Goal: Task Accomplishment & Management: Manage account settings

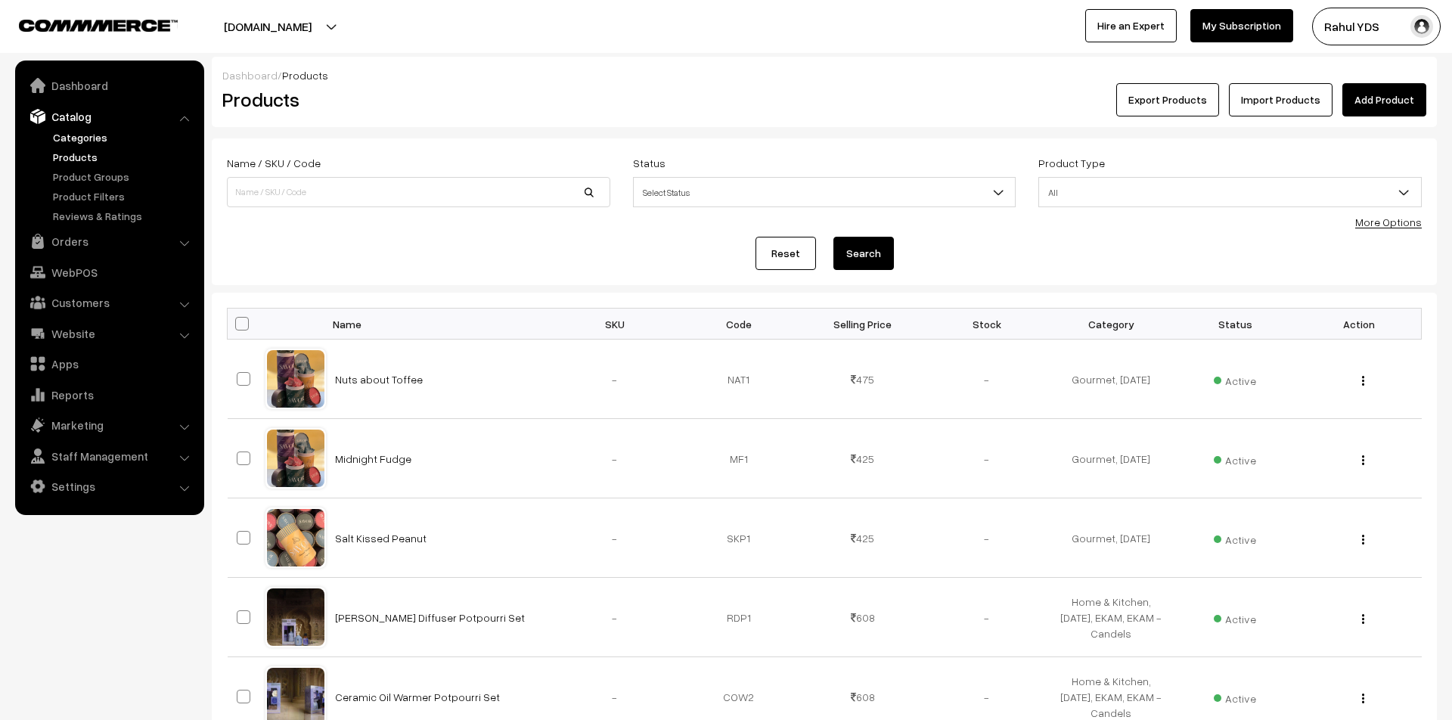
click at [59, 139] on link "Categories" at bounding box center [124, 137] width 150 height 16
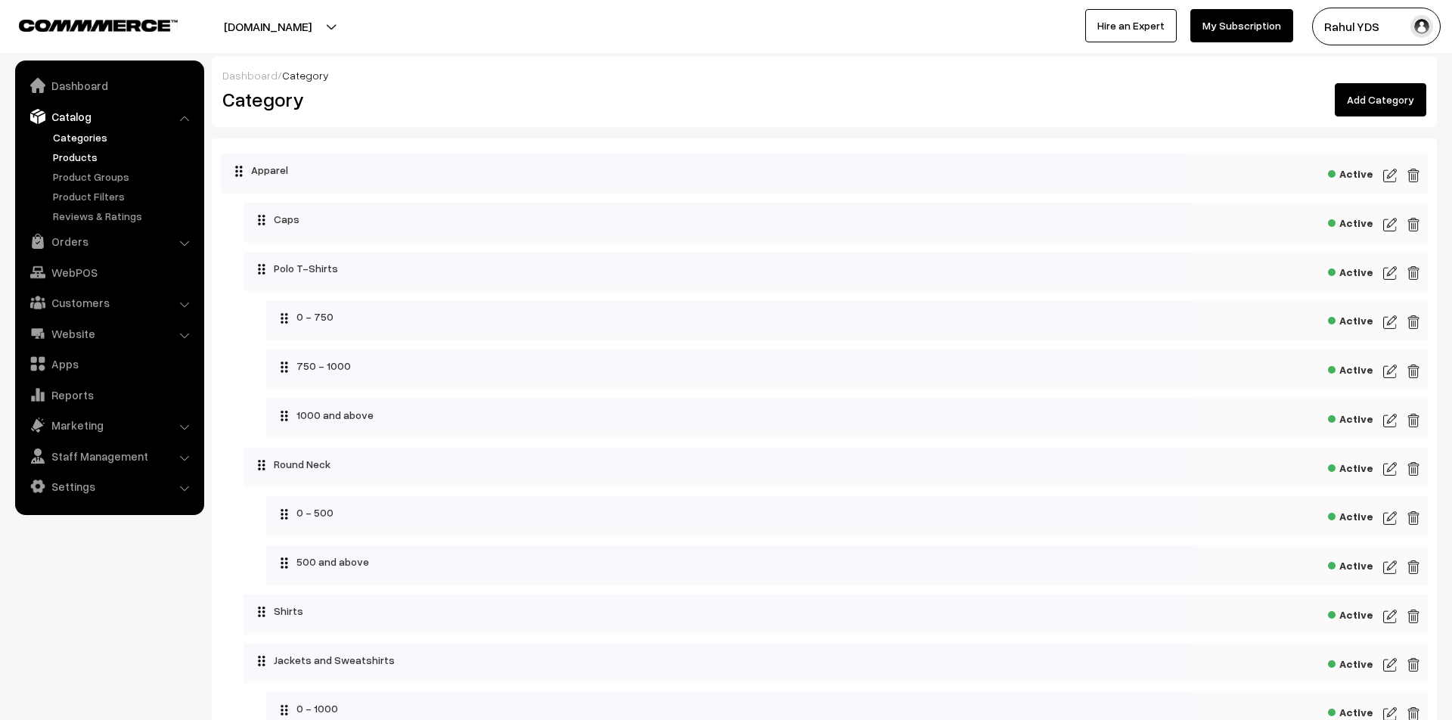
click at [72, 150] on link "Products" at bounding box center [124, 157] width 150 height 16
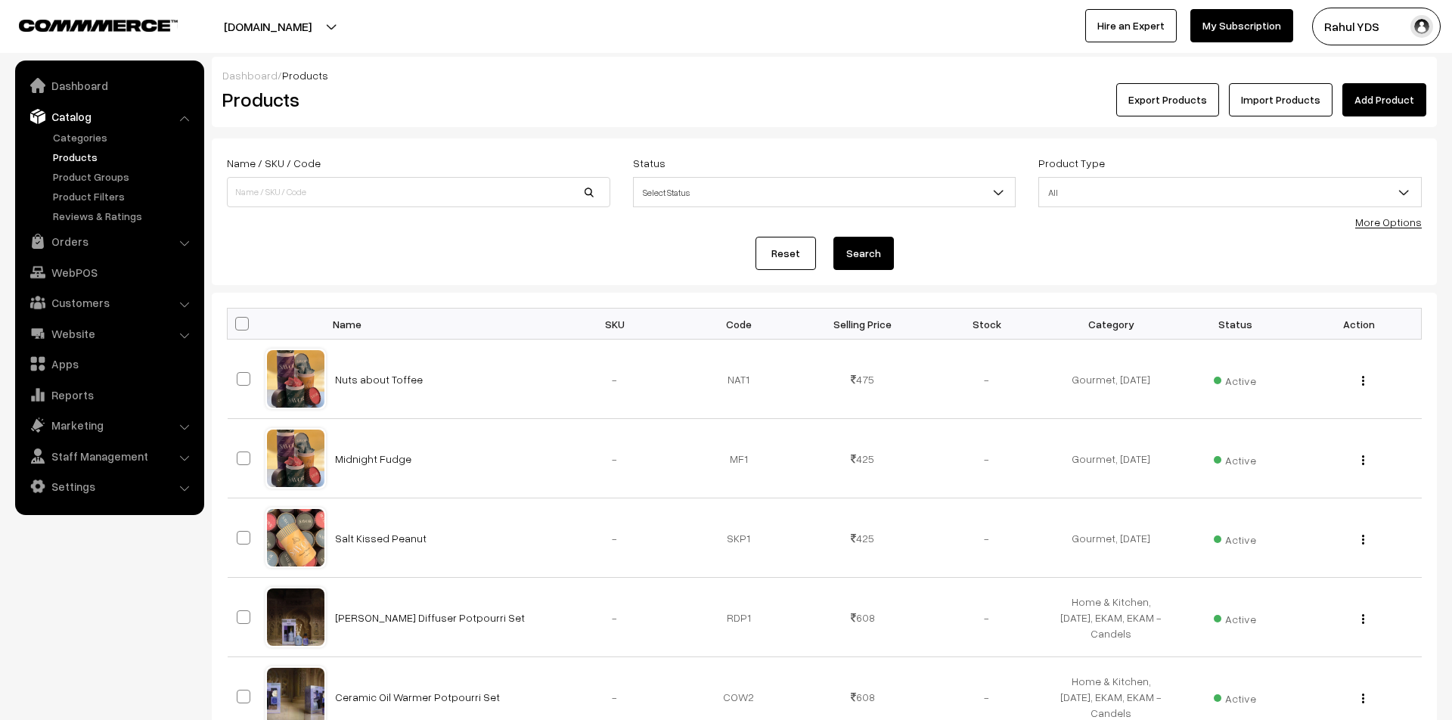
click at [1379, 225] on link "More Options" at bounding box center [1388, 222] width 67 height 13
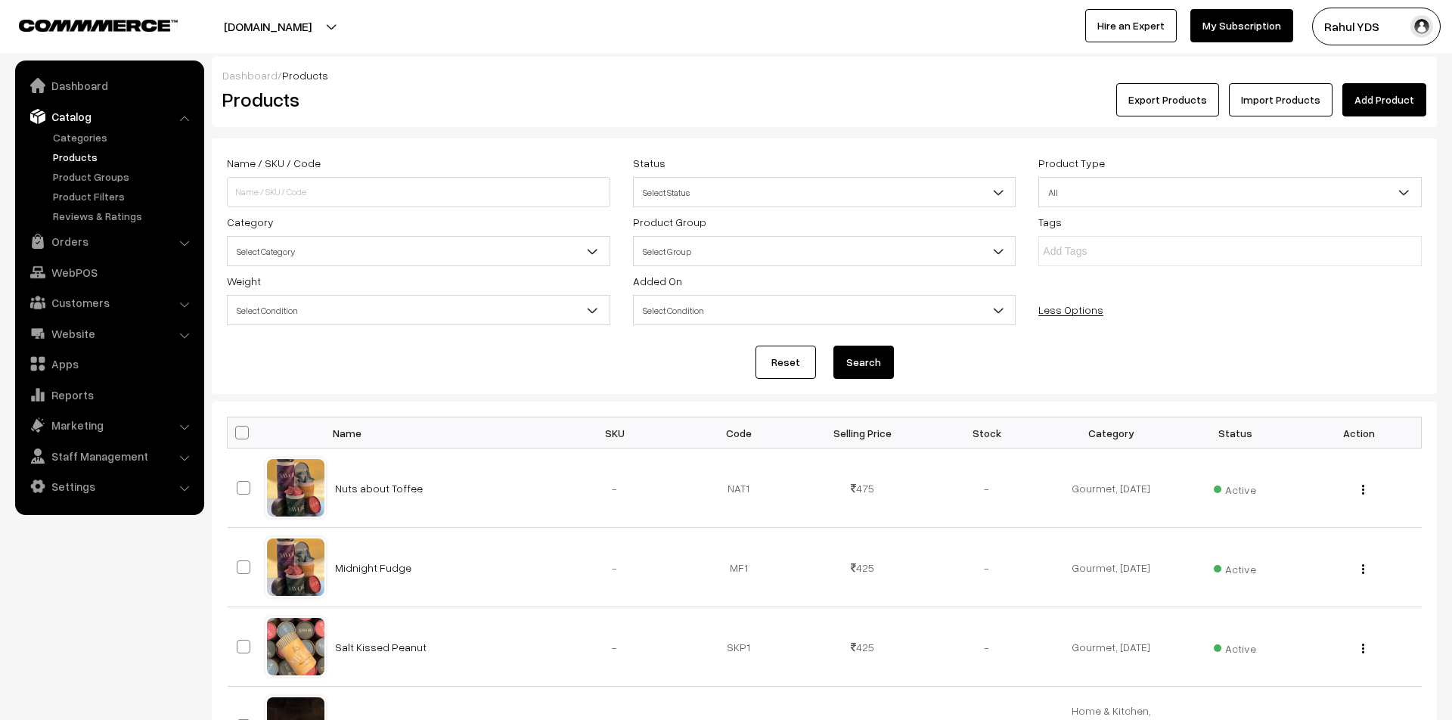
click at [579, 259] on span "Select Category" at bounding box center [419, 251] width 382 height 26
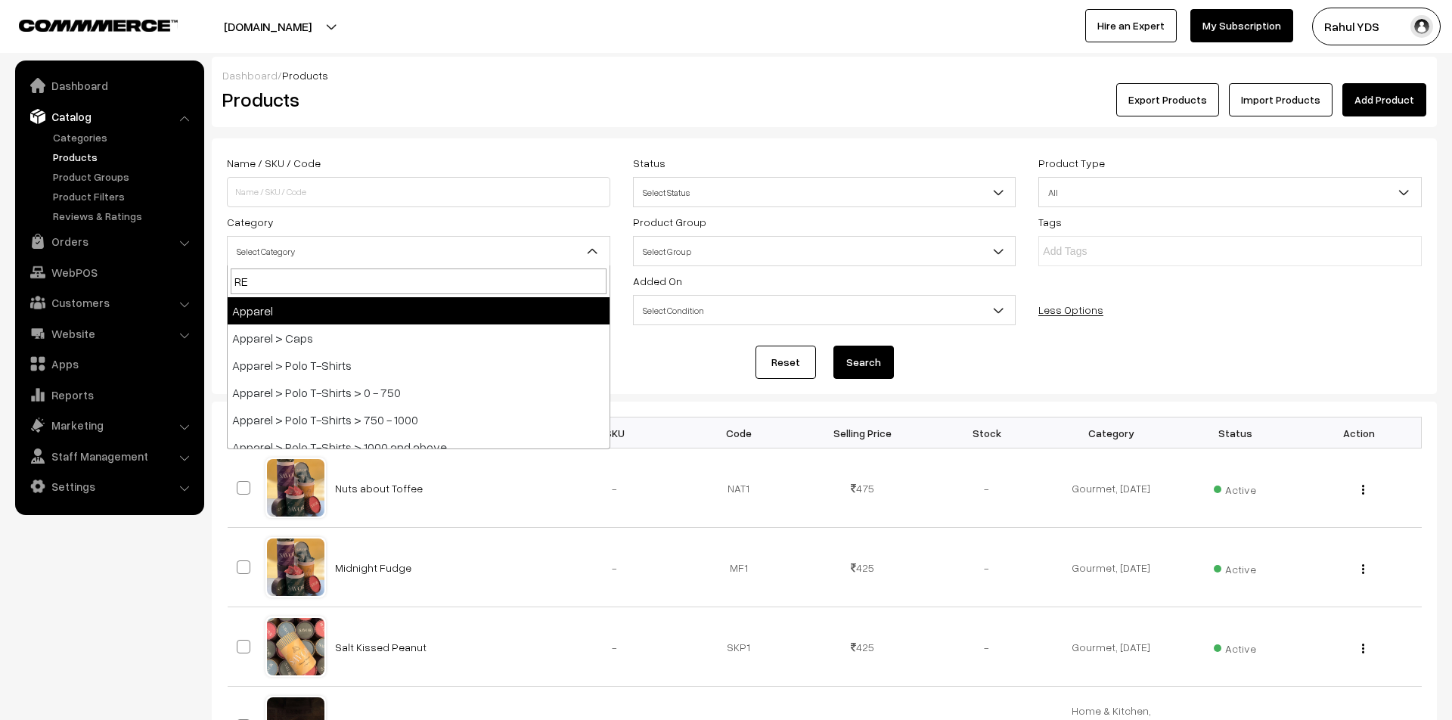
type input "REE"
select select "76"
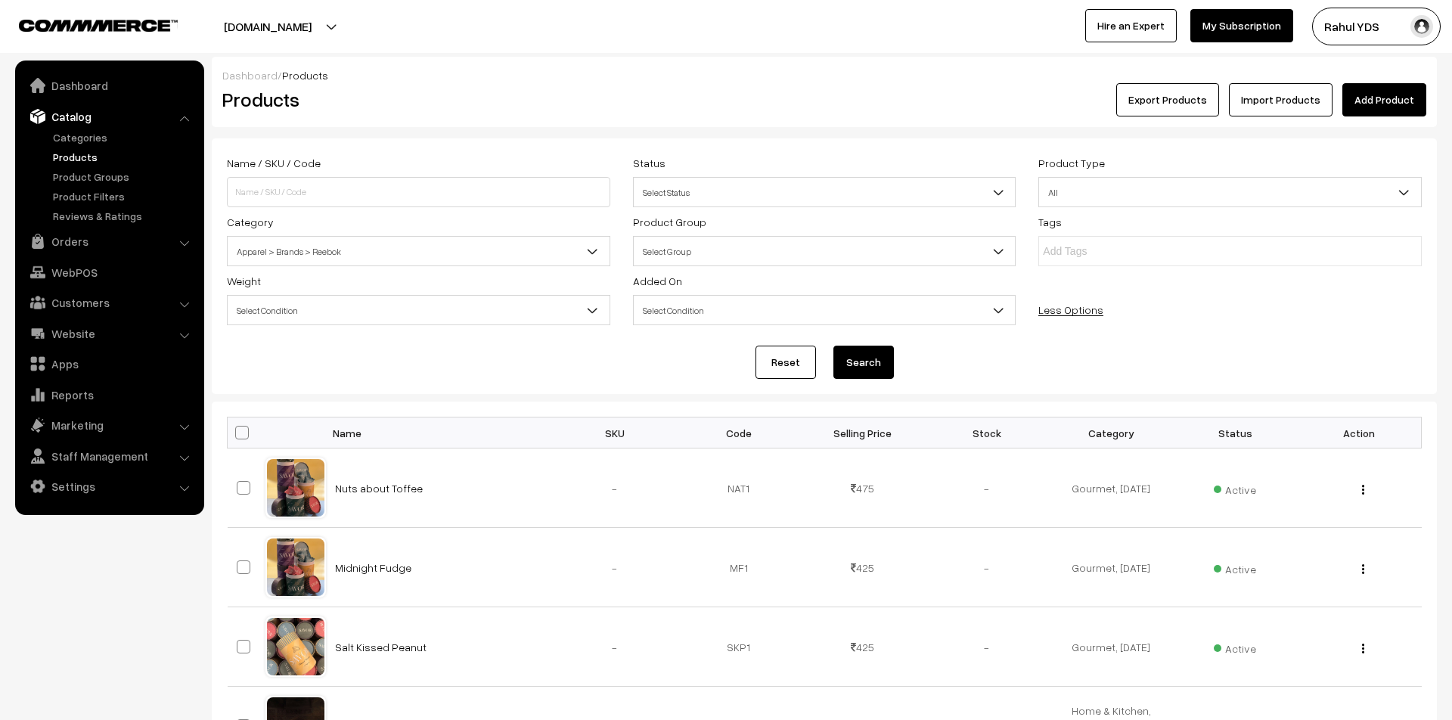
click at [870, 371] on button "Search" at bounding box center [864, 362] width 61 height 33
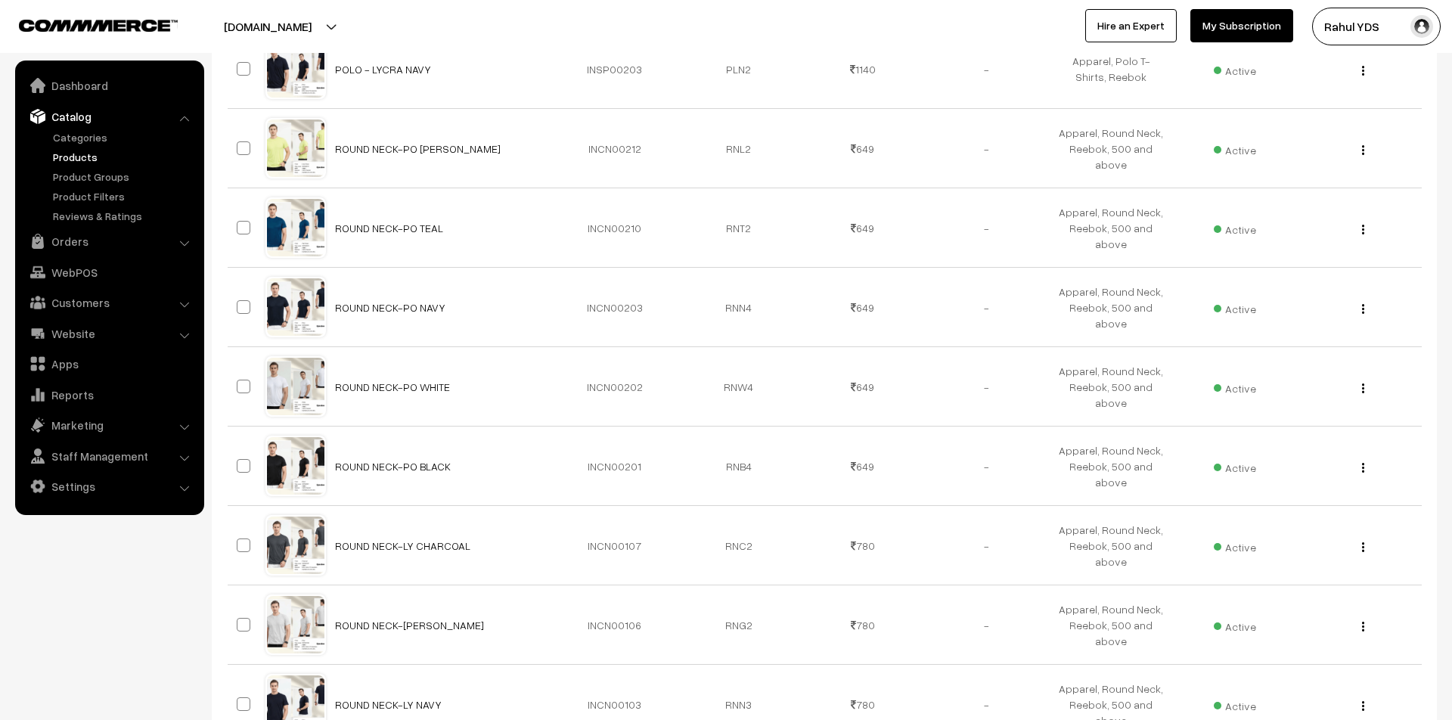
scroll to position [716, 0]
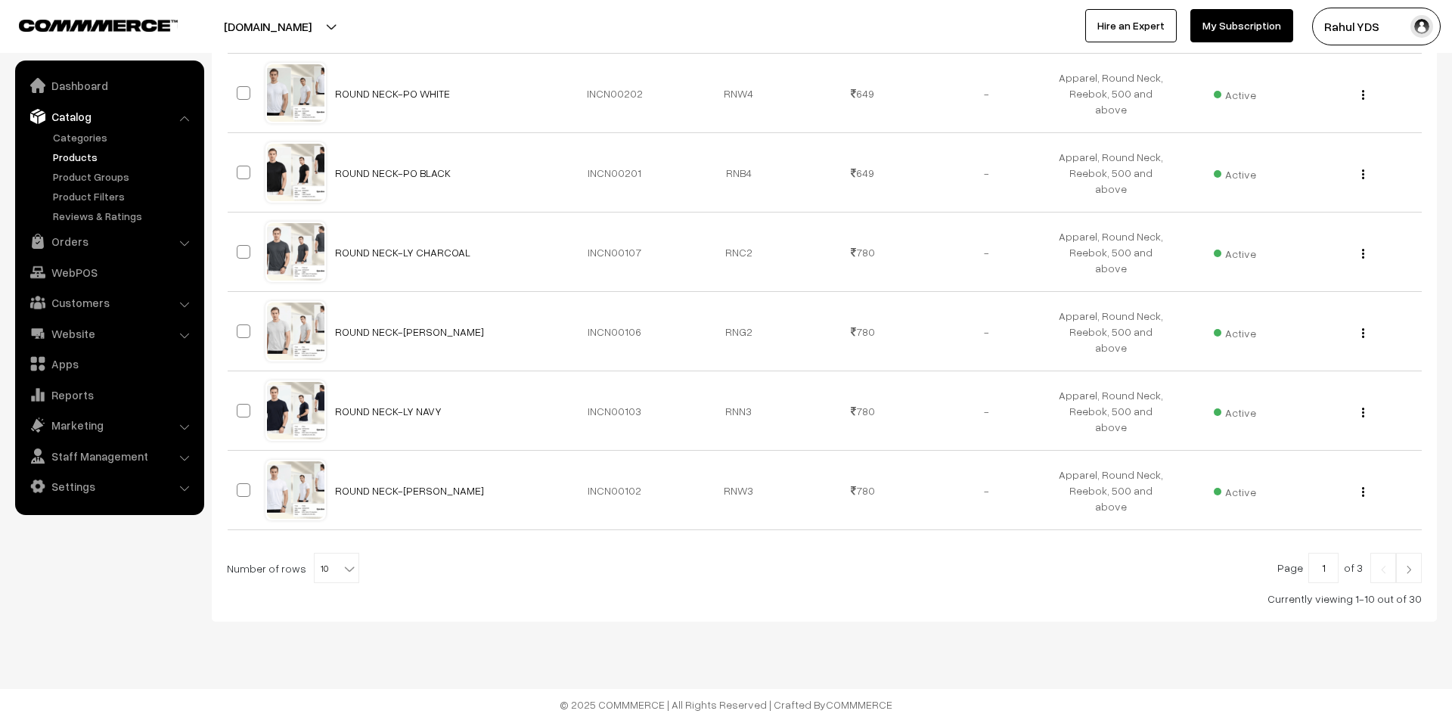
click at [318, 570] on span "10" at bounding box center [337, 569] width 44 height 30
select select "90"
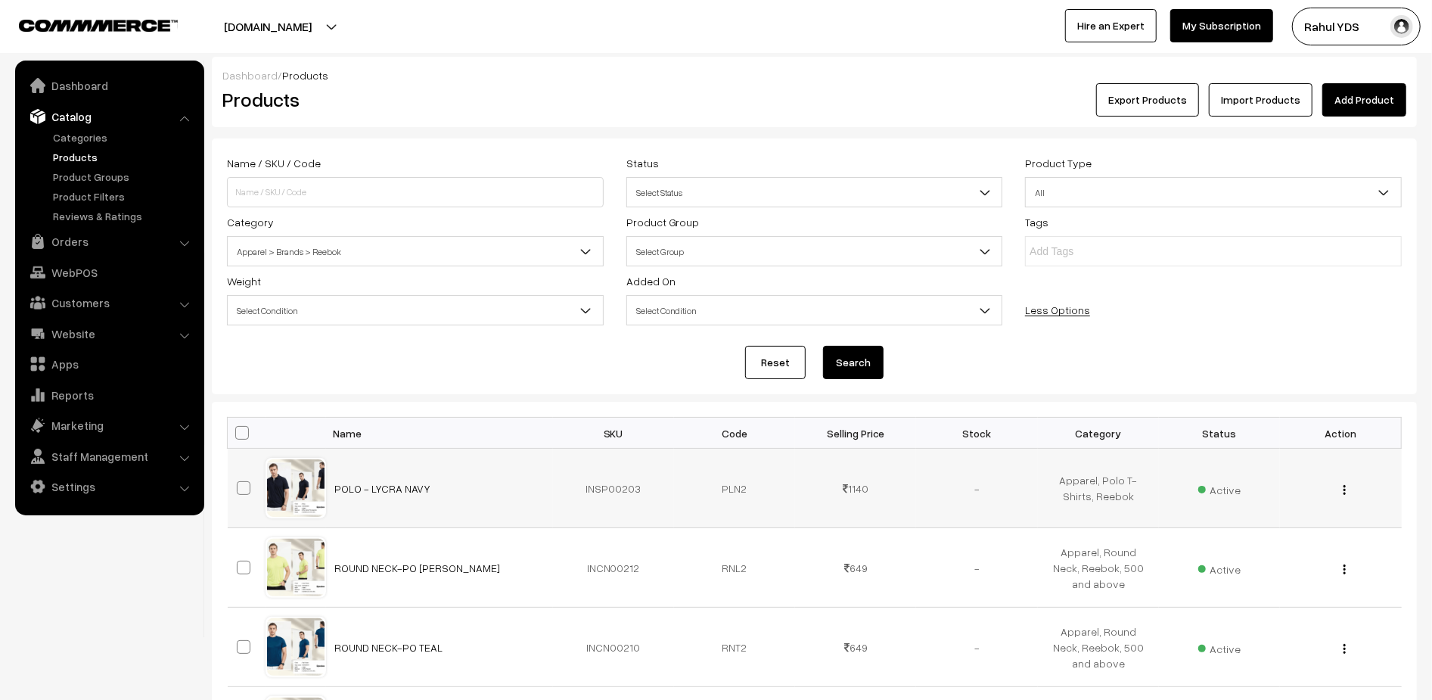
click at [1340, 489] on div "View Edit Delete" at bounding box center [1340, 488] width 103 height 16
click at [1345, 490] on img "button" at bounding box center [1344, 490] width 2 height 10
click at [1328, 537] on link "Edit" at bounding box center [1276, 544] width 129 height 33
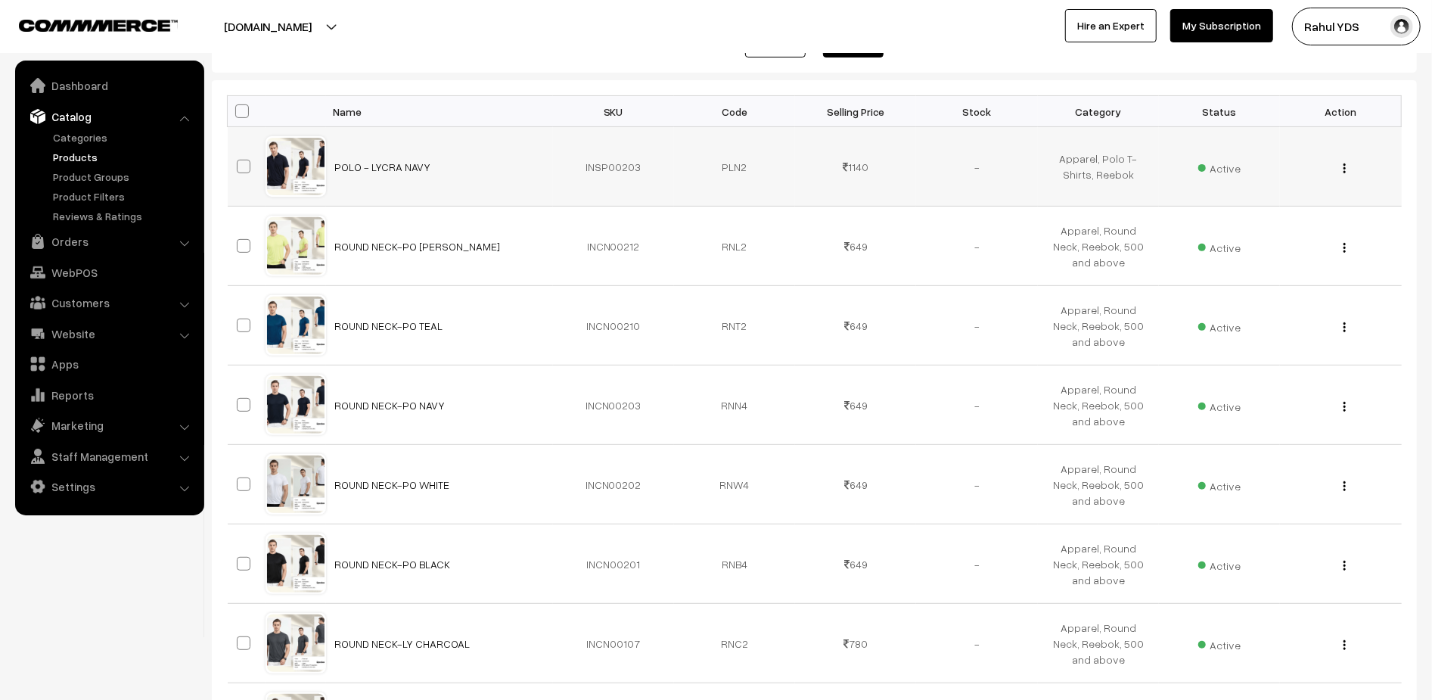
scroll to position [336, 0]
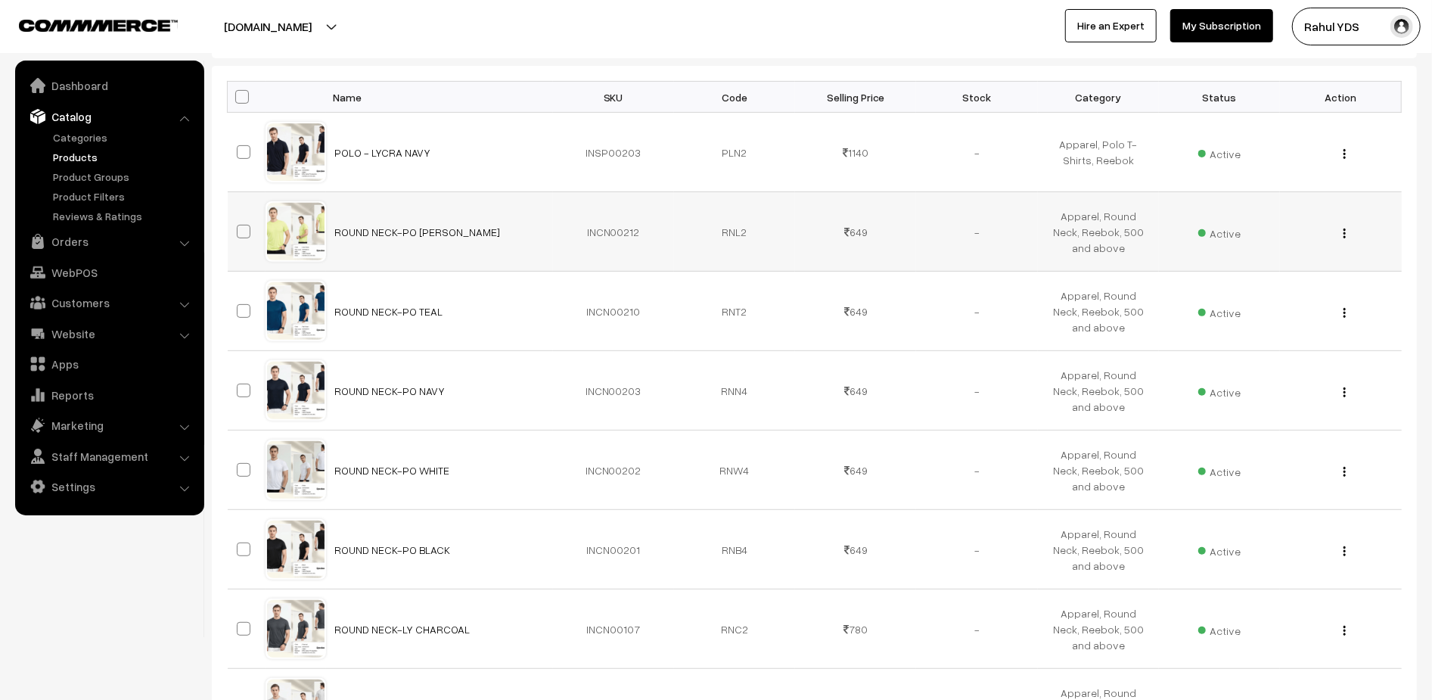
click at [1346, 235] on button "button" at bounding box center [1345, 233] width 4 height 12
click at [1330, 276] on link "Edit" at bounding box center [1276, 288] width 129 height 33
click at [1343, 310] on img "button" at bounding box center [1344, 313] width 2 height 10
click at [1326, 357] on link "Edit" at bounding box center [1276, 367] width 129 height 33
click at [1343, 390] on img "button" at bounding box center [1344, 392] width 2 height 10
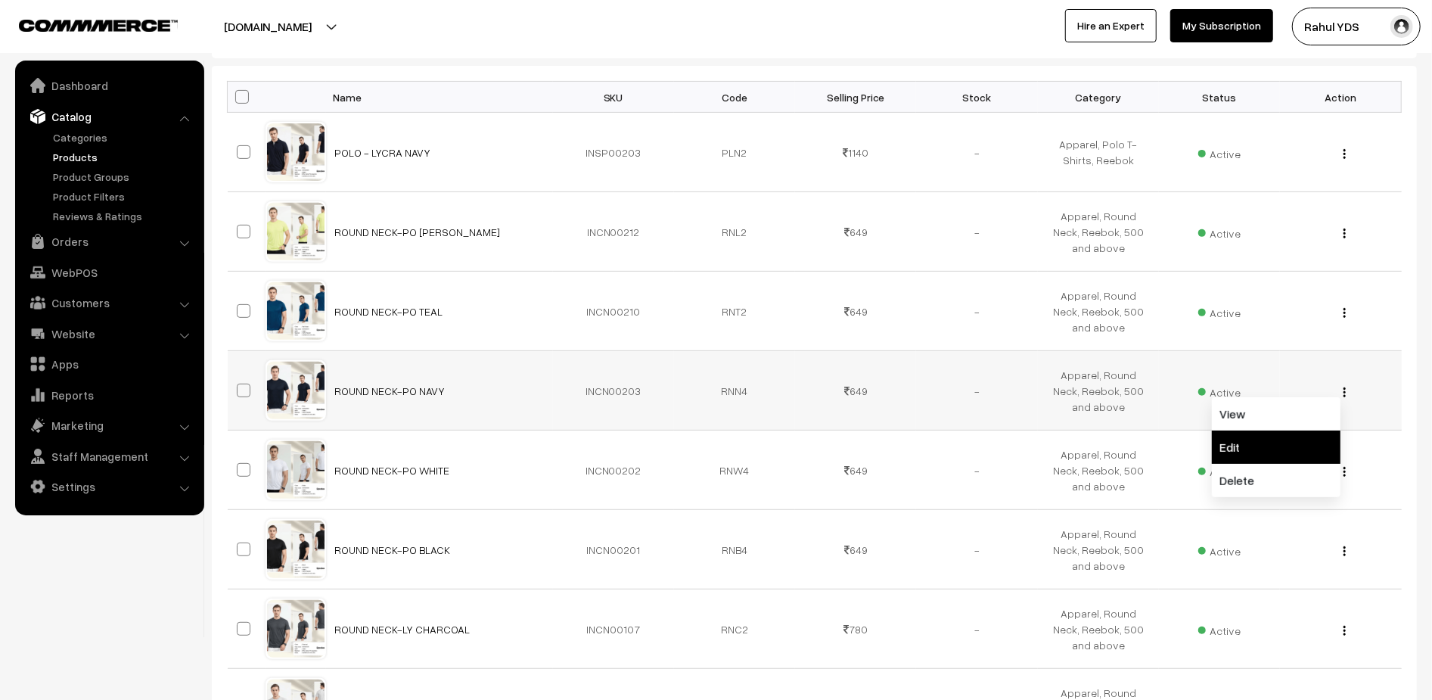
click at [1324, 441] on link "Edit" at bounding box center [1276, 446] width 129 height 33
click at [1345, 474] on img "button" at bounding box center [1344, 472] width 2 height 10
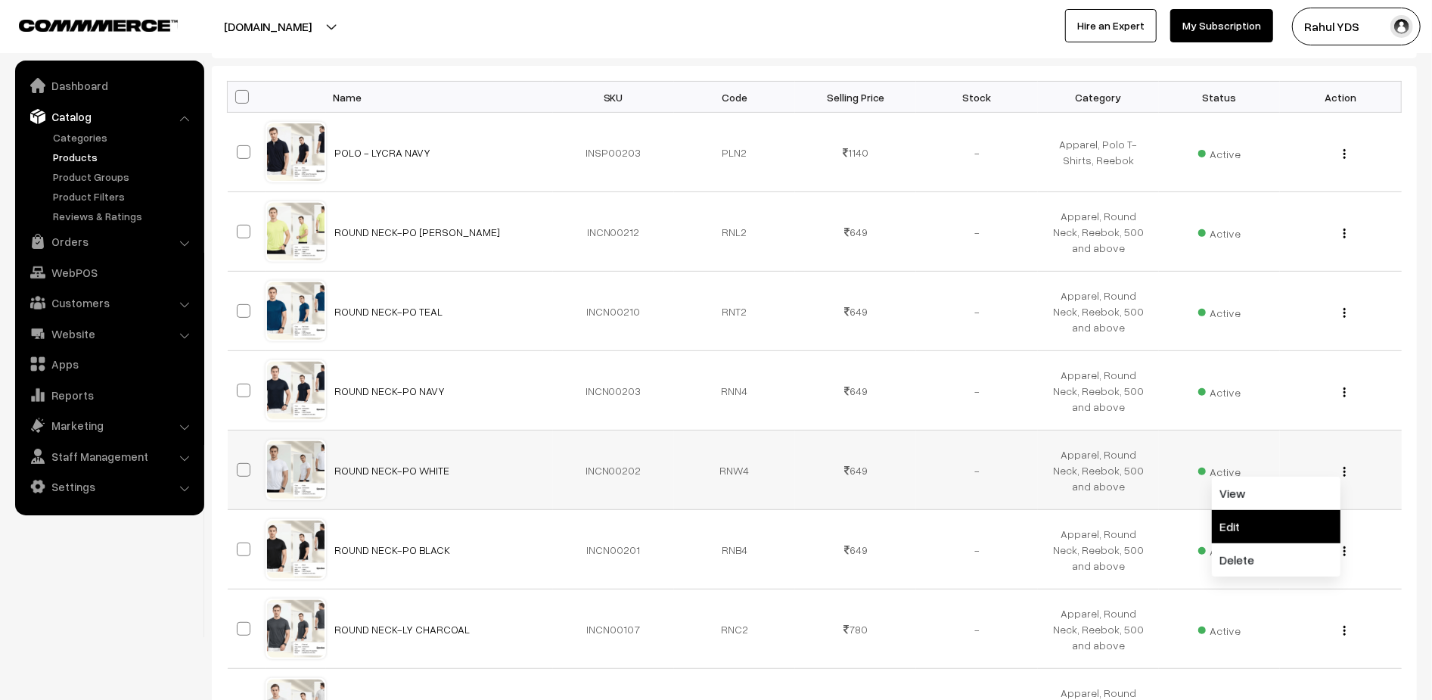
click at [1327, 520] on link "Edit" at bounding box center [1276, 526] width 129 height 33
click at [1347, 553] on div "View Edit Delete" at bounding box center [1340, 550] width 103 height 16
click at [1343, 552] on img "button" at bounding box center [1344, 551] width 2 height 10
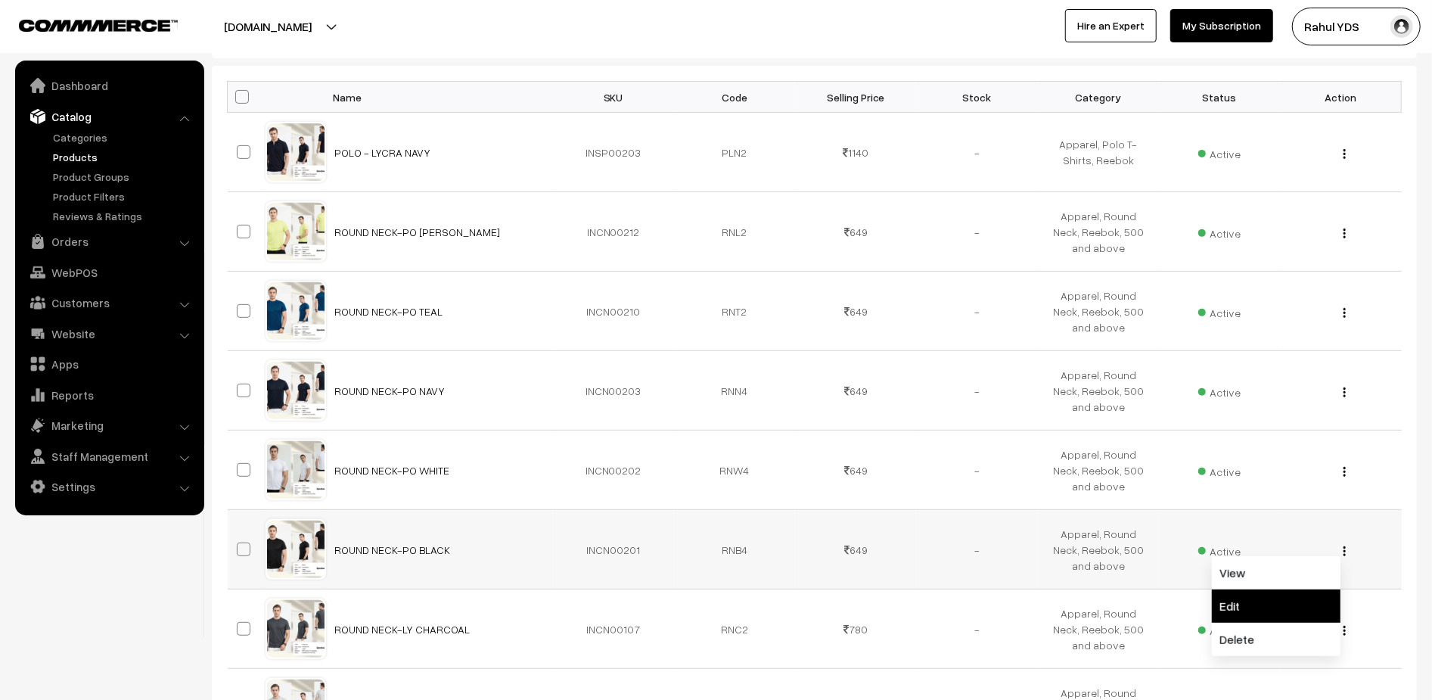
click at [1321, 598] on link "Edit" at bounding box center [1276, 605] width 129 height 33
click at [1345, 632] on img "button" at bounding box center [1344, 631] width 2 height 10
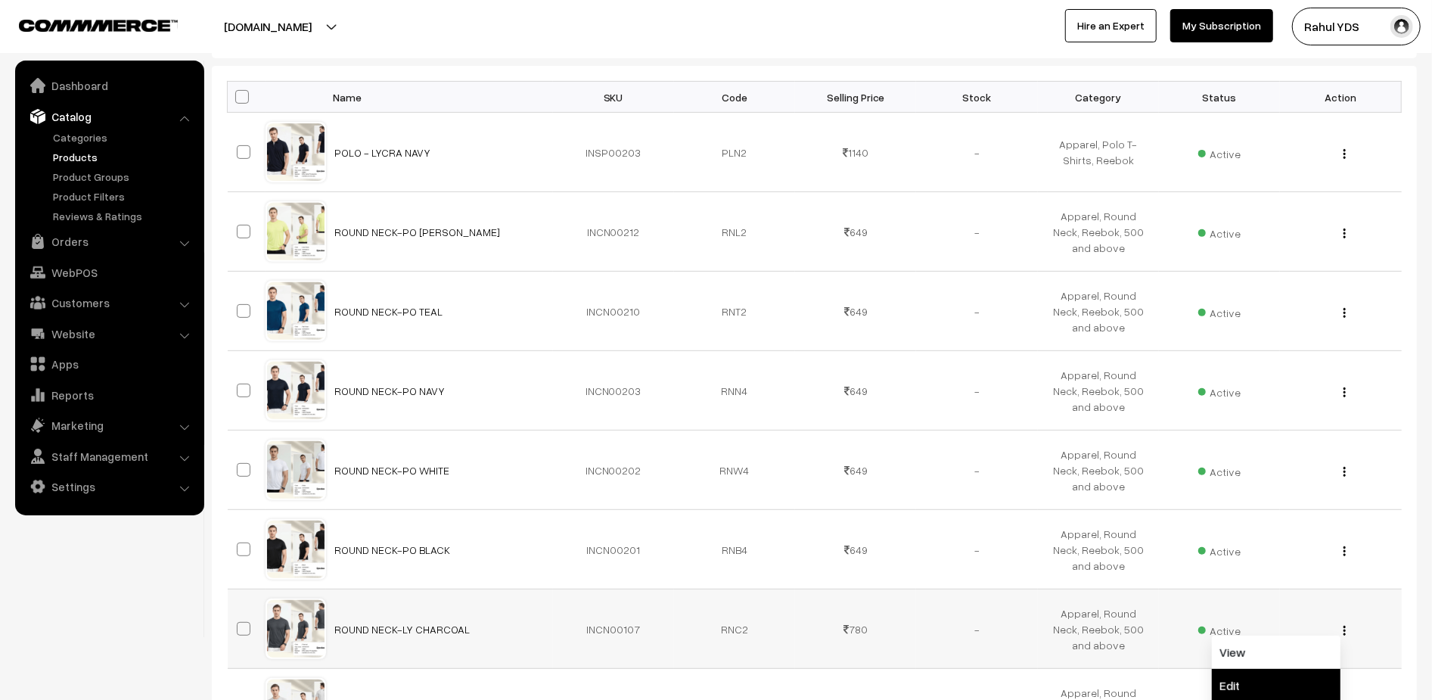
click at [1328, 673] on link "Edit" at bounding box center [1276, 685] width 129 height 33
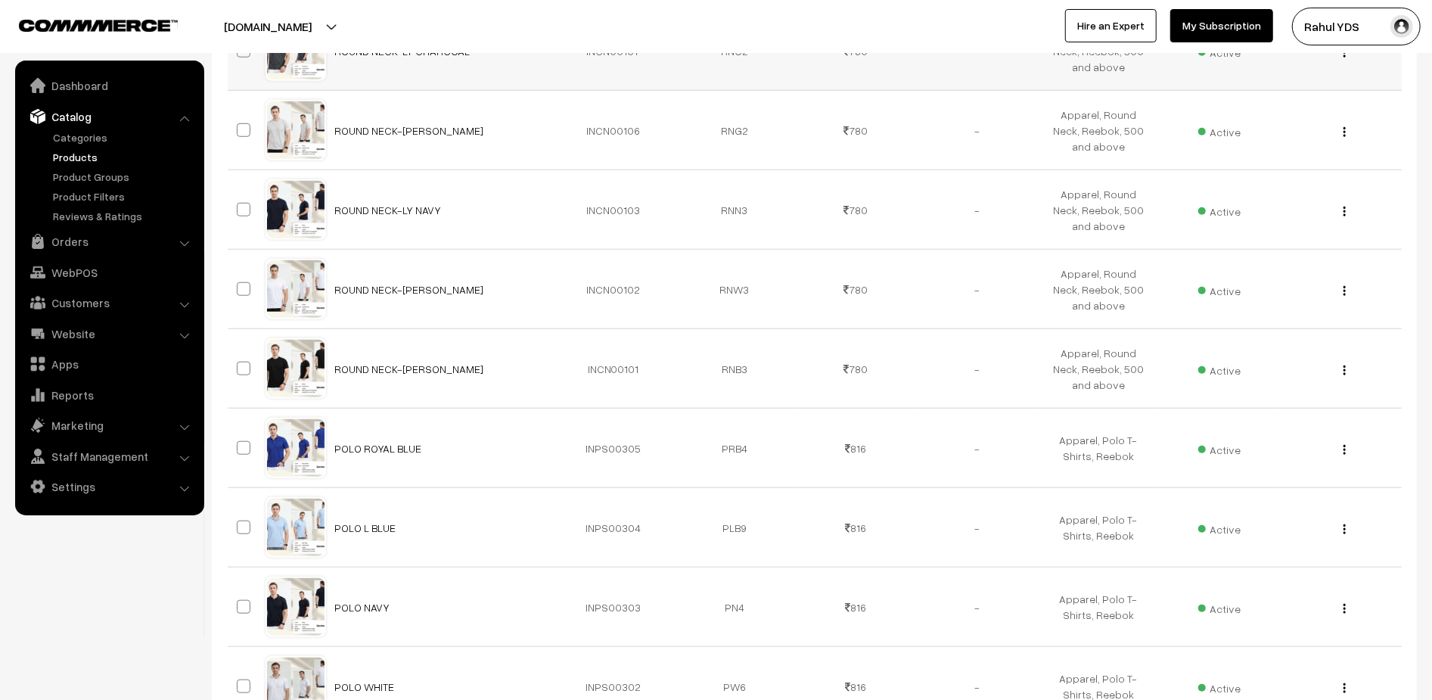
scroll to position [930, 0]
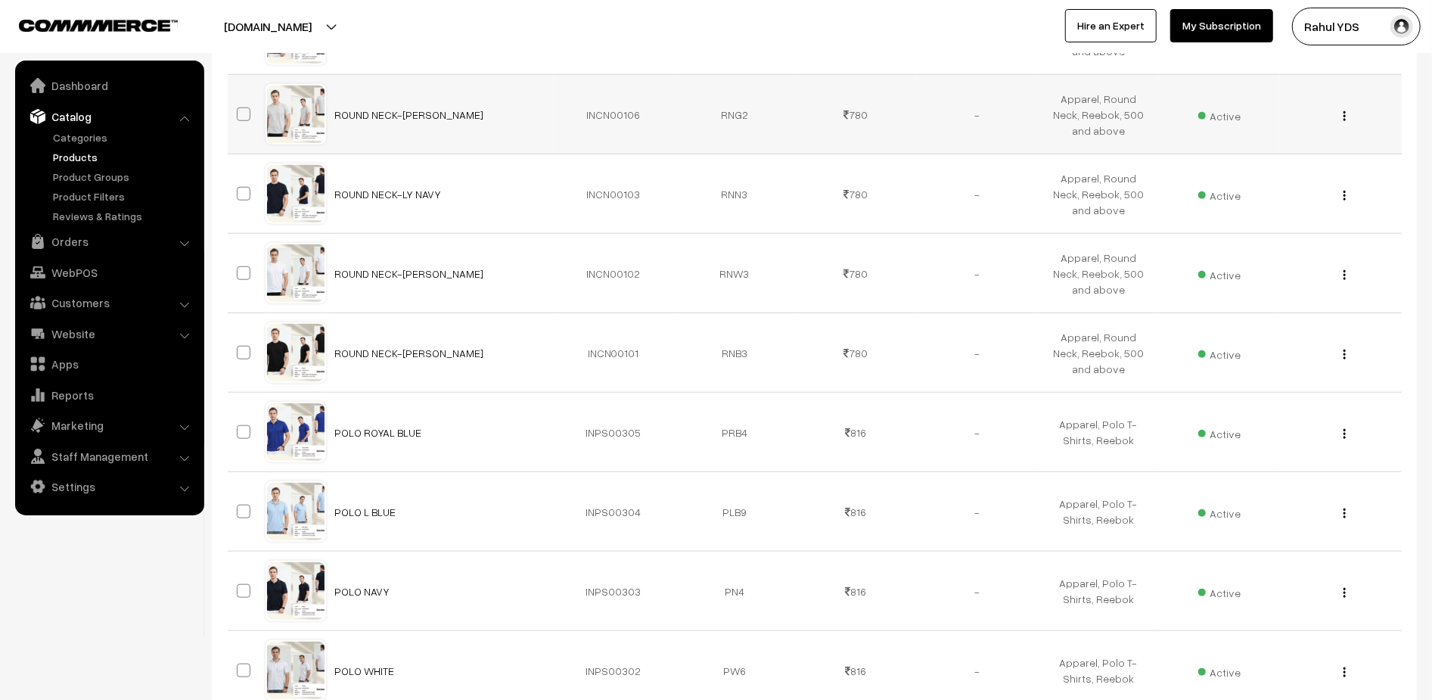
click at [1345, 116] on img "button" at bounding box center [1344, 116] width 2 height 10
click at [1316, 172] on link "Edit" at bounding box center [1276, 170] width 129 height 33
click at [1341, 199] on div "View Edit Delete" at bounding box center [1340, 194] width 103 height 16
click at [1344, 198] on img "button" at bounding box center [1344, 196] width 2 height 10
click at [1312, 245] on link "Edit" at bounding box center [1276, 250] width 129 height 33
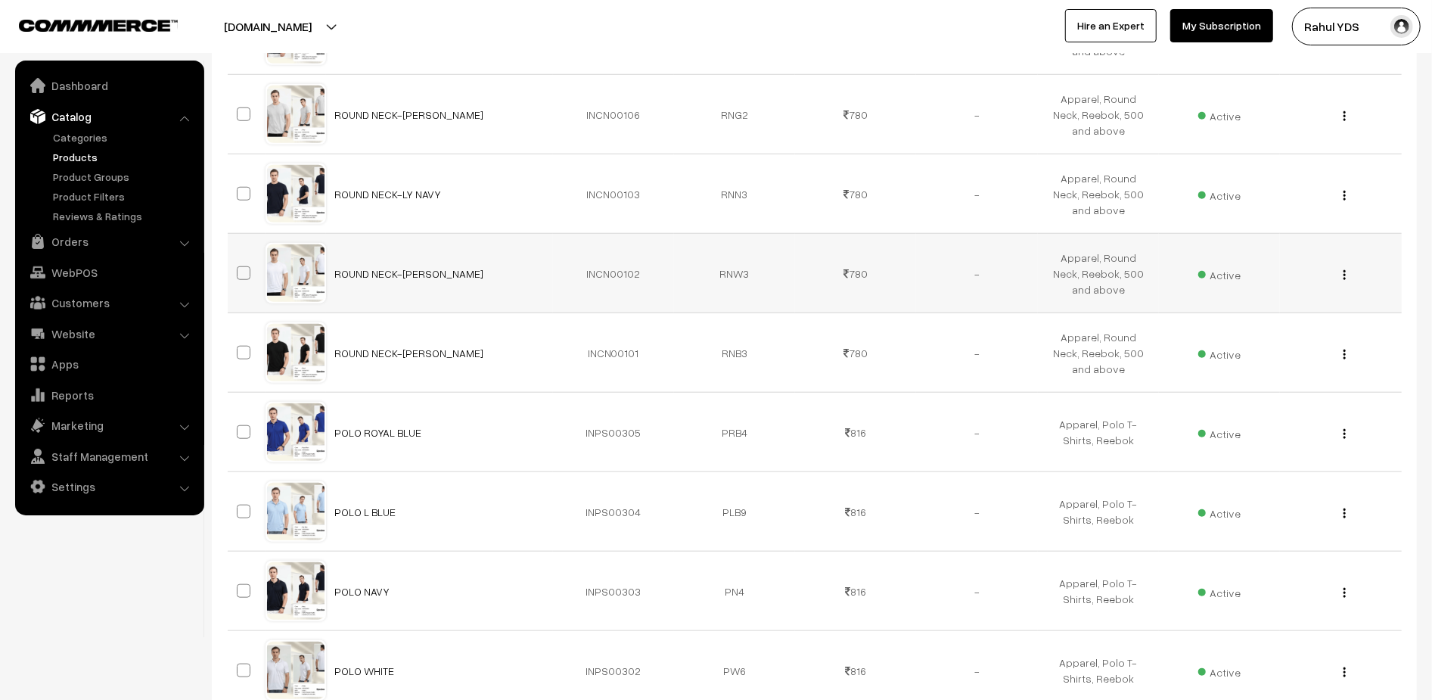
click at [1343, 274] on img "button" at bounding box center [1344, 275] width 2 height 10
click at [1318, 328] on link "Edit" at bounding box center [1276, 329] width 129 height 33
click at [1347, 355] on div "View Edit Delete" at bounding box center [1340, 353] width 103 height 16
click at [1346, 358] on button "button" at bounding box center [1345, 354] width 4 height 12
click at [1332, 402] on link "Edit" at bounding box center [1276, 409] width 129 height 33
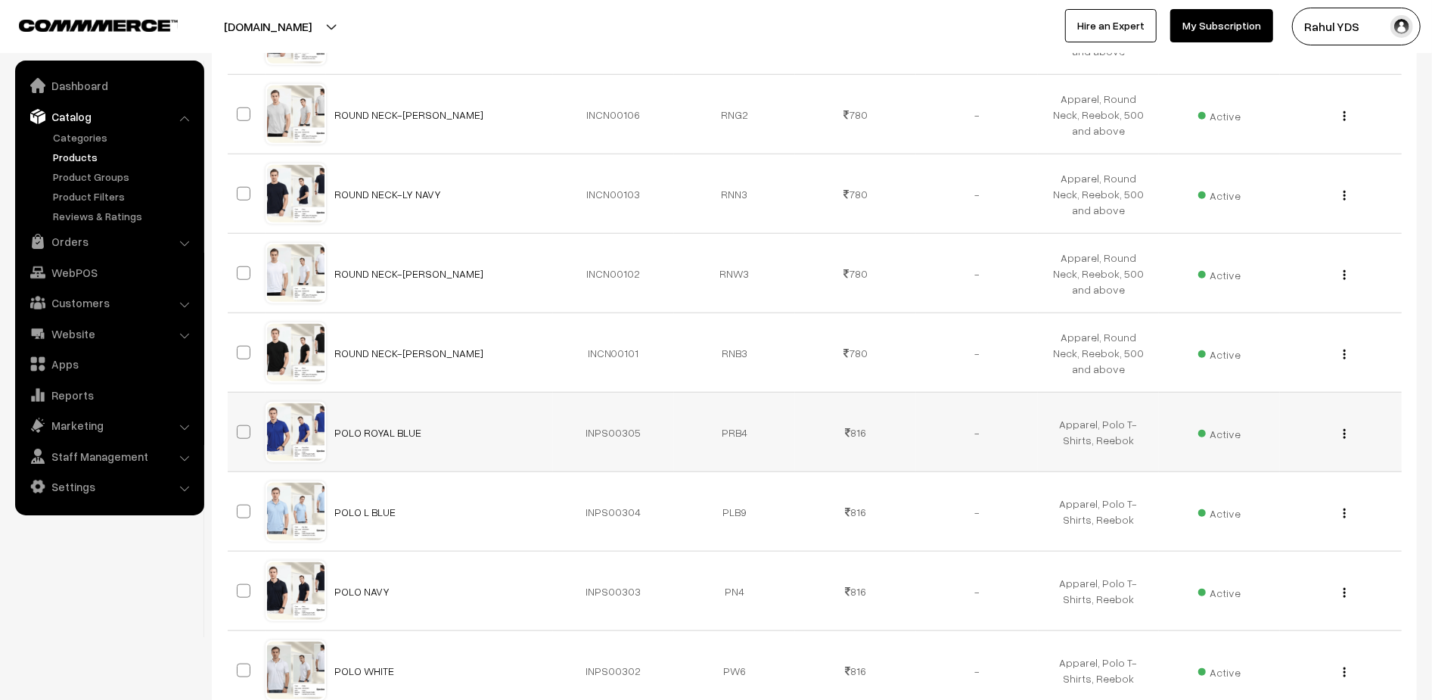
click at [1343, 432] on img "button" at bounding box center [1344, 434] width 2 height 10
click at [1328, 477] on link "Edit" at bounding box center [1276, 488] width 129 height 33
click at [1345, 513] on img "button" at bounding box center [1344, 513] width 2 height 10
click at [1323, 568] on link "Edit" at bounding box center [1276, 567] width 129 height 33
click at [1343, 592] on img "button" at bounding box center [1344, 593] width 2 height 10
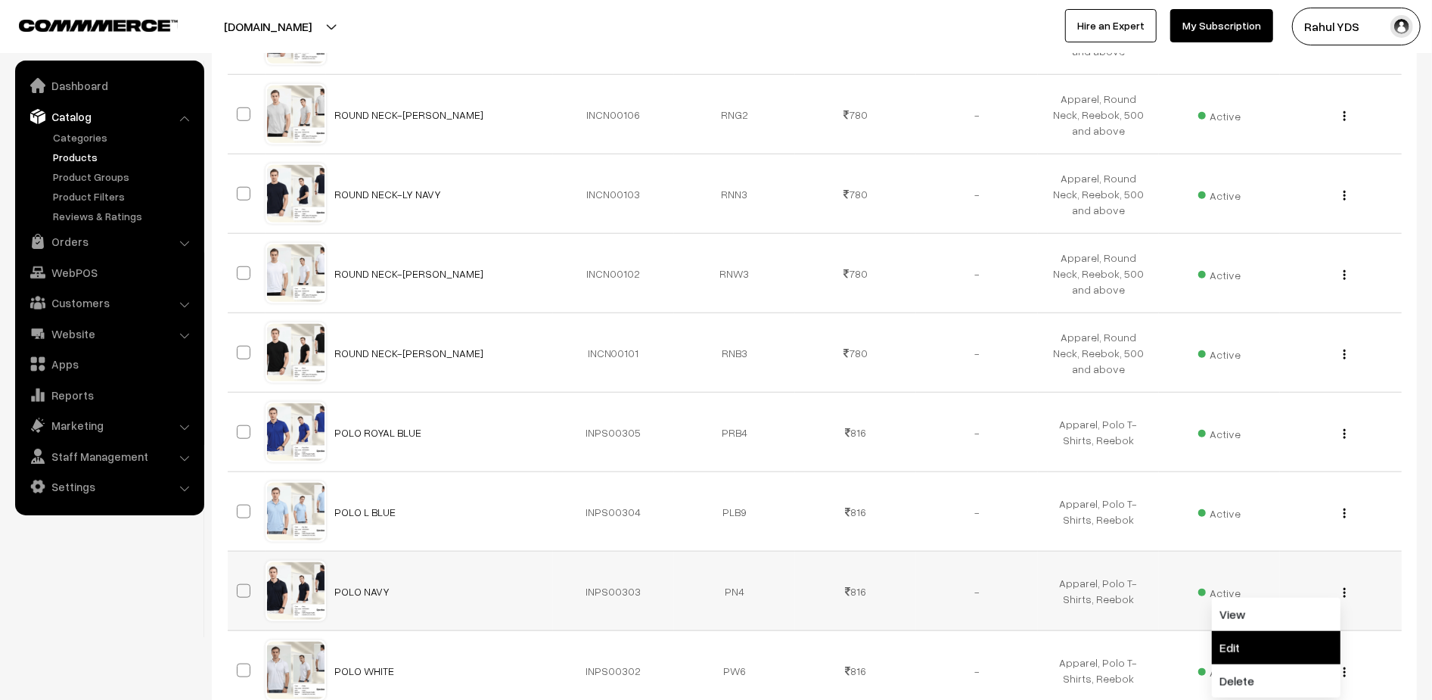
click at [1330, 641] on link "Edit" at bounding box center [1276, 647] width 129 height 33
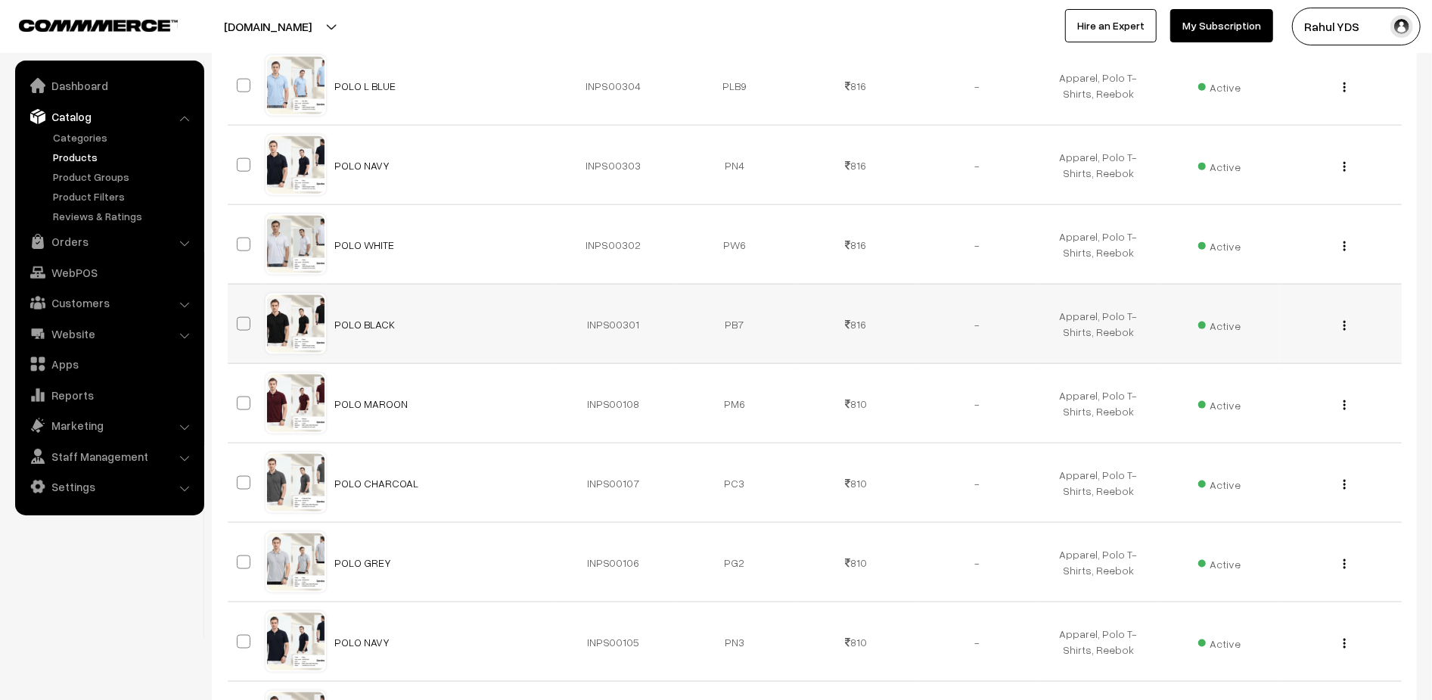
scroll to position [1338, 0]
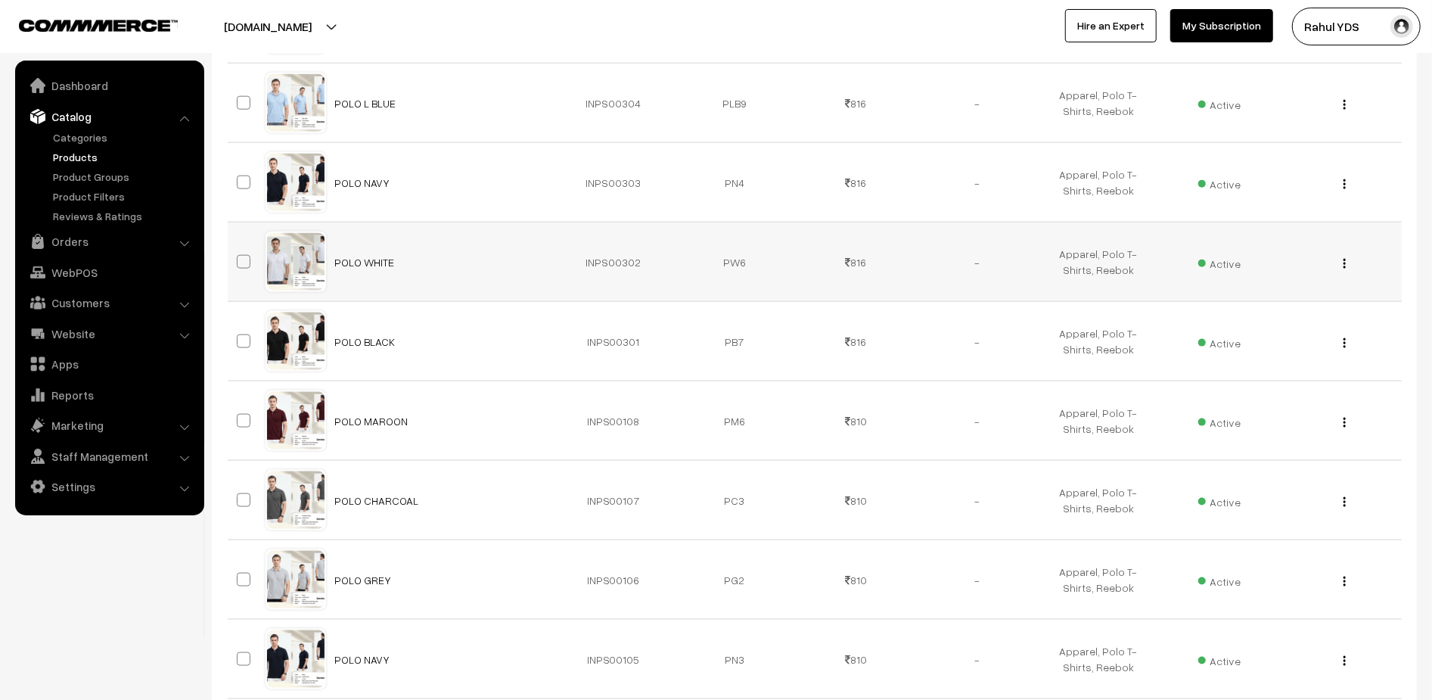
click at [1347, 269] on div "View Edit Delete" at bounding box center [1340, 262] width 103 height 16
click at [1343, 266] on img "button" at bounding box center [1344, 264] width 2 height 10
click at [1323, 318] on link "Edit" at bounding box center [1276, 318] width 129 height 33
click at [1343, 346] on img "button" at bounding box center [1344, 343] width 2 height 10
click at [1323, 399] on link "Edit" at bounding box center [1276, 397] width 129 height 33
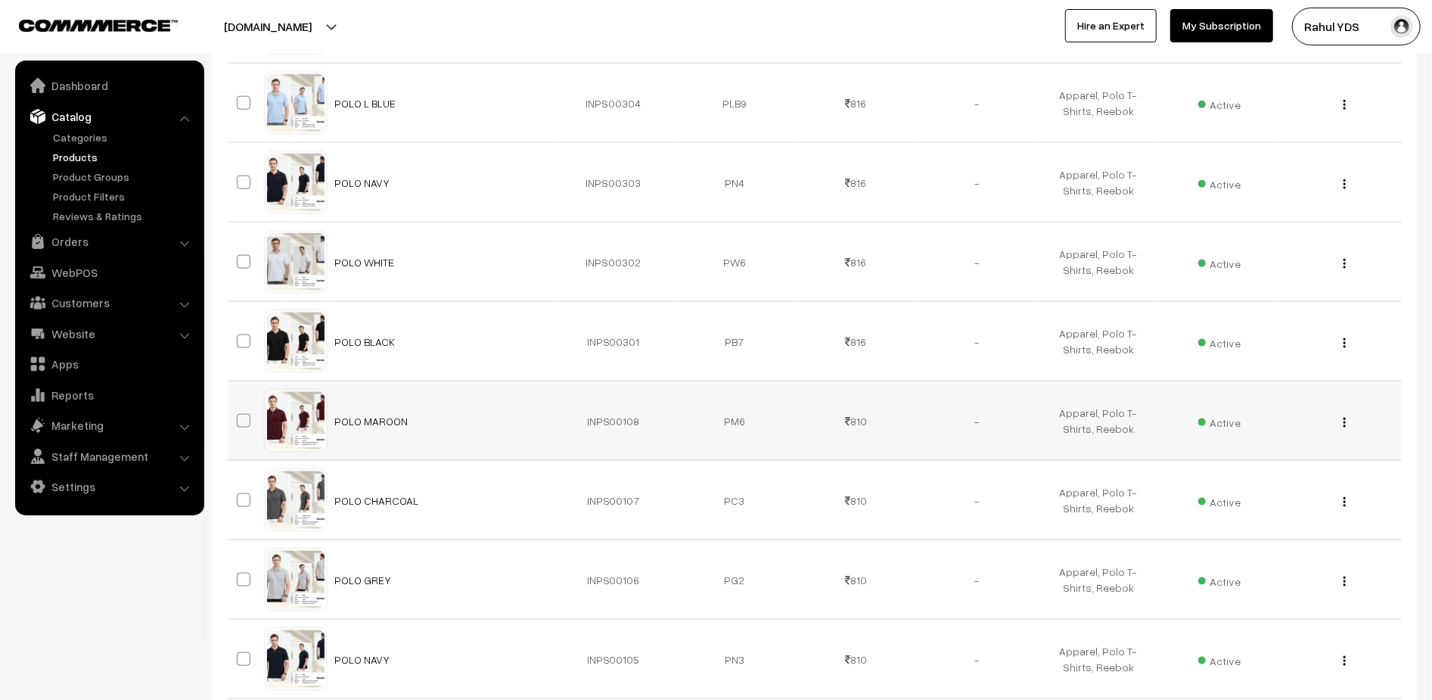
click at [1347, 429] on div "View Edit Delete" at bounding box center [1340, 421] width 103 height 16
click at [1343, 427] on img "button" at bounding box center [1344, 423] width 2 height 10
click at [1317, 477] on link "Edit" at bounding box center [1276, 477] width 129 height 33
click at [1346, 505] on button "button" at bounding box center [1345, 501] width 4 height 12
click at [1319, 554] on link "Edit" at bounding box center [1276, 556] width 129 height 33
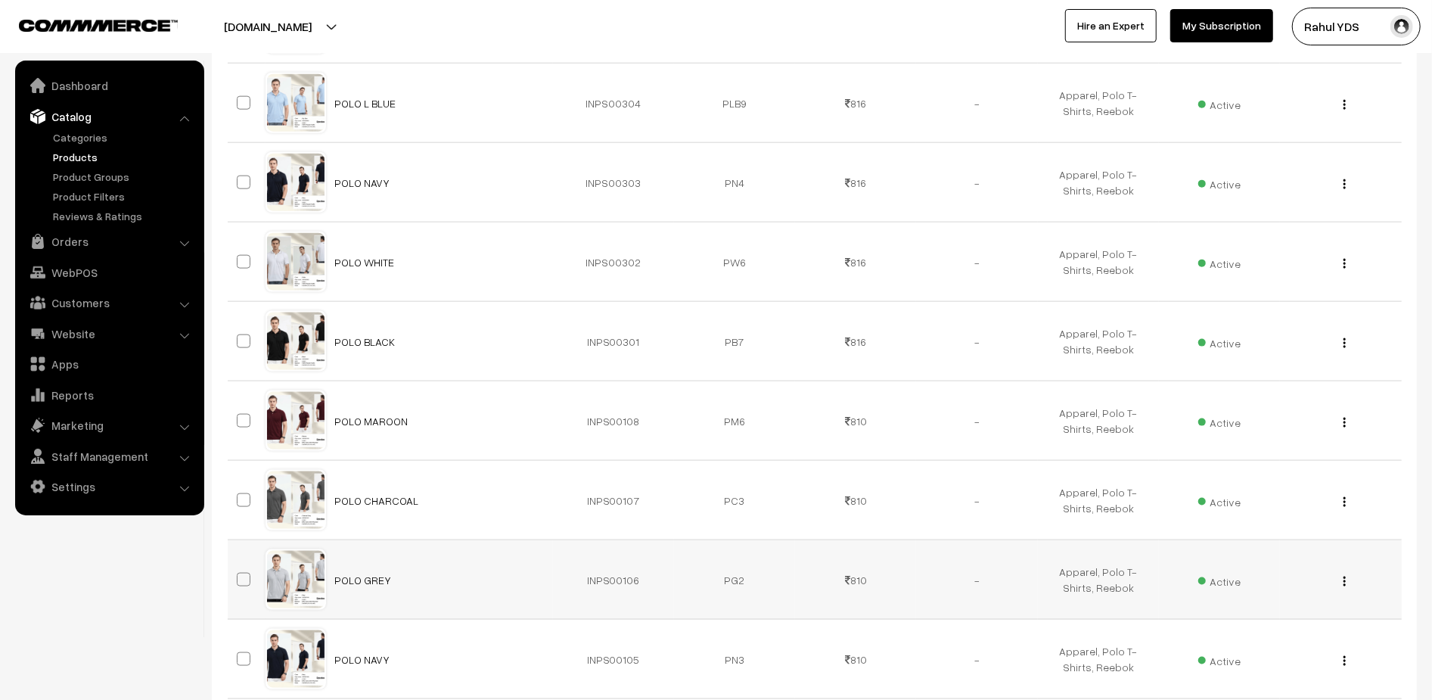
click at [1345, 585] on img "button" at bounding box center [1344, 581] width 2 height 10
click at [1314, 636] on link "Edit" at bounding box center [1276, 636] width 129 height 33
click at [1343, 663] on img "button" at bounding box center [1344, 661] width 2 height 10
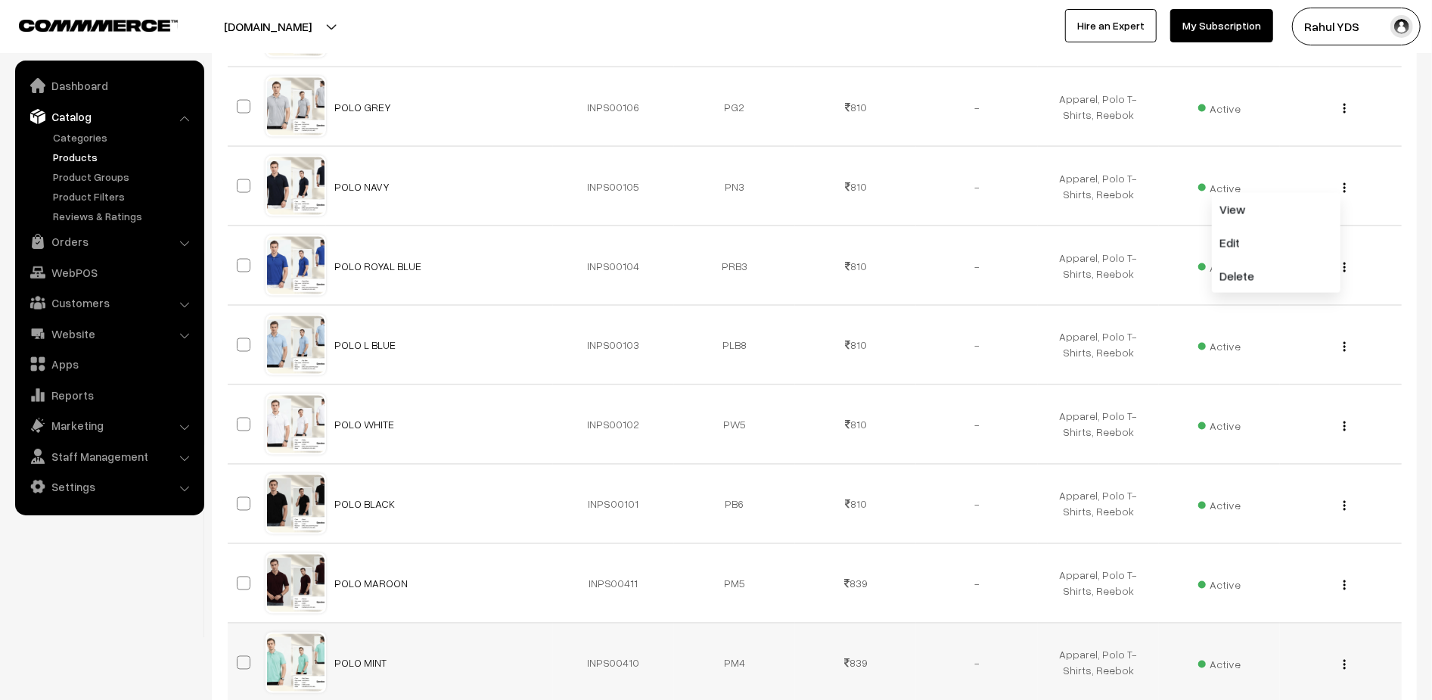
scroll to position [1735, 0]
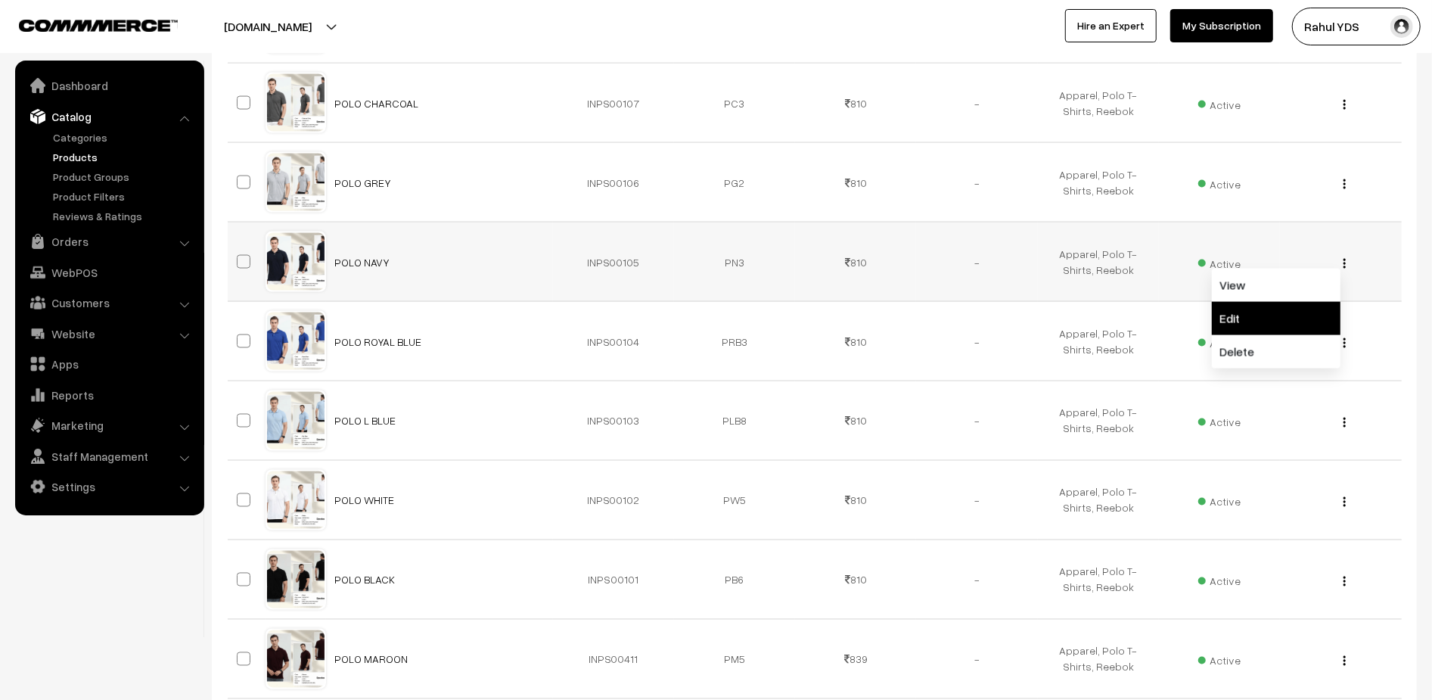
click at [1245, 325] on link "Edit" at bounding box center [1276, 318] width 129 height 33
click at [1344, 343] on img "button" at bounding box center [1344, 343] width 2 height 10
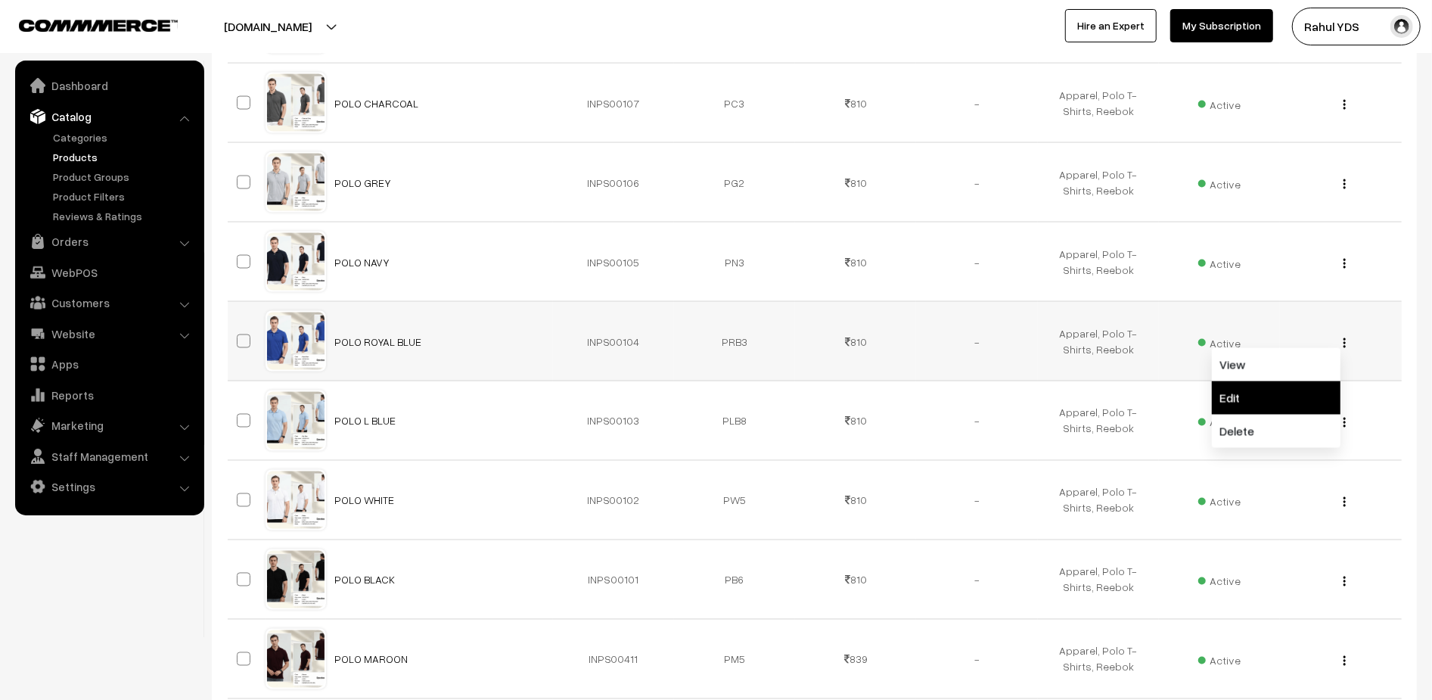
click at [1318, 411] on link "Edit" at bounding box center [1276, 397] width 129 height 33
click at [1344, 427] on img "button" at bounding box center [1344, 423] width 2 height 10
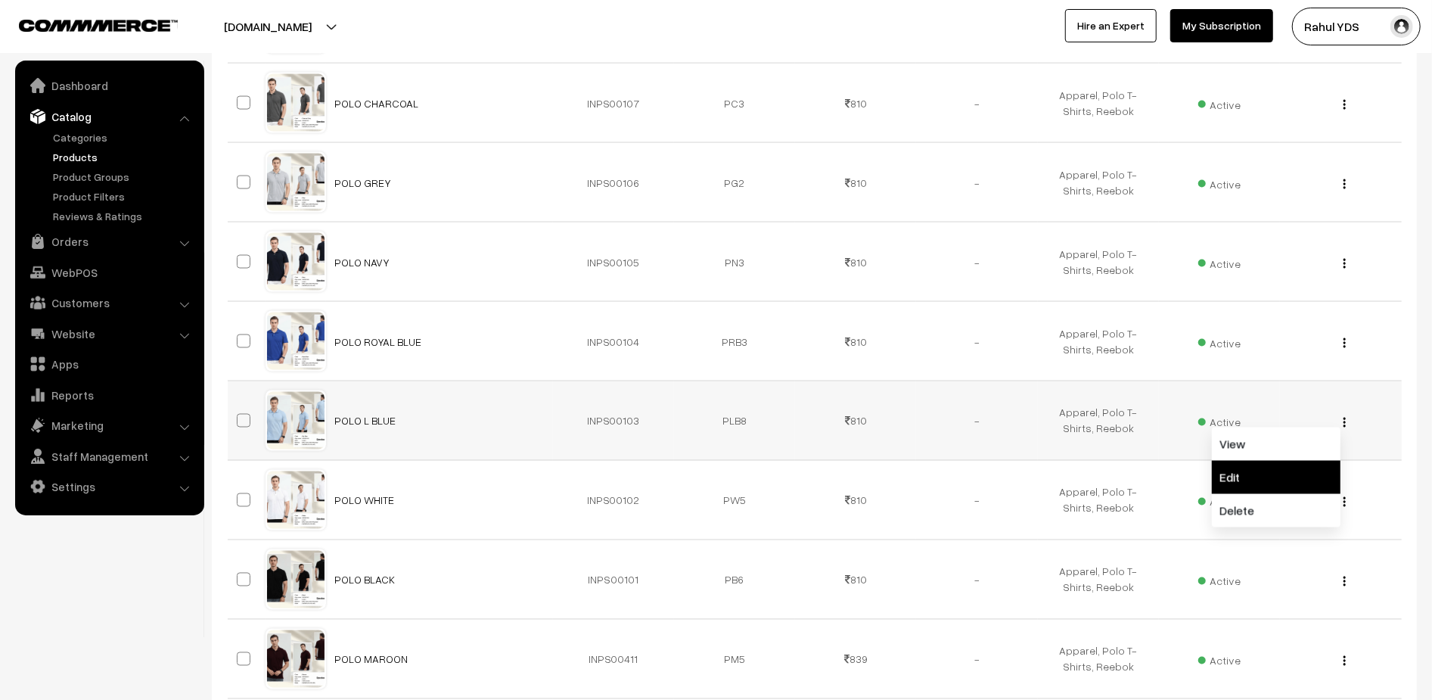
click at [1309, 482] on link "Edit" at bounding box center [1276, 477] width 129 height 33
click at [1344, 505] on img "button" at bounding box center [1344, 502] width 2 height 10
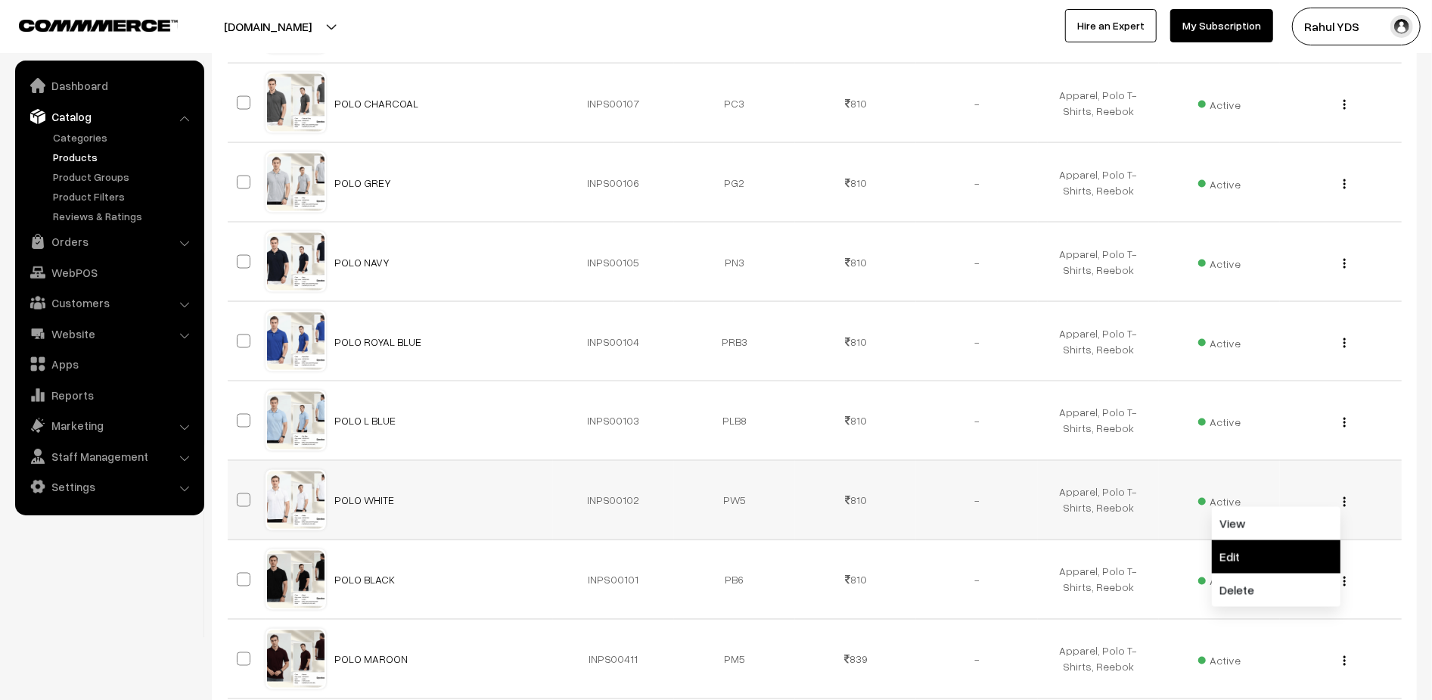
click at [1315, 567] on link "Edit" at bounding box center [1276, 556] width 129 height 33
click at [1345, 586] on img "button" at bounding box center [1344, 581] width 2 height 10
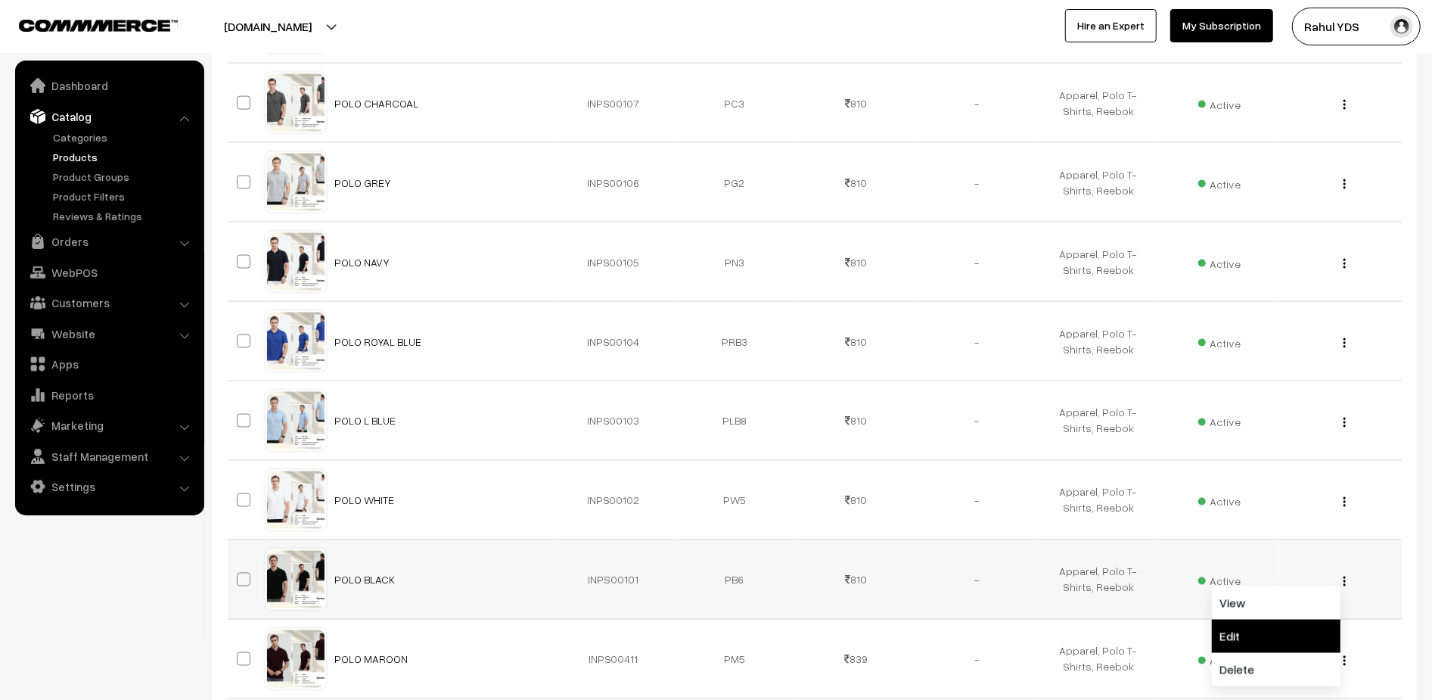
click at [1306, 638] on link "Edit" at bounding box center [1276, 636] width 129 height 33
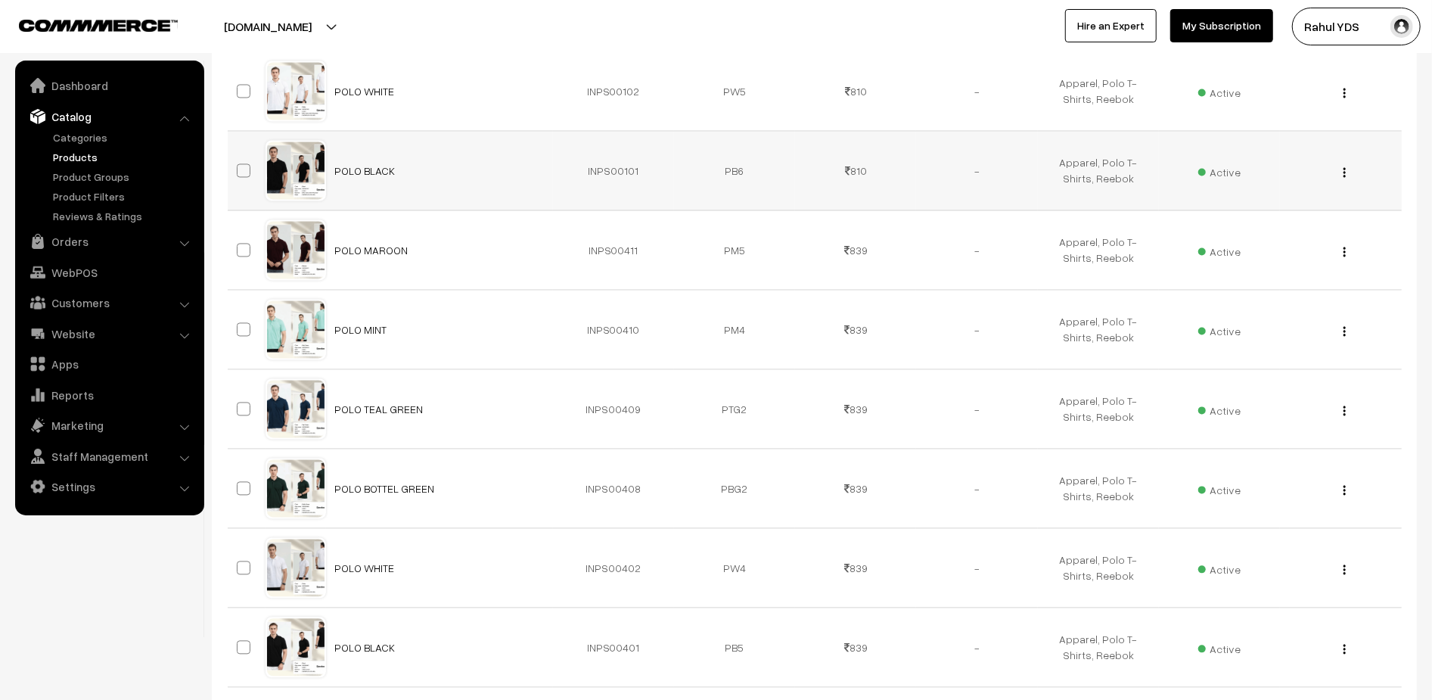
scroll to position [2227, 0]
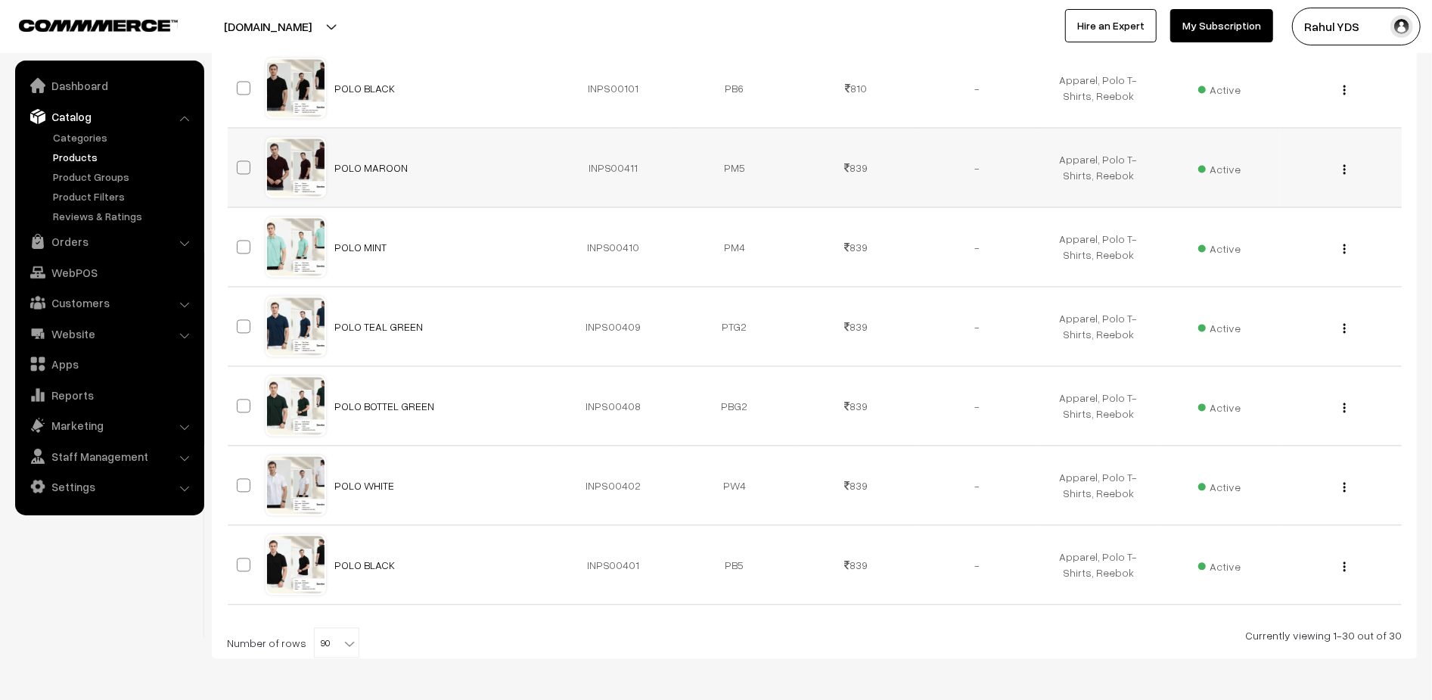
click at [1346, 175] on button "button" at bounding box center [1345, 169] width 4 height 12
click at [1326, 221] on link "Edit" at bounding box center [1276, 223] width 129 height 33
click at [1346, 255] on div "View Edit Delete" at bounding box center [1340, 247] width 103 height 16
click at [1343, 251] on img "button" at bounding box center [1344, 249] width 2 height 10
click at [1321, 303] on link "Edit" at bounding box center [1276, 303] width 129 height 33
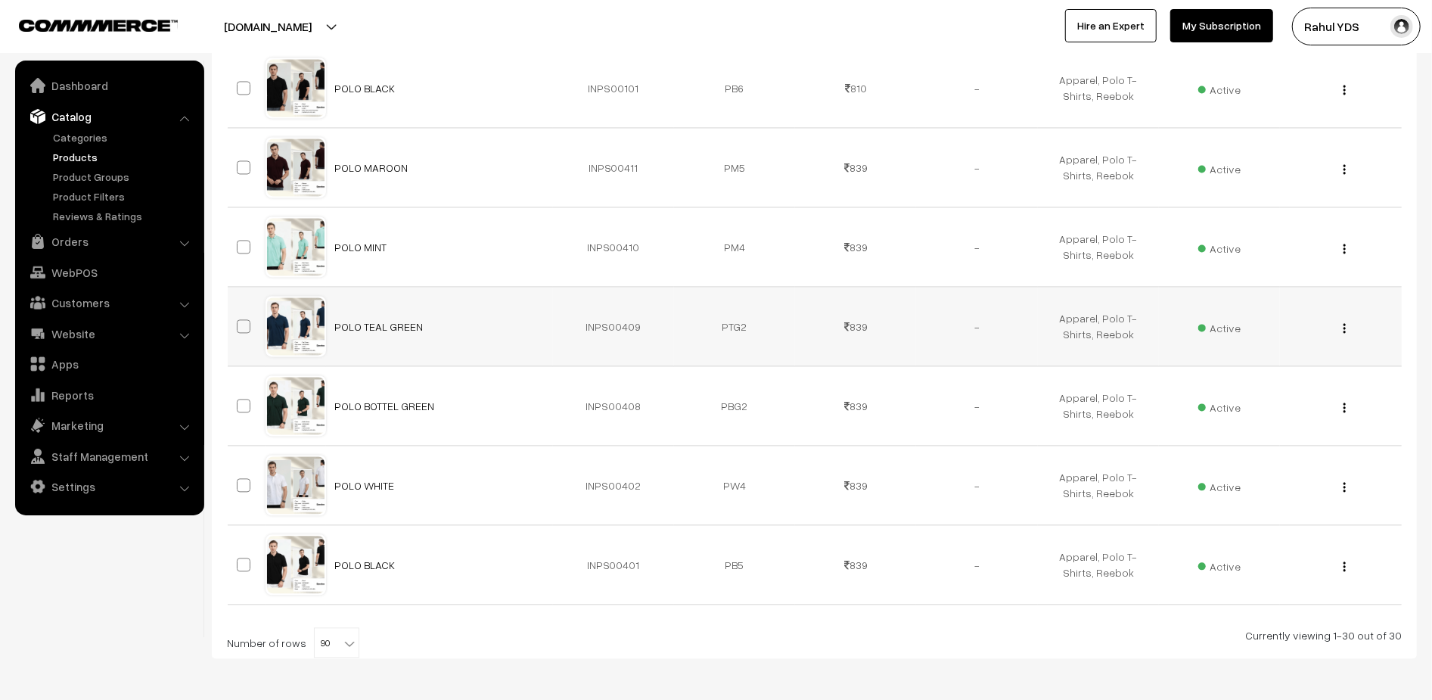
click at [1340, 332] on div "View Edit Delete" at bounding box center [1340, 326] width 103 height 16
click at [1344, 333] on img "button" at bounding box center [1344, 328] width 2 height 10
click at [1314, 384] on link "Edit" at bounding box center [1276, 382] width 129 height 33
click at [1345, 411] on img "button" at bounding box center [1344, 407] width 2 height 10
click at [1313, 460] on link "Edit" at bounding box center [1276, 462] width 129 height 33
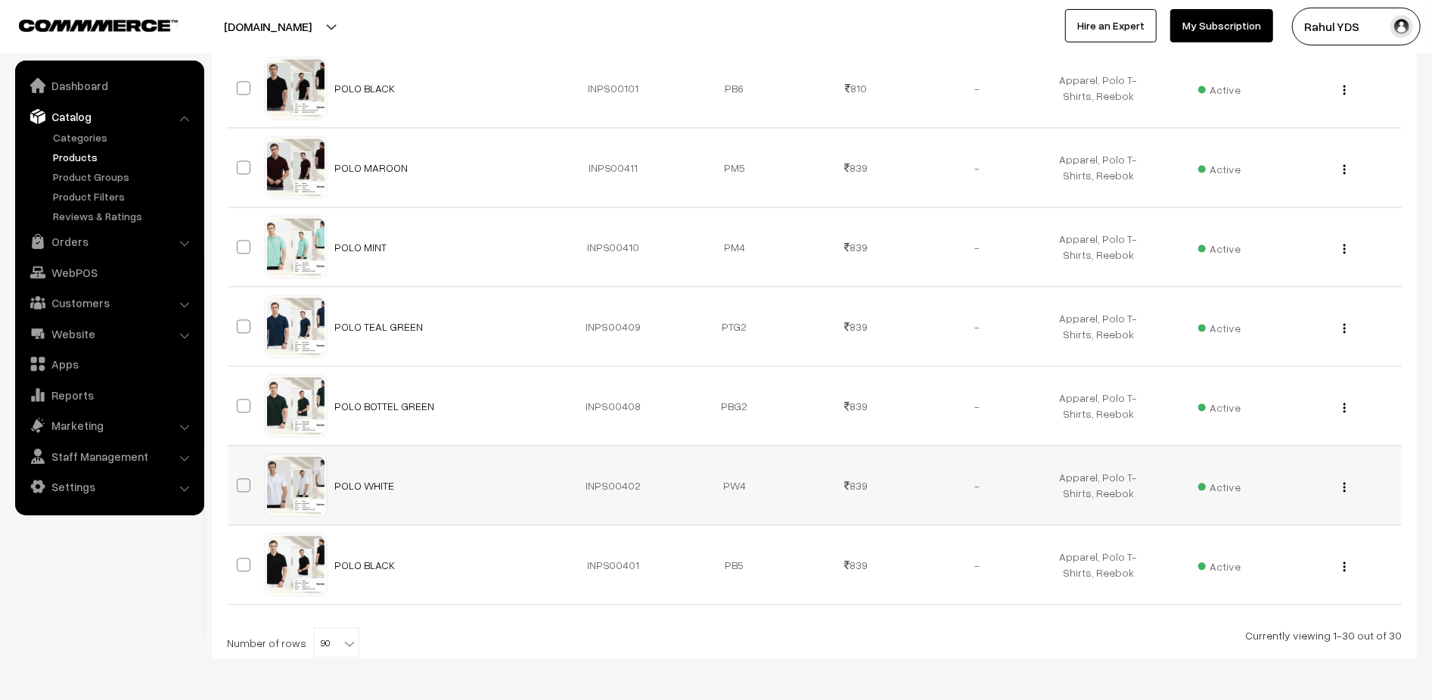
click at [1345, 492] on img "button" at bounding box center [1344, 487] width 2 height 10
click at [1312, 537] on link "Edit" at bounding box center [1276, 541] width 129 height 33
click at [1346, 572] on button "button" at bounding box center [1345, 566] width 4 height 12
click at [1300, 622] on link "Edit" at bounding box center [1276, 620] width 129 height 33
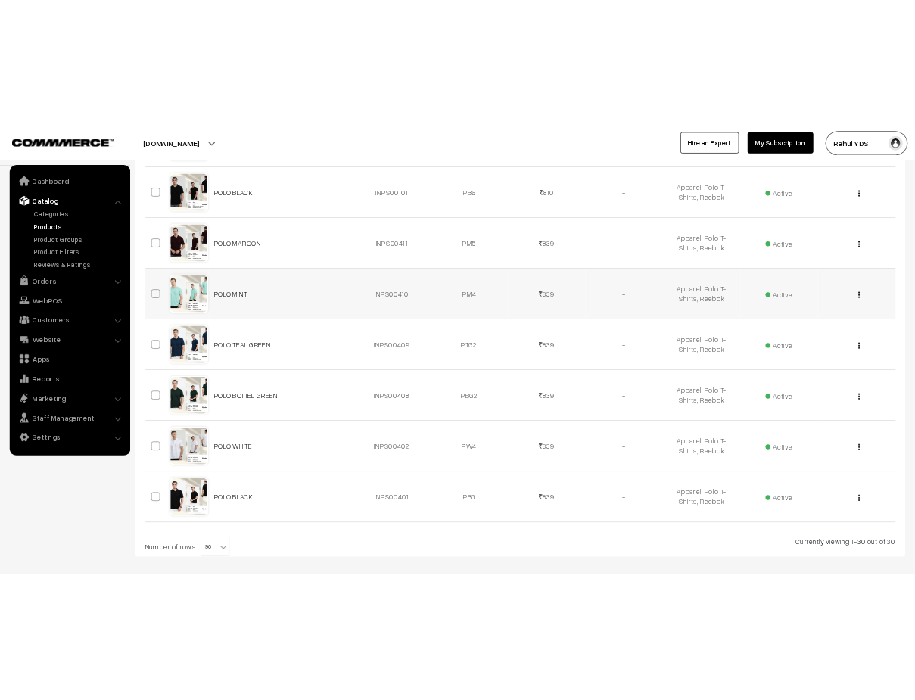
scroll to position [0, 0]
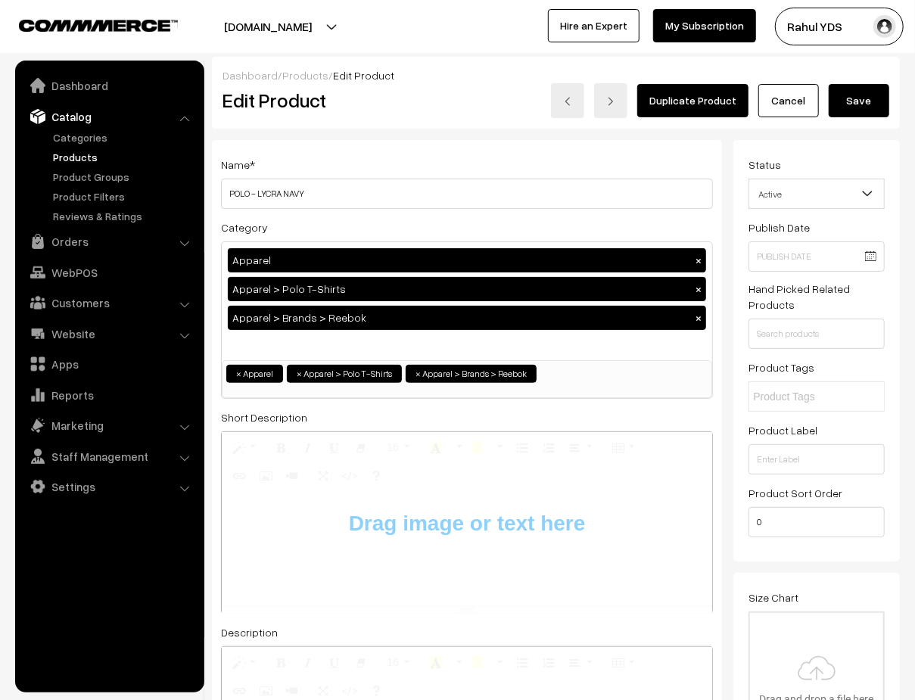
type input "C:\fakepath\Screenshot [DATE] 12.17.18 PM.png"
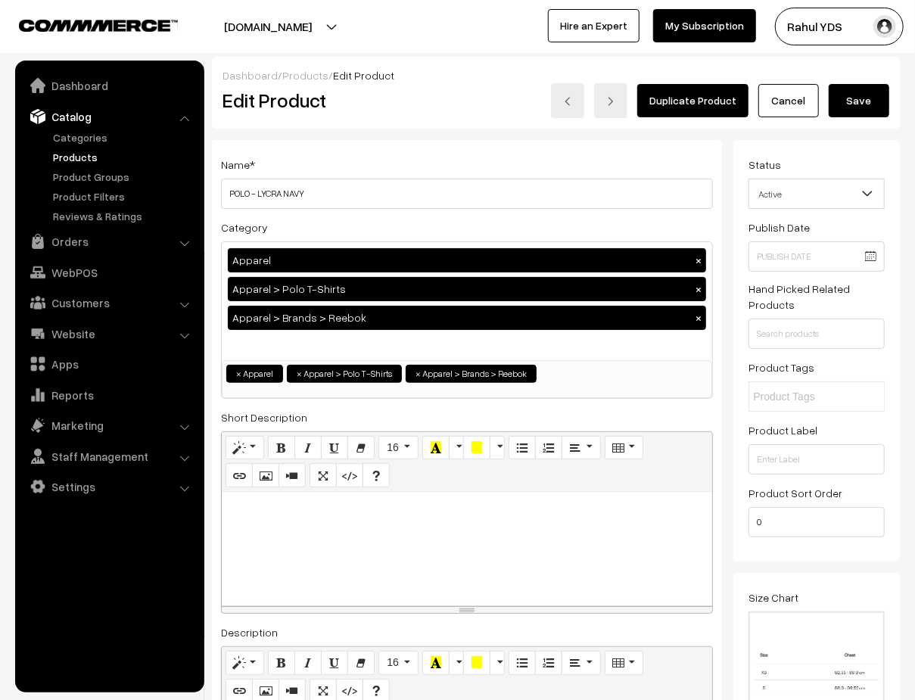
click at [854, 104] on button "Save" at bounding box center [858, 100] width 61 height 33
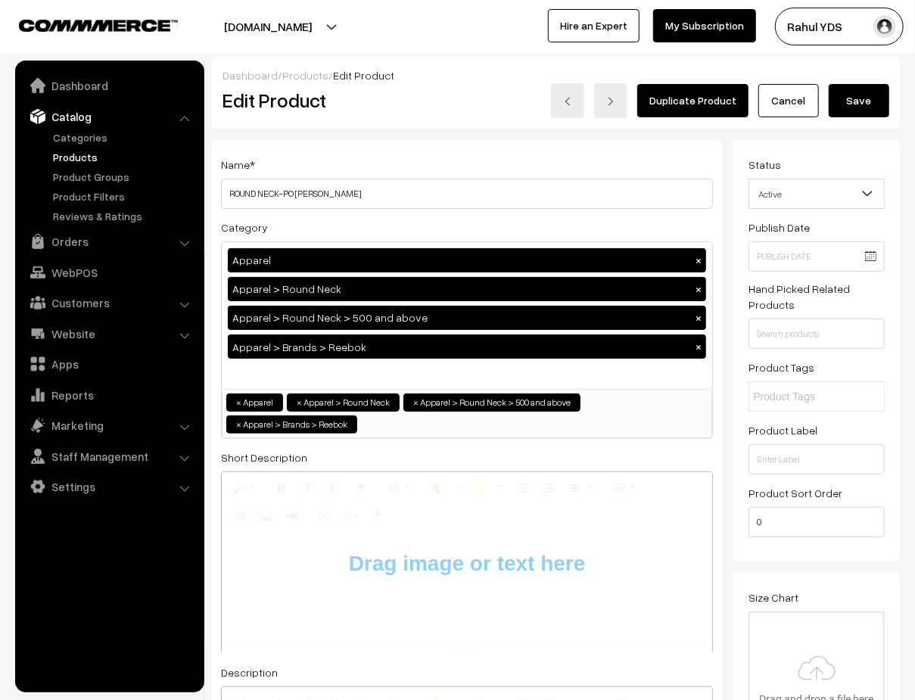
type input "C:\fakepath\Screenshot [DATE] 12.17.18 PM.png"
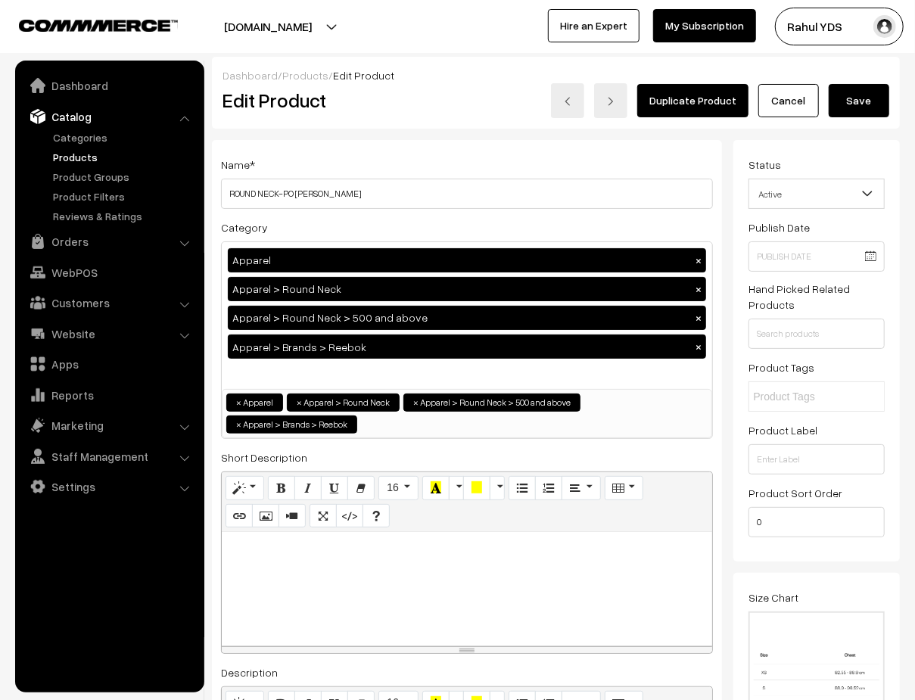
click at [873, 108] on button "Save" at bounding box center [858, 100] width 61 height 33
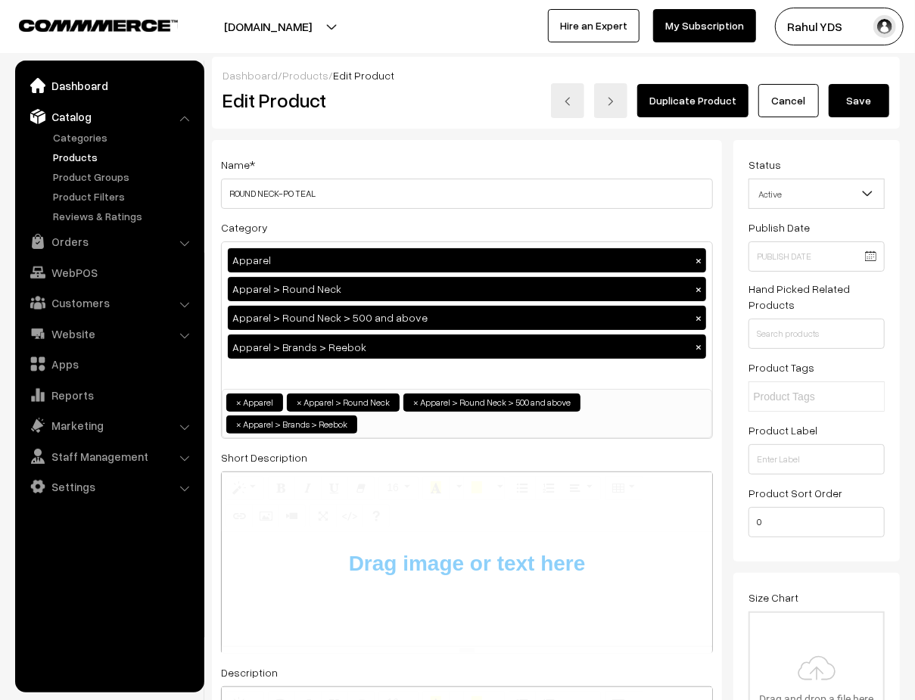
type input "C:\fakepath\Screenshot [DATE] 12.17.18 PM.png"
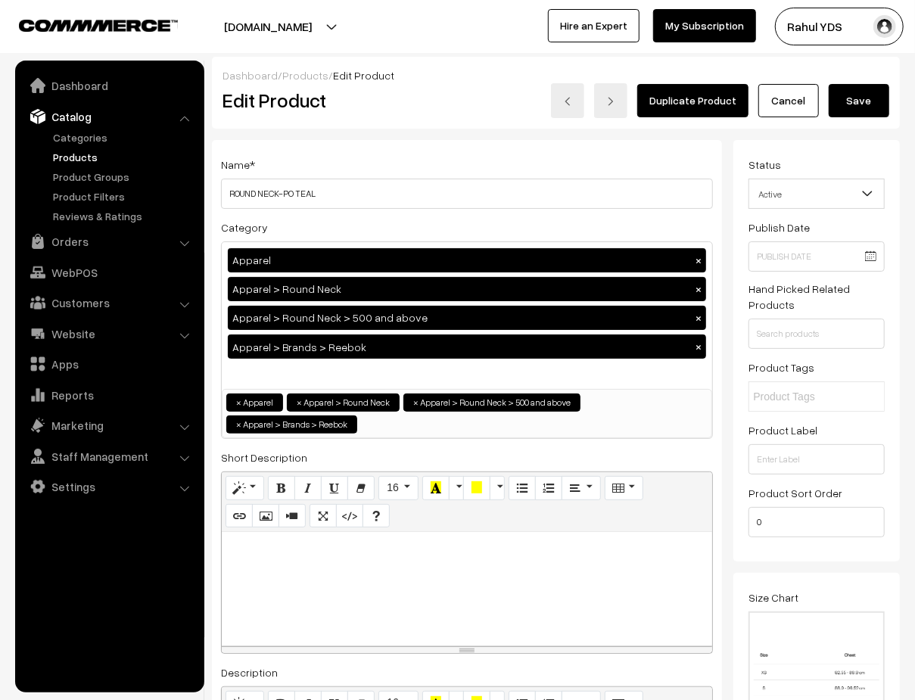
click at [861, 110] on button "Save" at bounding box center [858, 100] width 61 height 33
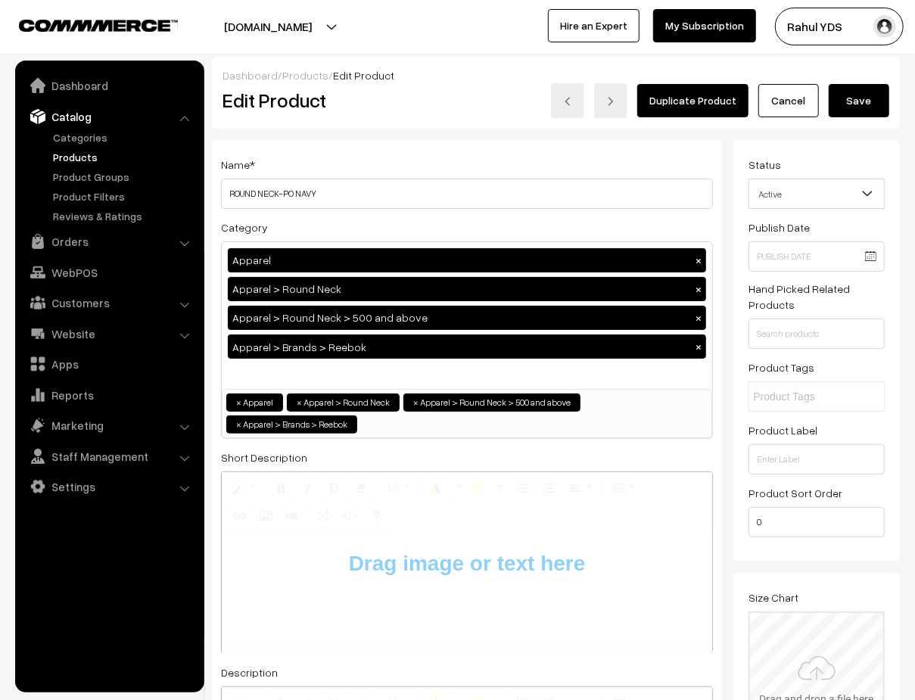
type input "C:\fakepath\Screenshot [DATE] 12.17.18 PM.png"
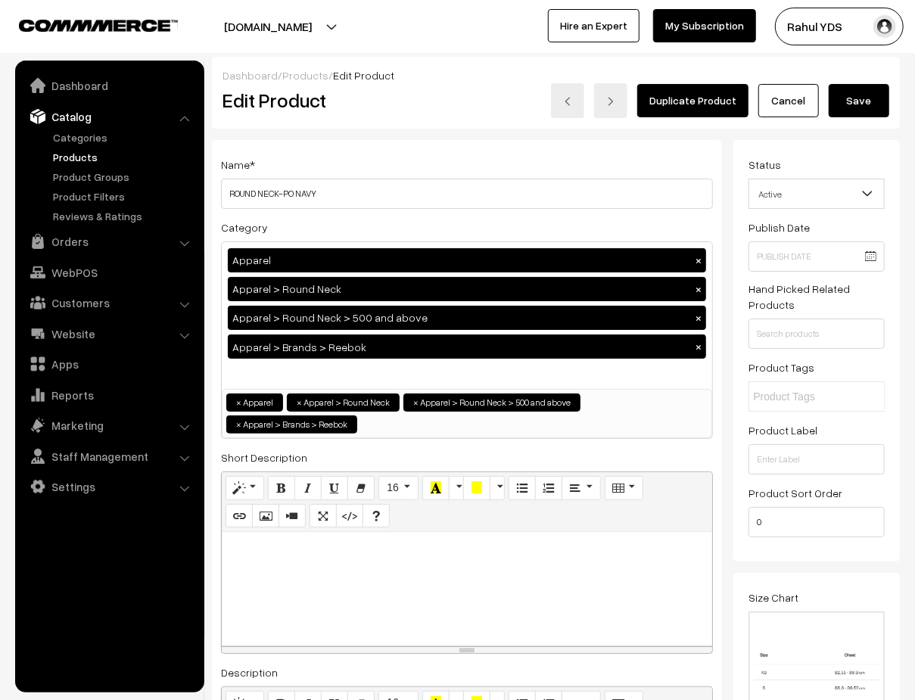
click at [852, 95] on button "Save" at bounding box center [858, 100] width 61 height 33
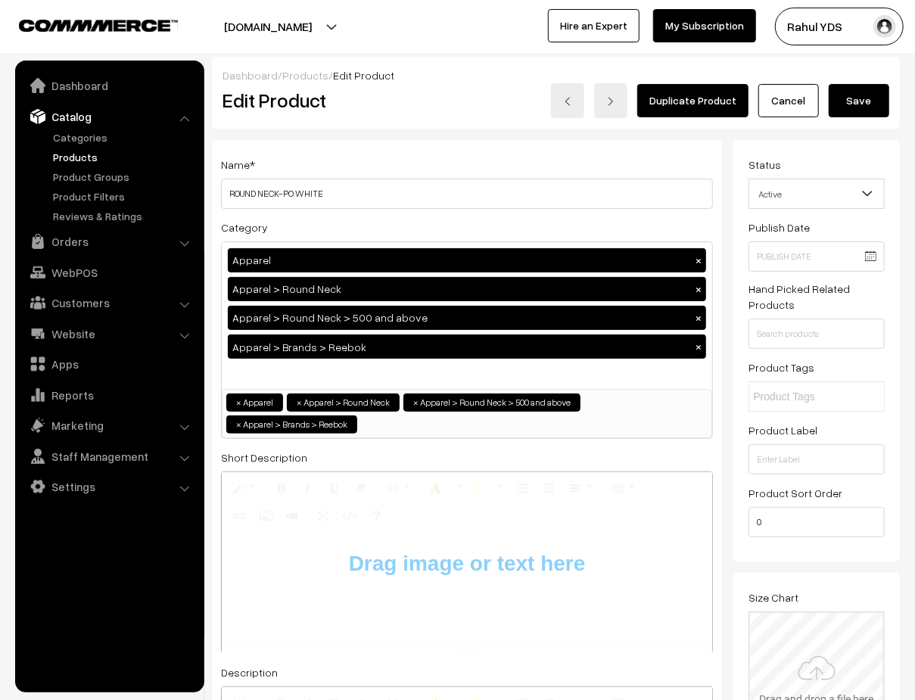
type input "C:\fakepath\Screenshot [DATE] 12.17.18 PM.png"
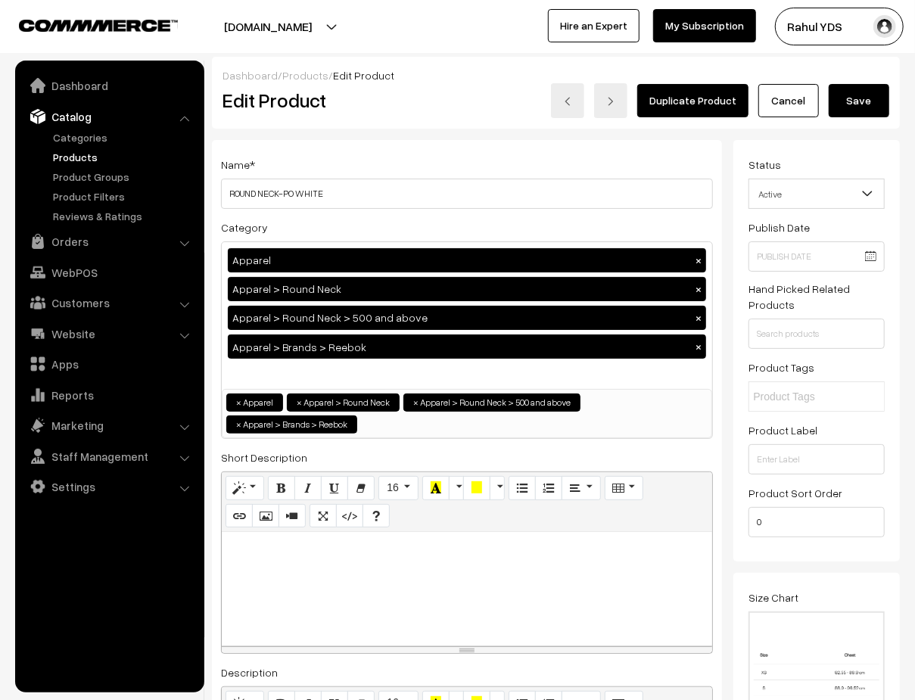
click at [853, 95] on button "Save" at bounding box center [858, 100] width 61 height 33
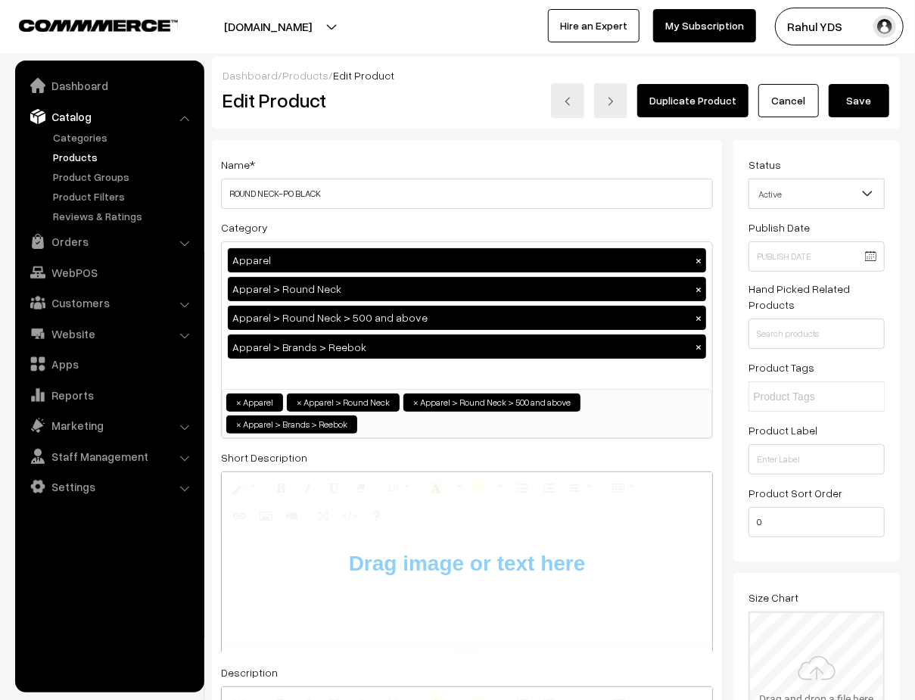
type input "C:\fakepath\Screenshot [DATE] 12.17.18 PM.png"
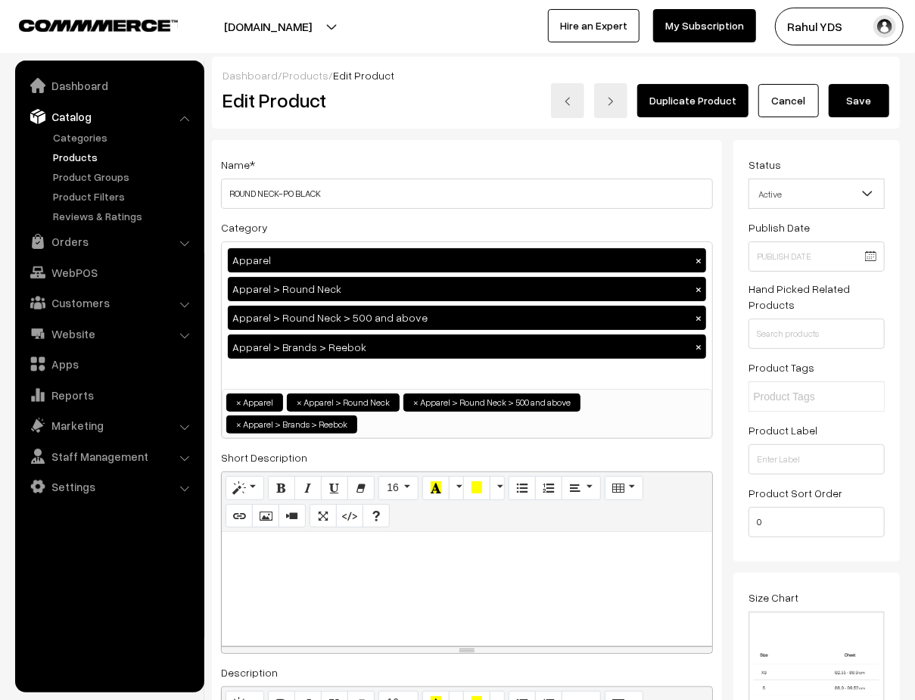
click at [856, 119] on div "Dashboard / Products / Edit Product Edit Product Duplicate Product Cancel Save" at bounding box center [556, 93] width 688 height 72
click at [854, 104] on button "Save" at bounding box center [858, 100] width 61 height 33
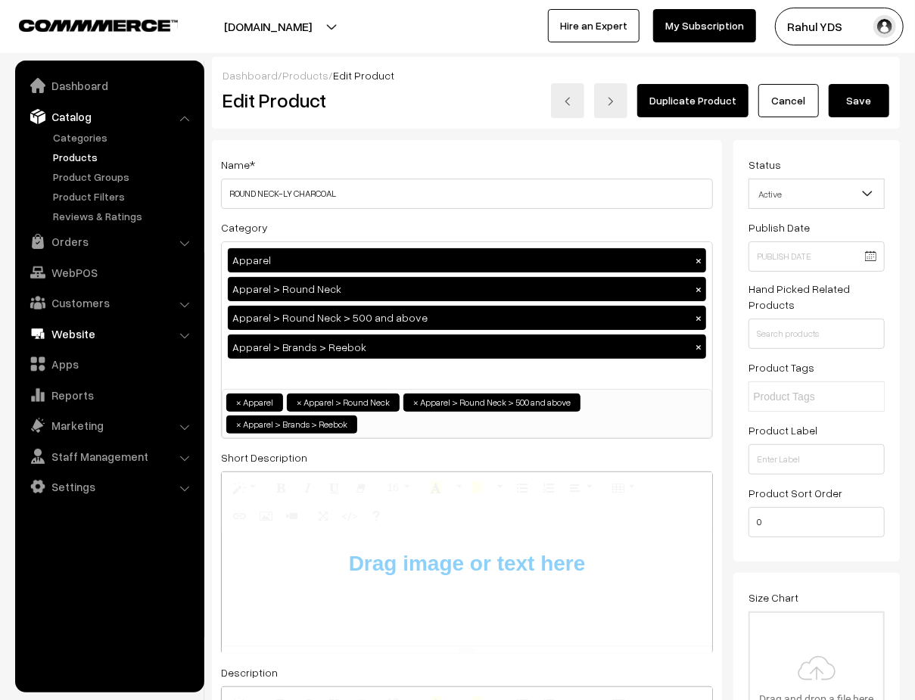
type input "C:\fakepath\Screenshot [DATE] 12.17.18 PM.png"
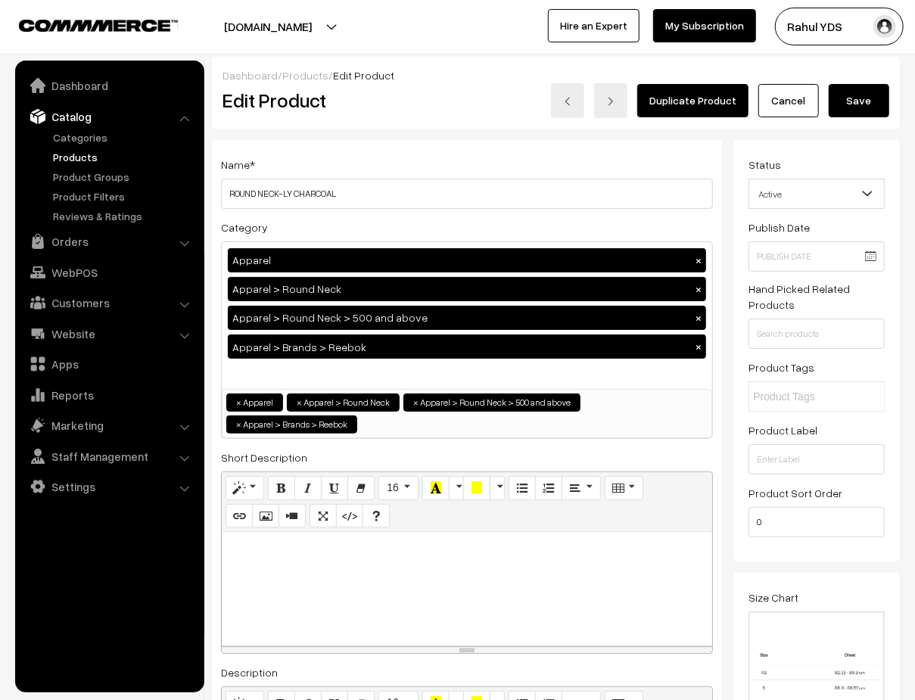
click at [874, 113] on button "Save" at bounding box center [858, 100] width 61 height 33
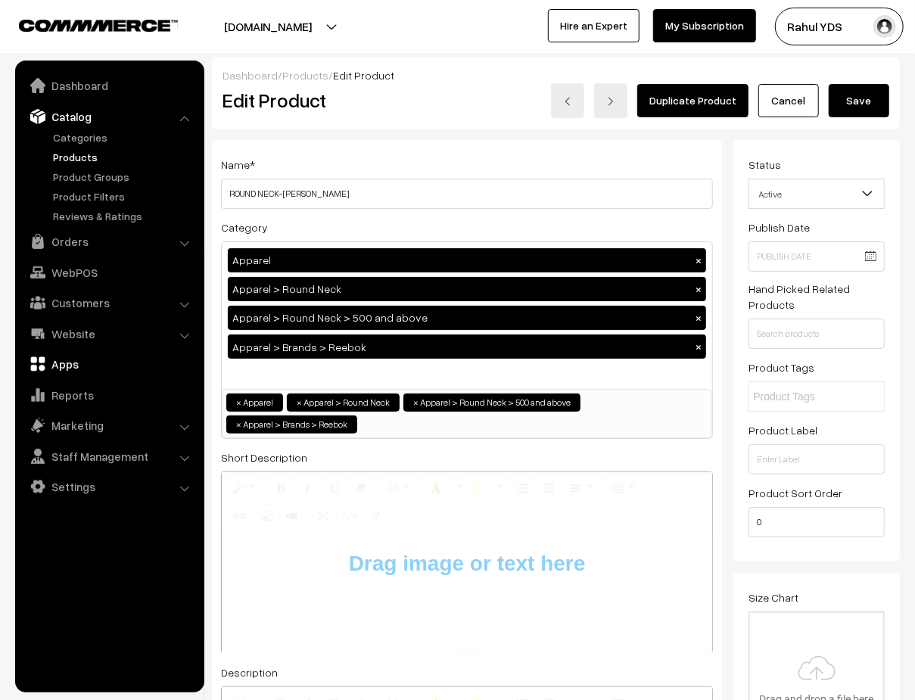
type input "C:\fakepath\Screenshot [DATE] 12.17.18 PM.png"
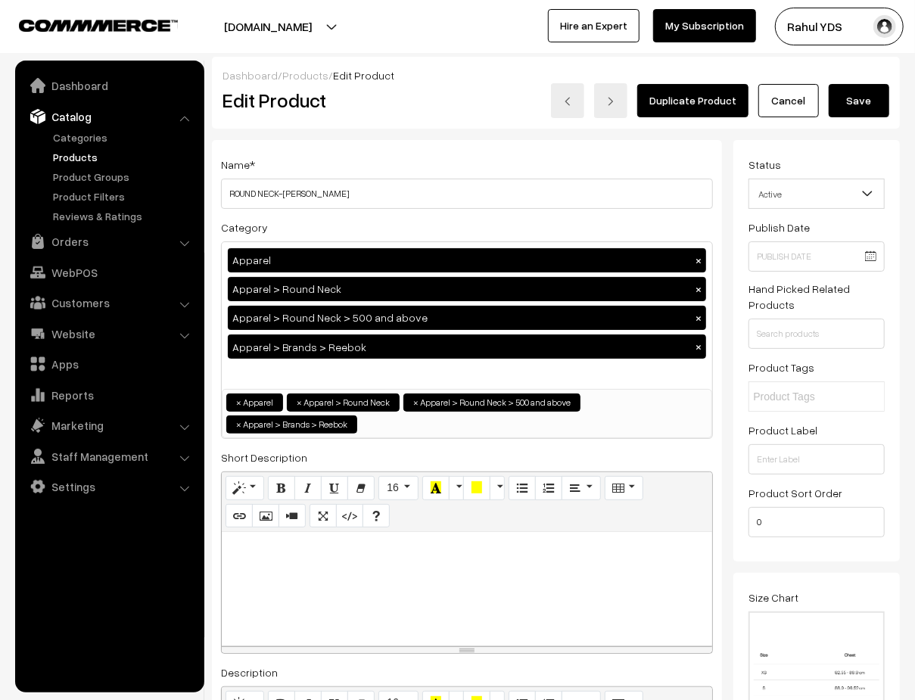
click at [865, 95] on button "Save" at bounding box center [858, 100] width 61 height 33
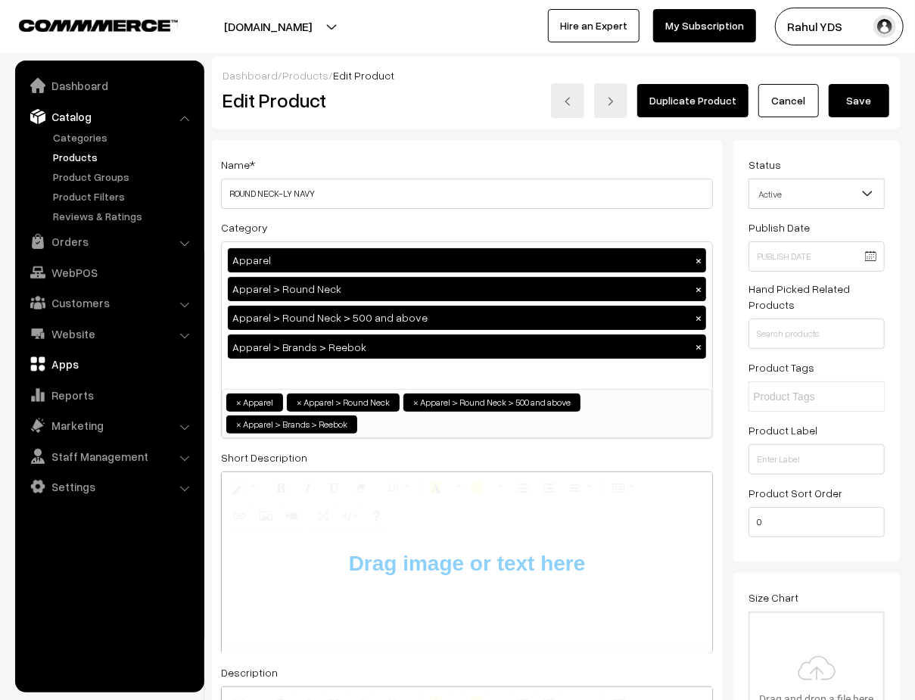
type input "C:\fakepath\Screenshot [DATE] 12.17.18 PM.png"
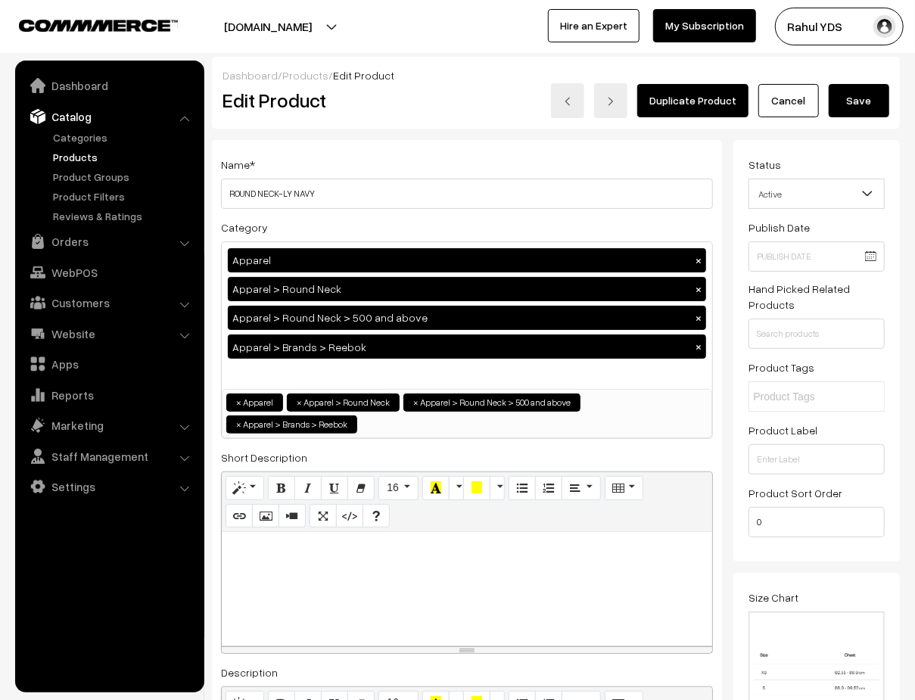
click at [864, 106] on button "Save" at bounding box center [858, 100] width 61 height 33
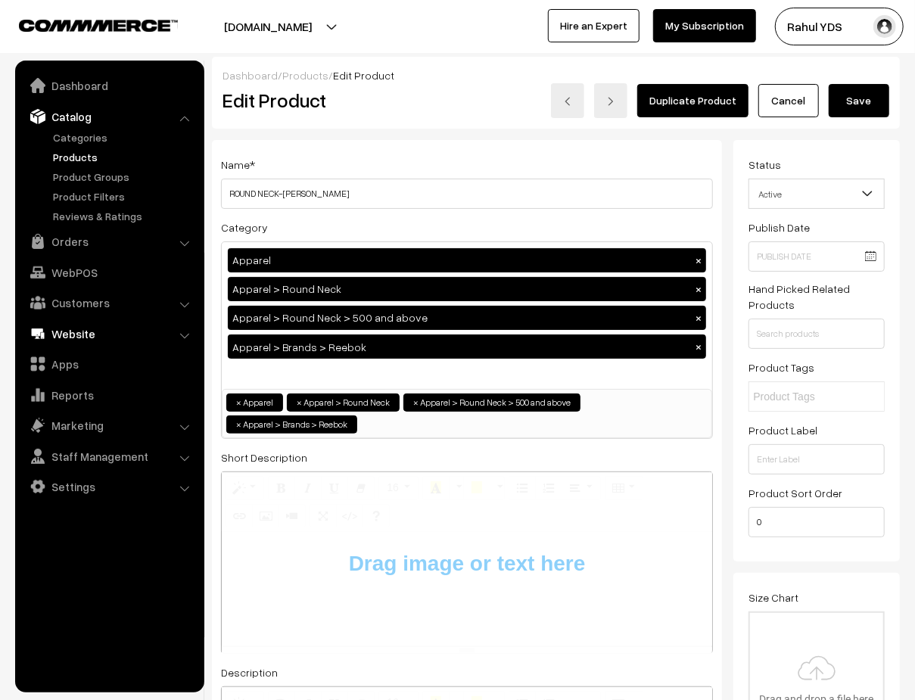
type input "C:\fakepath\Screenshot [DATE] 12.17.18 PM.png"
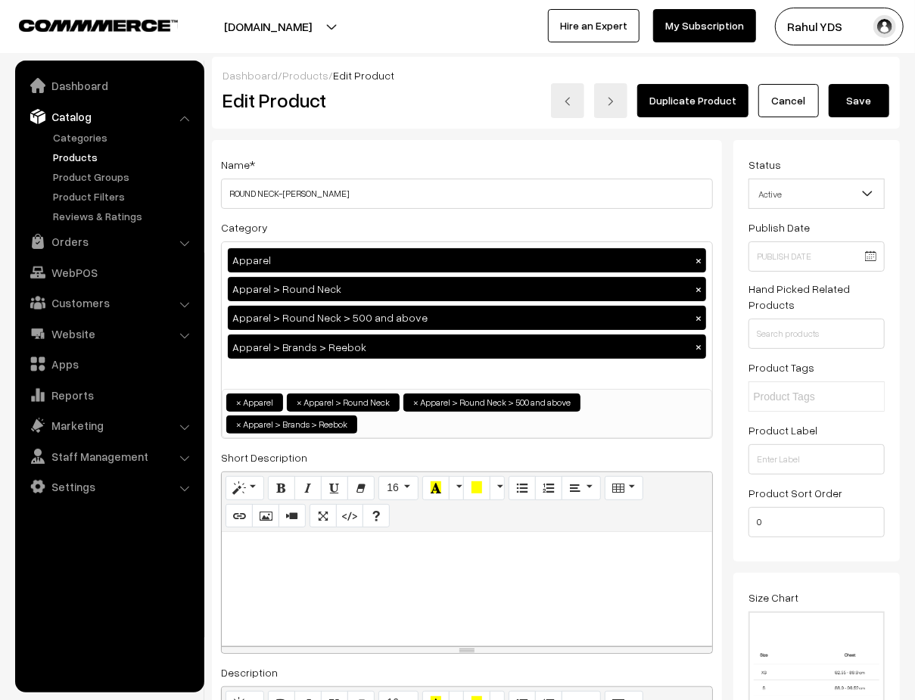
click at [851, 102] on button "Save" at bounding box center [858, 100] width 61 height 33
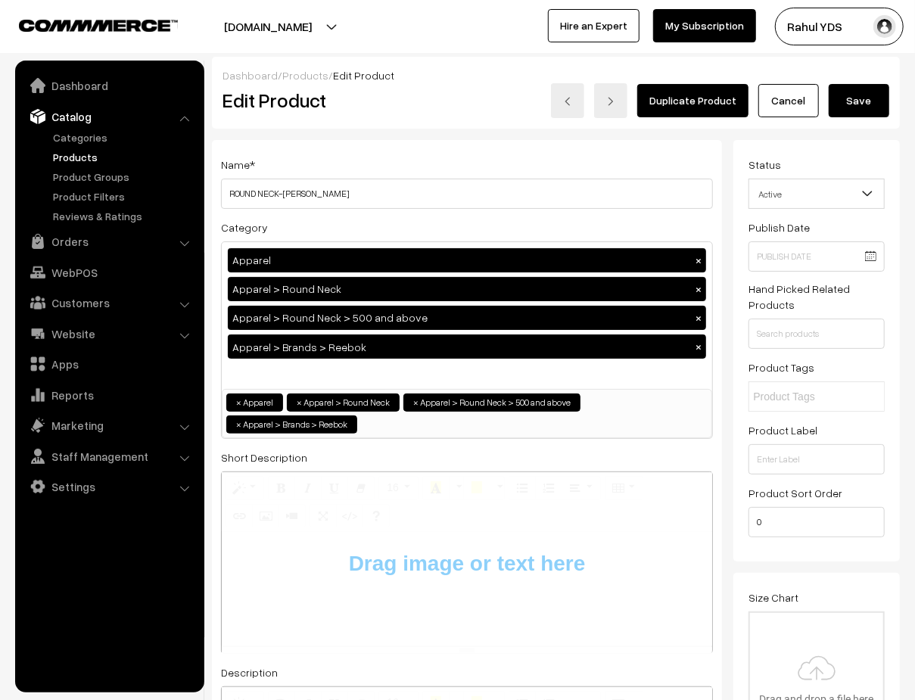
type input "C:\fakepath\Screenshot [DATE] 12.17.18 PM.png"
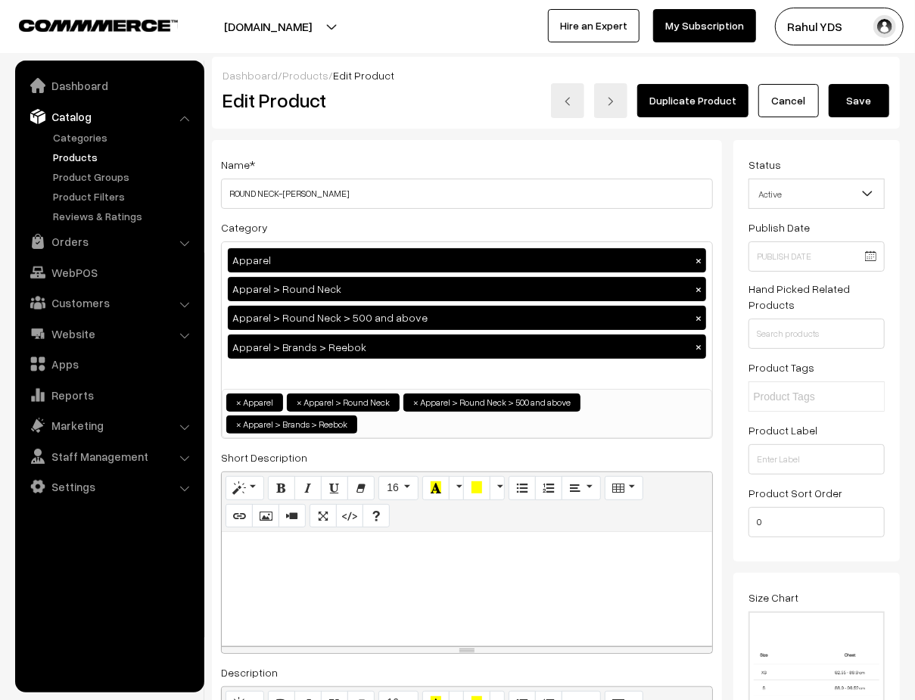
click at [860, 101] on button "Save" at bounding box center [858, 100] width 61 height 33
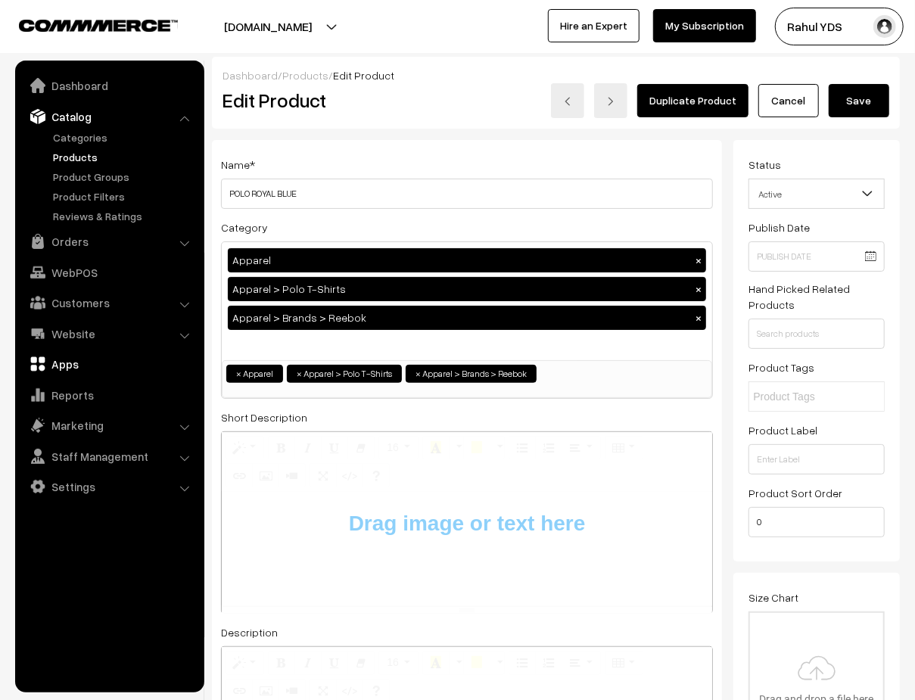
type input "C:\fakepath\Screenshot [DATE] 12.17.18 PM.png"
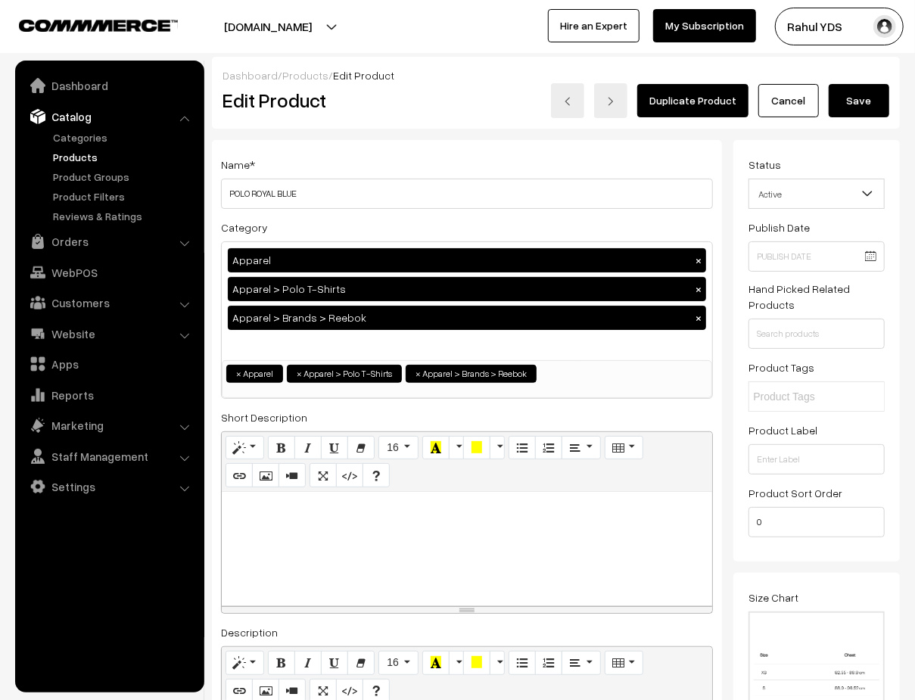
click at [847, 104] on button "Save" at bounding box center [858, 100] width 61 height 33
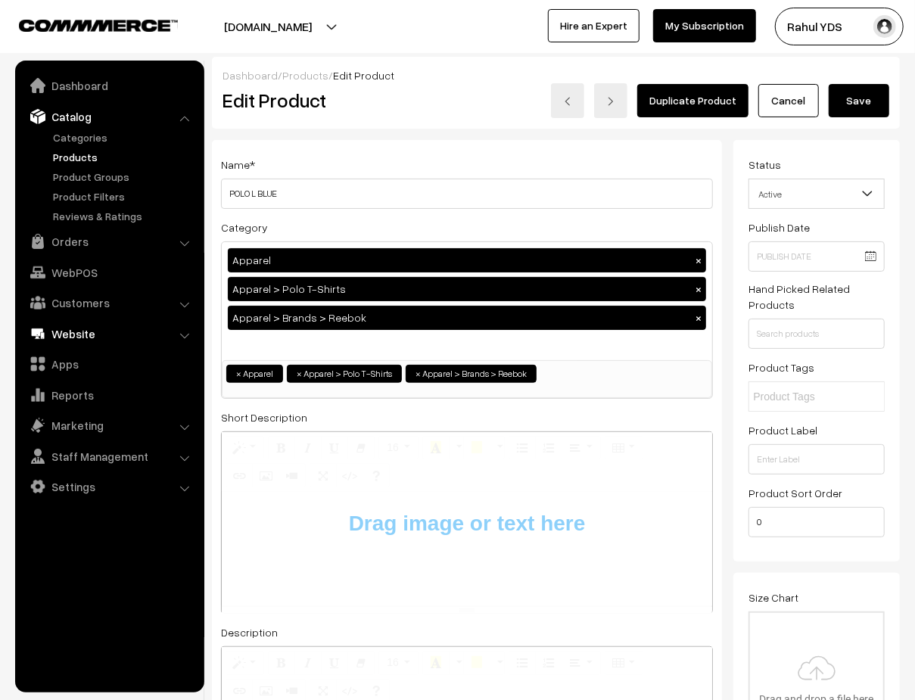
type input "C:\fakepath\Screenshot [DATE] 12.17.18 PM.png"
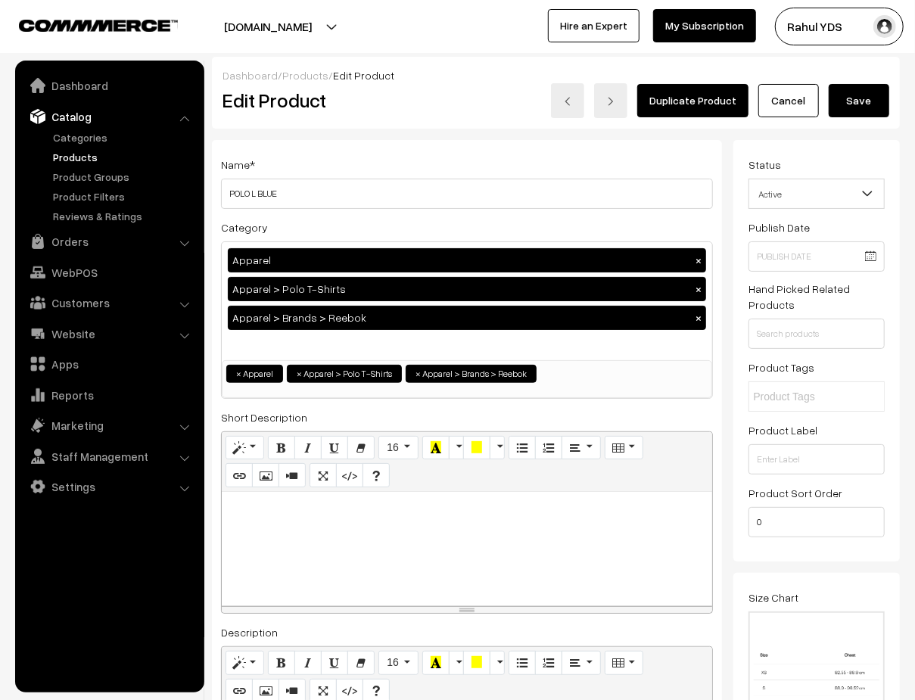
click at [856, 105] on button "Save" at bounding box center [858, 100] width 61 height 33
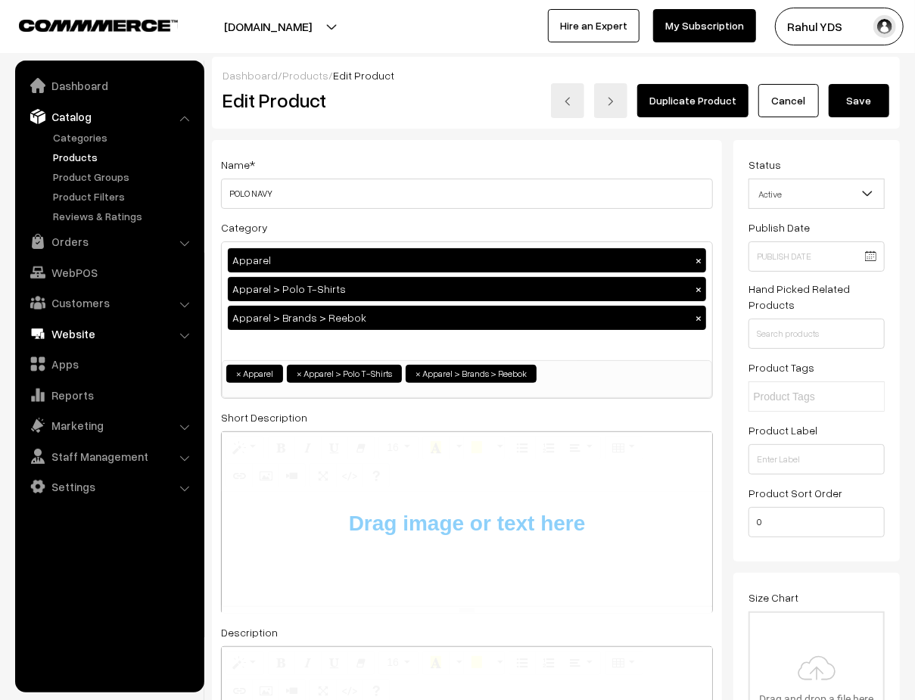
type input "C:\fakepath\Screenshot [DATE] 12.17.18 PM.png"
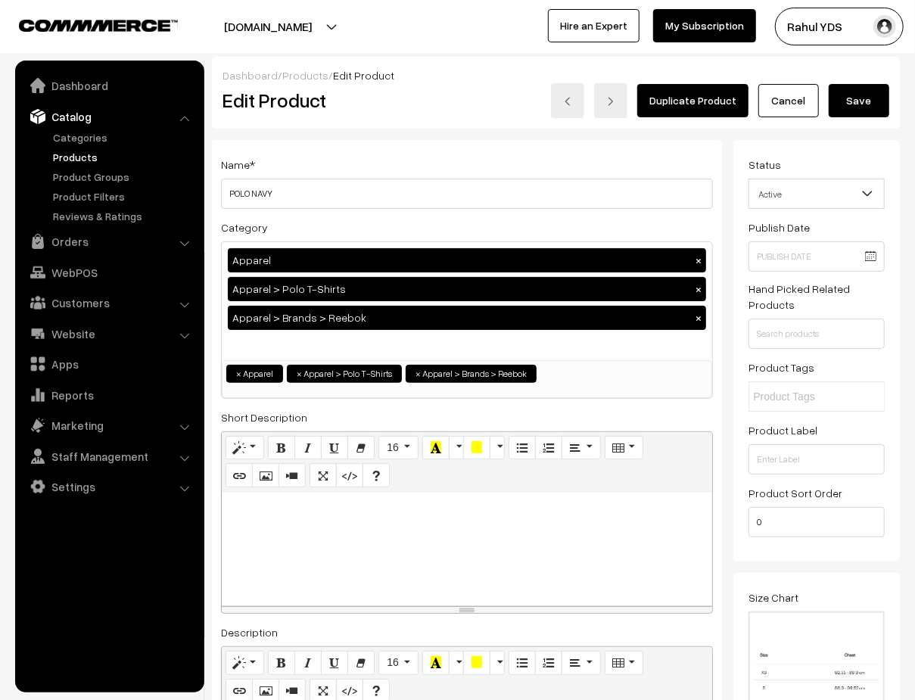
click at [858, 110] on button "Save" at bounding box center [858, 100] width 61 height 33
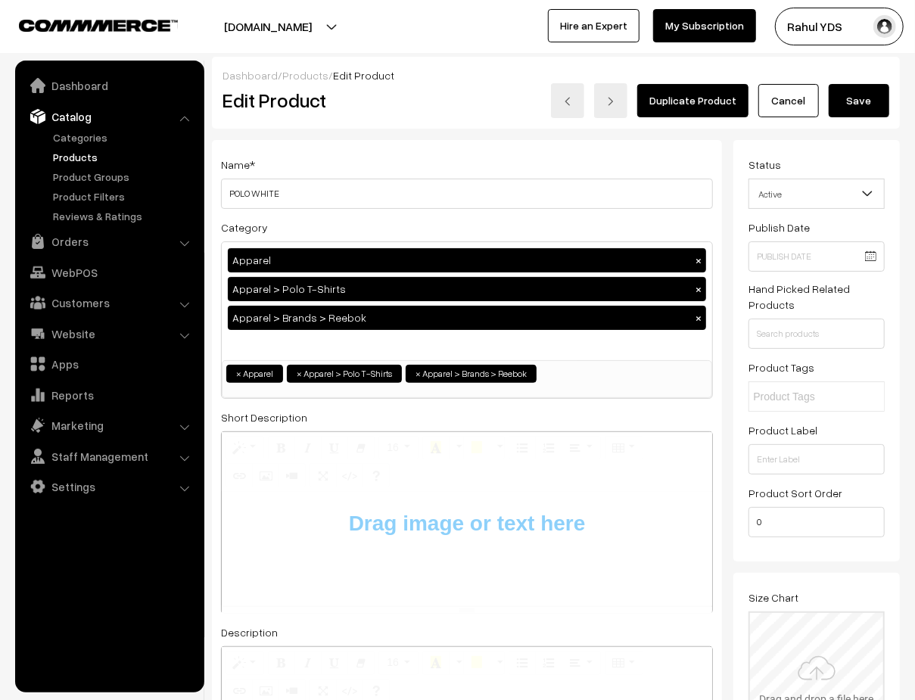
type input "C:\fakepath\Screenshot [DATE] 12.17.18 PM.png"
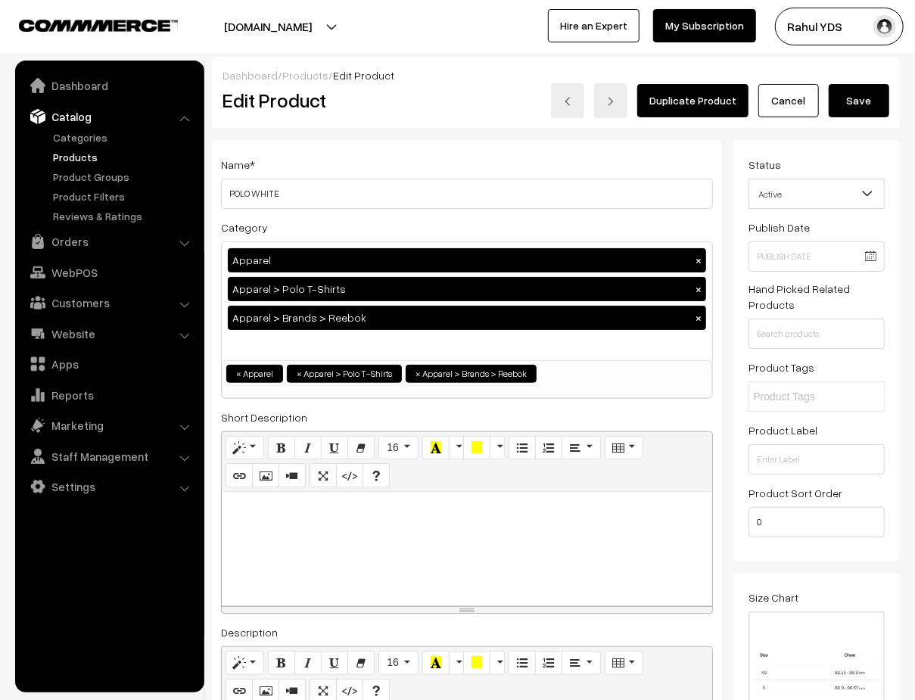
click at [865, 100] on button "Save" at bounding box center [858, 100] width 61 height 33
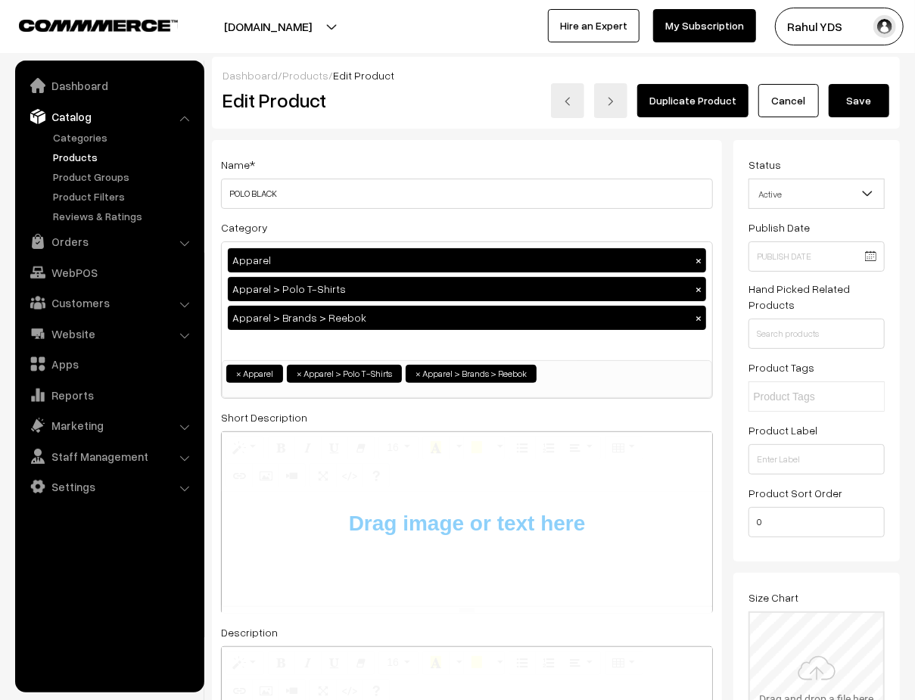
type input "C:\fakepath\Screenshot [DATE] 12.17.18 PM.png"
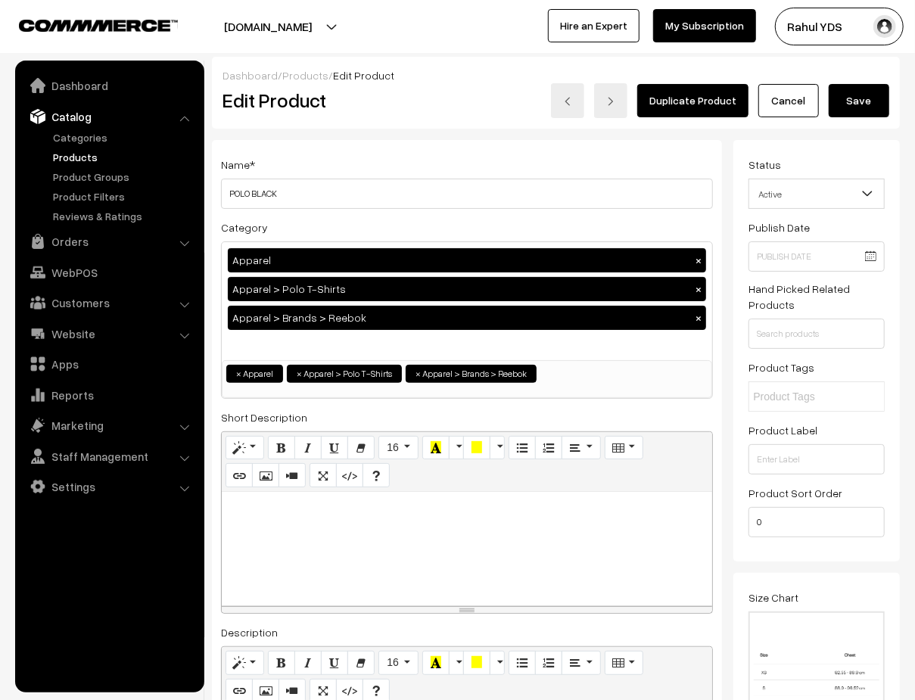
click at [862, 96] on button "Save" at bounding box center [858, 100] width 61 height 33
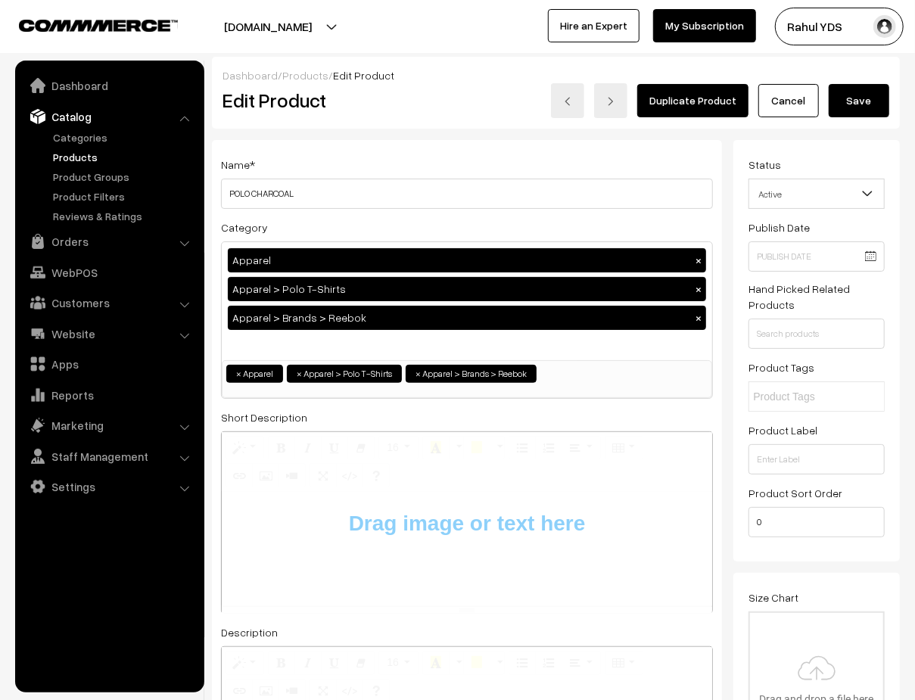
type input "C:\fakepath\Screenshot [DATE] 12.17.18 PM.png"
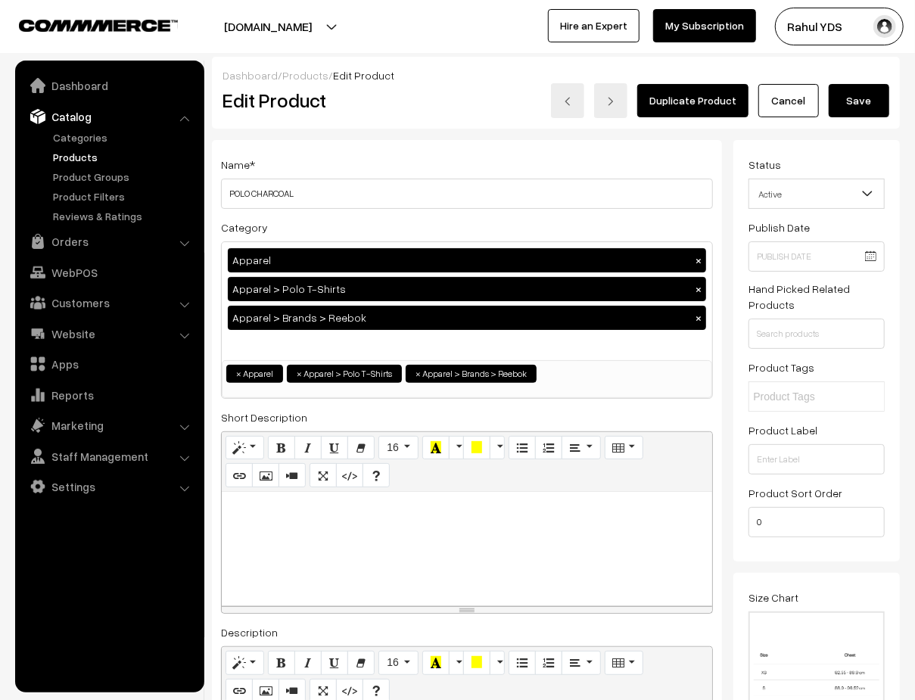
click at [868, 113] on button "Save" at bounding box center [858, 100] width 61 height 33
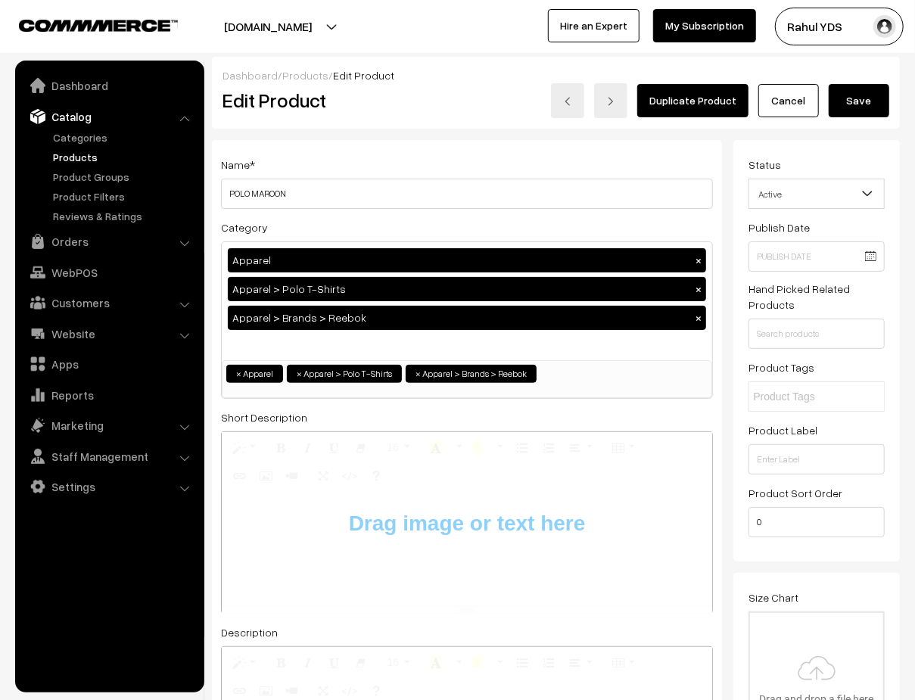
type input "C:\fakepath\Screenshot [DATE] 12.17.18 PM.png"
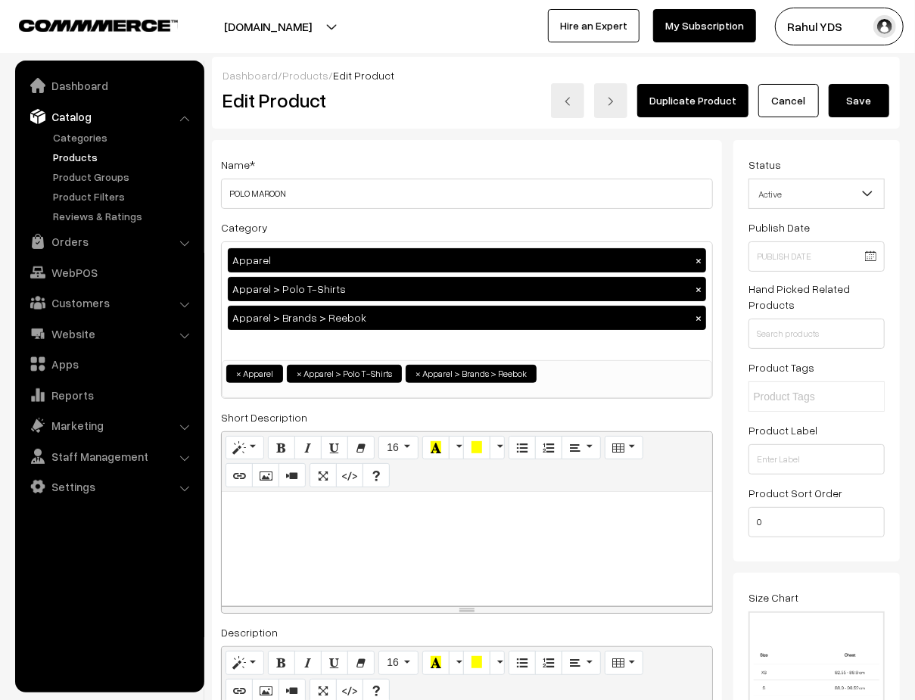
click at [865, 95] on button "Save" at bounding box center [858, 100] width 61 height 33
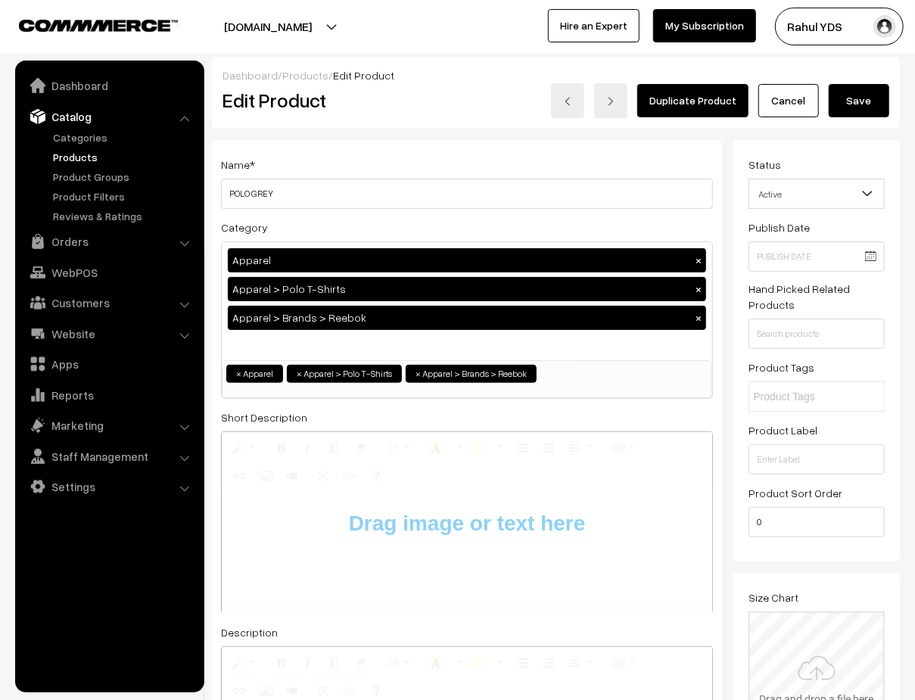
type input "C:\fakepath\Screenshot [DATE] 12.17.18 PM.png"
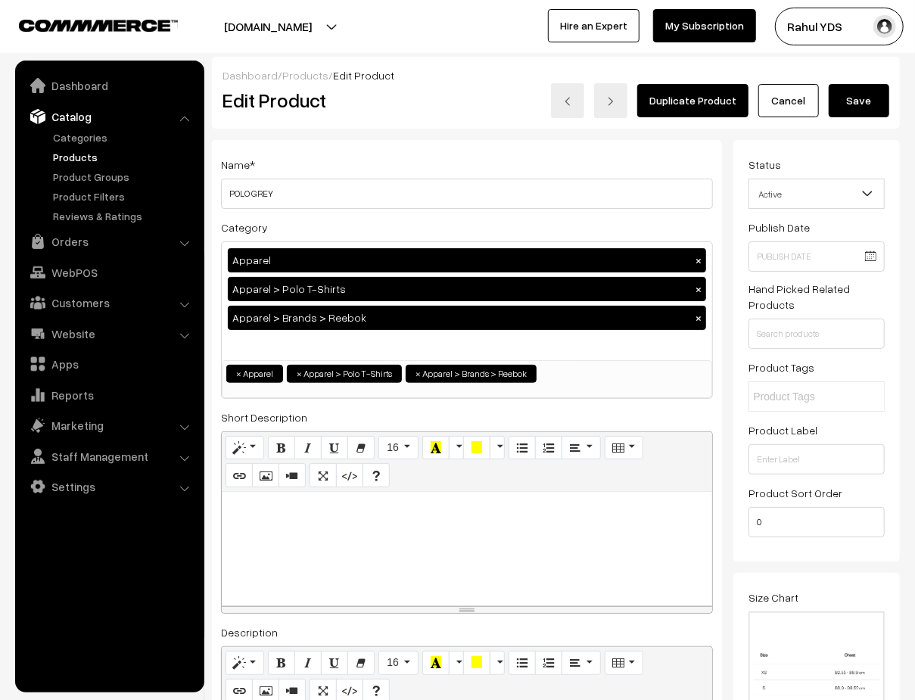
click at [862, 105] on button "Save" at bounding box center [858, 100] width 61 height 33
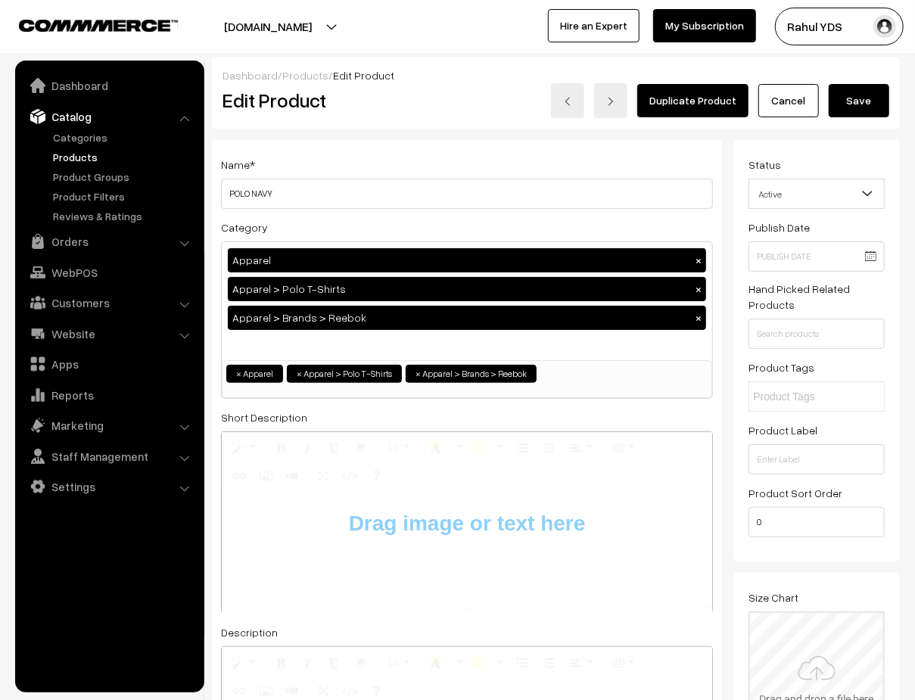
type input "C:\fakepath\Screenshot [DATE] 12.17.18 PM.png"
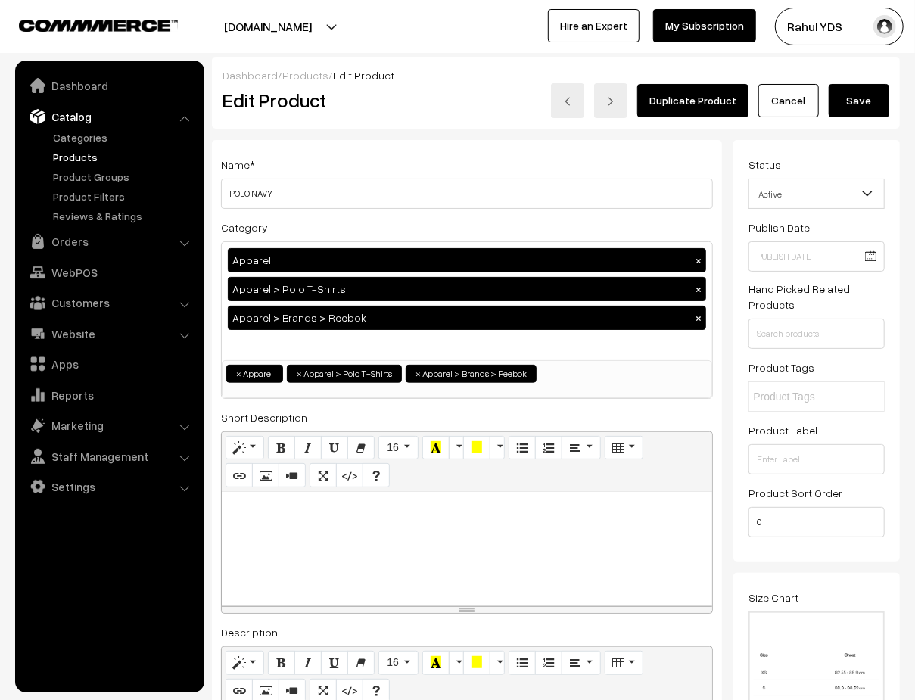
click at [860, 96] on button "Save" at bounding box center [858, 100] width 61 height 33
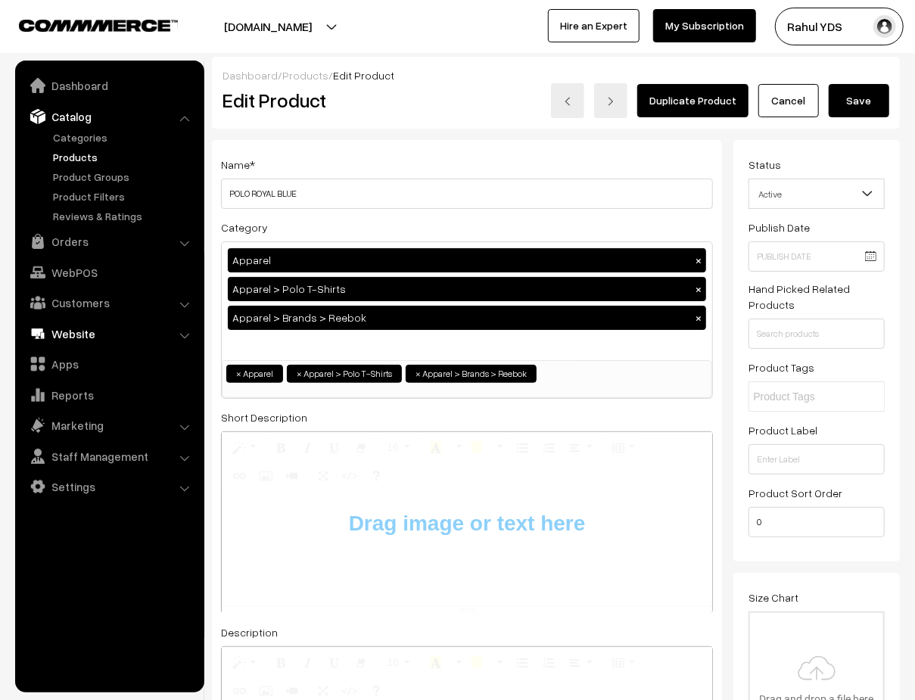
type input "C:\fakepath\Screenshot [DATE] 12.17.18 PM.png"
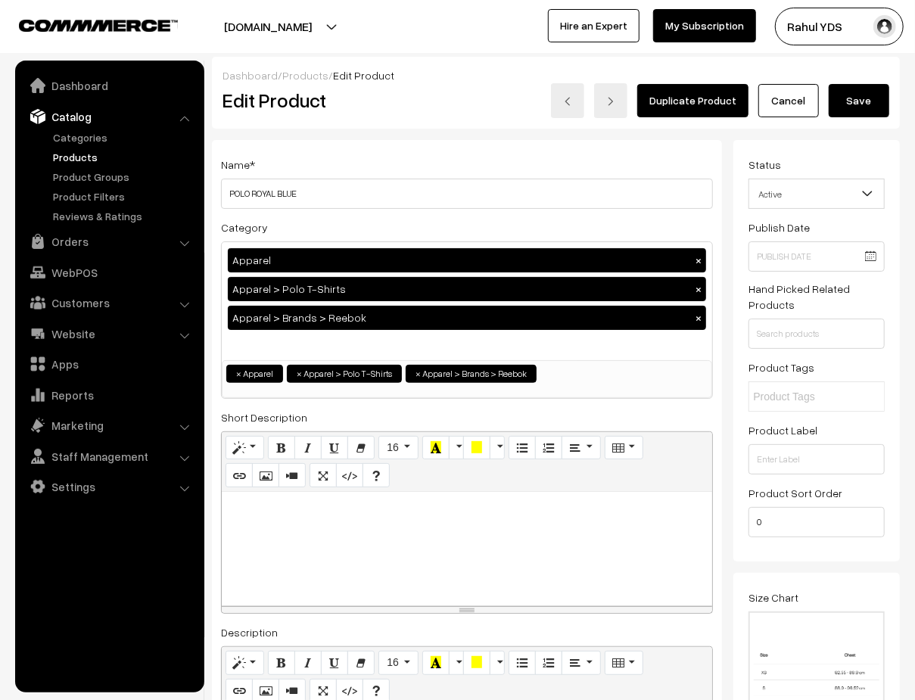
click at [860, 108] on button "Save" at bounding box center [858, 100] width 61 height 33
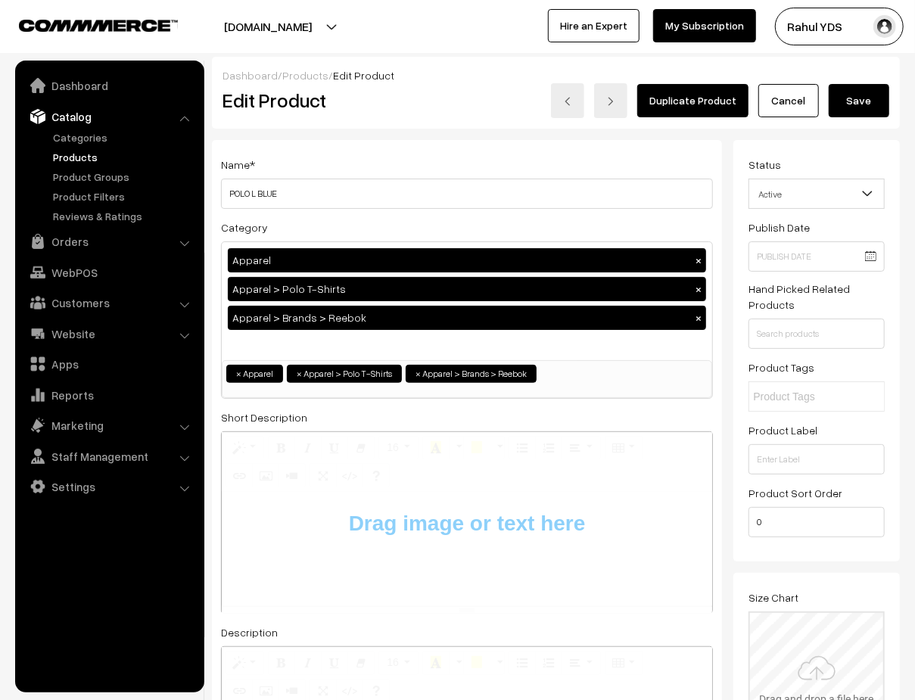
type input "C:\fakepath\Screenshot [DATE] 12.17.18 PM.png"
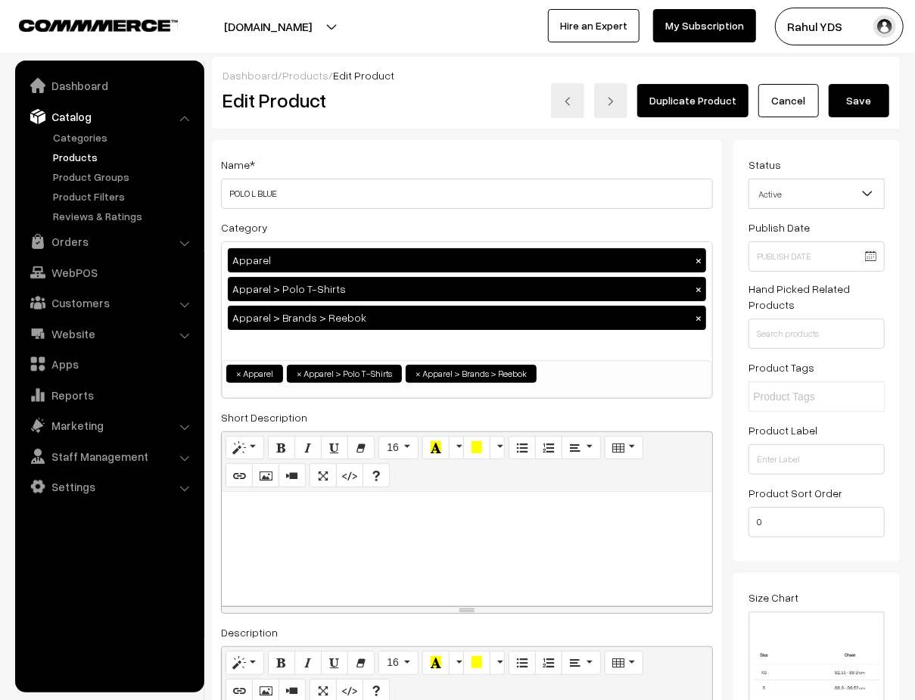
click at [867, 107] on button "Save" at bounding box center [858, 100] width 61 height 33
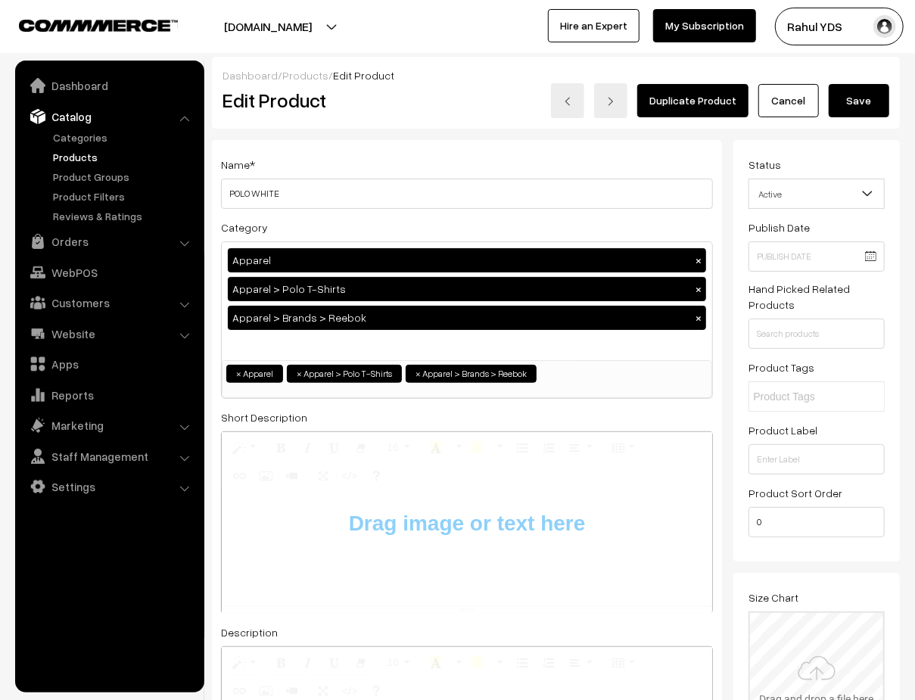
type input "C:\fakepath\Screenshot [DATE] 12.17.18 PM.png"
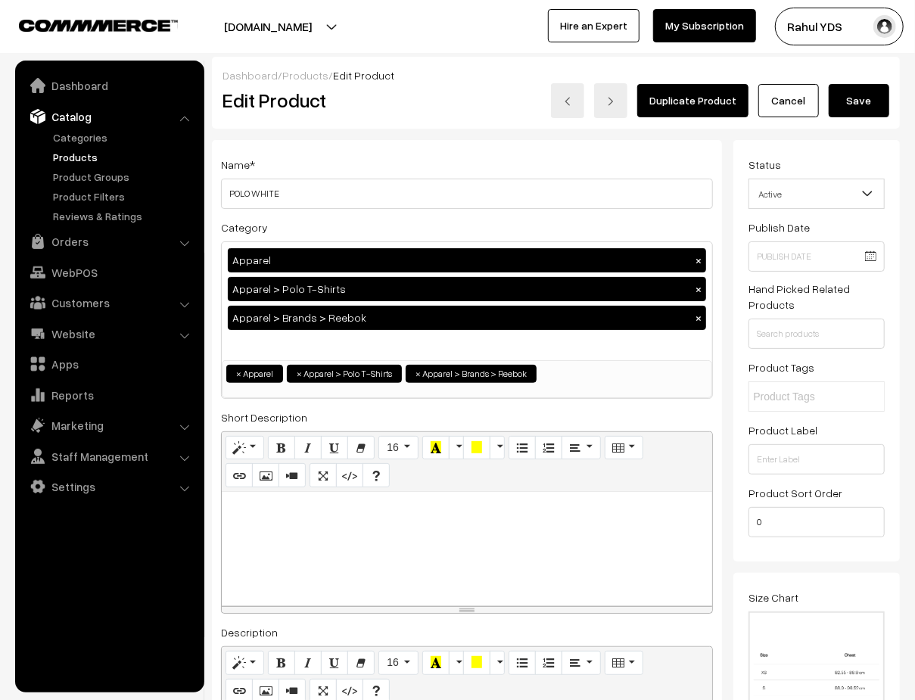
click at [859, 104] on button "Save" at bounding box center [858, 100] width 61 height 33
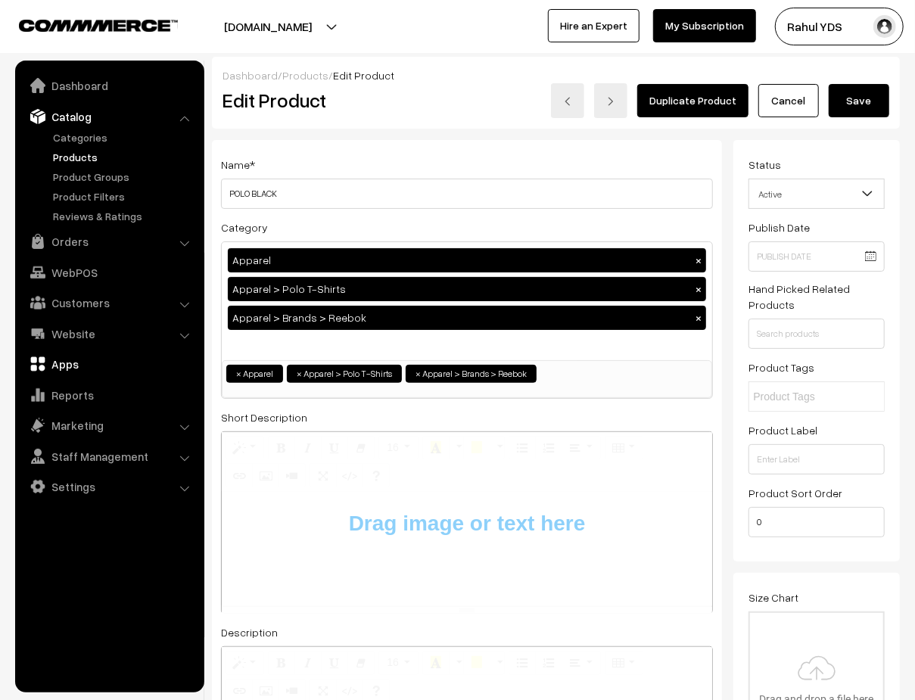
type input "C:\fakepath\Screenshot [DATE] 12.17.18 PM.png"
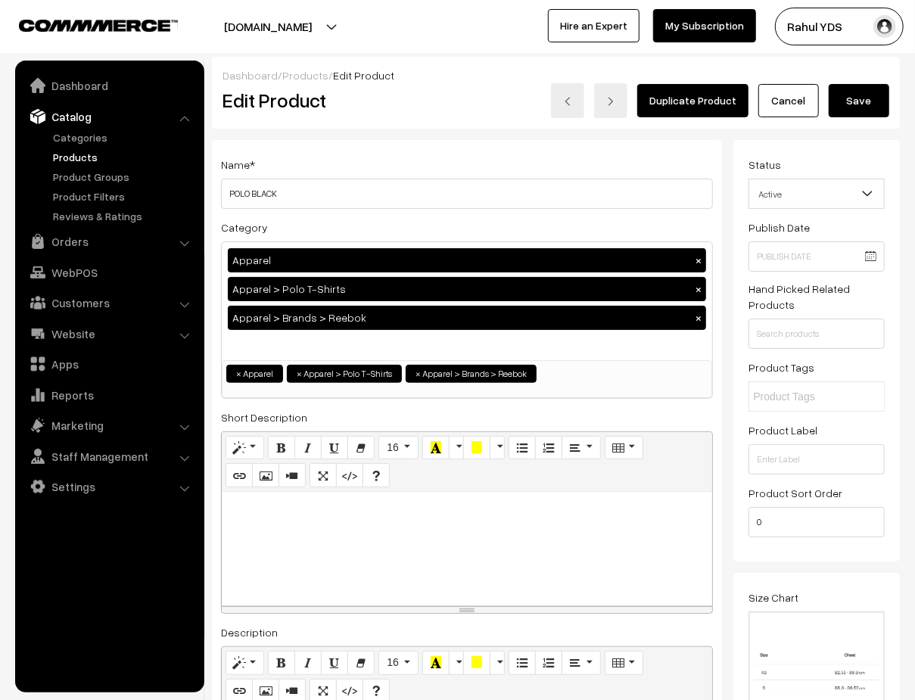
click at [859, 107] on button "Save" at bounding box center [858, 100] width 61 height 33
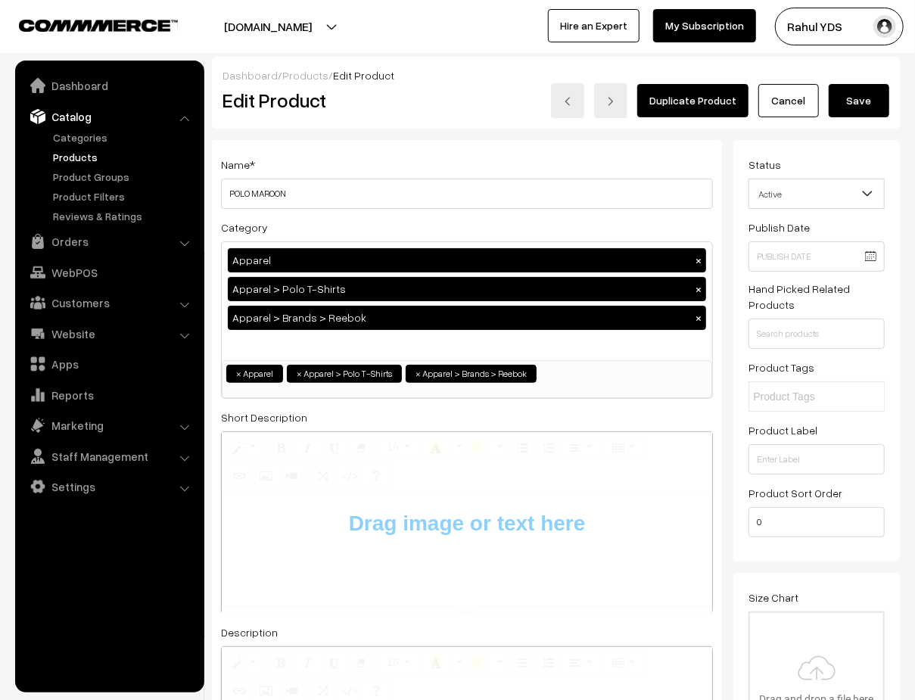
type input "C:\fakepath\Screenshot [DATE] 12.17.18 PM.png"
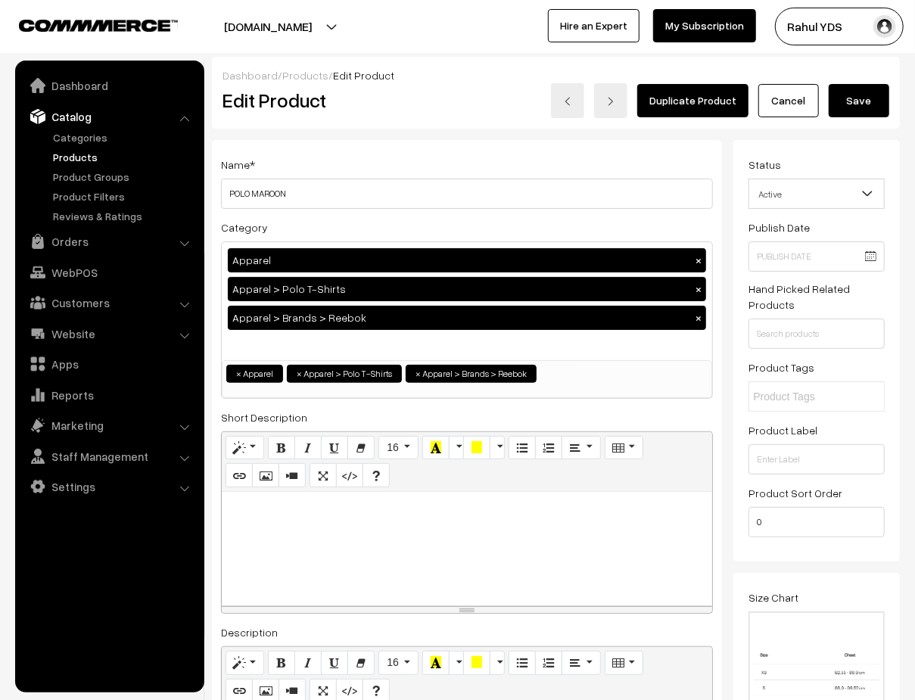
click at [871, 103] on button "Save" at bounding box center [858, 100] width 61 height 33
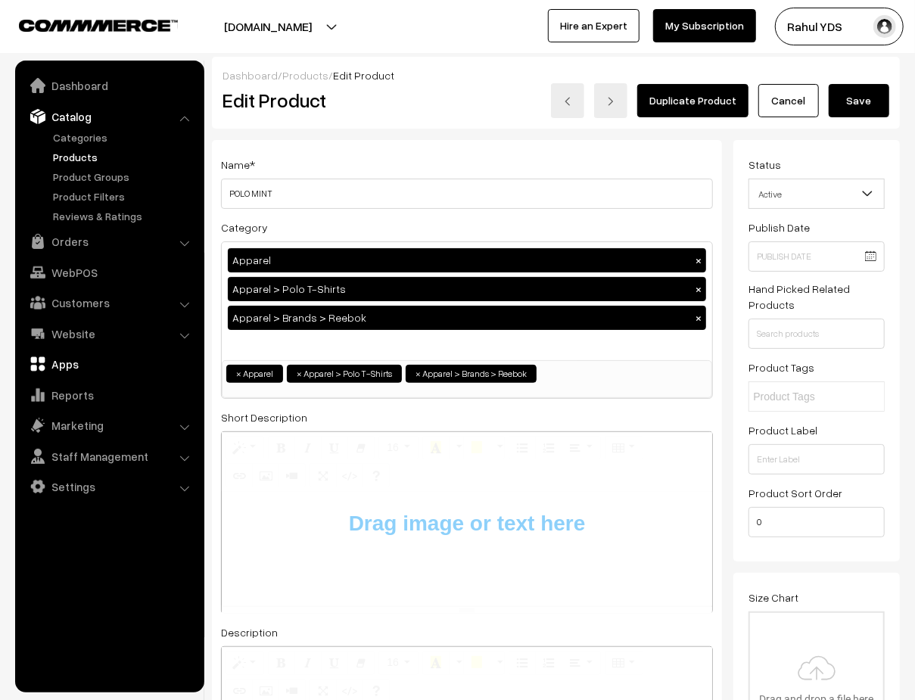
type input "C:\fakepath\Screenshot [DATE] 12.17.18 PM.png"
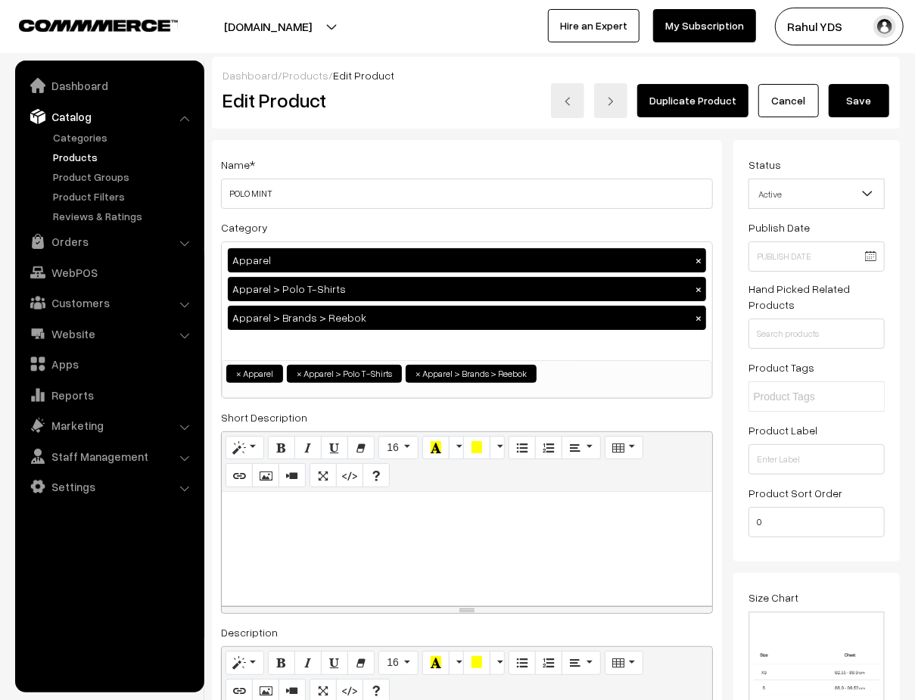
click at [868, 95] on button "Save" at bounding box center [858, 100] width 61 height 33
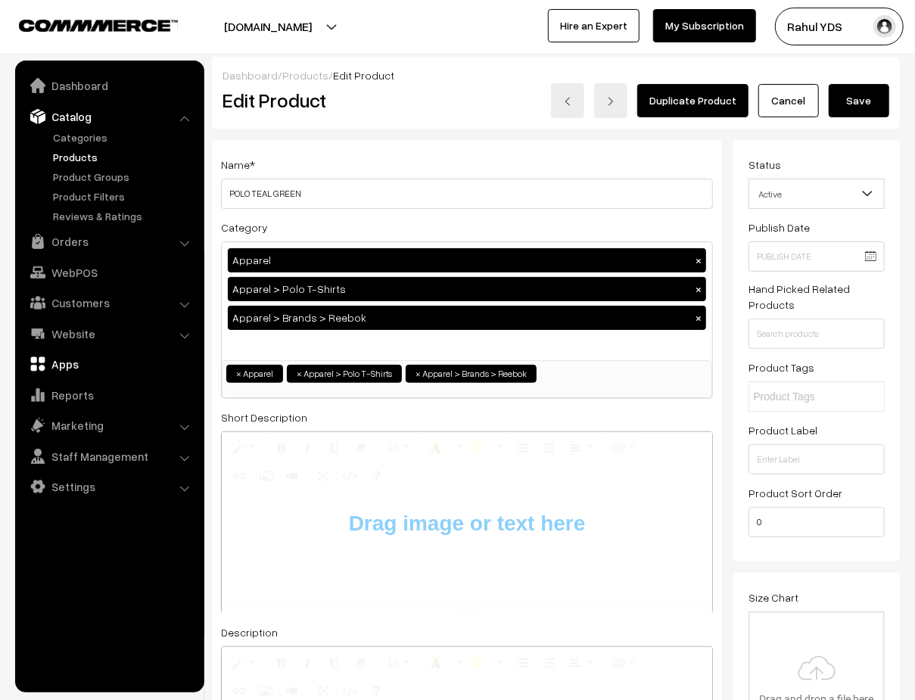
type input "C:\fakepath\Screenshot [DATE] 12.17.18 PM.png"
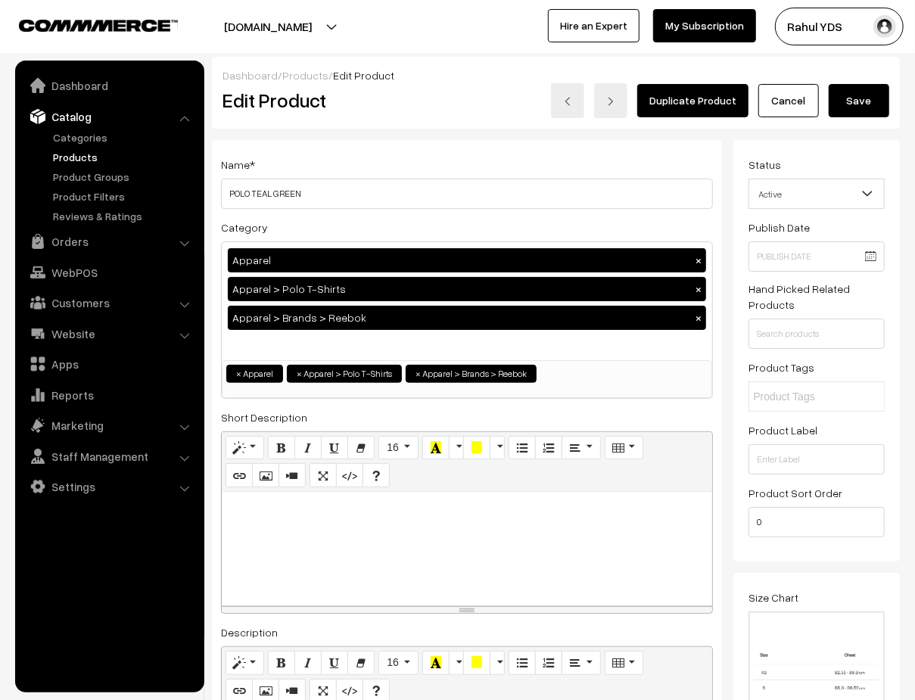
click at [870, 89] on button "Save" at bounding box center [858, 100] width 61 height 33
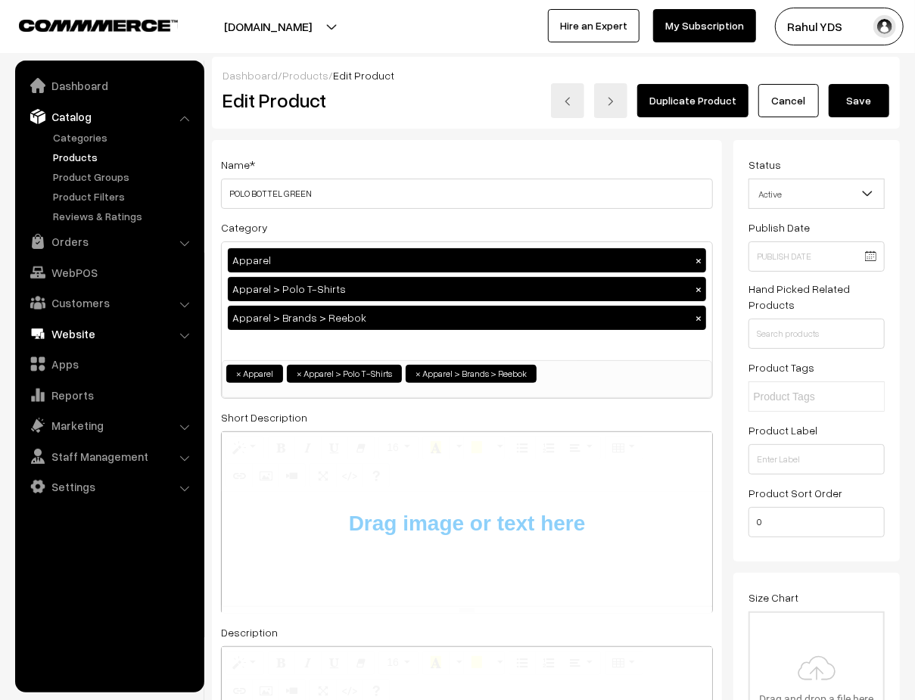
type input "C:\fakepath\Screenshot [DATE] 12.17.18 PM.png"
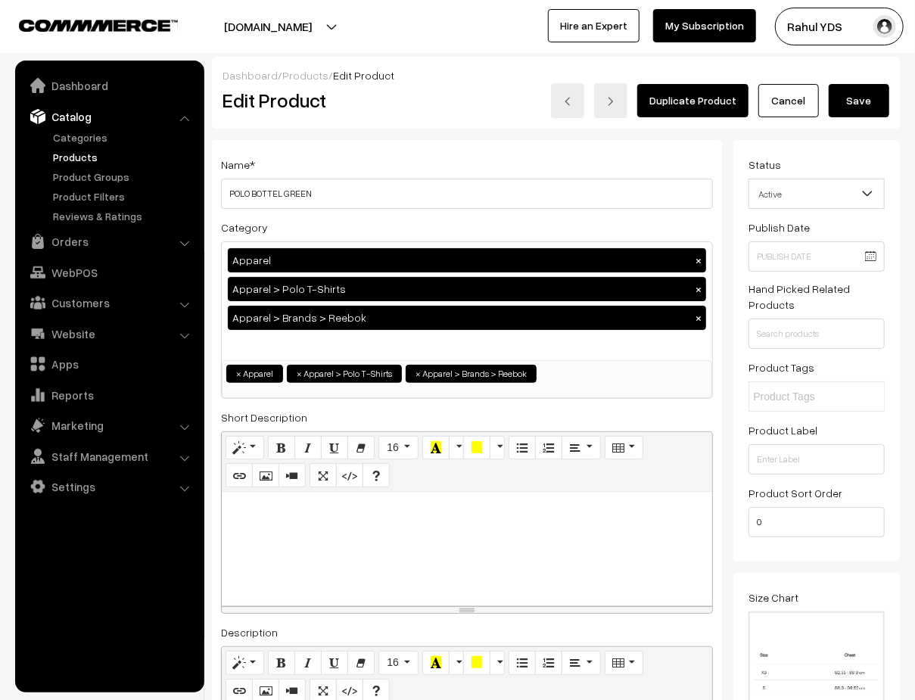
click at [862, 93] on button "Save" at bounding box center [858, 100] width 61 height 33
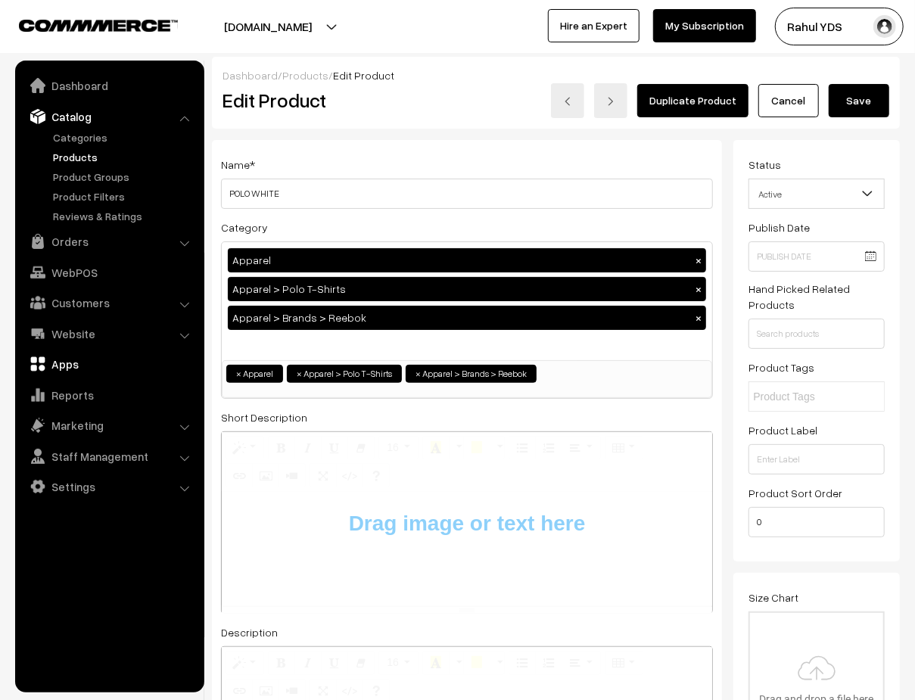
type input "C:\fakepath\Screenshot [DATE] 12.17.18 PM.png"
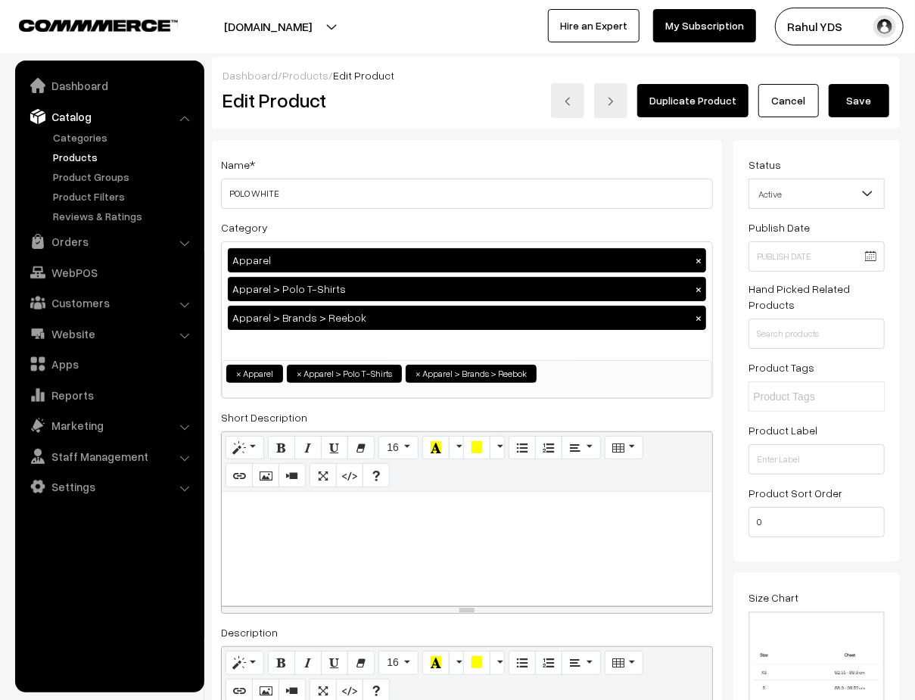
click at [860, 98] on button "Save" at bounding box center [858, 100] width 61 height 33
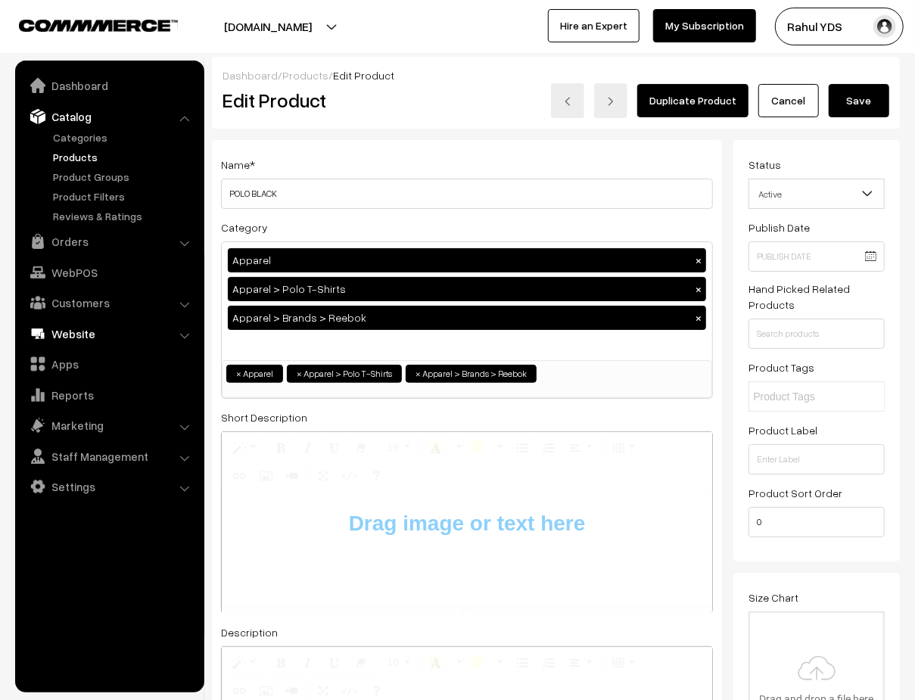
type input "C:\fakepath\Screenshot [DATE] 12.17.18 PM.png"
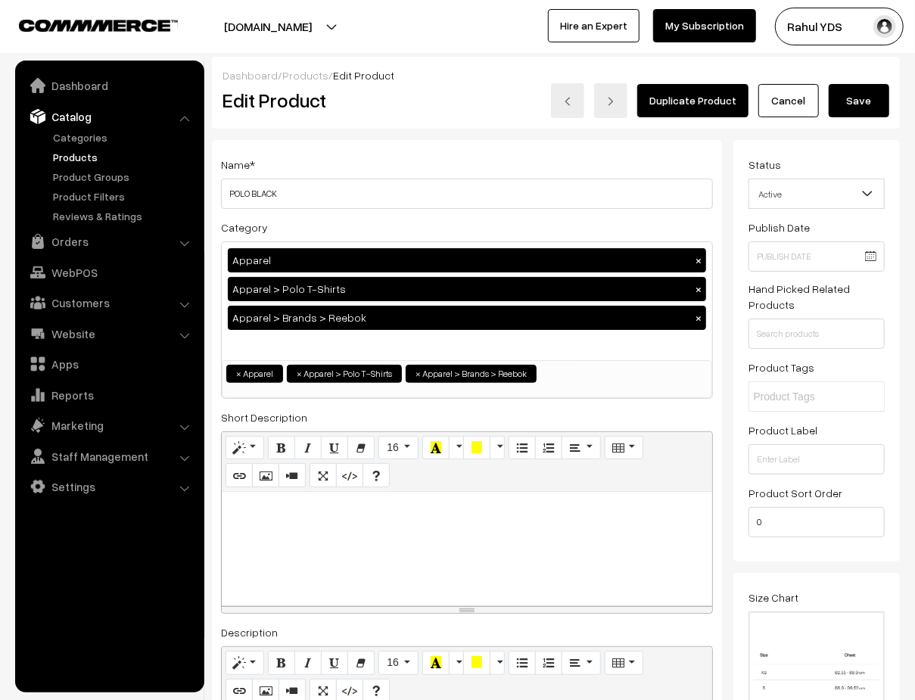
click at [856, 110] on button "Save" at bounding box center [858, 100] width 61 height 33
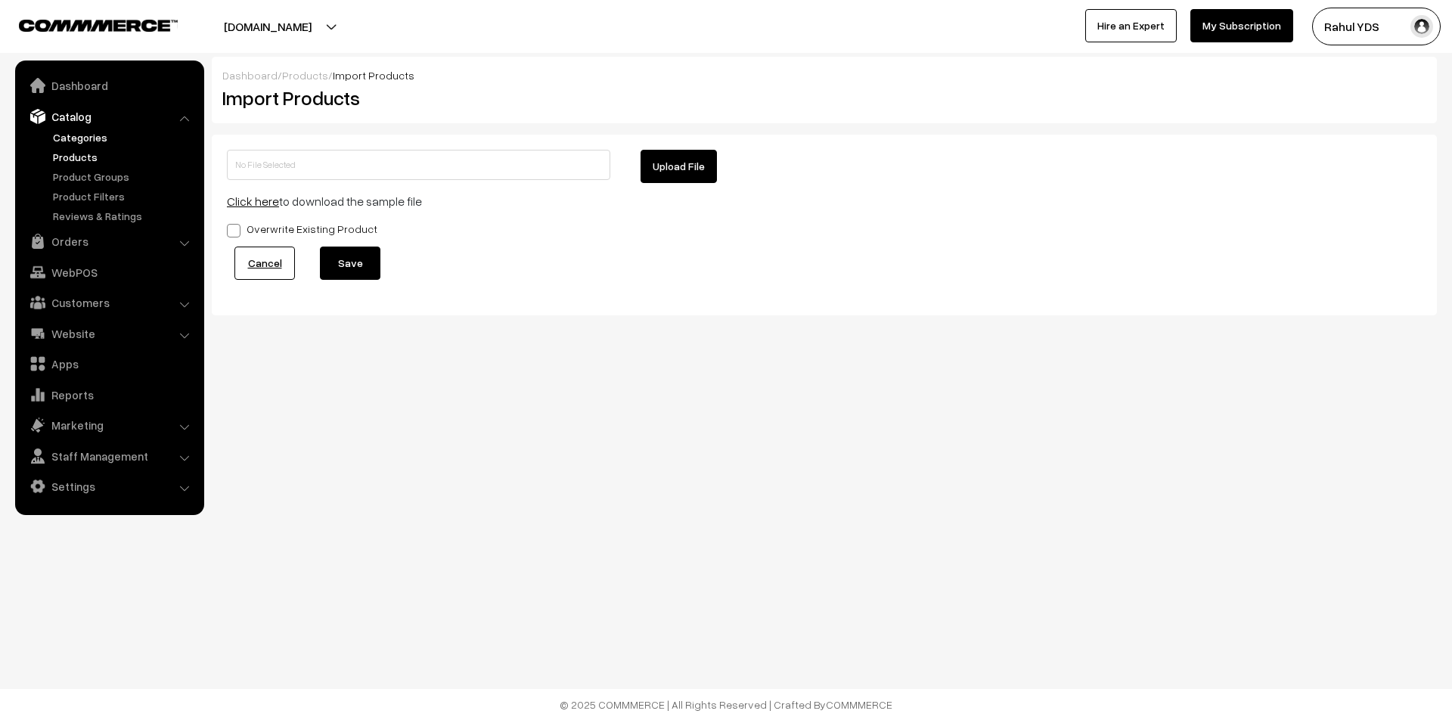
click at [91, 138] on link "Categories" at bounding box center [124, 137] width 150 height 16
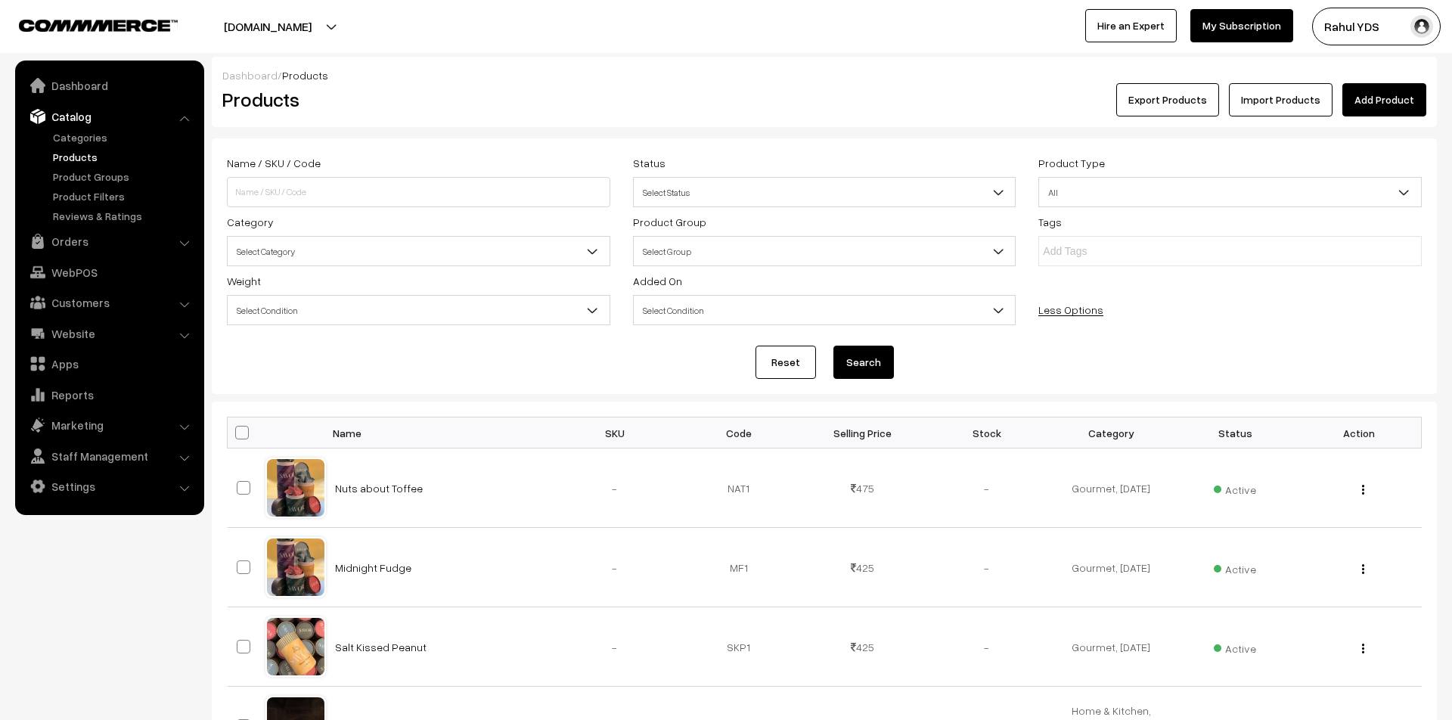
click at [579, 260] on span "Select Category" at bounding box center [419, 251] width 382 height 26
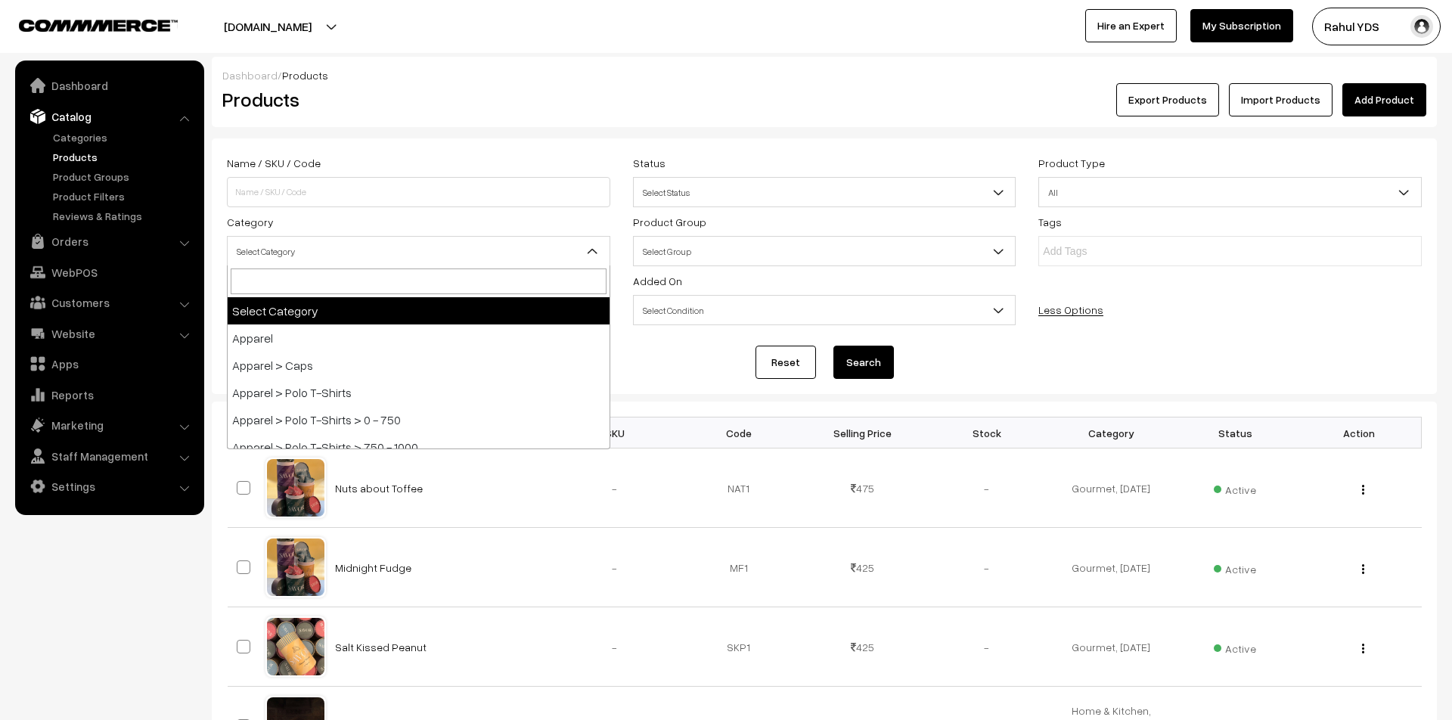
type input "M"
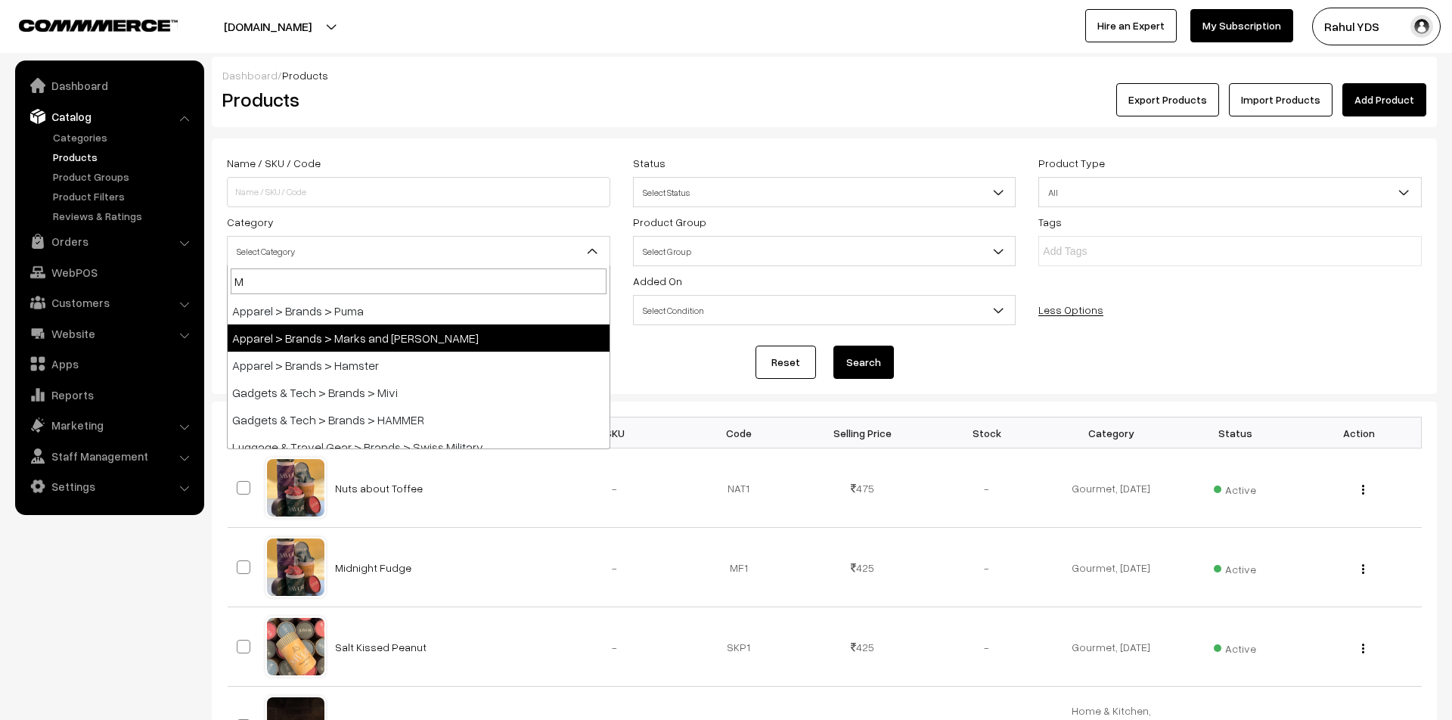
select select "91"
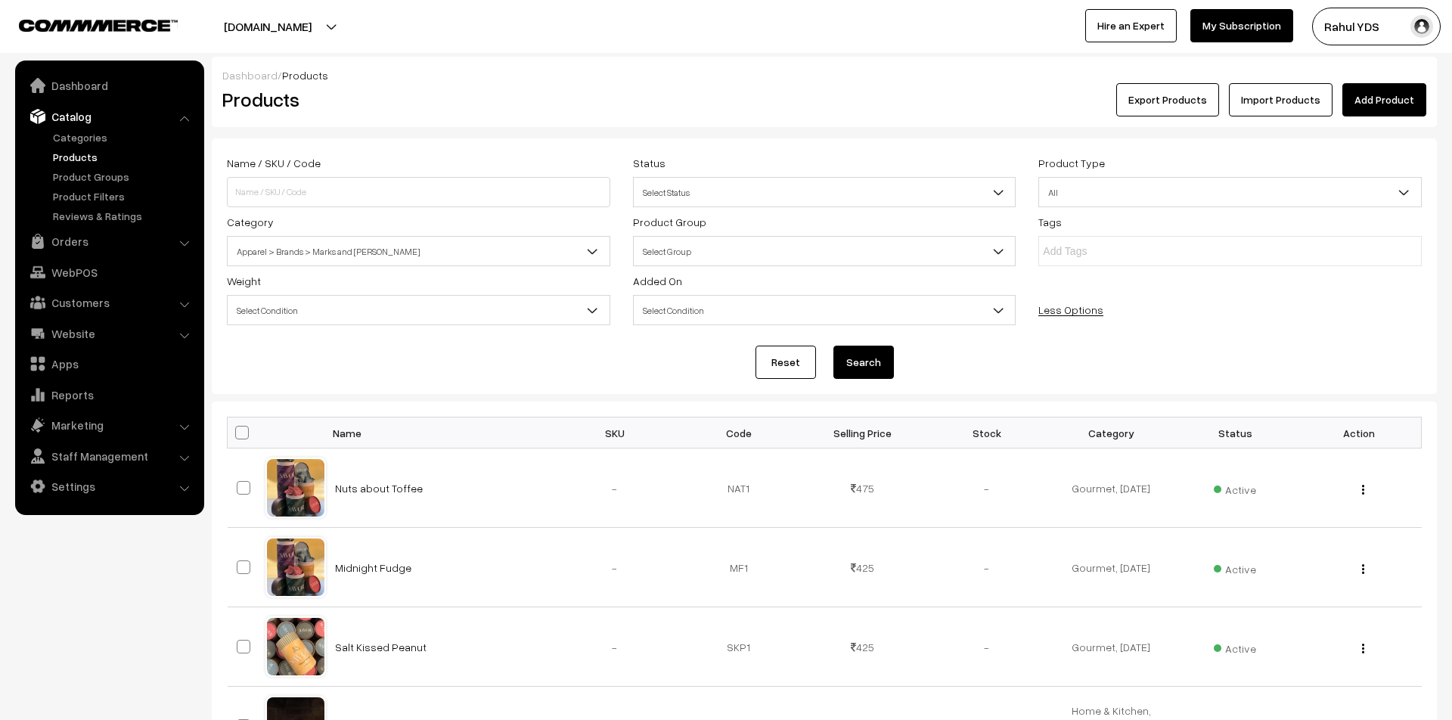
click at [859, 354] on button "Search" at bounding box center [864, 362] width 61 height 33
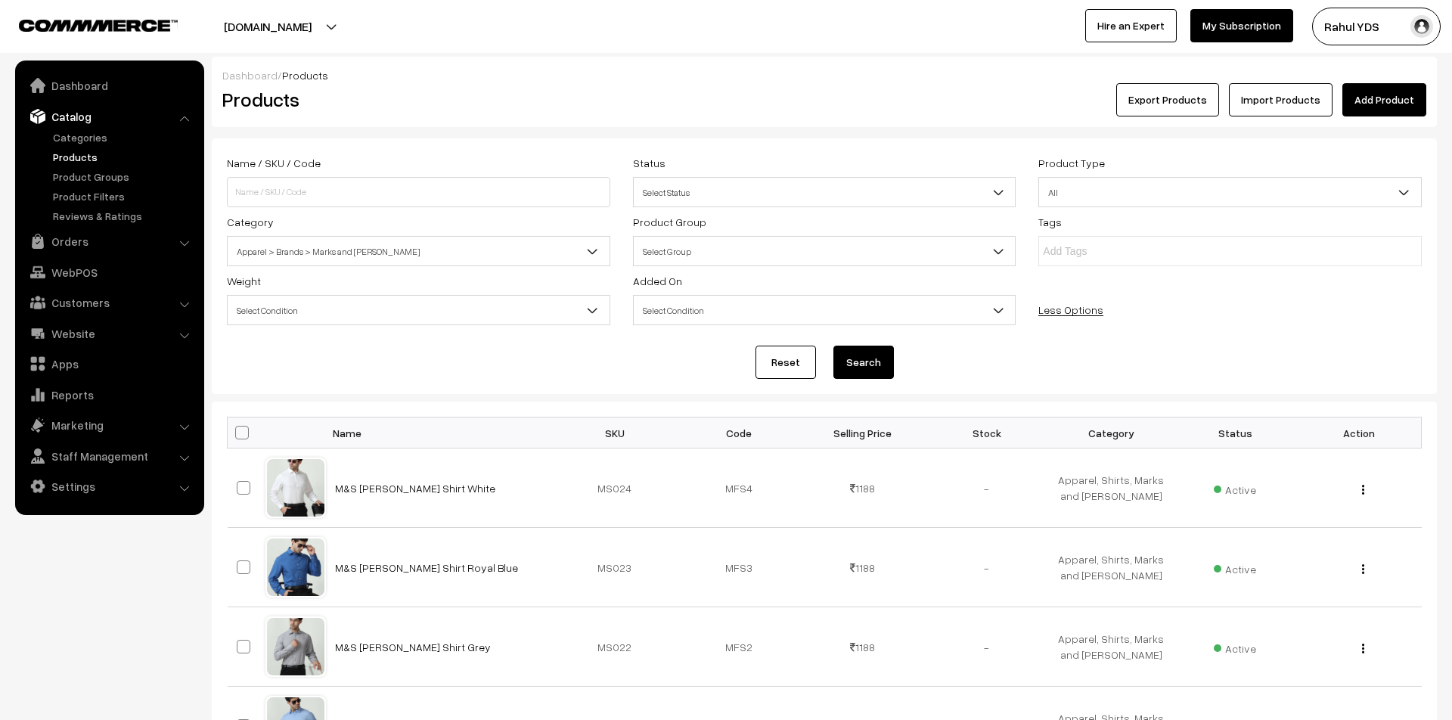
scroll to position [716, 0]
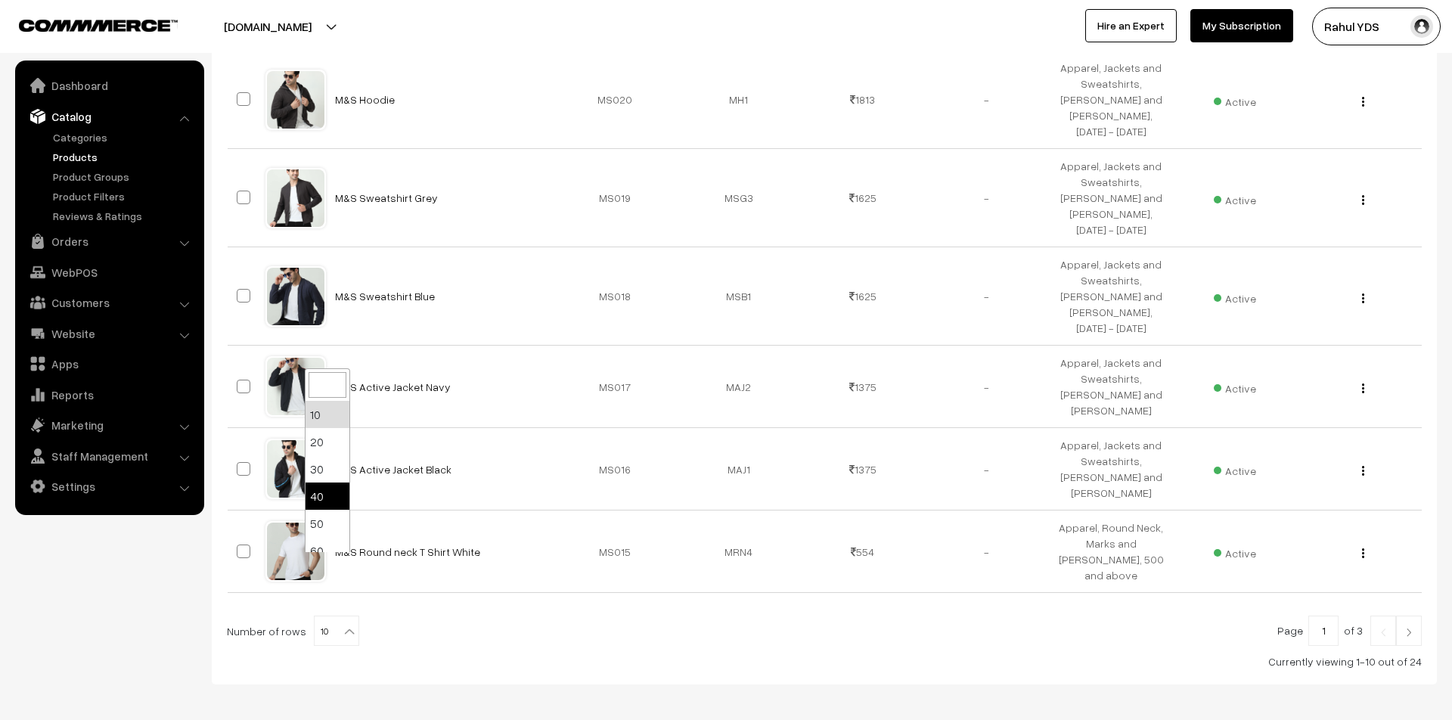
select select "40"
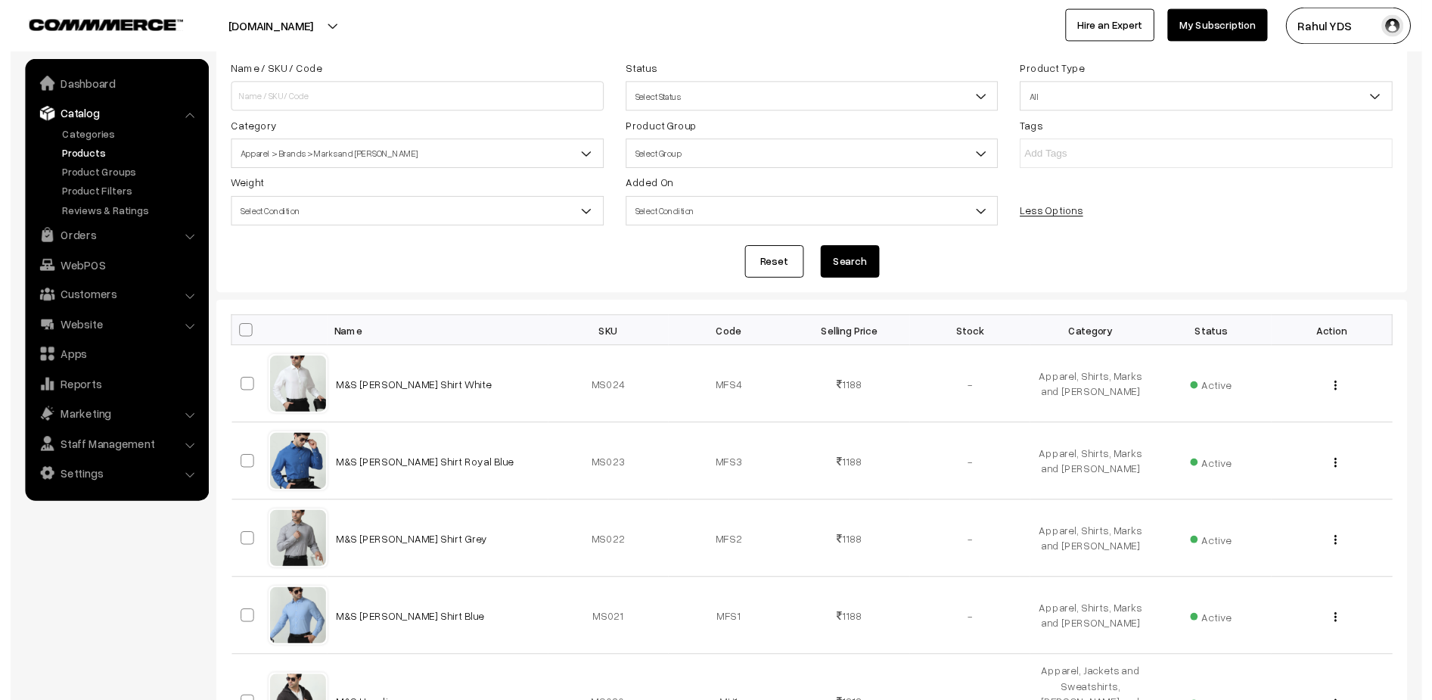
scroll to position [200, 0]
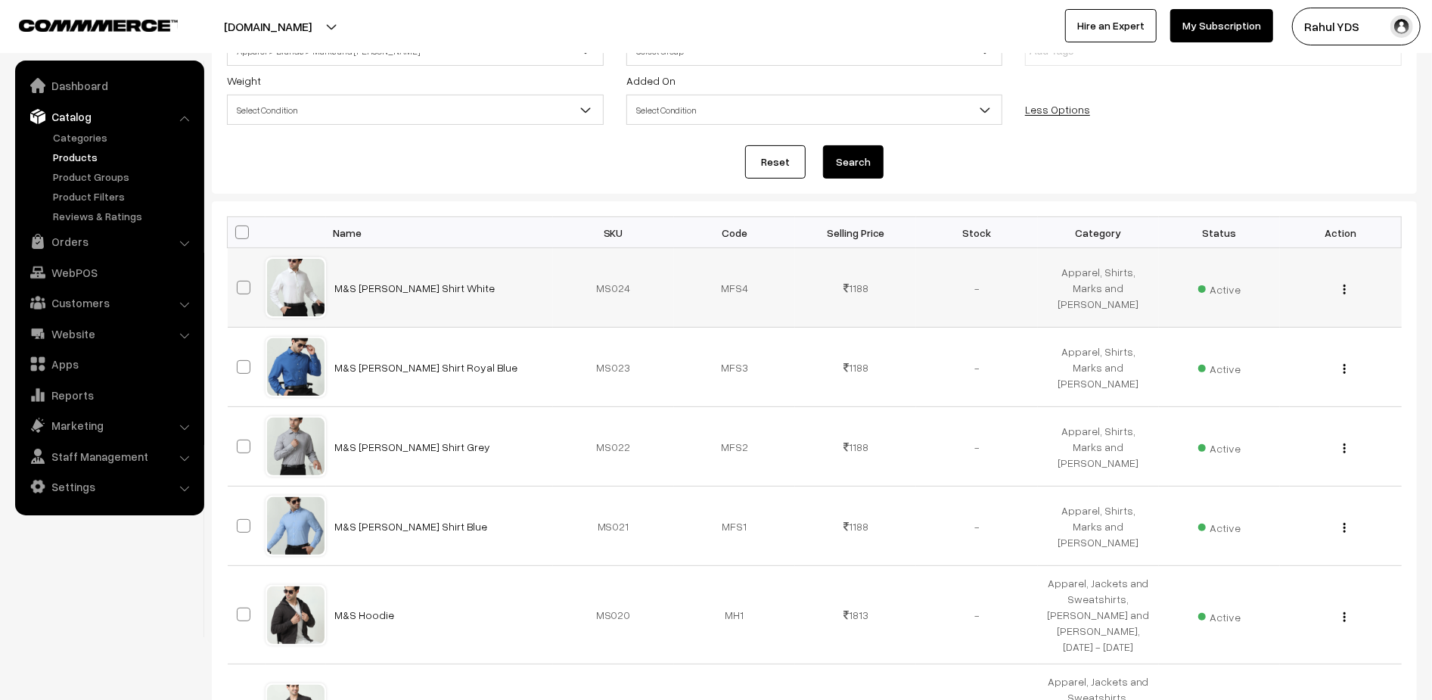
click at [1343, 288] on img "button" at bounding box center [1344, 289] width 2 height 10
click at [1330, 331] on link "Edit" at bounding box center [1276, 344] width 129 height 33
click at [1348, 365] on div "View Edit Delete" at bounding box center [1340, 367] width 103 height 16
click at [1347, 367] on div "View Edit Delete" at bounding box center [1340, 367] width 103 height 16
click at [1346, 368] on button "button" at bounding box center [1345, 368] width 4 height 12
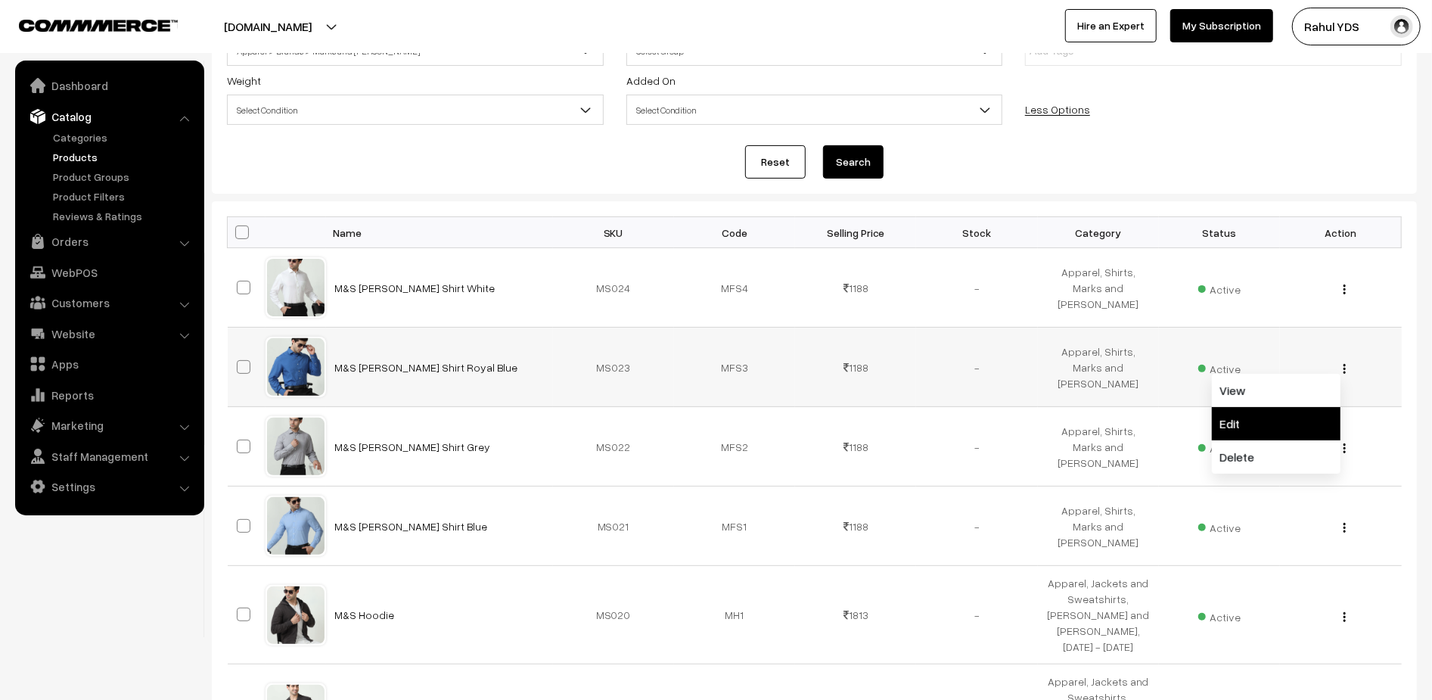
click at [1319, 421] on link "Edit" at bounding box center [1276, 423] width 129 height 33
click at [1345, 448] on img "button" at bounding box center [1344, 448] width 2 height 10
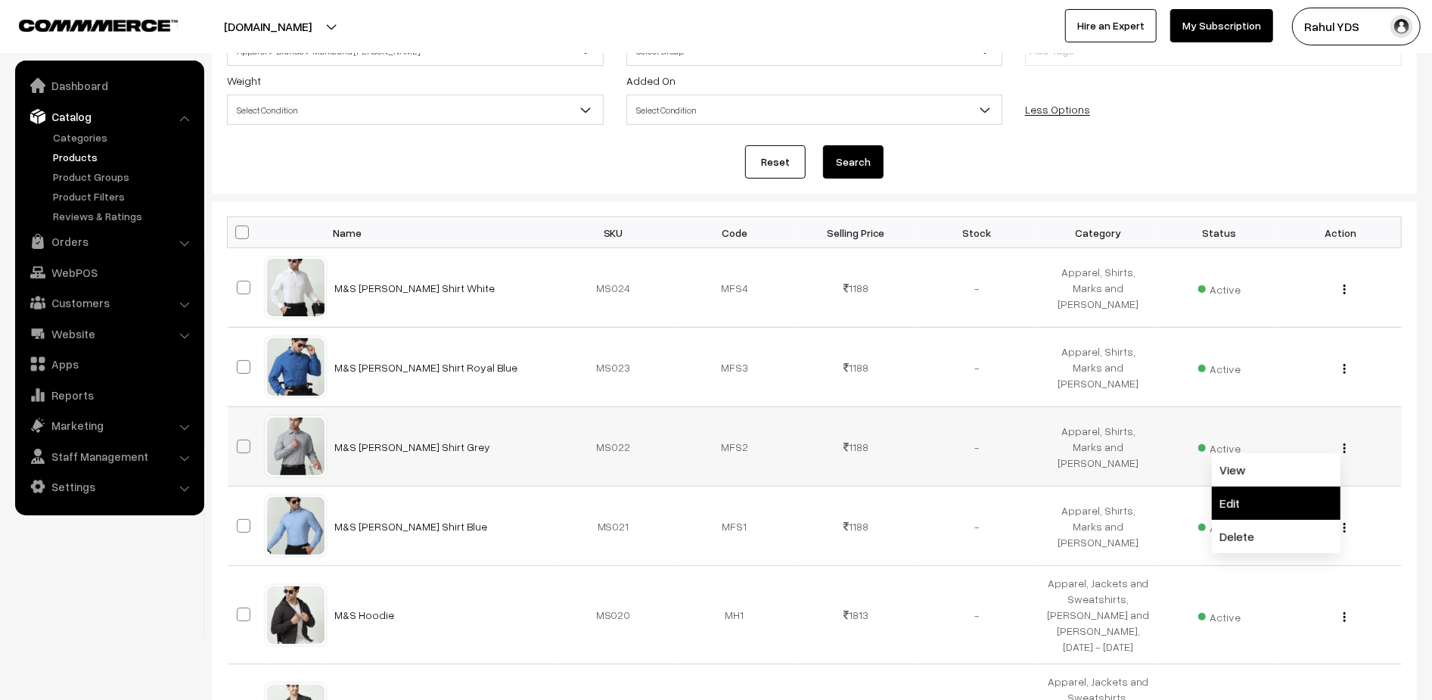
click at [1294, 498] on link "Edit" at bounding box center [1276, 502] width 129 height 33
click at [1343, 524] on button "button" at bounding box center [1345, 527] width 4 height 12
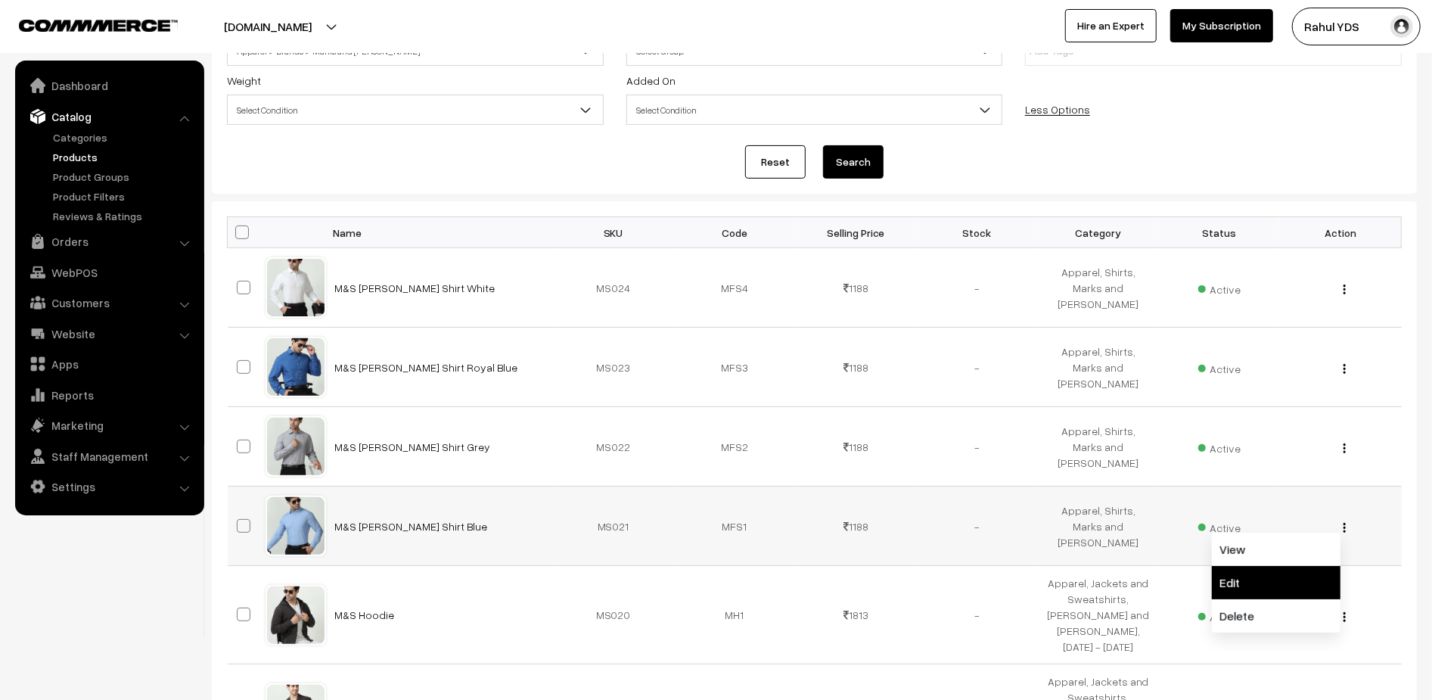
click at [1291, 575] on link "Edit" at bounding box center [1276, 582] width 129 height 33
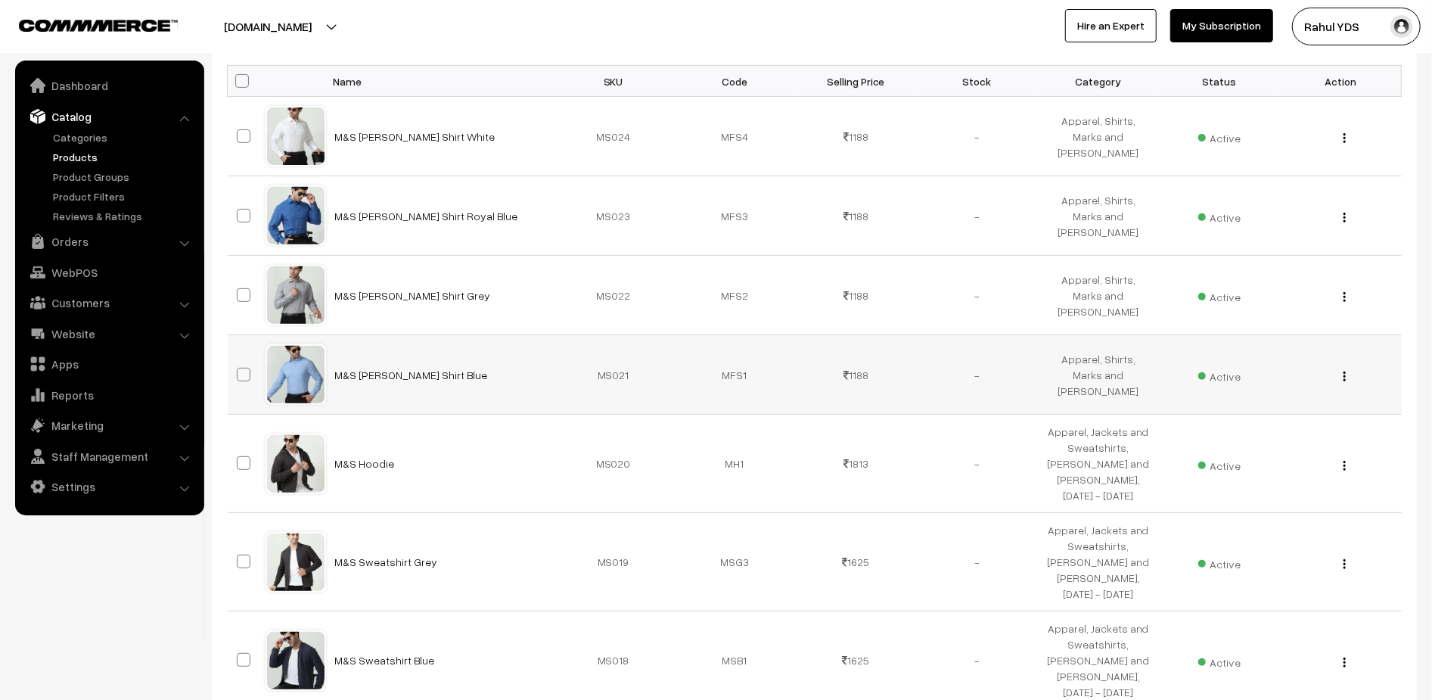
scroll to position [383, 0]
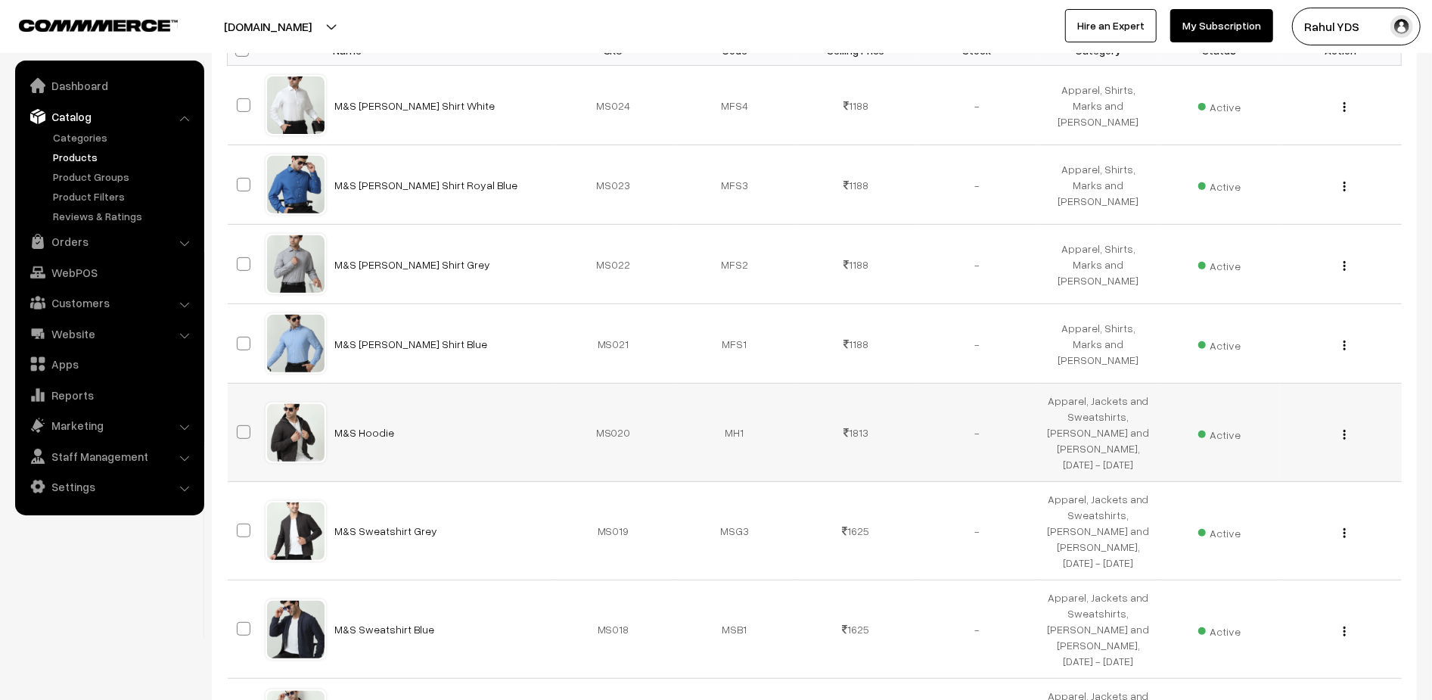
click at [297, 436] on div at bounding box center [295, 432] width 57 height 57
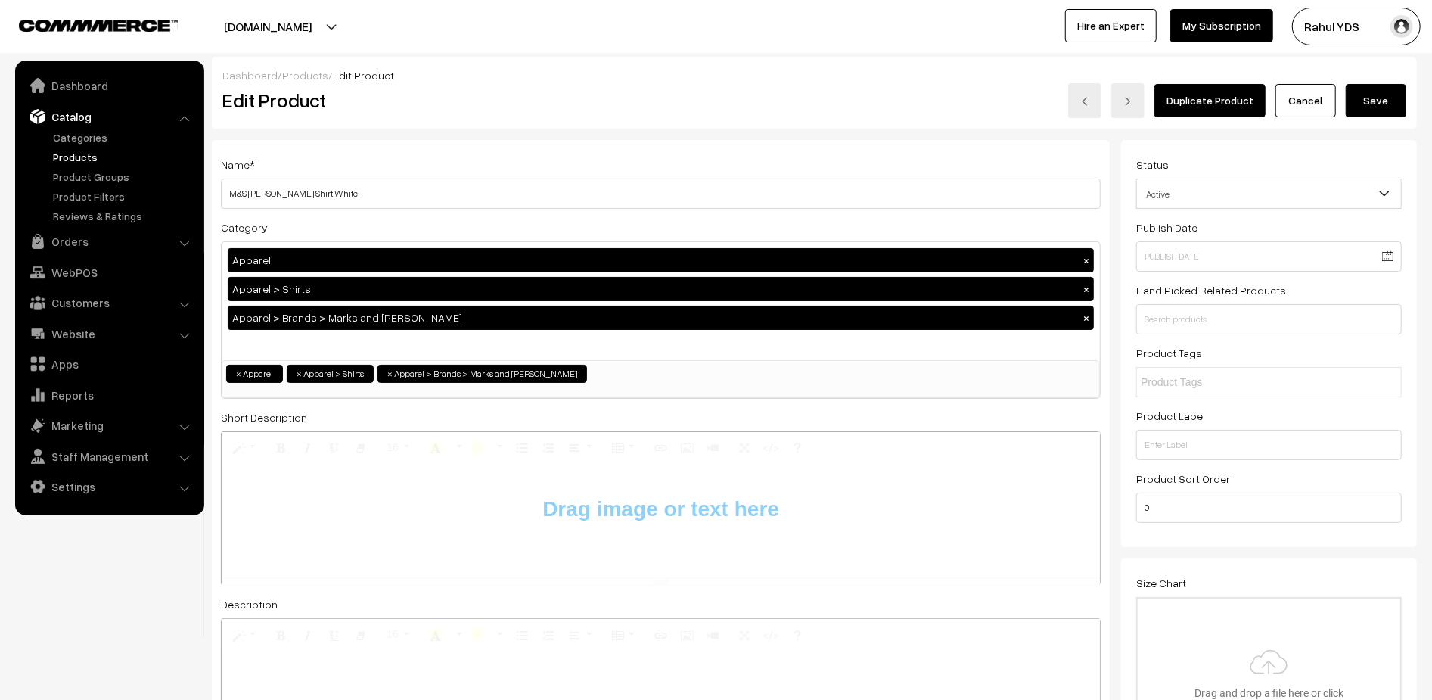
type input "C:\fakepath\Screenshot [DATE] 12.39.35 PM.png"
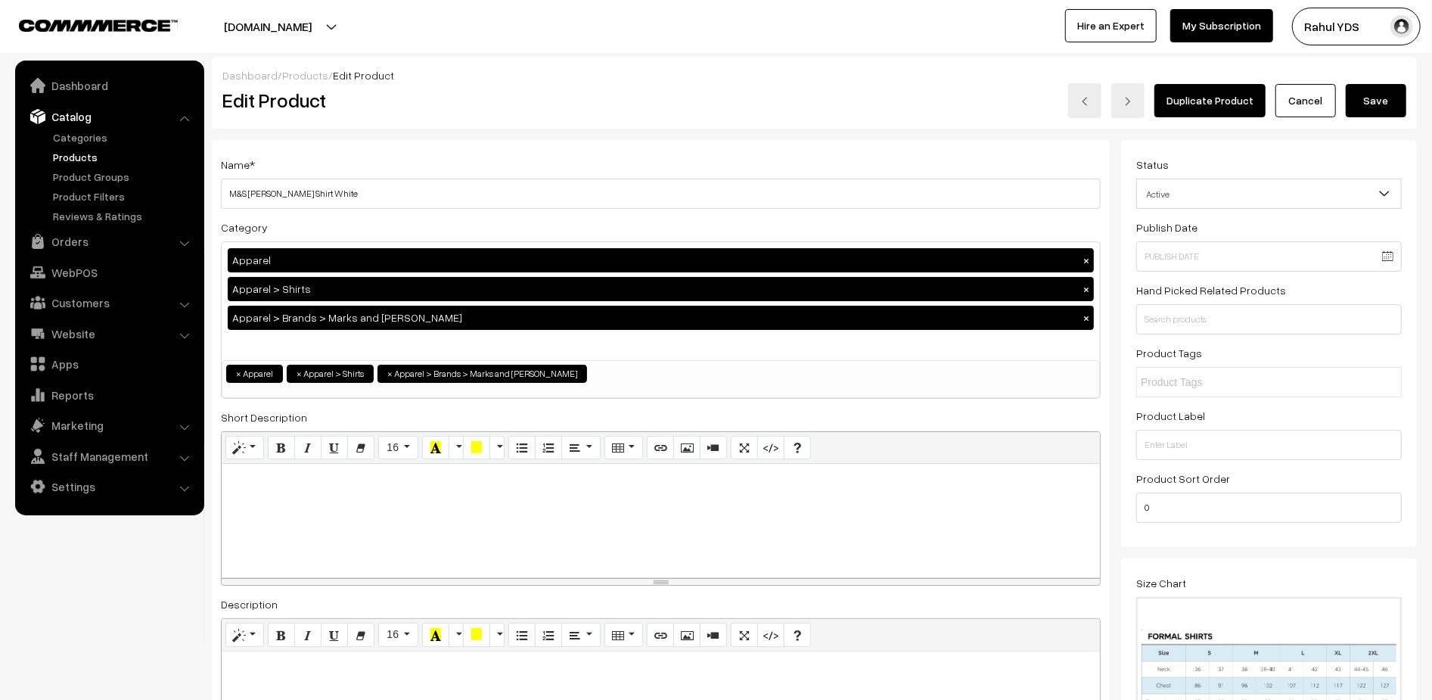
click at [1380, 104] on button "Save" at bounding box center [1376, 100] width 61 height 33
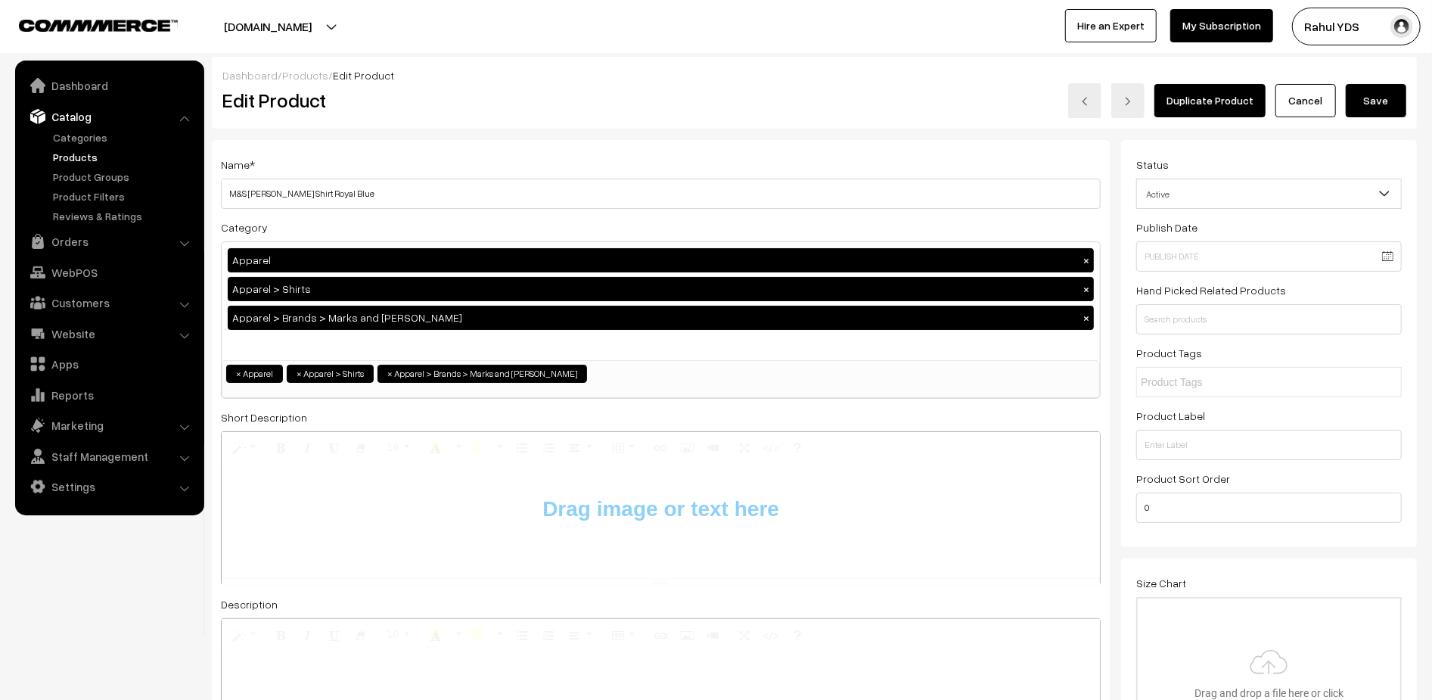
type input "C:\fakepath\Screenshot [DATE] 12.39.35 PM.png"
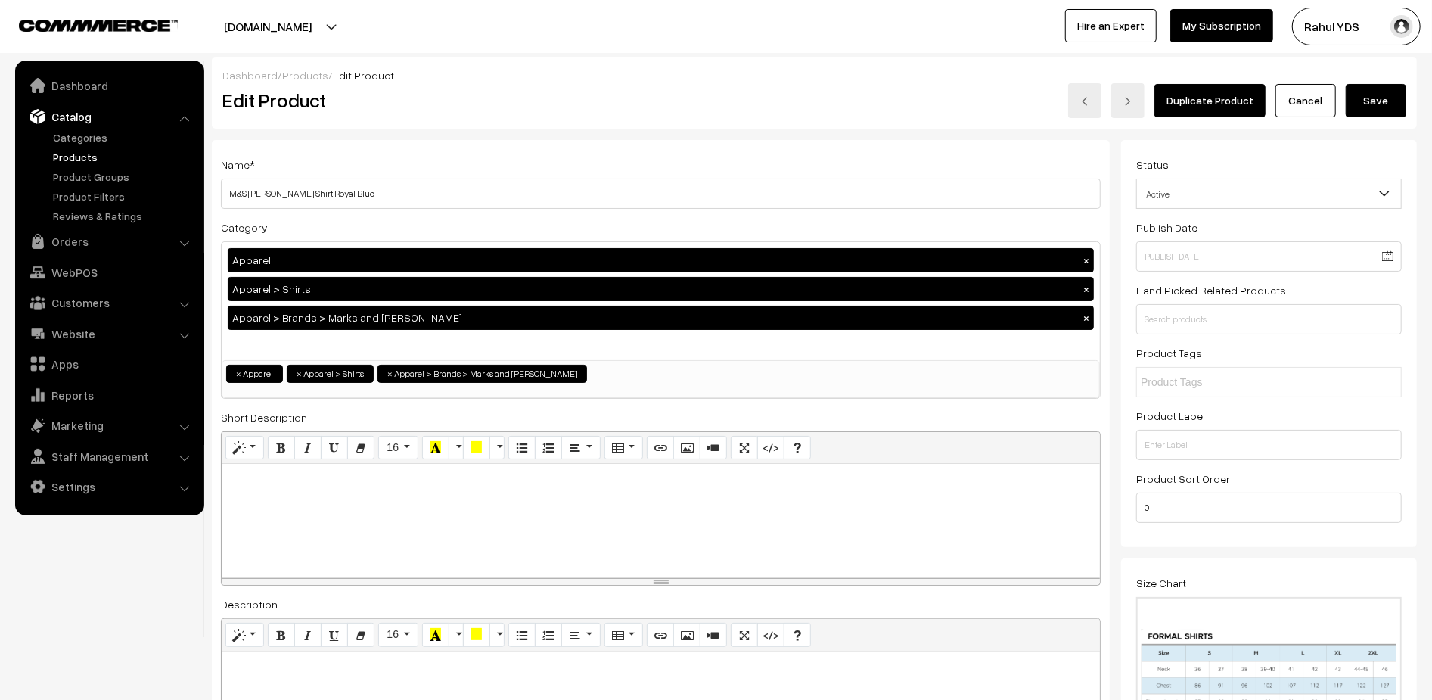
click at [1378, 107] on button "Save" at bounding box center [1376, 100] width 61 height 33
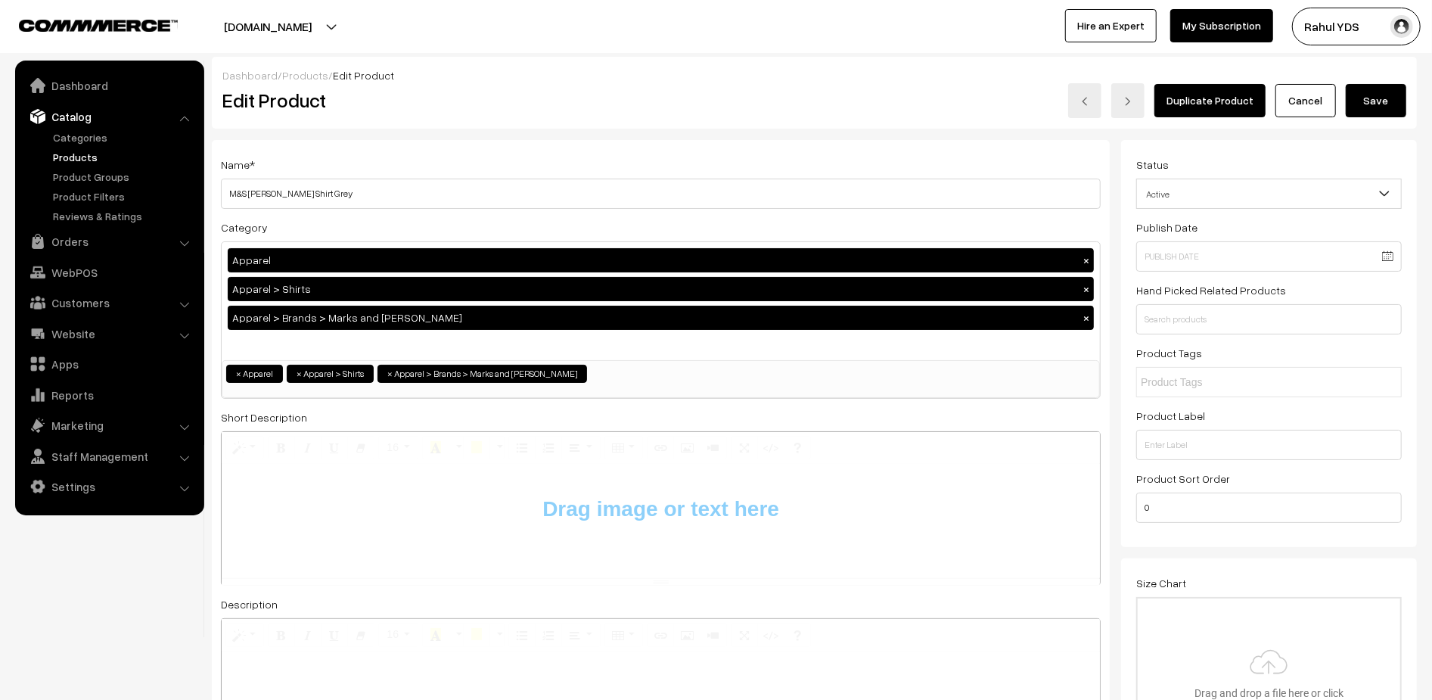
type input "C:\fakepath\Screenshot 2025-09-18 at 12.39.35 PM.png"
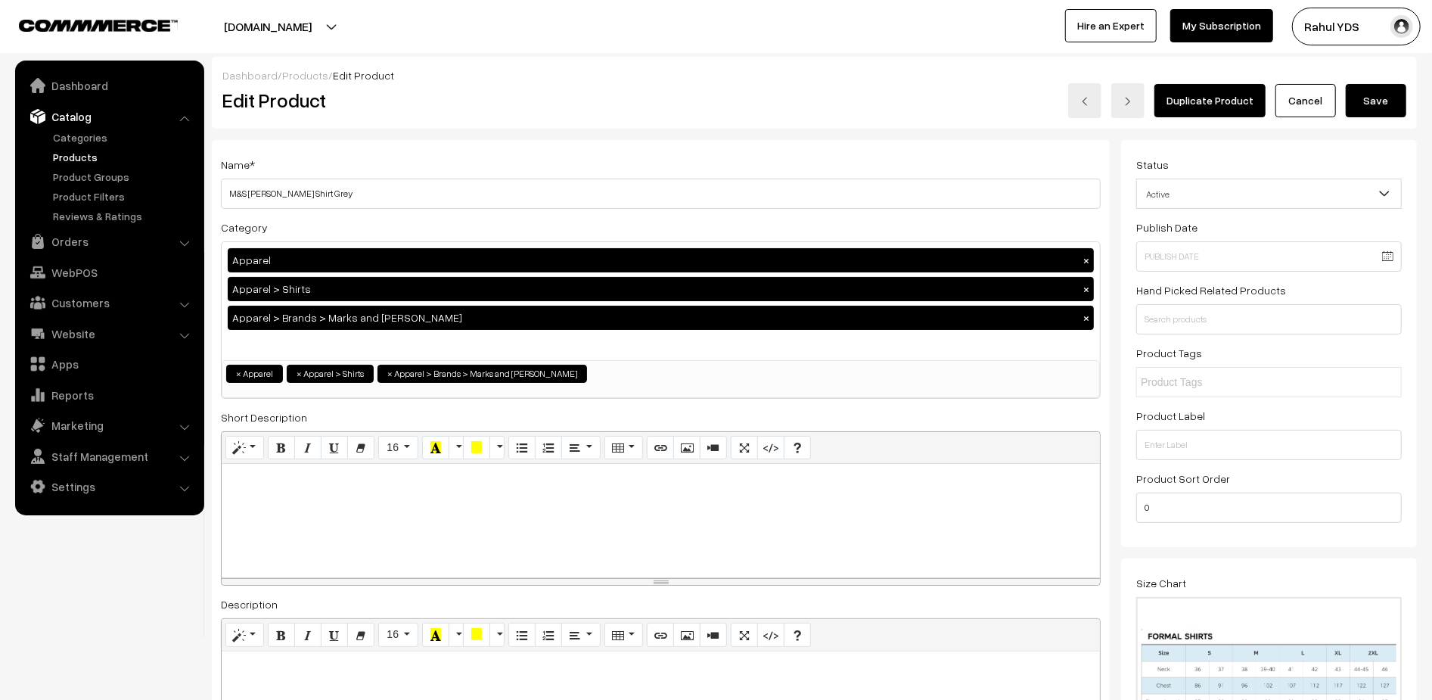
click at [1379, 104] on button "Save" at bounding box center [1376, 100] width 61 height 33
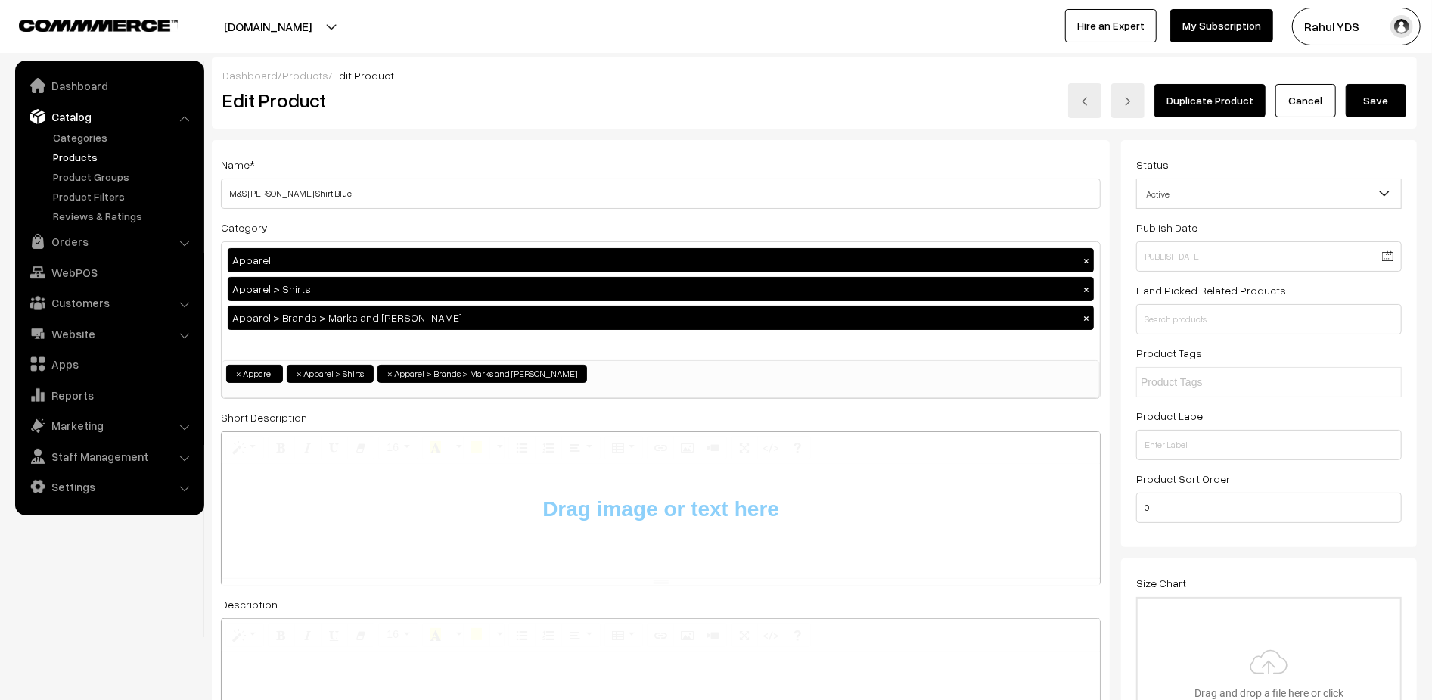
type input "C:\fakepath\Screenshot [DATE] 12.39.35 PM.png"
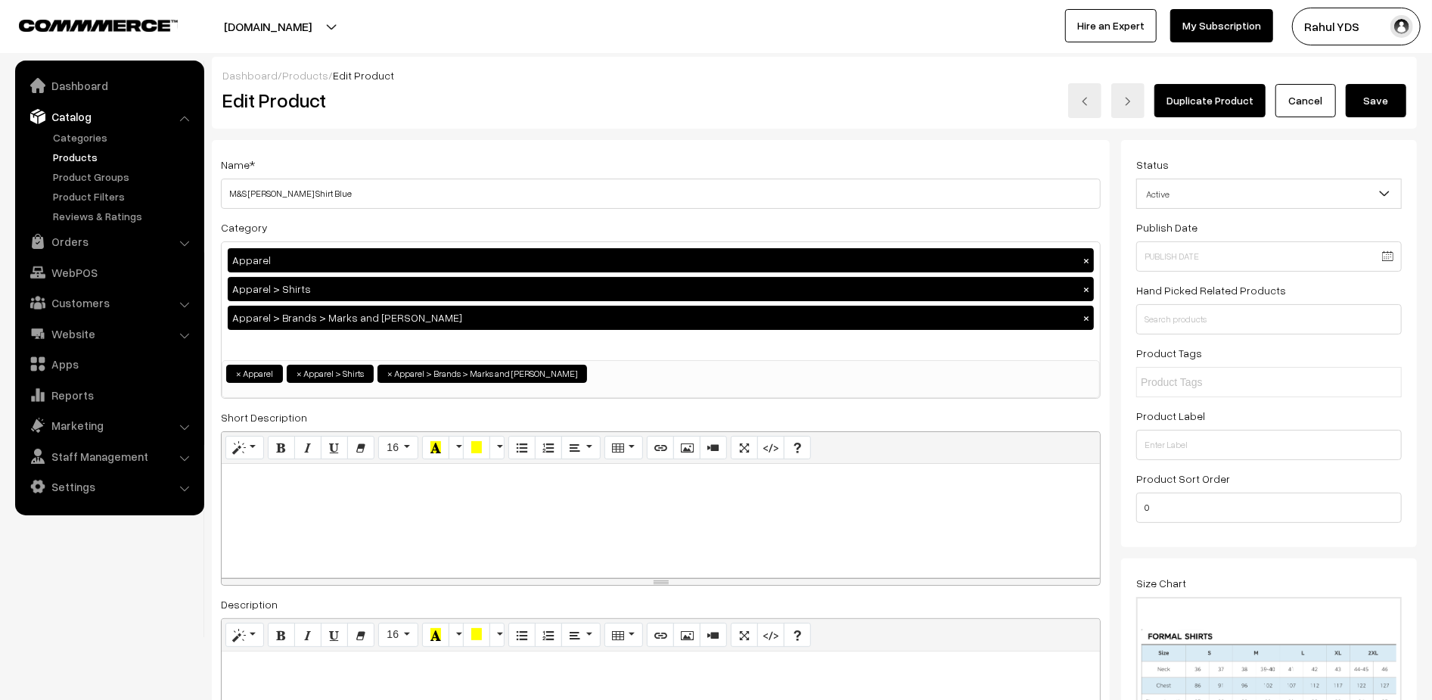
click at [1373, 108] on button "Save" at bounding box center [1376, 100] width 61 height 33
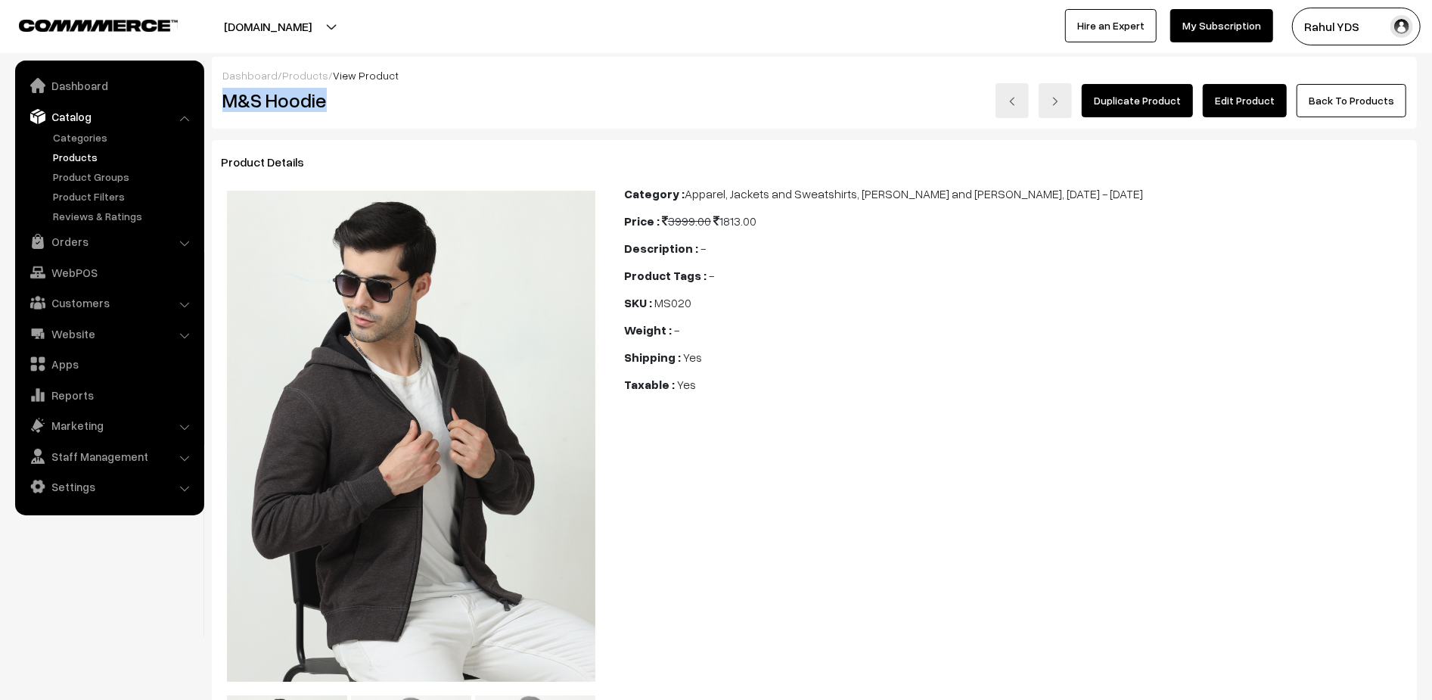
drag, startPoint x: 222, startPoint y: 104, endPoint x: 373, endPoint y: 96, distance: 150.7
click at [373, 96] on h2 "M&S Hoodie" at bounding box center [412, 100] width 380 height 23
copy h2 "M&S Hoodie"
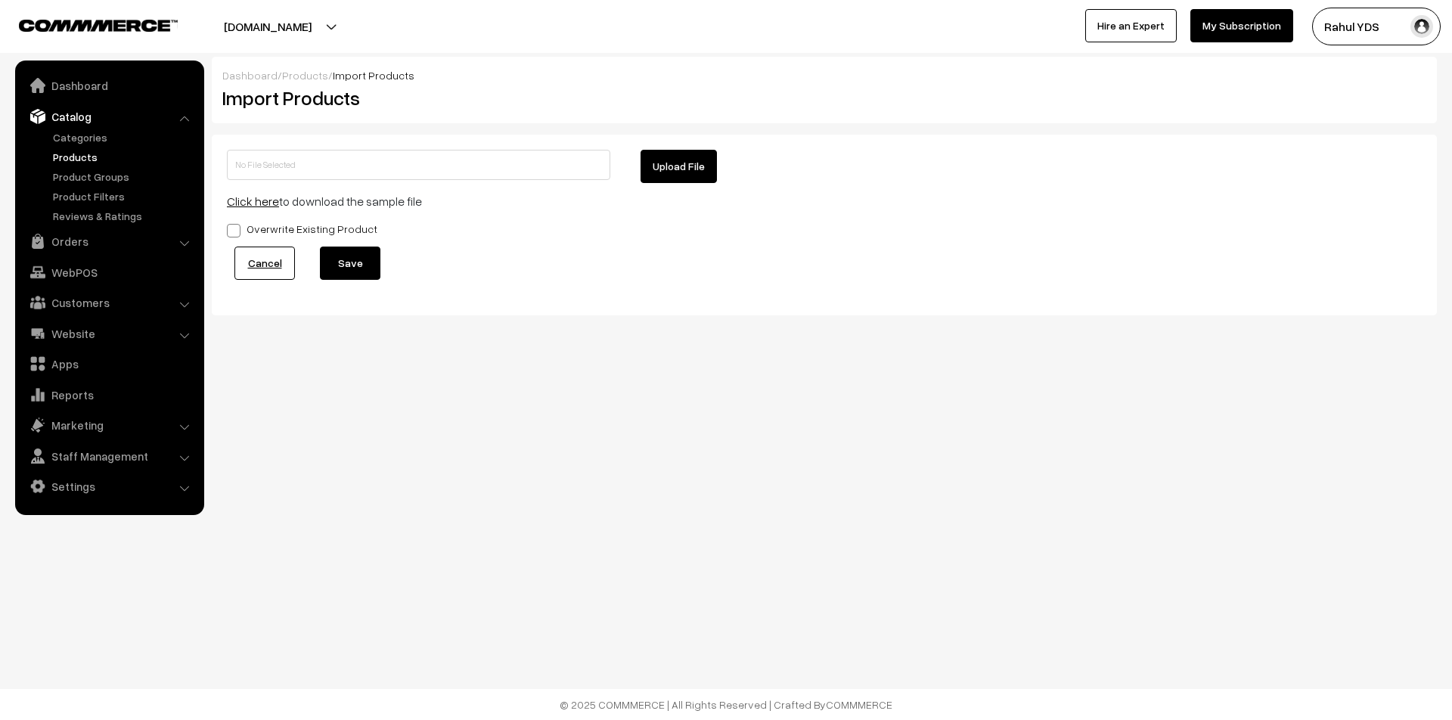
click at [73, 149] on link "Products" at bounding box center [124, 157] width 150 height 16
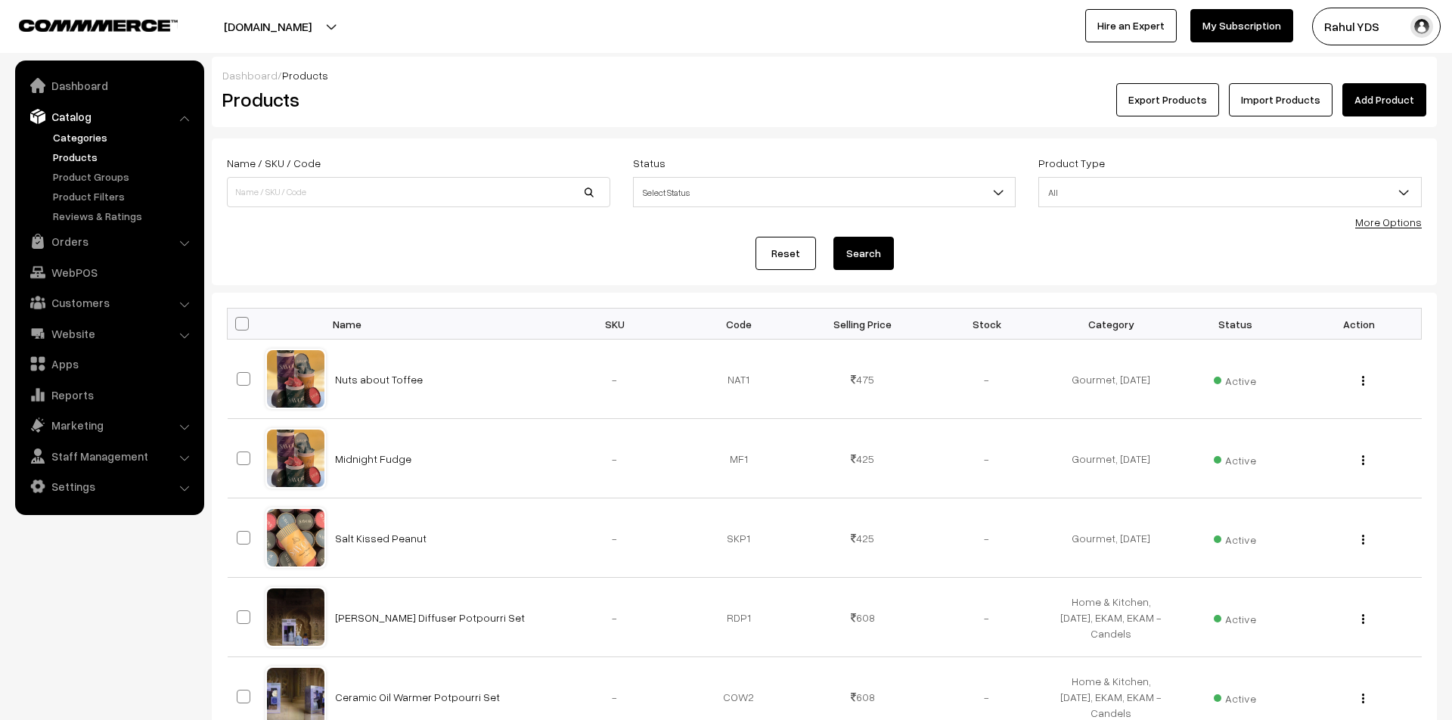
click at [84, 144] on link "Categories" at bounding box center [124, 137] width 150 height 16
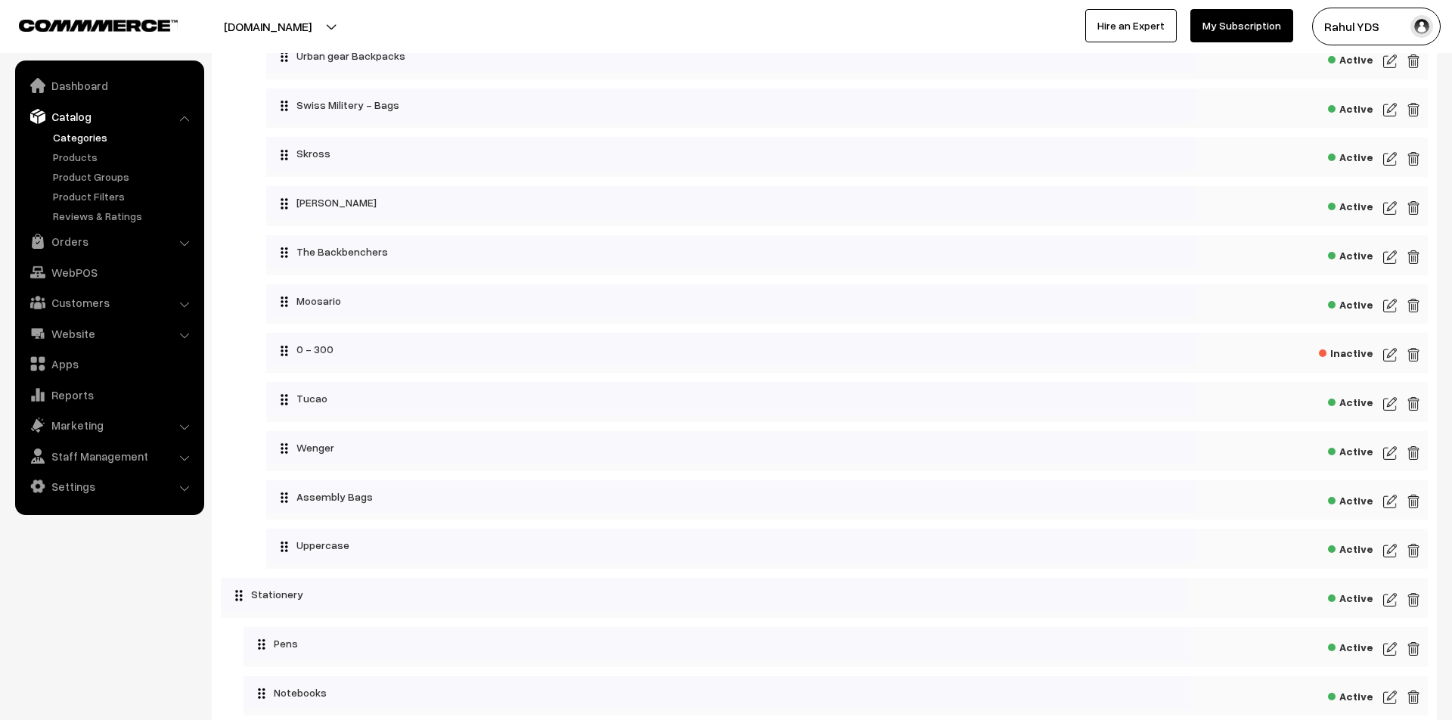
scroll to position [4867, 0]
click at [1415, 362] on img at bounding box center [1414, 353] width 14 height 18
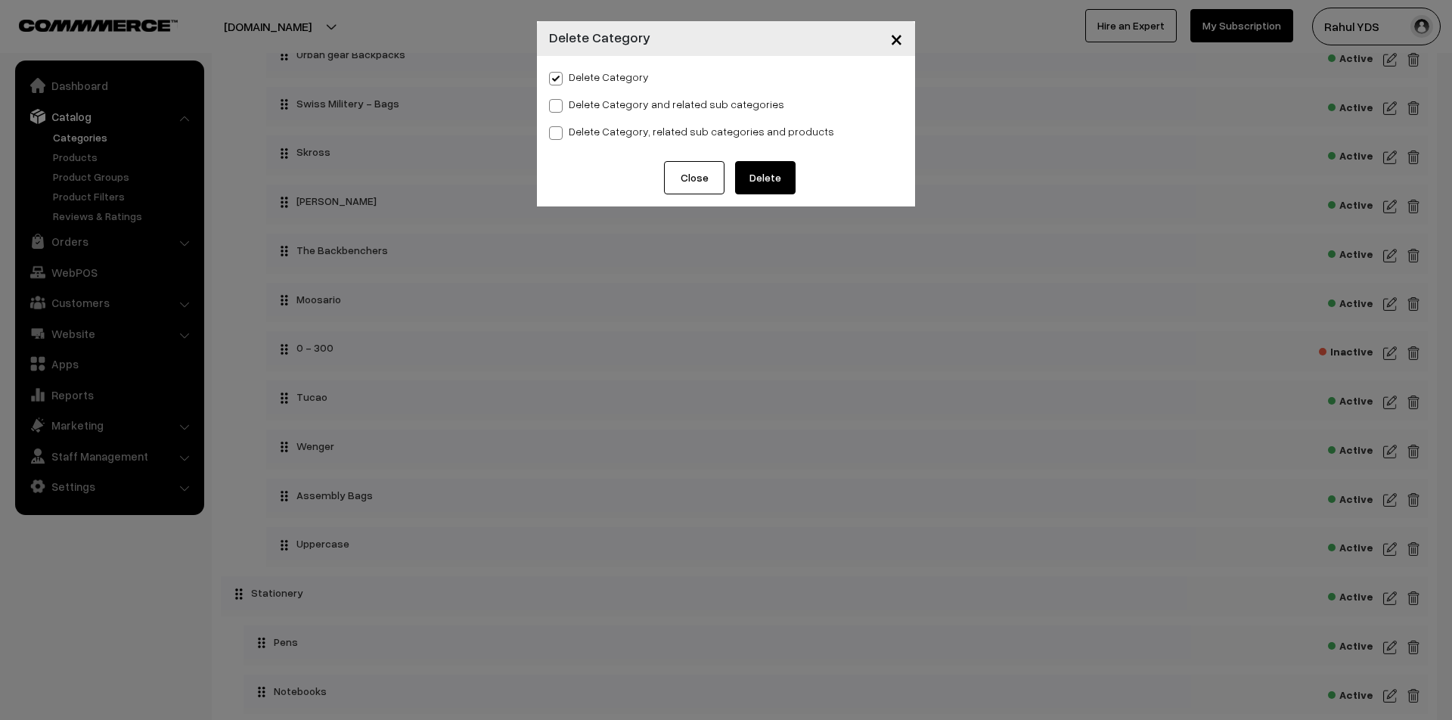
click at [762, 174] on button "Delete" at bounding box center [765, 177] width 61 height 33
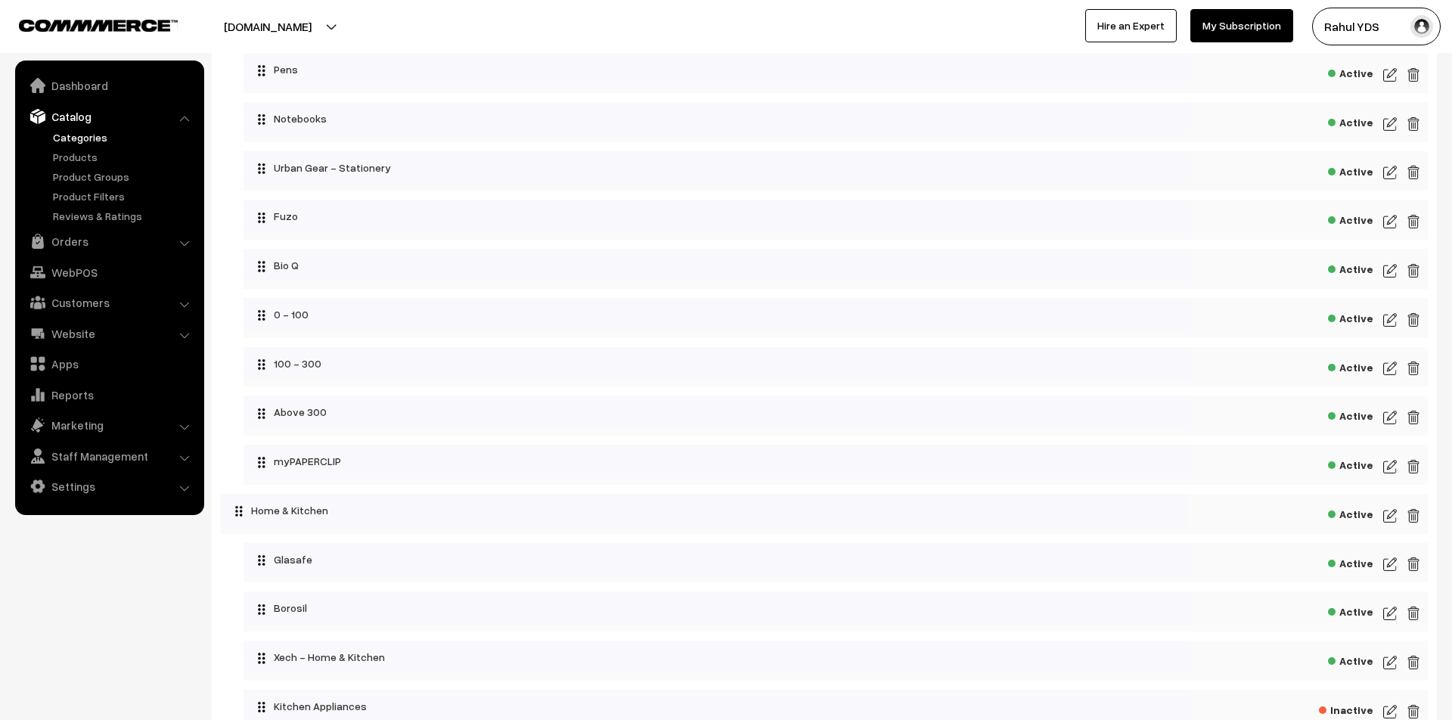
scroll to position [5395, 0]
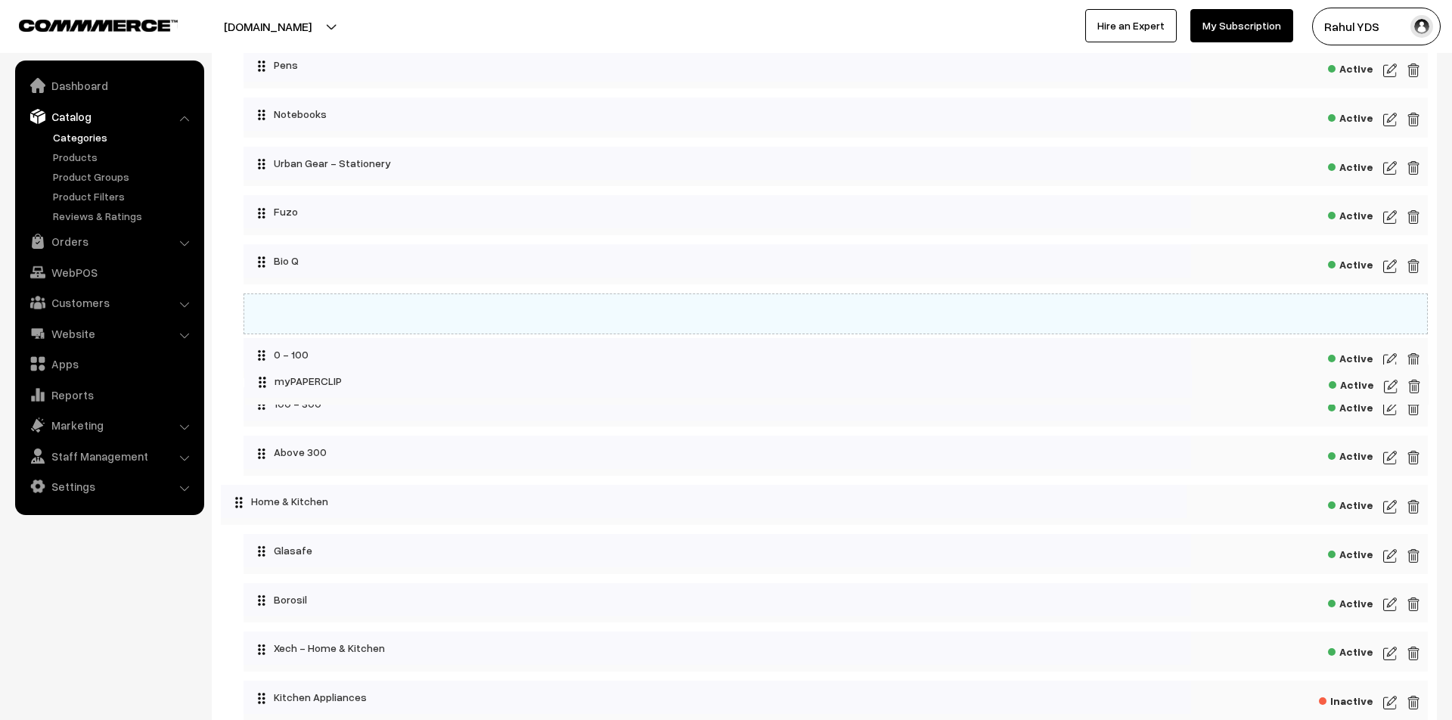
drag, startPoint x: 324, startPoint y: 552, endPoint x: 325, endPoint y: 389, distance: 163.4
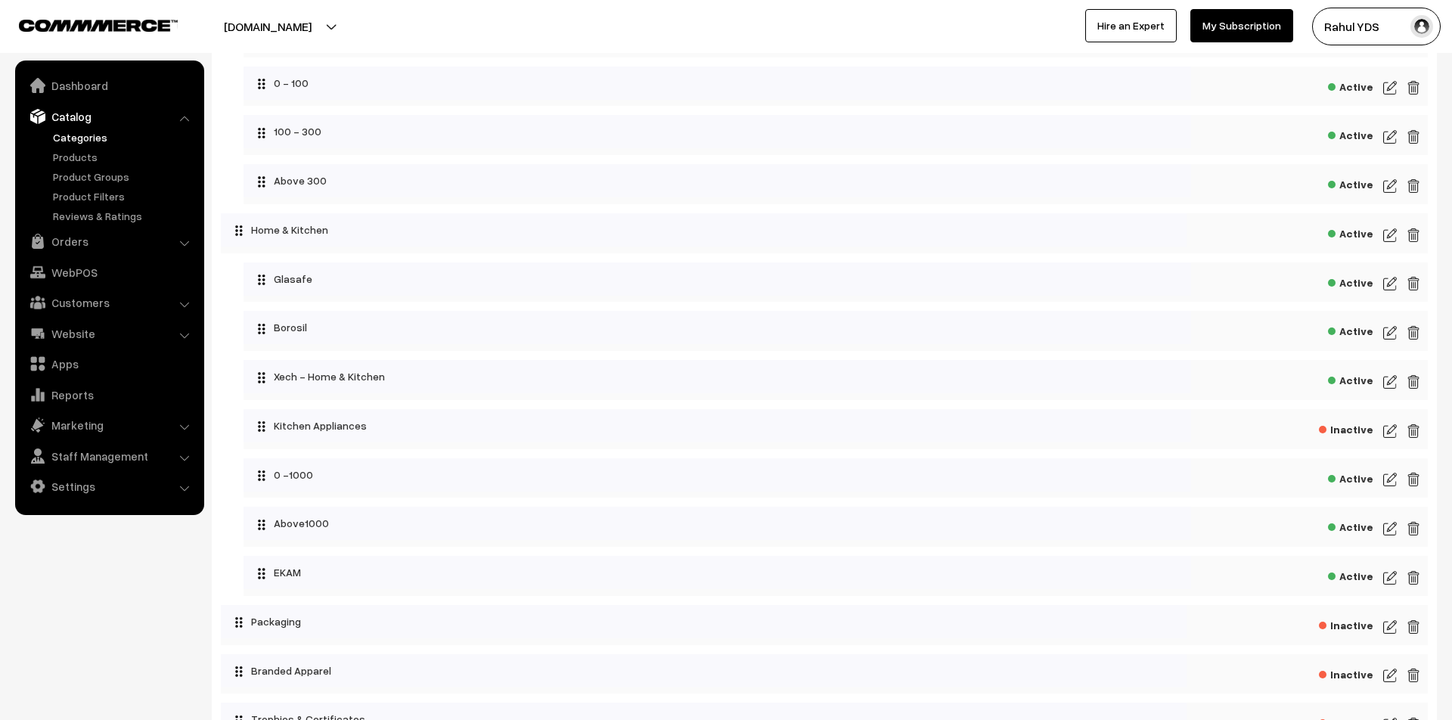
scroll to position [5686, 0]
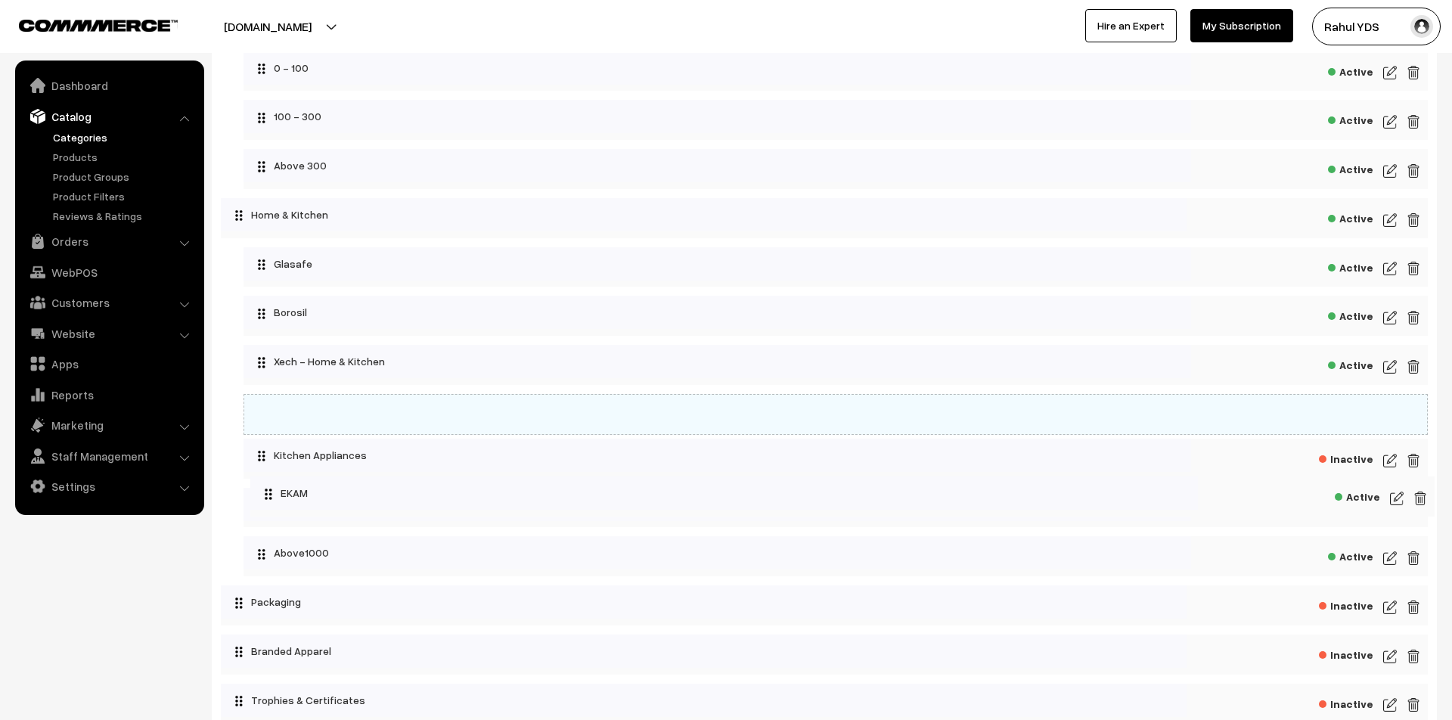
drag, startPoint x: 310, startPoint y: 655, endPoint x: 318, endPoint y: 499, distance: 156.0
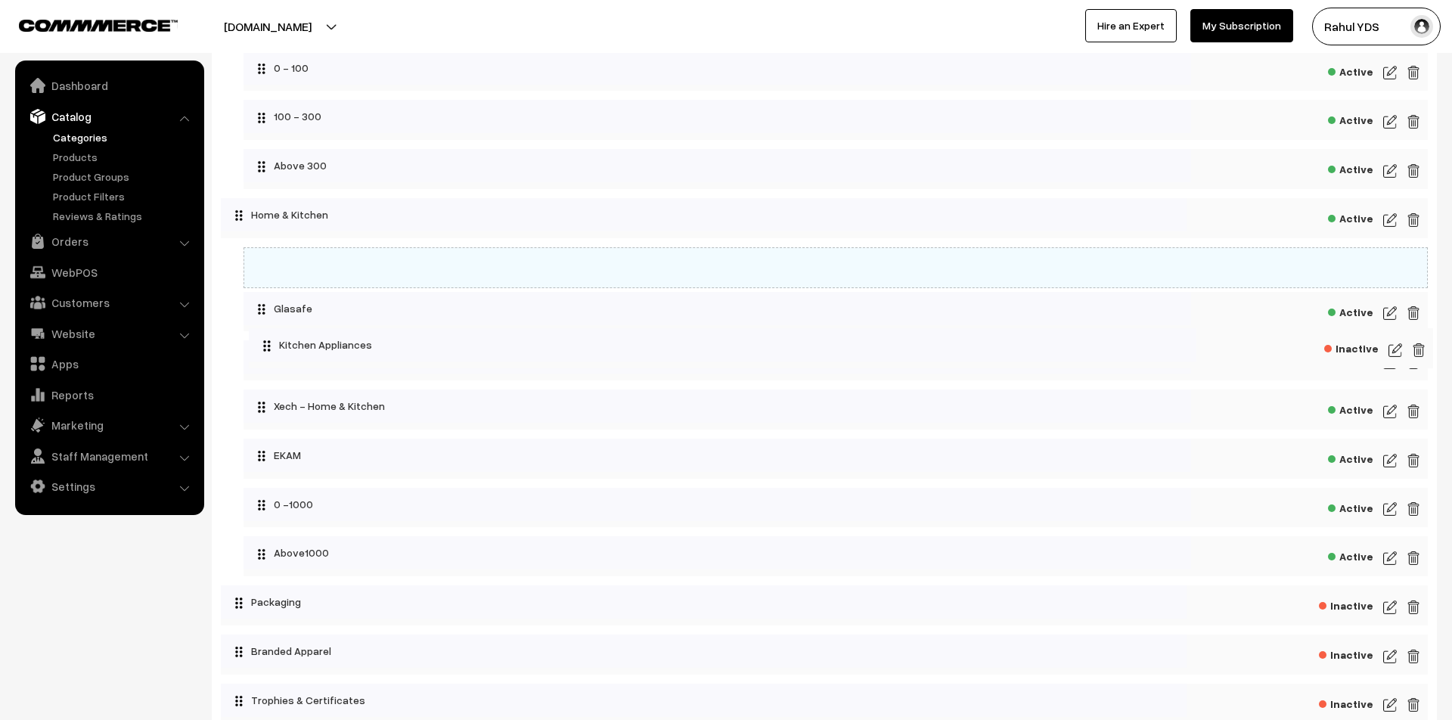
drag, startPoint x: 309, startPoint y: 543, endPoint x: 315, endPoint y: 337, distance: 206.6
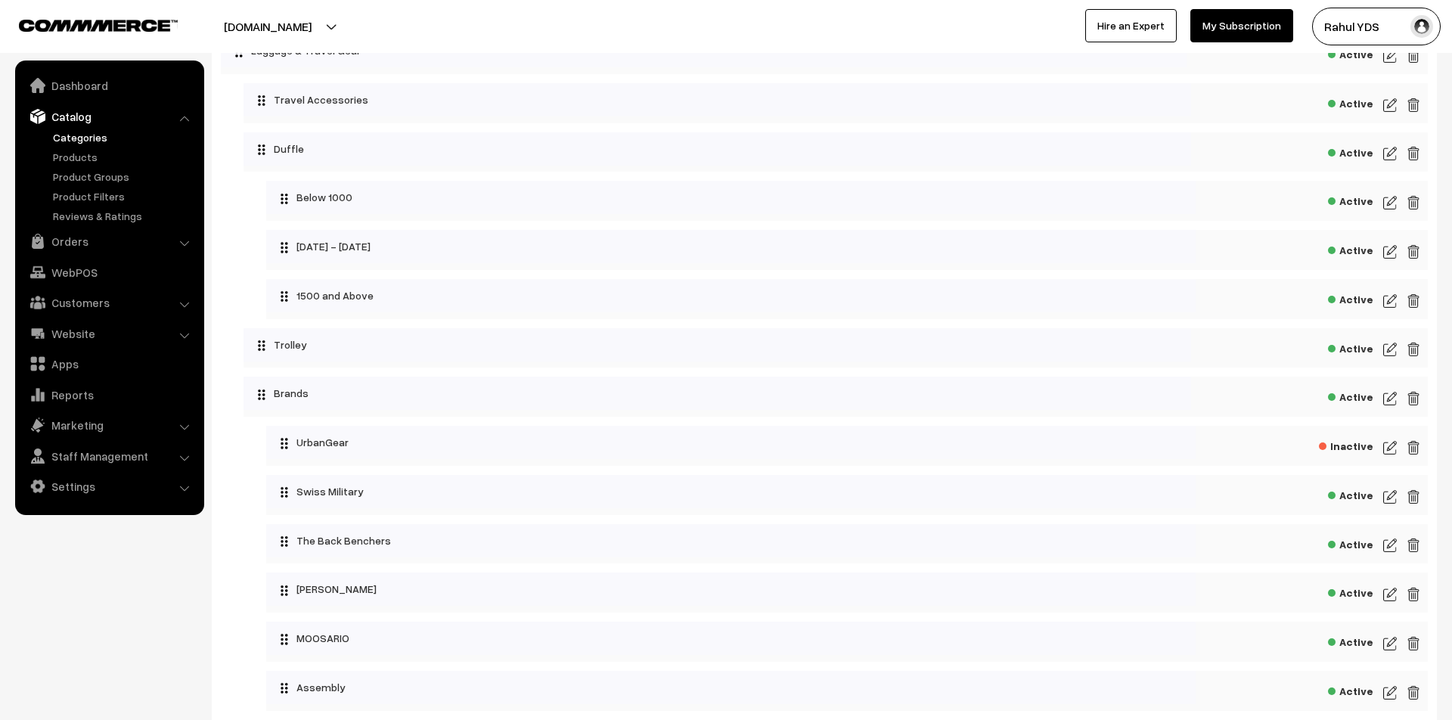
scroll to position [2719, 0]
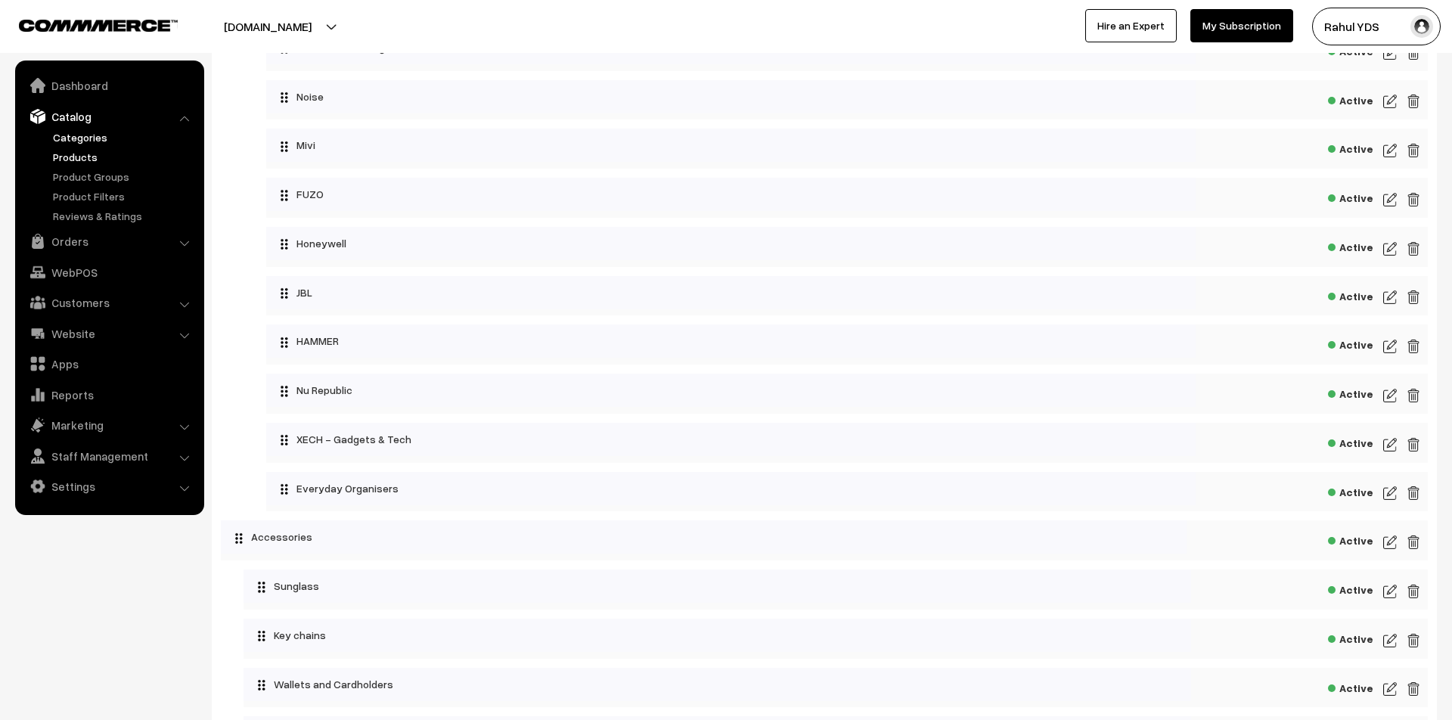
click at [88, 152] on link "Products" at bounding box center [124, 157] width 150 height 16
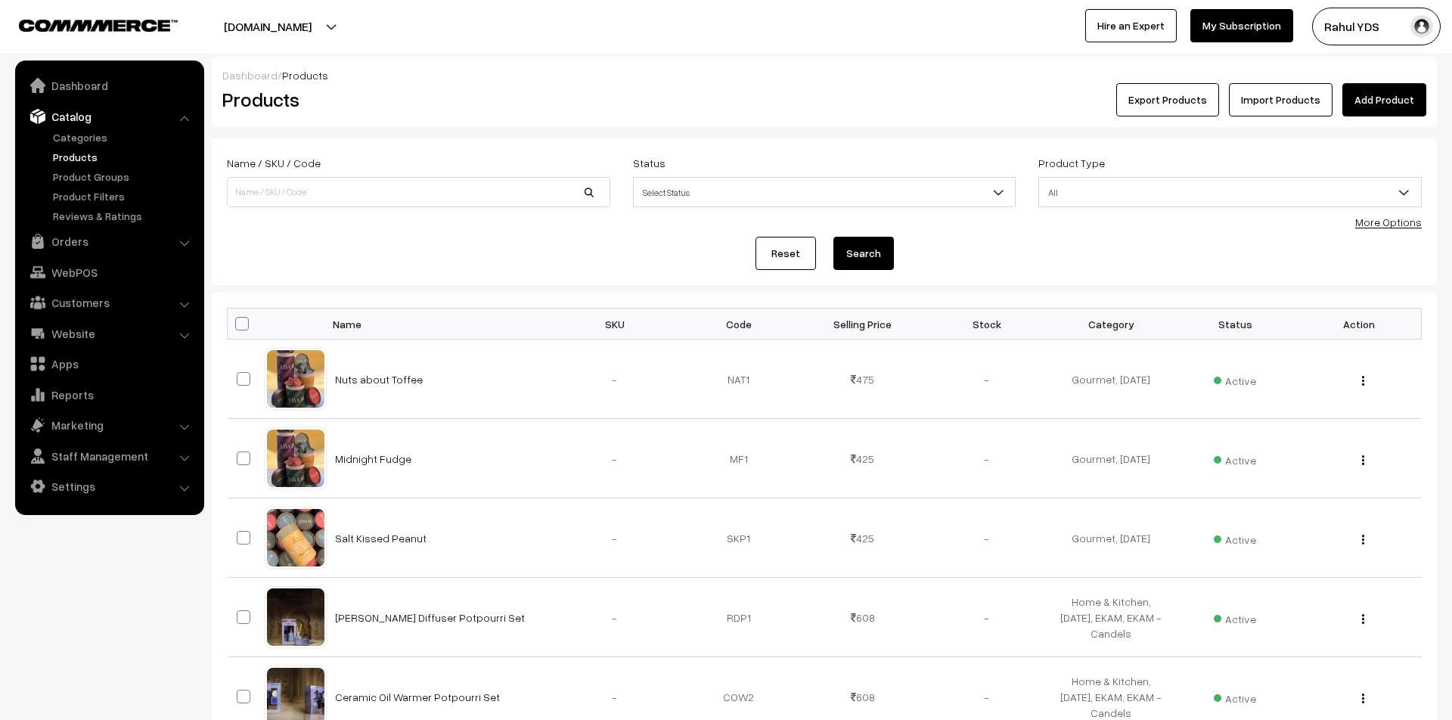
click at [1386, 227] on link "More Options" at bounding box center [1388, 222] width 67 height 13
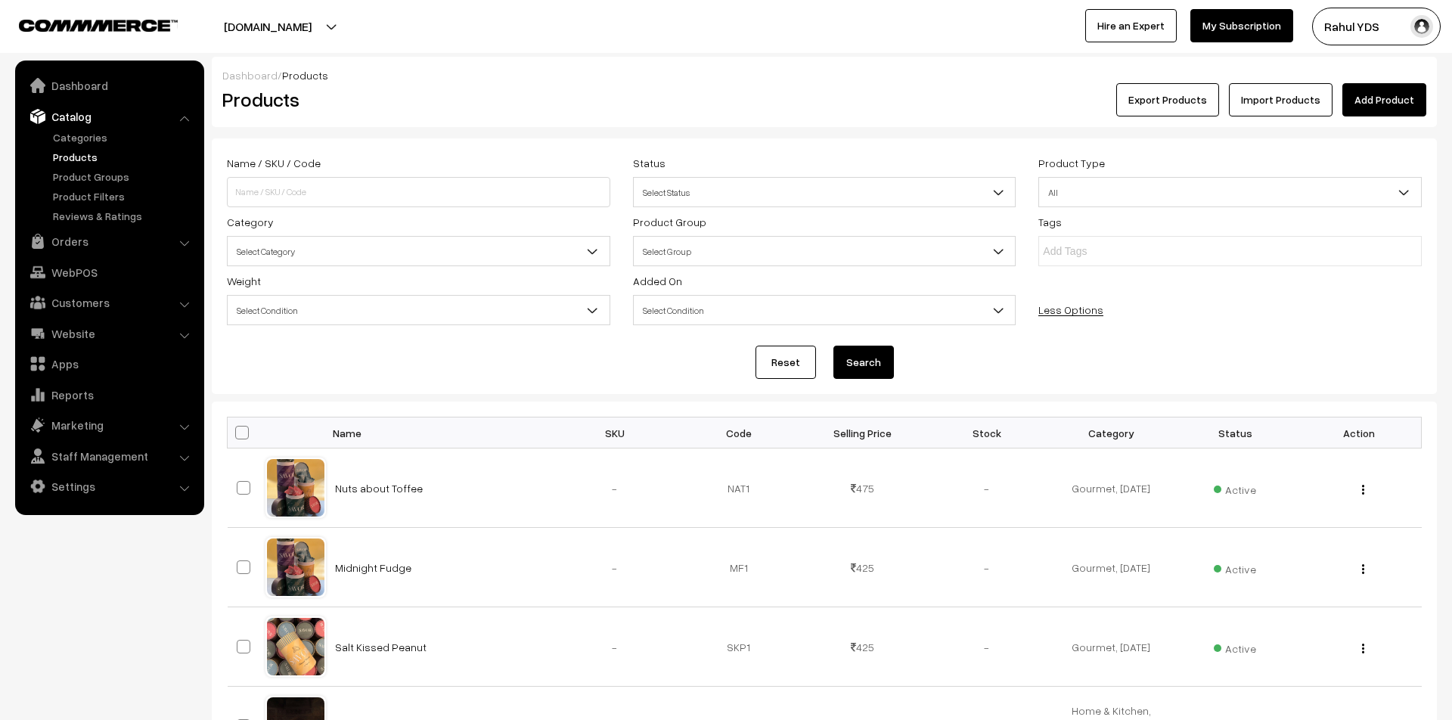
click at [434, 257] on span "Select Category" at bounding box center [419, 251] width 382 height 26
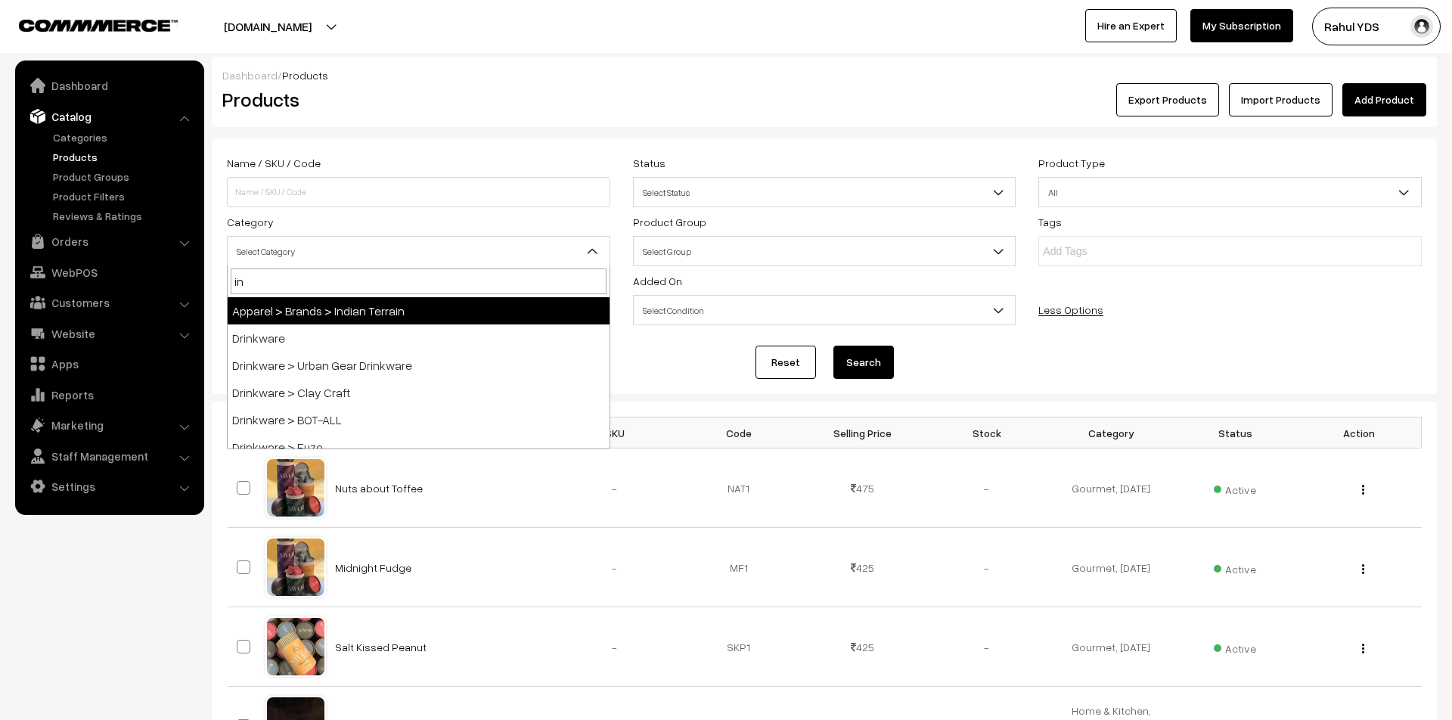
type input "ind"
select select "114"
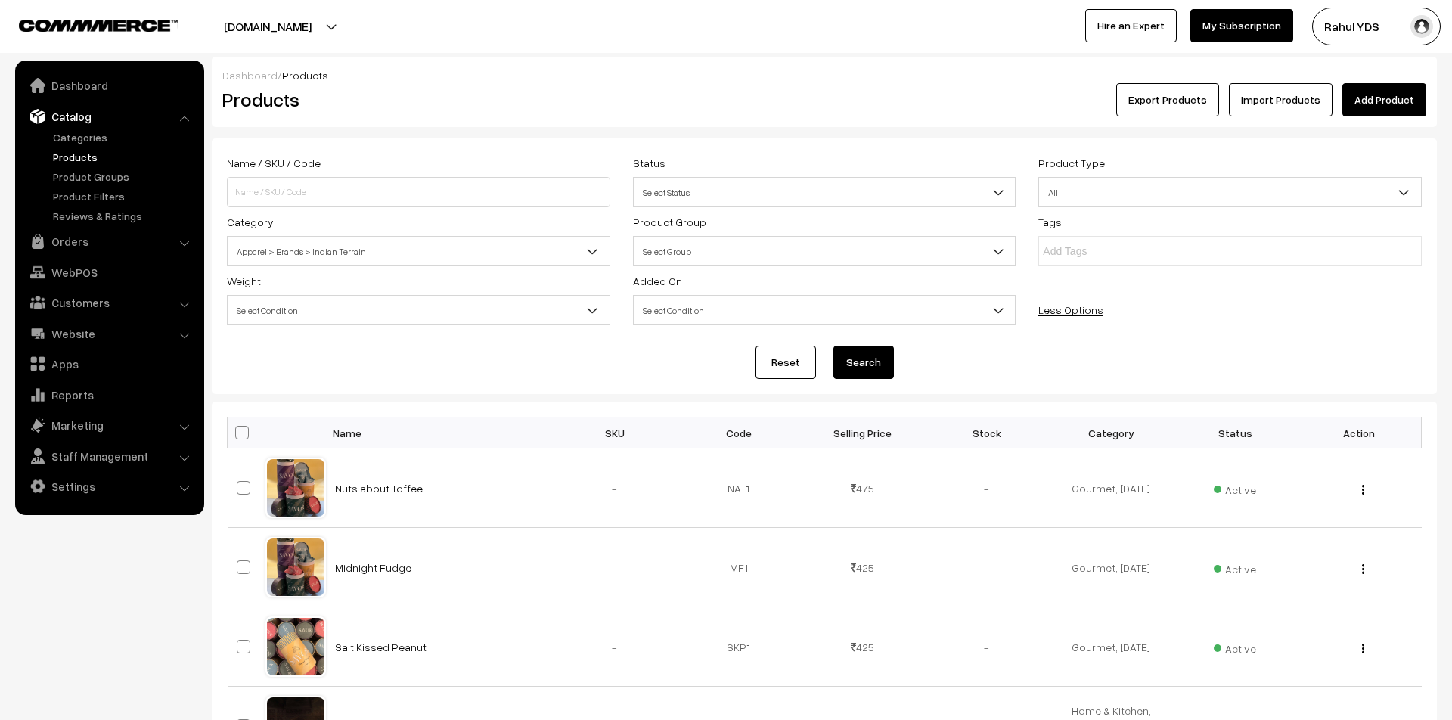
click at [867, 371] on button "Search" at bounding box center [864, 362] width 61 height 33
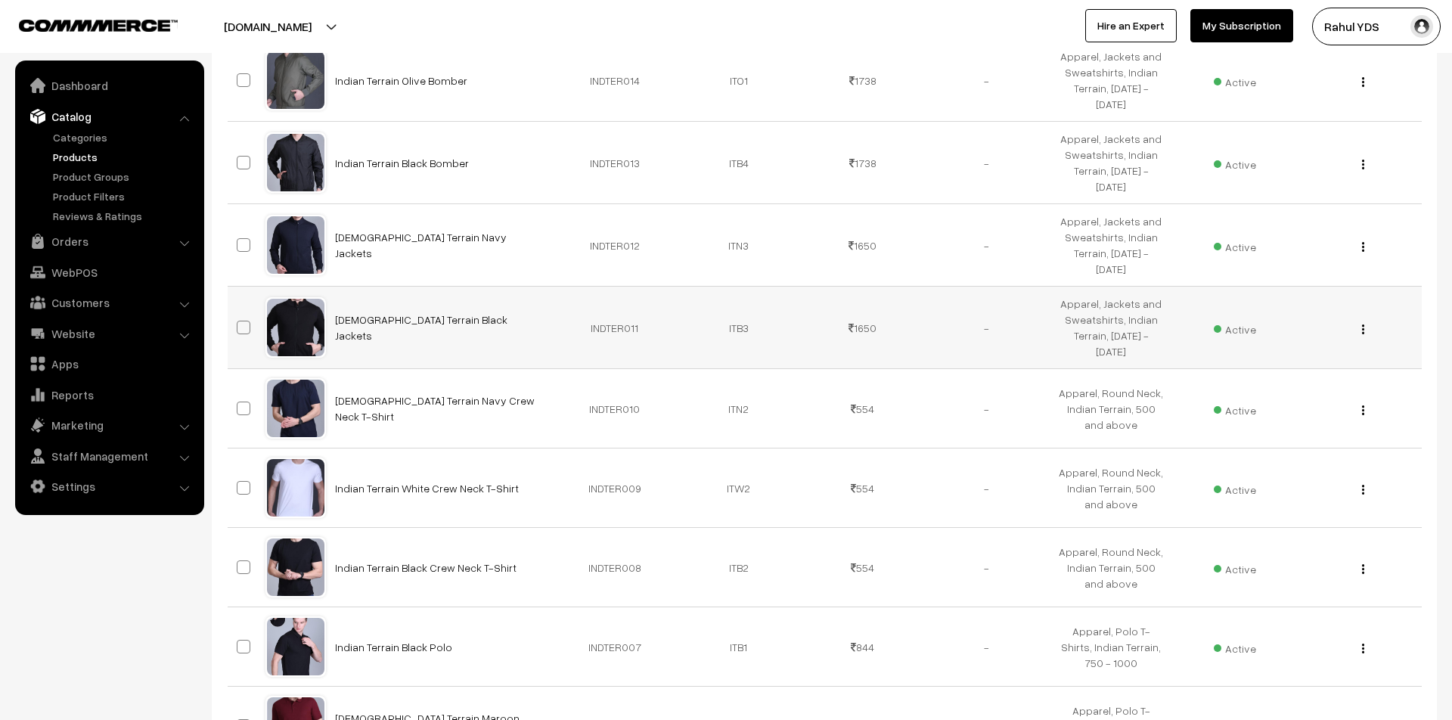
scroll to position [716, 0]
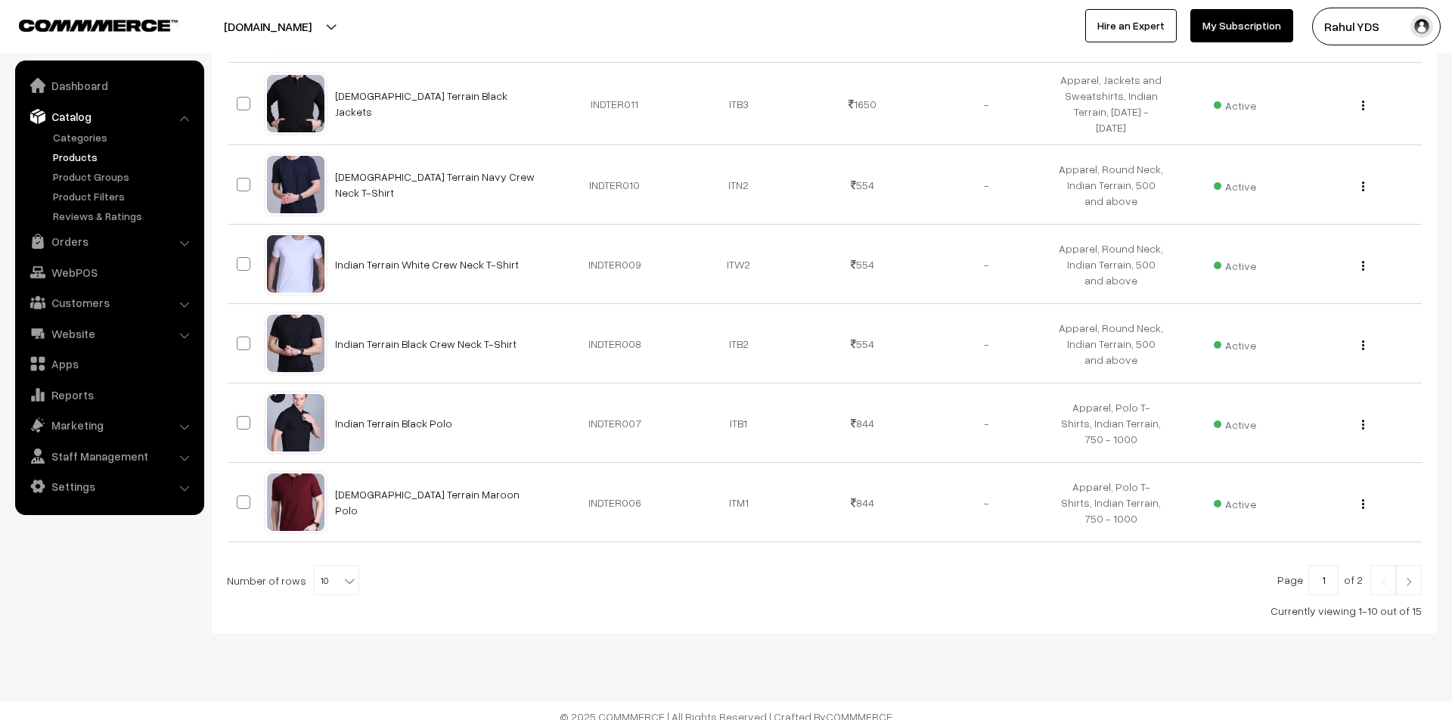
click at [342, 573] on b at bounding box center [349, 580] width 15 height 15
select select "30"
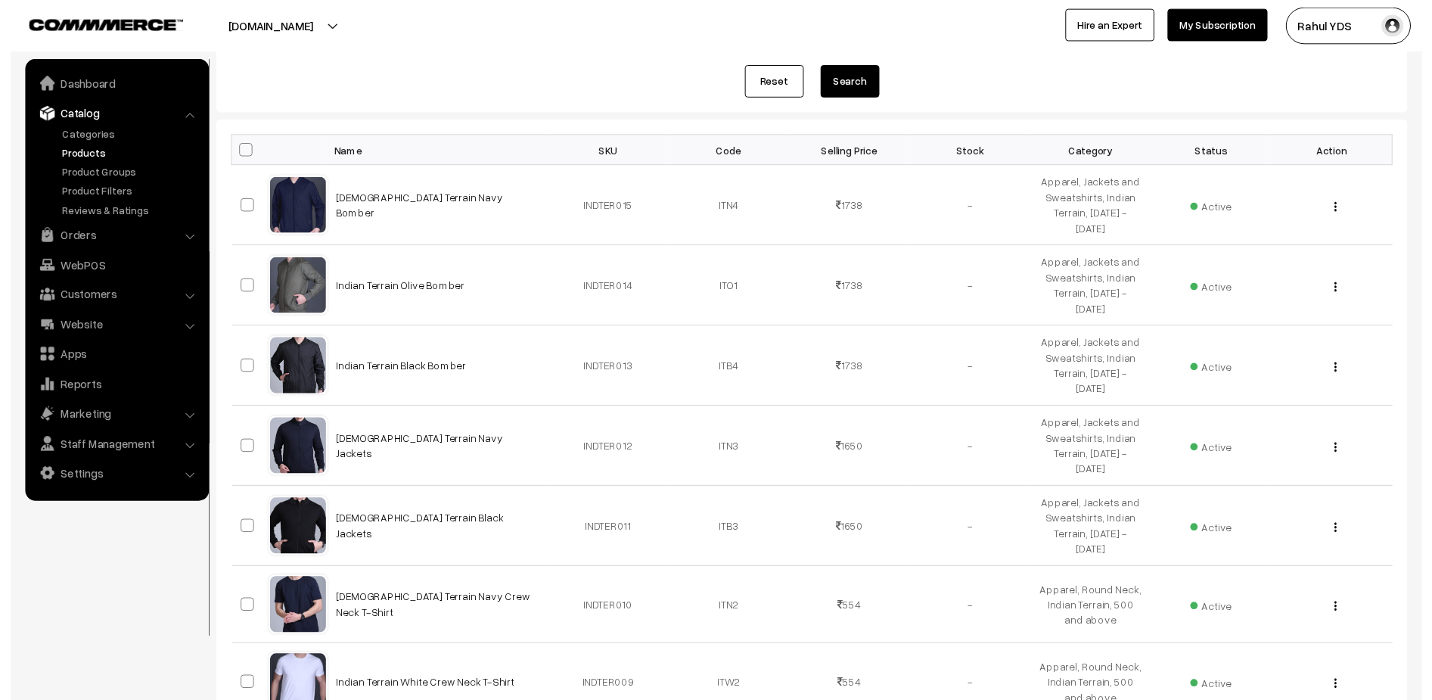
scroll to position [279, 0]
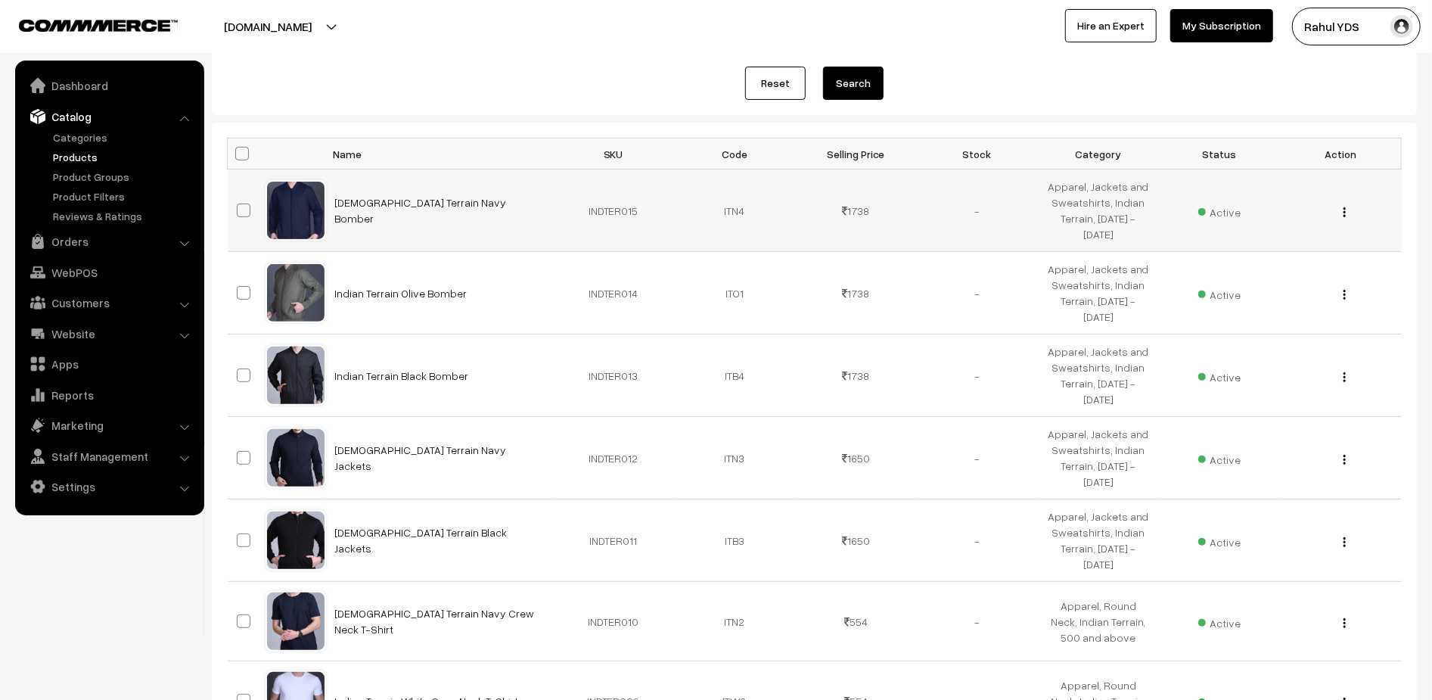
click at [1347, 207] on div "View Edit Delete" at bounding box center [1340, 211] width 103 height 16
click at [1344, 215] on img "button" at bounding box center [1344, 212] width 2 height 10
click at [1320, 269] on link "Edit" at bounding box center [1276, 266] width 129 height 33
click at [1345, 290] on img "button" at bounding box center [1344, 295] width 2 height 10
click at [1321, 344] on link "Edit" at bounding box center [1276, 349] width 129 height 33
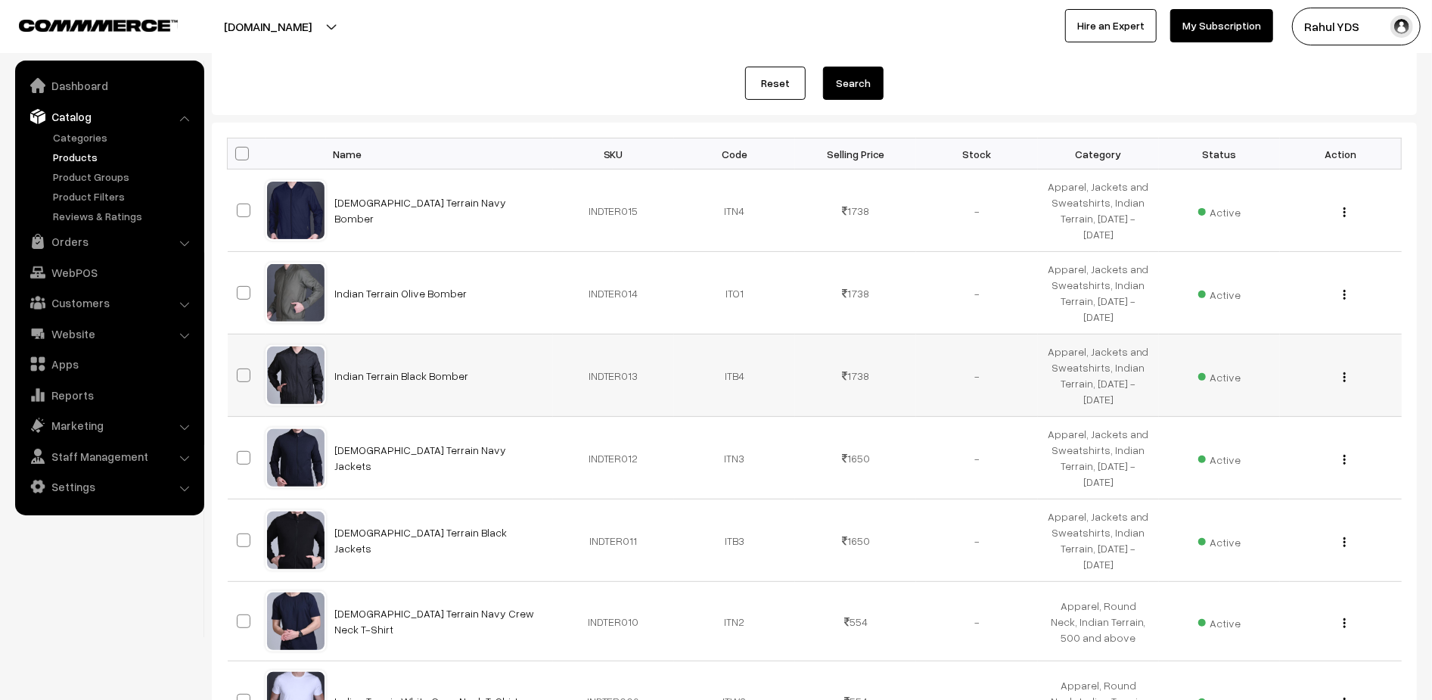
click at [1344, 372] on img "button" at bounding box center [1344, 377] width 2 height 10
click at [1323, 417] on link "Edit" at bounding box center [1276, 431] width 129 height 33
click at [1343, 455] on img "button" at bounding box center [1344, 460] width 2 height 10
click at [1323, 502] on link "Edit" at bounding box center [1276, 514] width 129 height 33
click at [1343, 537] on img "button" at bounding box center [1344, 542] width 2 height 10
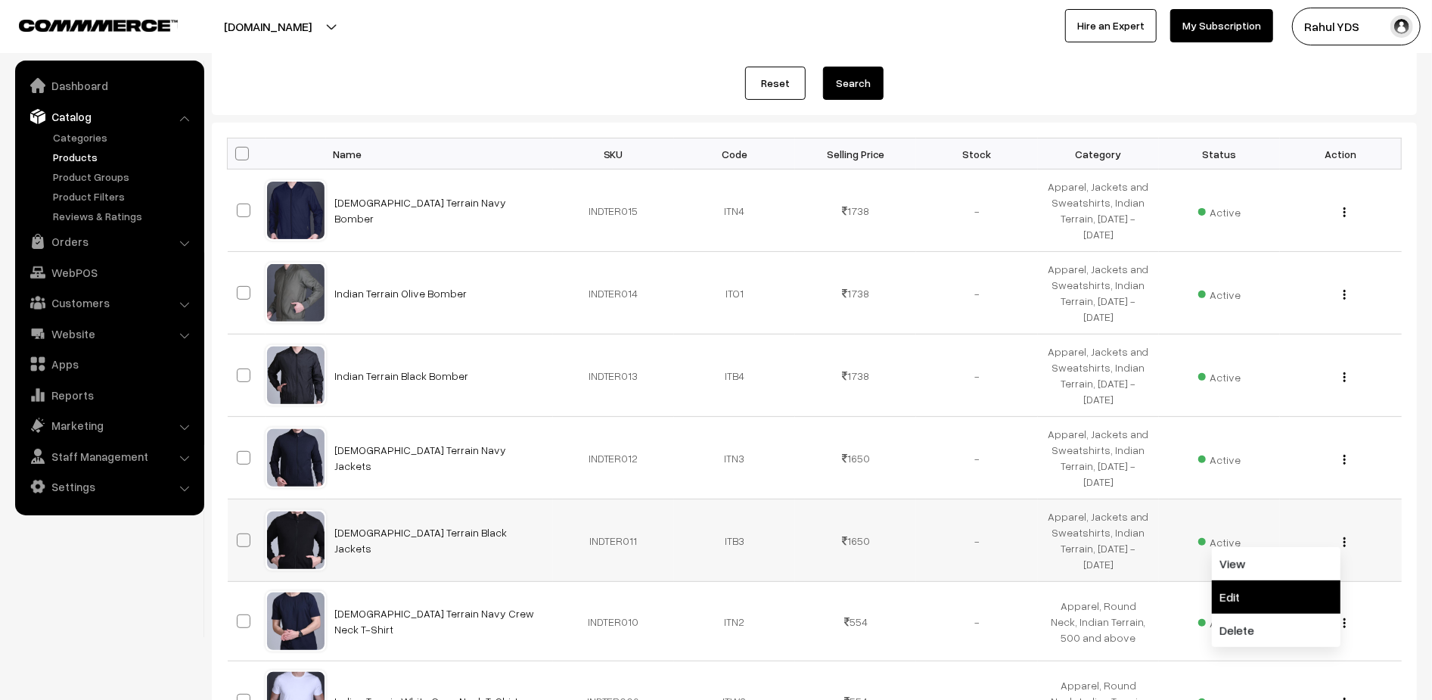
click at [1328, 580] on link "Edit" at bounding box center [1276, 596] width 129 height 33
click at [1340, 613] on div "View Edit Delete" at bounding box center [1340, 621] width 103 height 16
click at [1343, 618] on img "button" at bounding box center [1344, 623] width 2 height 10
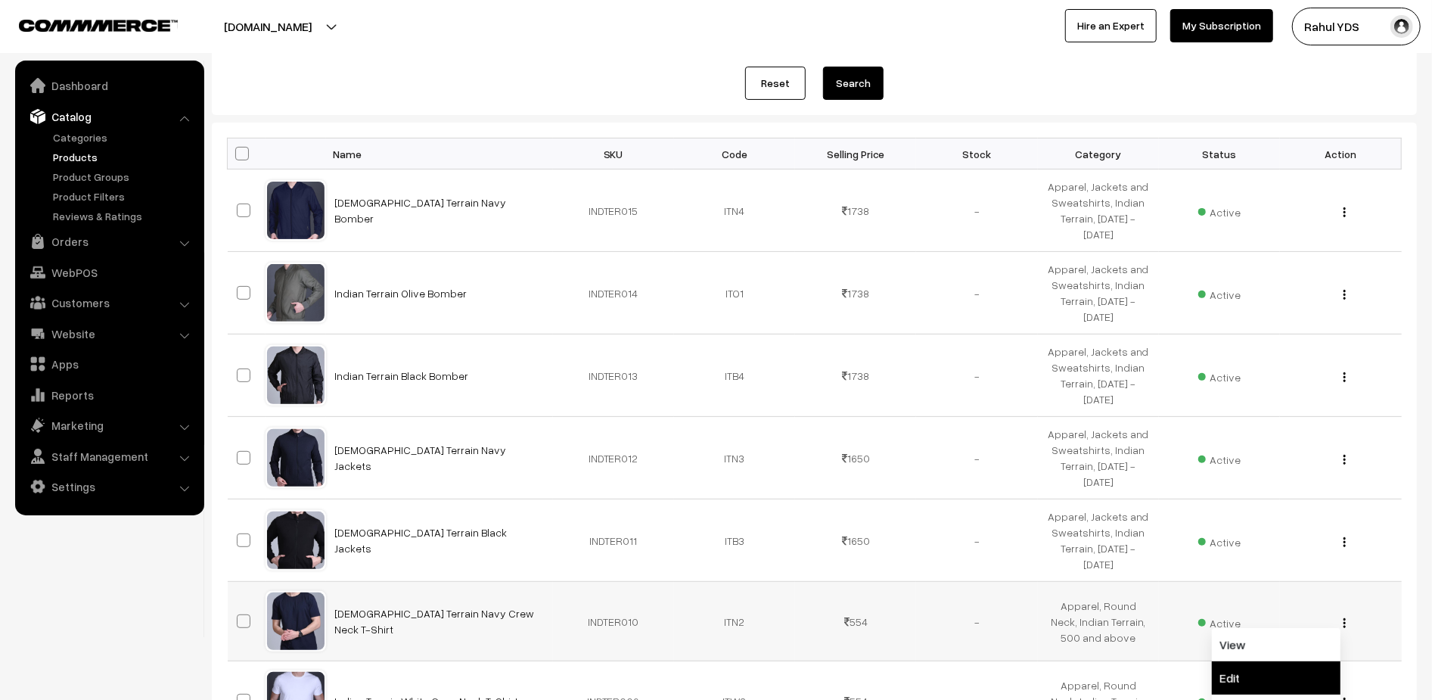
click at [1318, 661] on link "Edit" at bounding box center [1276, 677] width 129 height 33
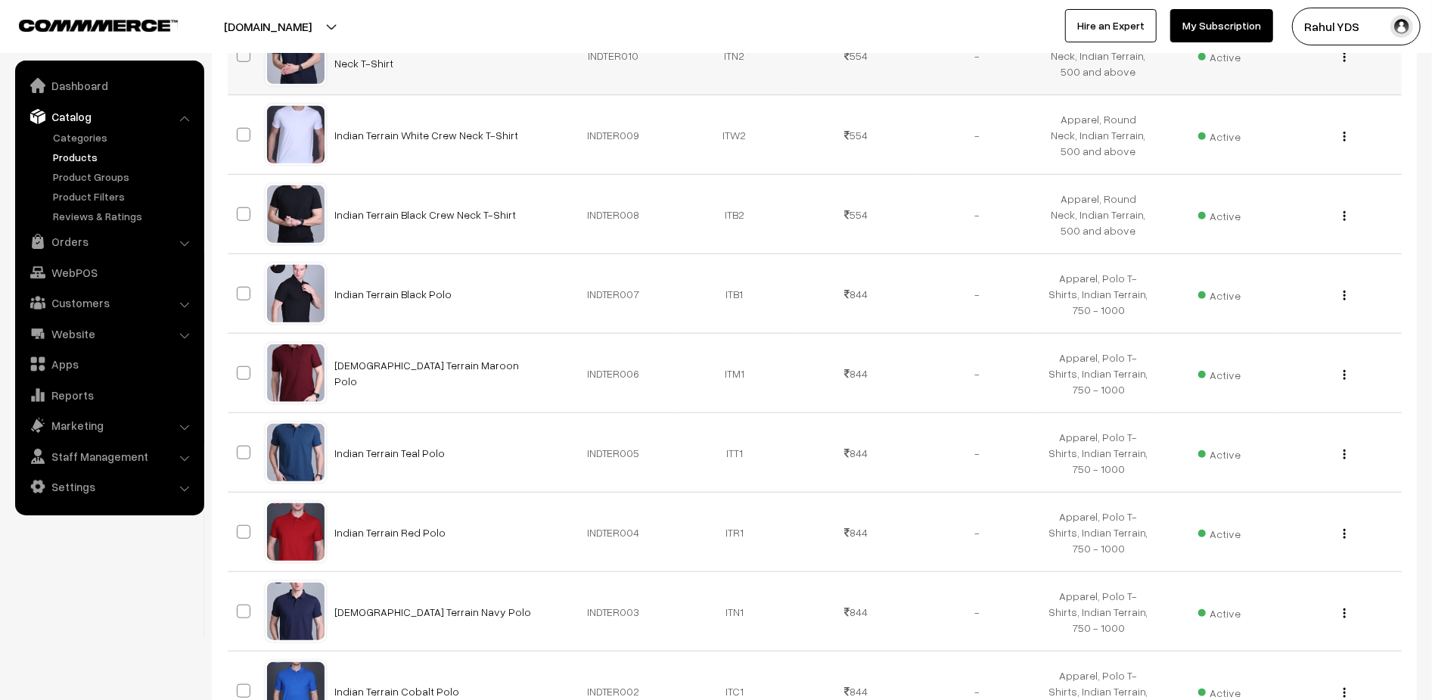
scroll to position [874, 0]
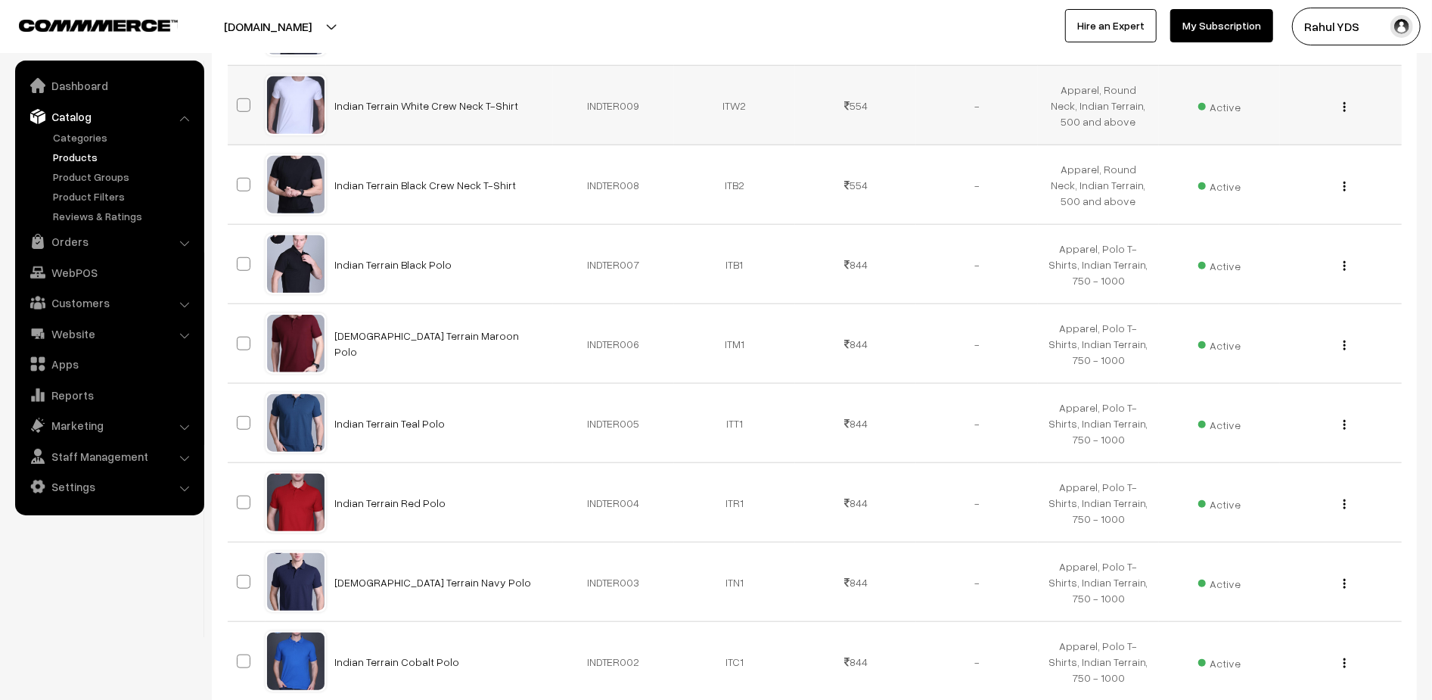
click at [1340, 98] on div "View Edit Delete" at bounding box center [1340, 106] width 103 height 16
click at [1345, 102] on img "button" at bounding box center [1344, 107] width 2 height 10
click at [1324, 150] on link "Edit" at bounding box center [1276, 161] width 129 height 33
click at [1346, 180] on button "button" at bounding box center [1345, 186] width 4 height 12
click at [1318, 228] on link "Edit" at bounding box center [1276, 241] width 129 height 33
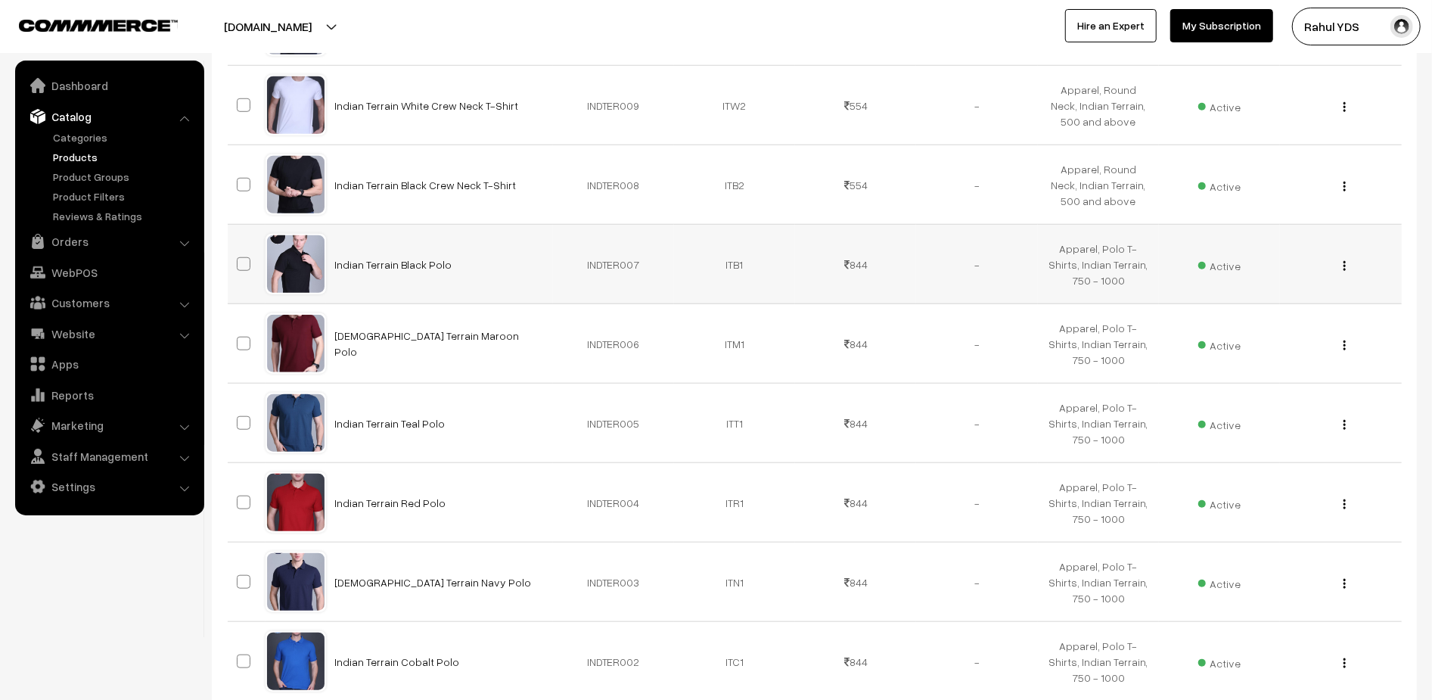
click at [1343, 259] on button "button" at bounding box center [1345, 265] width 4 height 12
click at [1324, 304] on link "Edit" at bounding box center [1276, 320] width 129 height 33
click at [1344, 340] on img "button" at bounding box center [1344, 345] width 2 height 10
click at [1327, 384] on link "Edit" at bounding box center [1276, 400] width 129 height 33
click at [1343, 420] on img "button" at bounding box center [1344, 425] width 2 height 10
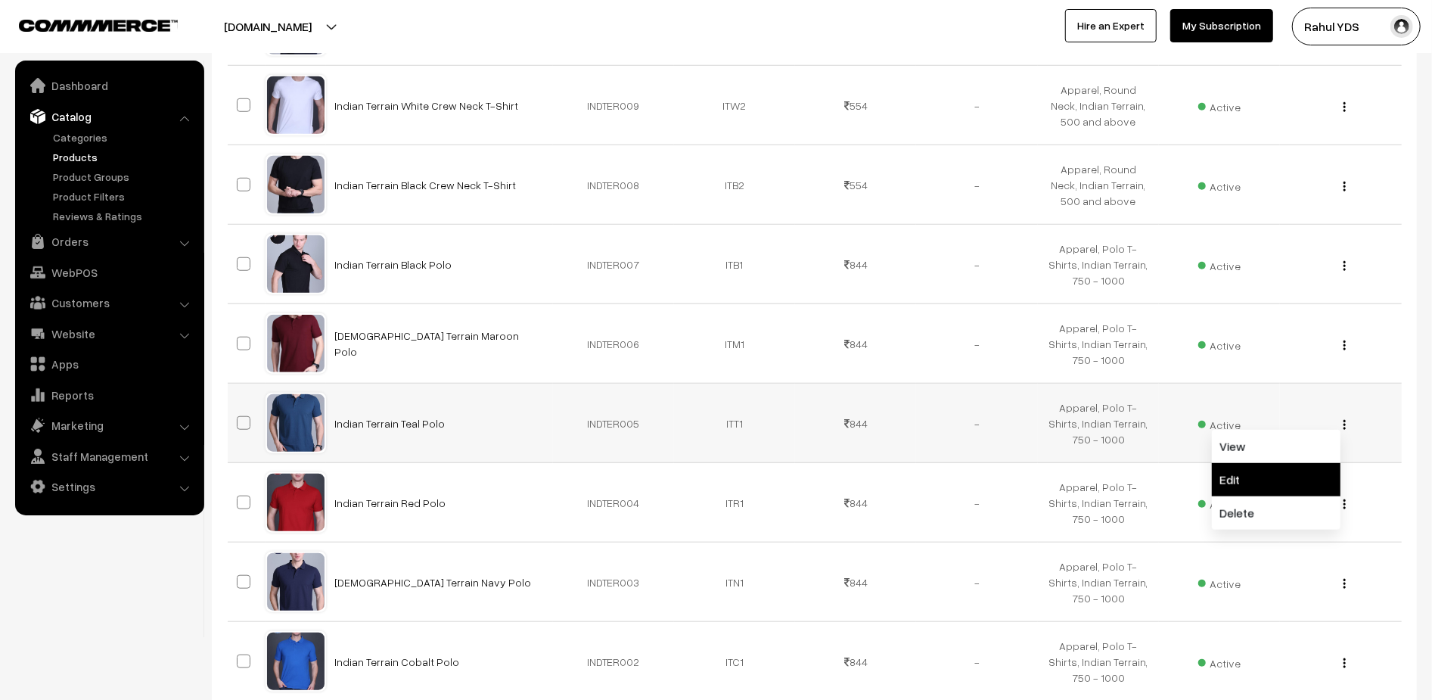
click at [1325, 463] on link "Edit" at bounding box center [1276, 479] width 129 height 33
click at [1343, 499] on img "button" at bounding box center [1344, 504] width 2 height 10
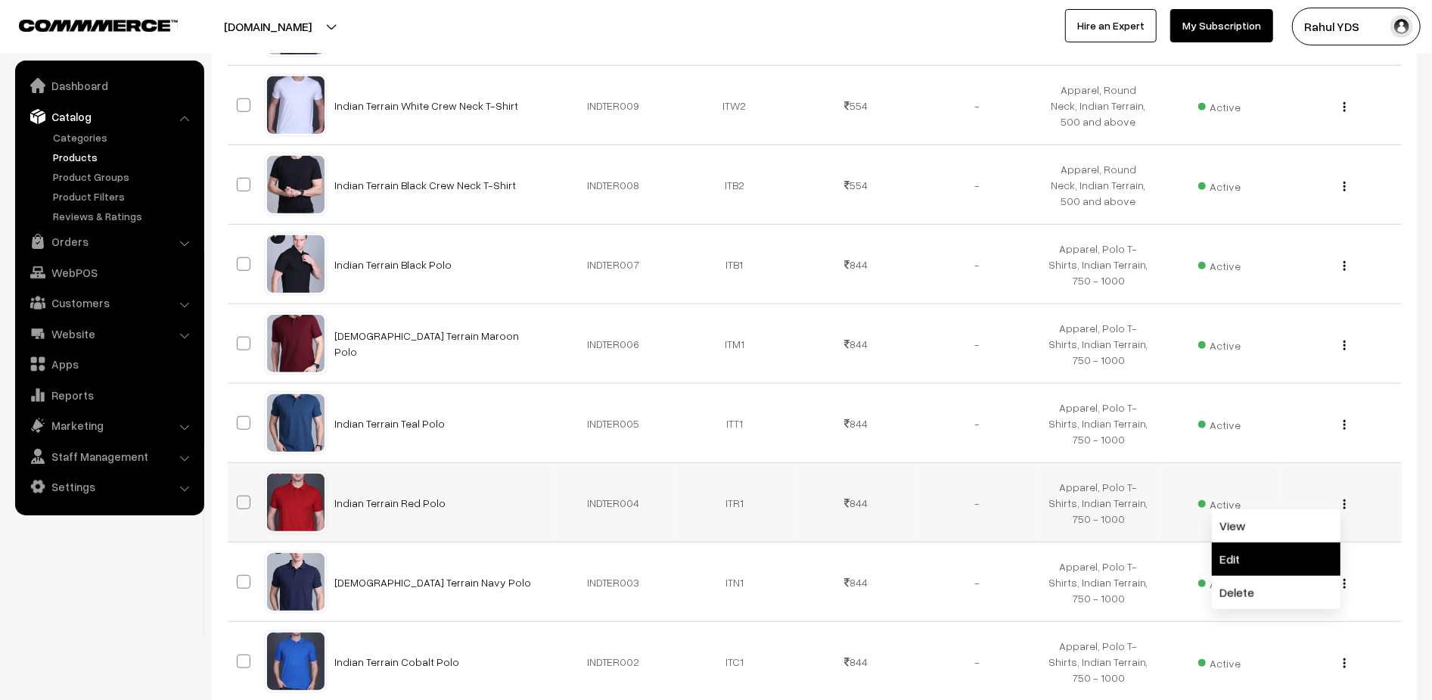
click at [1311, 551] on link "Edit" at bounding box center [1276, 558] width 129 height 33
click at [1348, 574] on div "View Edit Delete" at bounding box center [1340, 582] width 103 height 16
click at [1343, 577] on button "button" at bounding box center [1345, 583] width 4 height 12
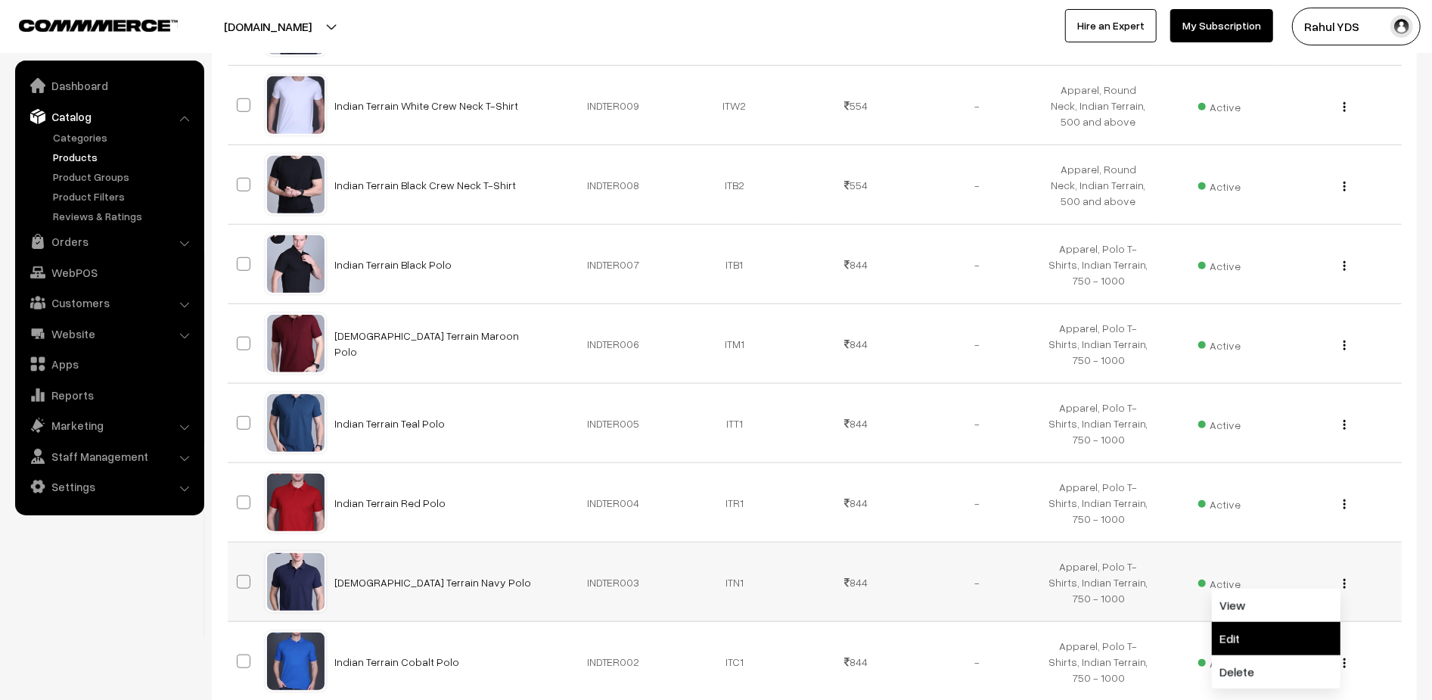
click at [1315, 622] on link "Edit" at bounding box center [1276, 638] width 129 height 33
click at [1343, 657] on button "button" at bounding box center [1345, 663] width 4 height 12
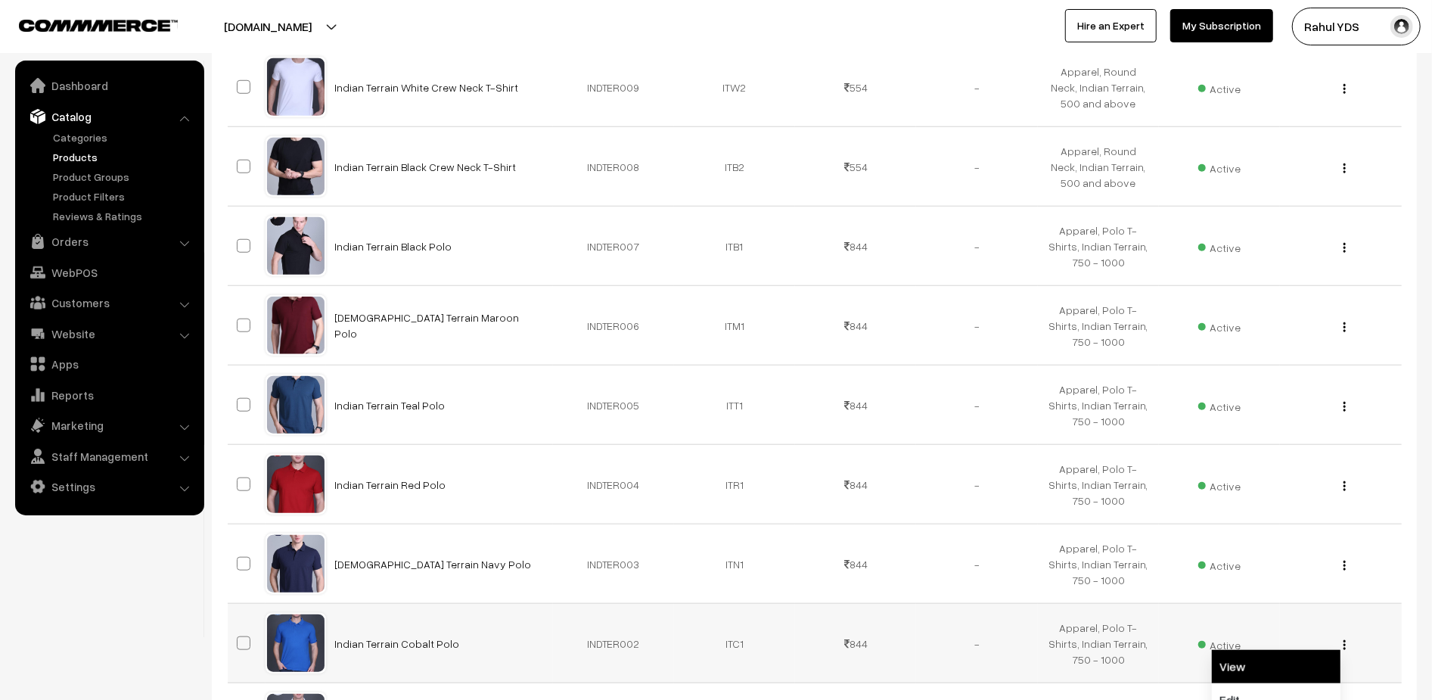
scroll to position [1096, 0]
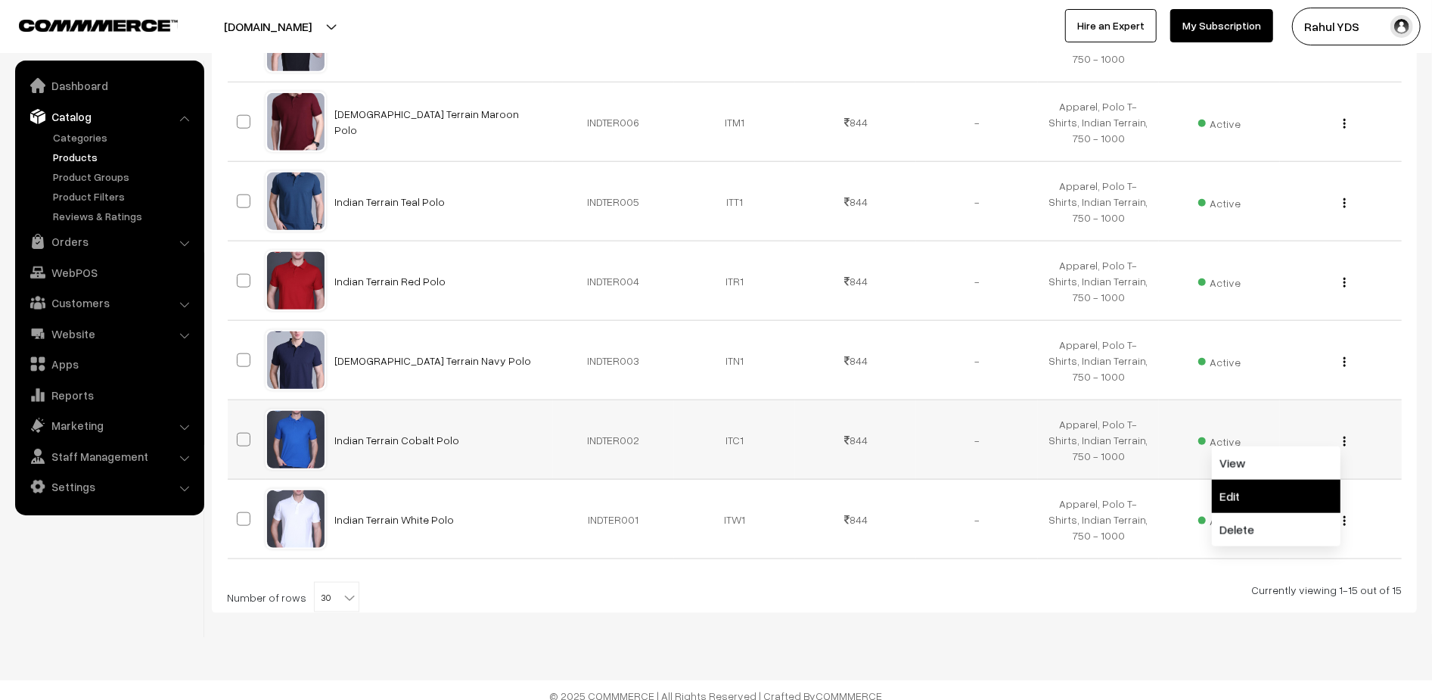
click at [1284, 484] on link "Edit" at bounding box center [1276, 496] width 129 height 33
click at [1344, 516] on img "button" at bounding box center [1344, 521] width 2 height 10
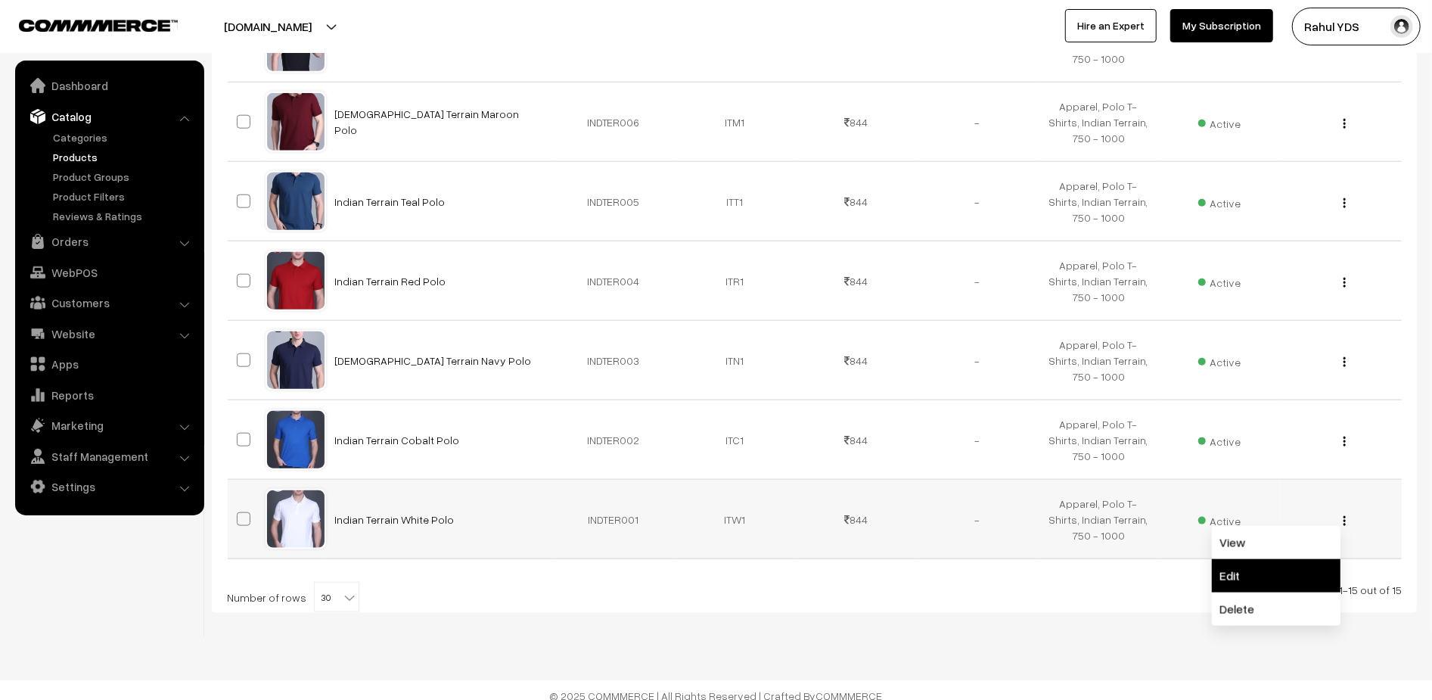
click at [1284, 559] on link "Edit" at bounding box center [1276, 575] width 129 height 33
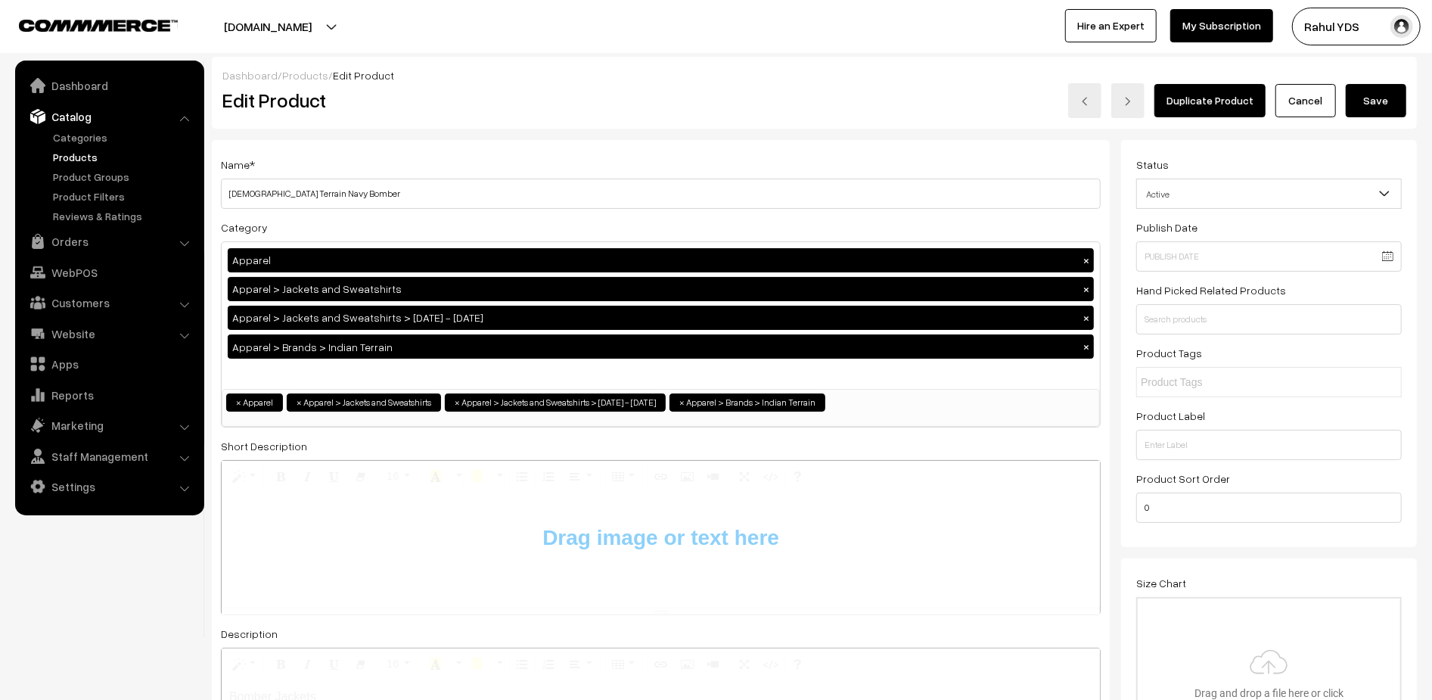
type input "C:\fakepath\jackets.png"
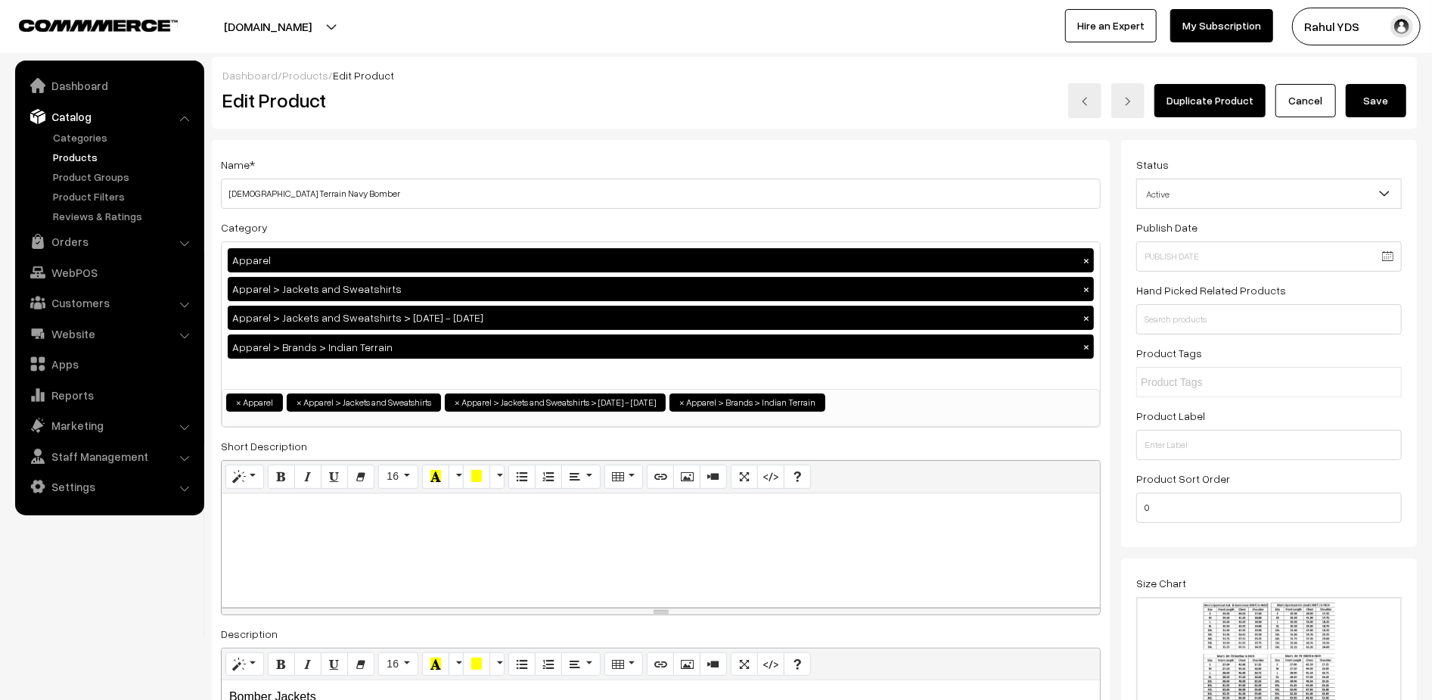
click at [1370, 99] on button "Save" at bounding box center [1376, 100] width 61 height 33
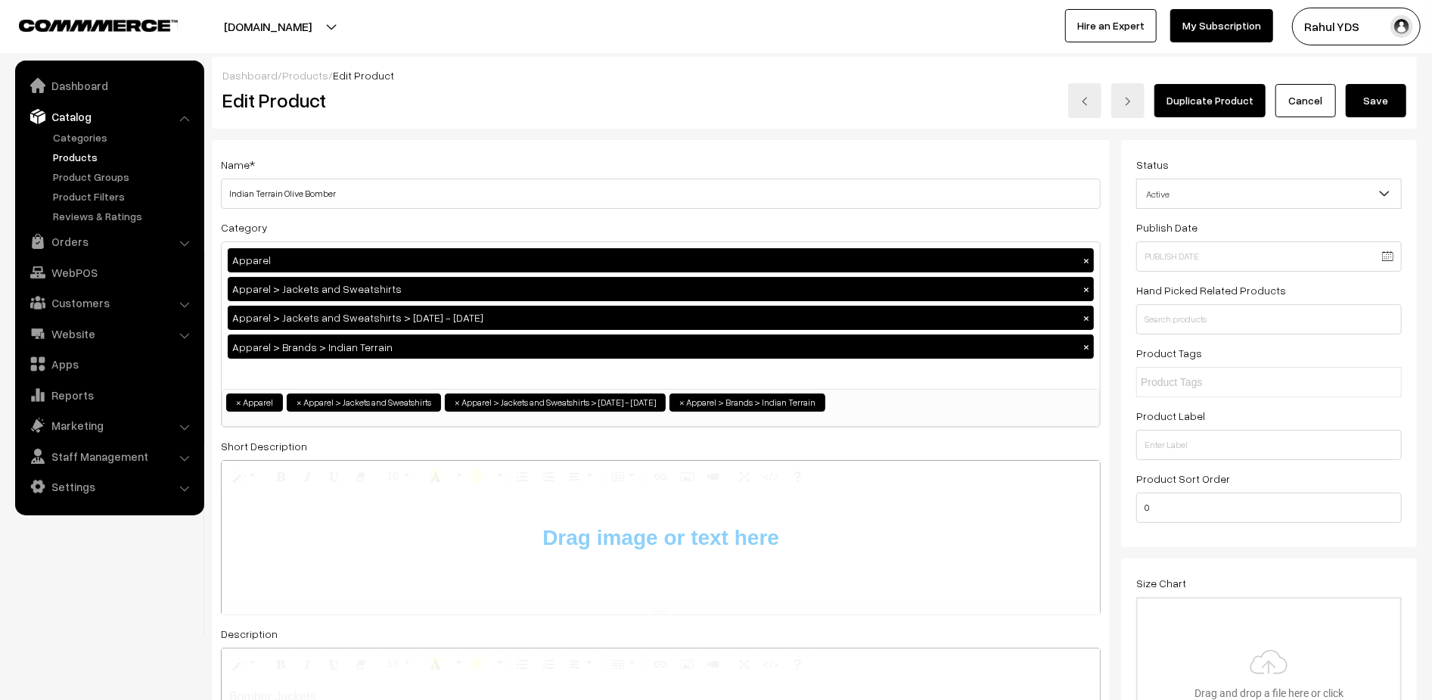
type input "C:\fakepath\jackets.png"
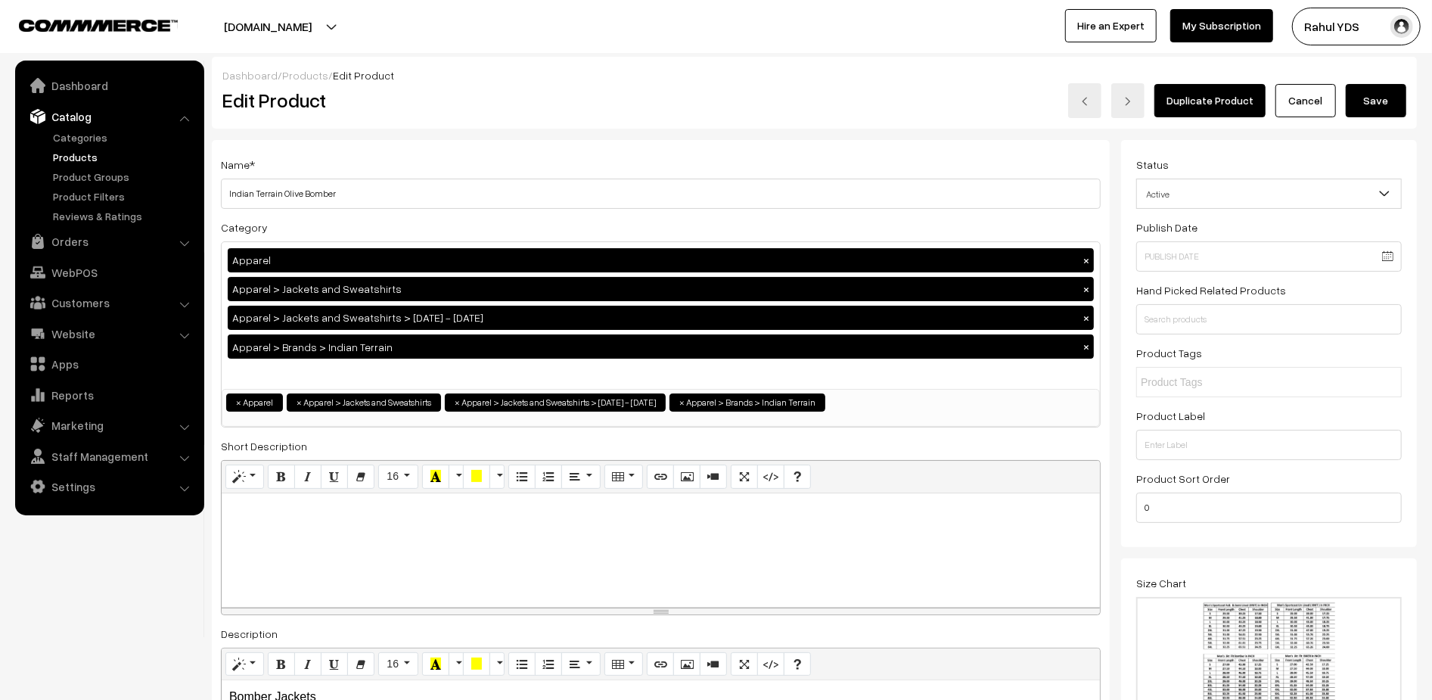
click at [1367, 107] on button "Save" at bounding box center [1376, 100] width 61 height 33
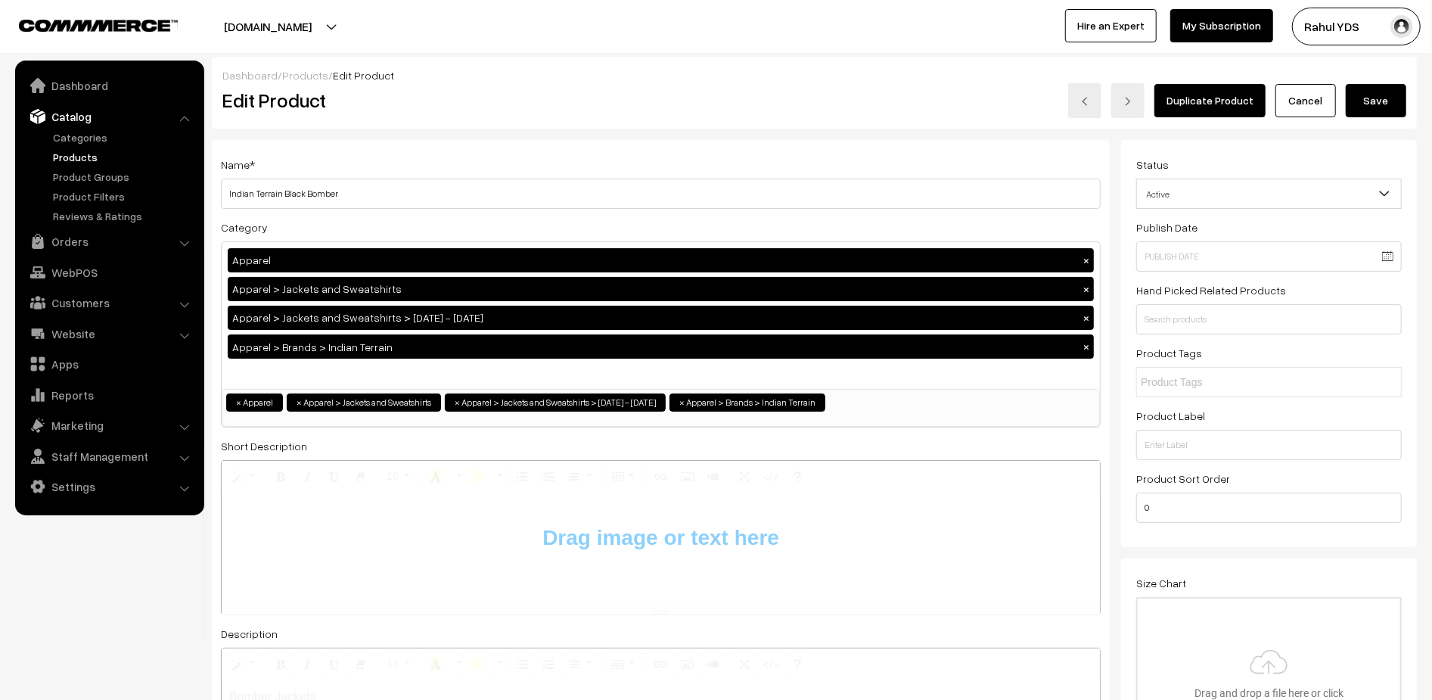
type input "C:\fakepath\jackets.png"
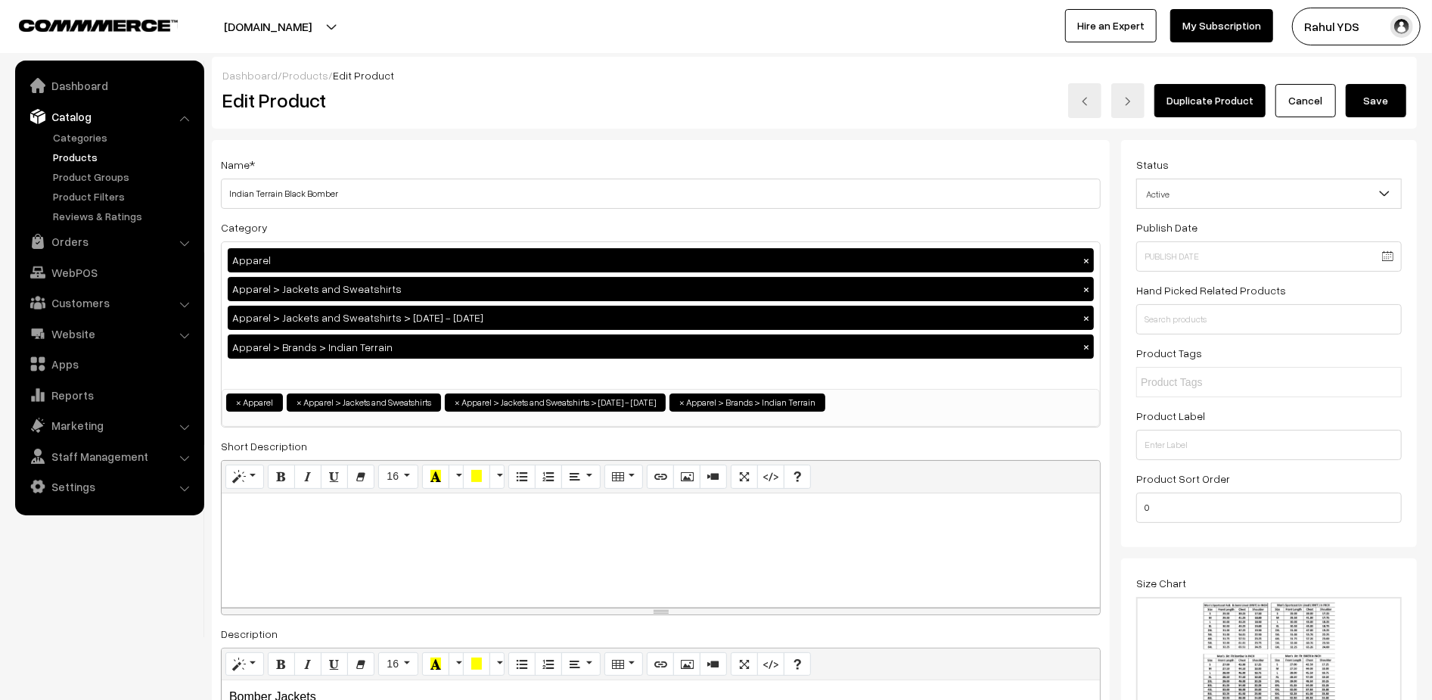
click at [1392, 109] on button "Save" at bounding box center [1376, 100] width 61 height 33
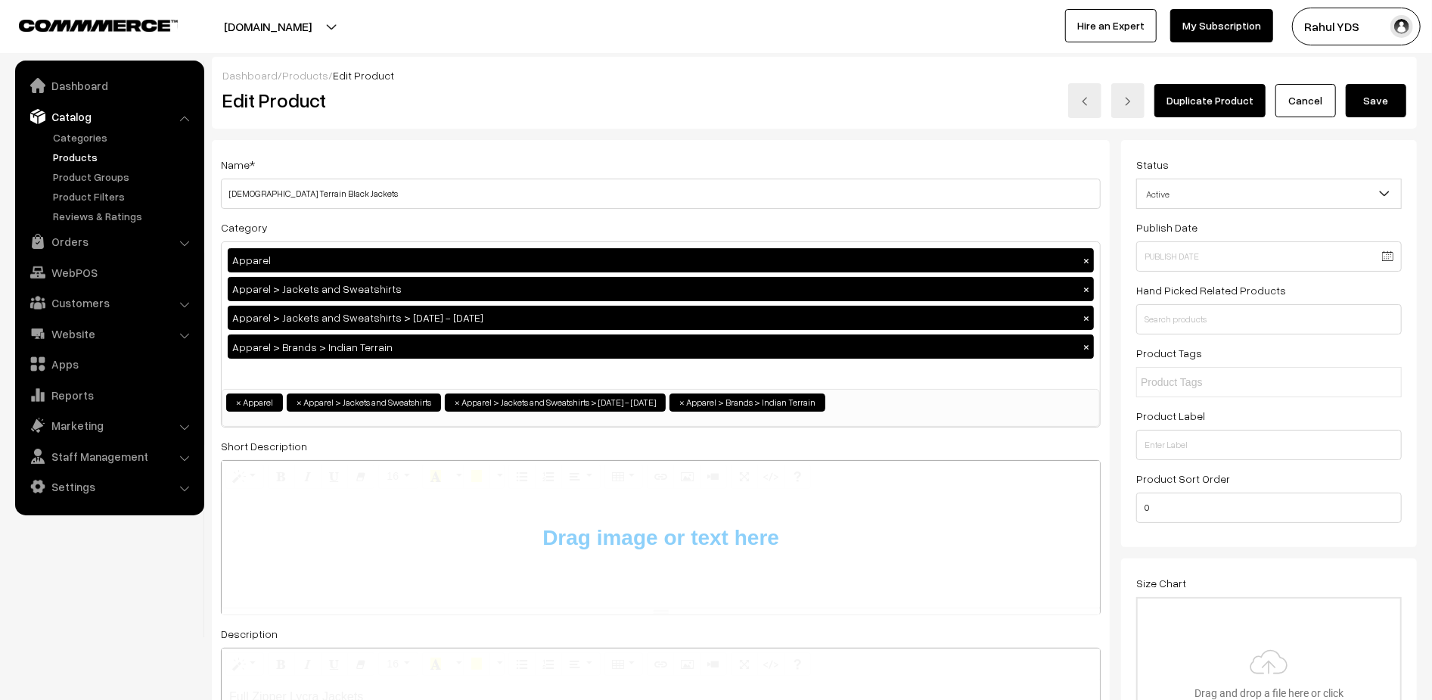
type input "C:\fakepath\jackets.png"
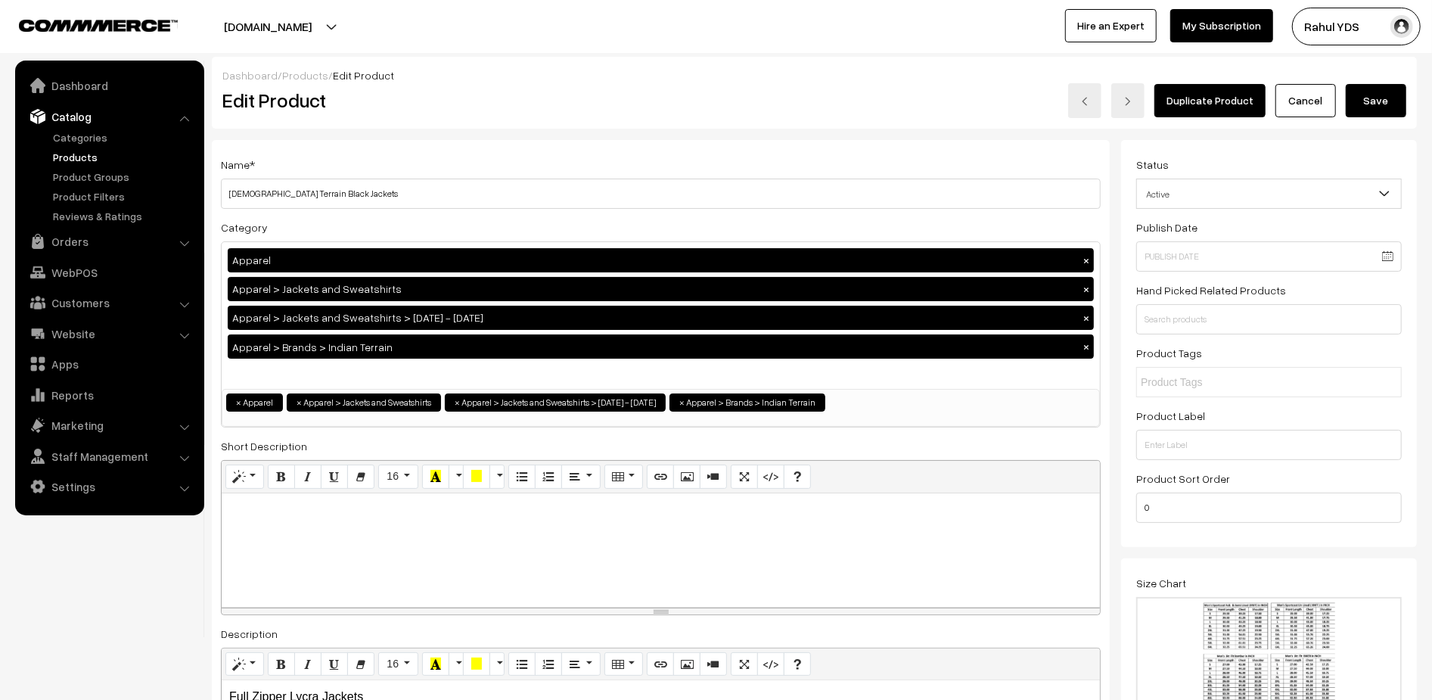
click at [1376, 100] on button "Save" at bounding box center [1376, 100] width 61 height 33
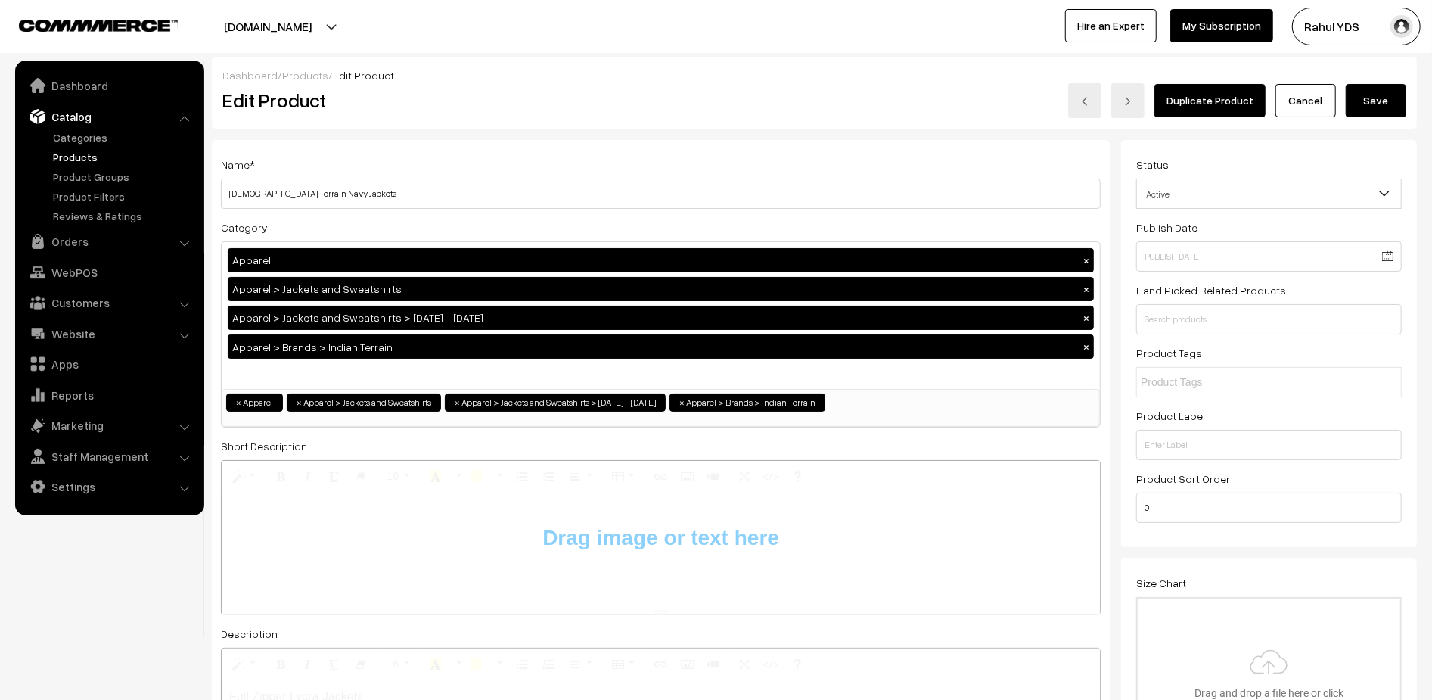
type input "C:\fakepath\jackets.png"
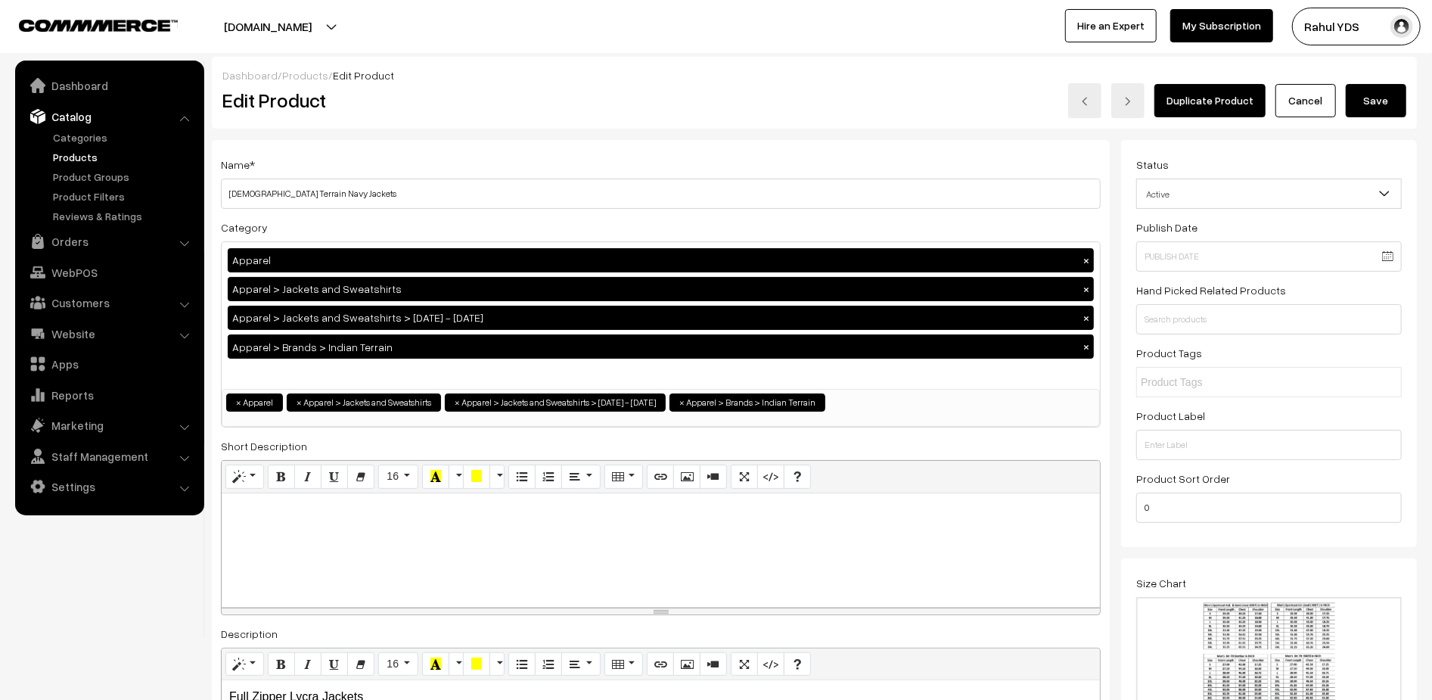
click at [1373, 105] on button "Save" at bounding box center [1376, 100] width 61 height 33
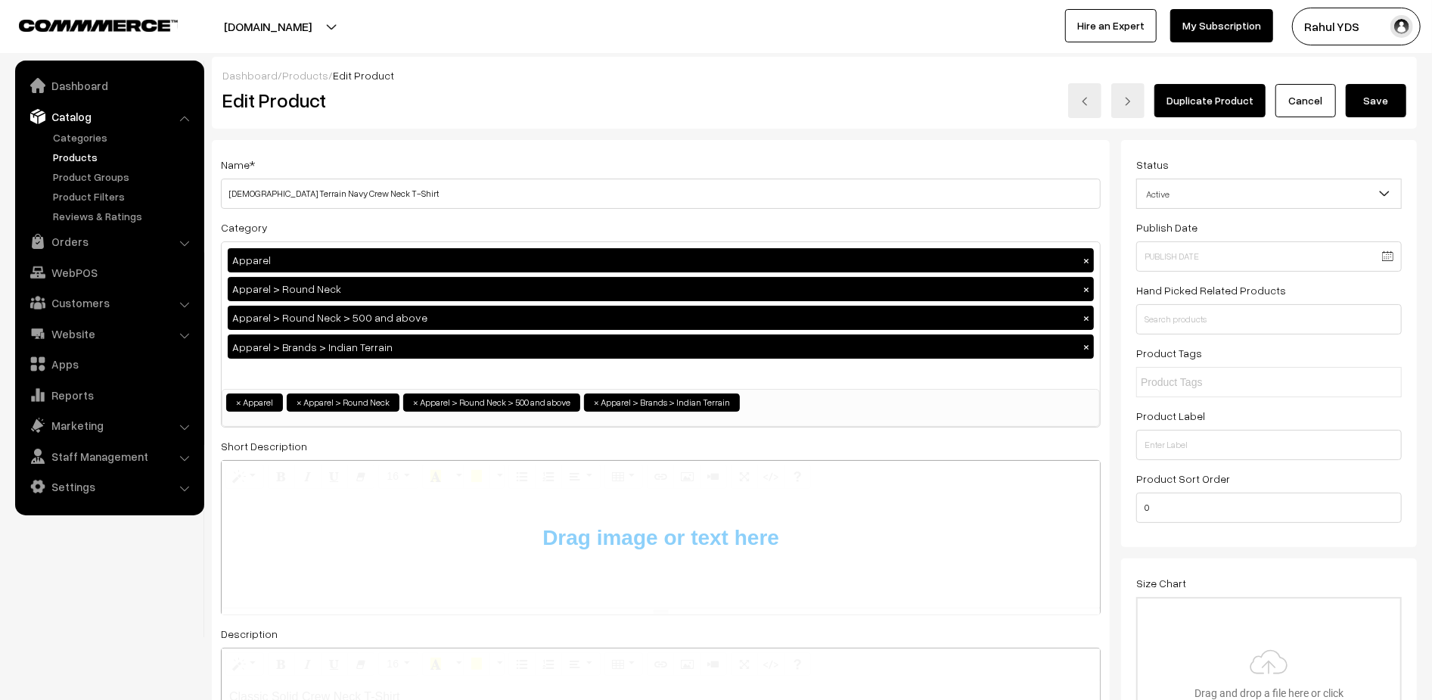
type input "C:\fakepath\polo.png"
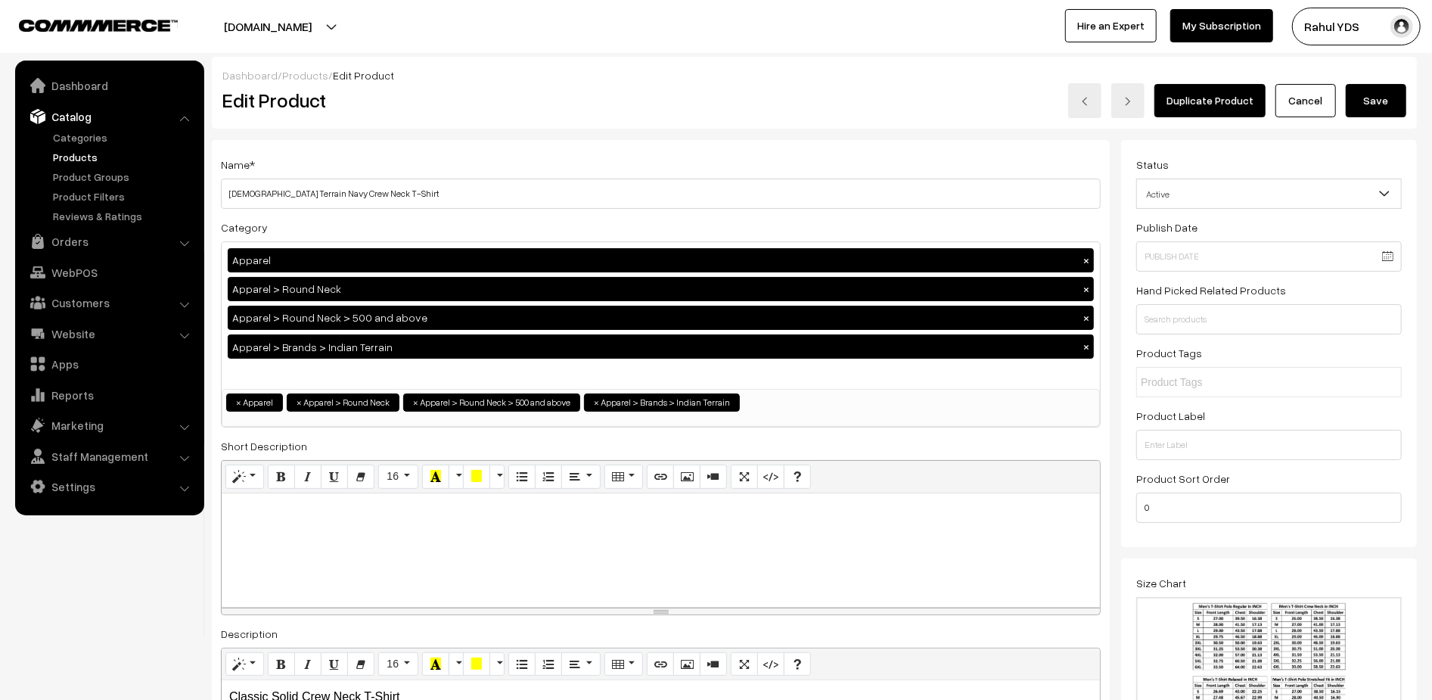
click at [1379, 107] on button "Save" at bounding box center [1376, 100] width 61 height 33
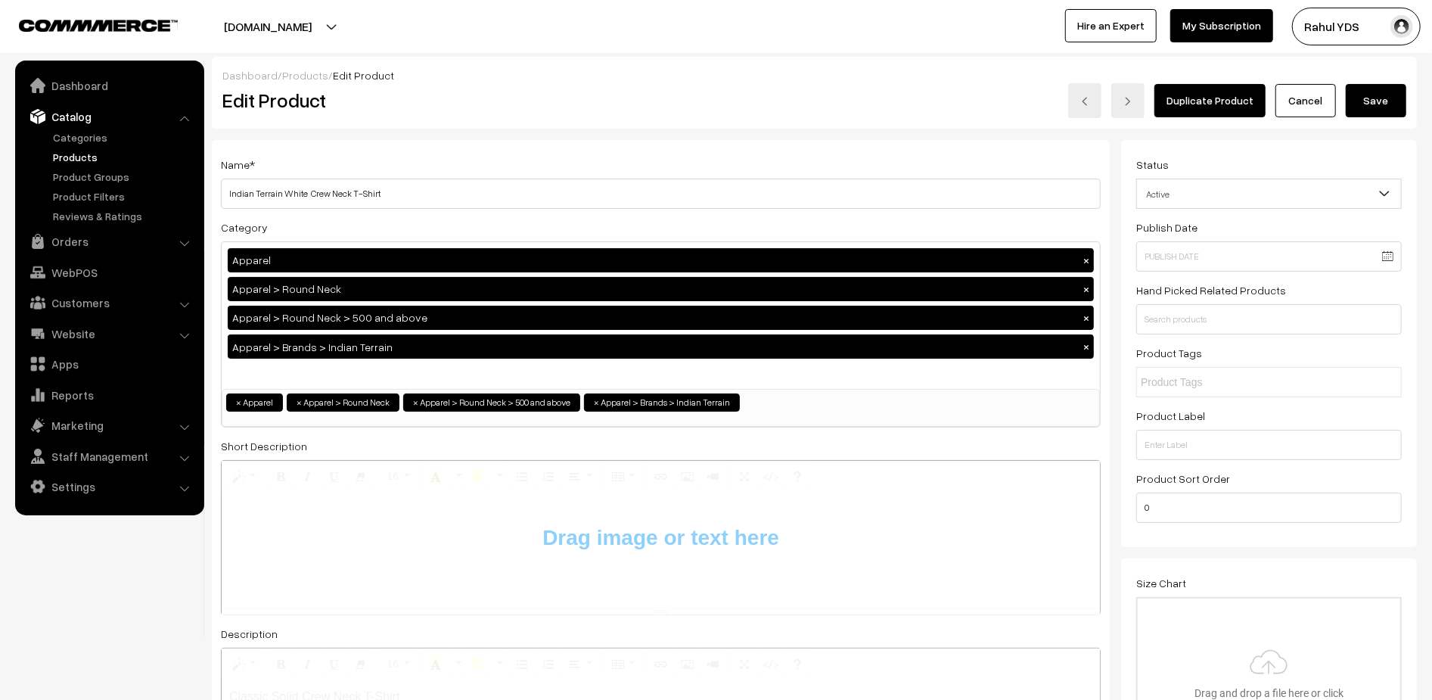
type input "C:\fakepath\polo.png"
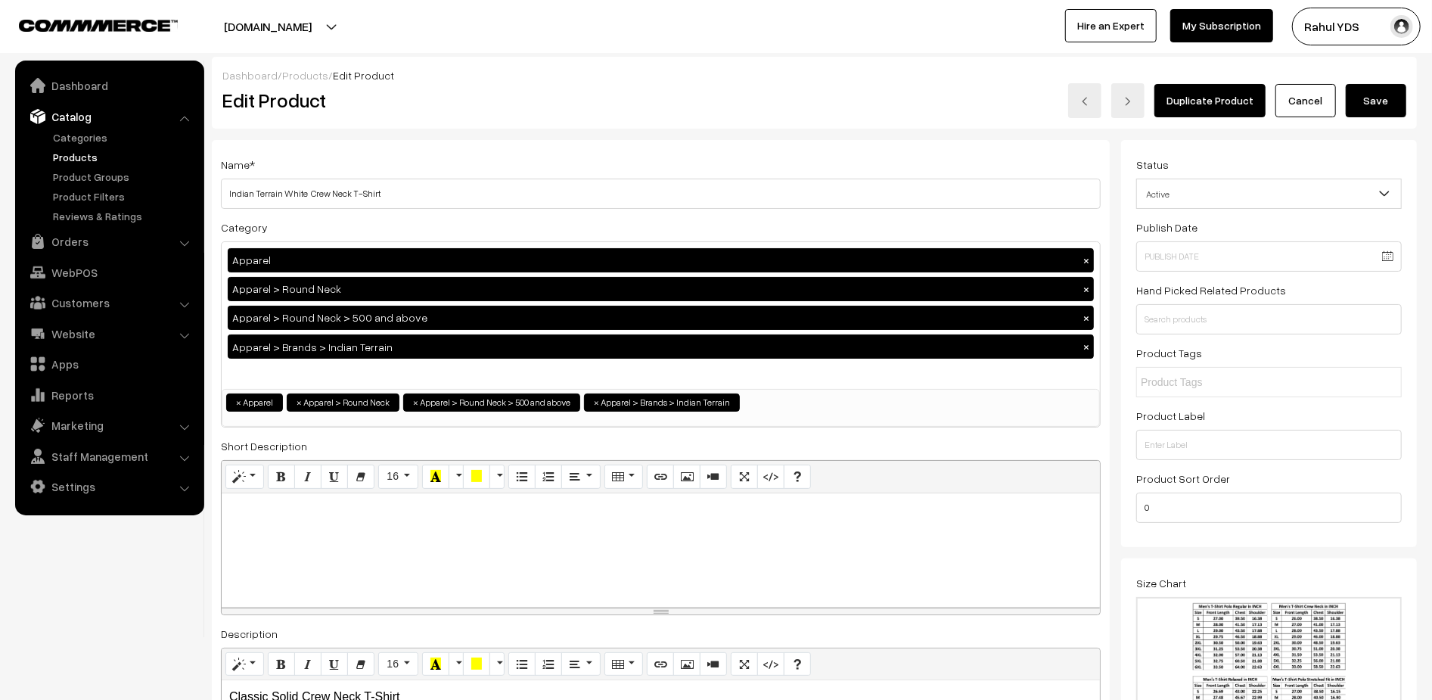
click at [1367, 105] on button "Save" at bounding box center [1376, 100] width 61 height 33
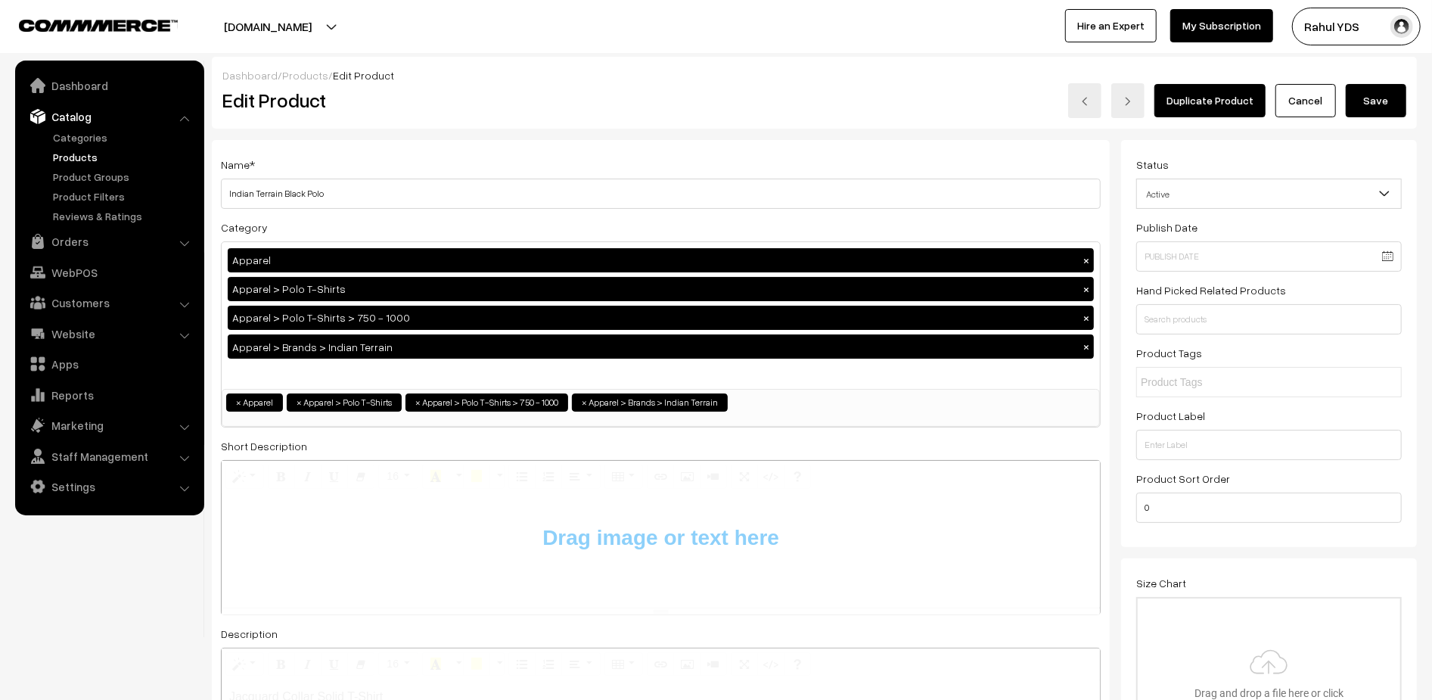
type input "C:\fakepath\polo.png"
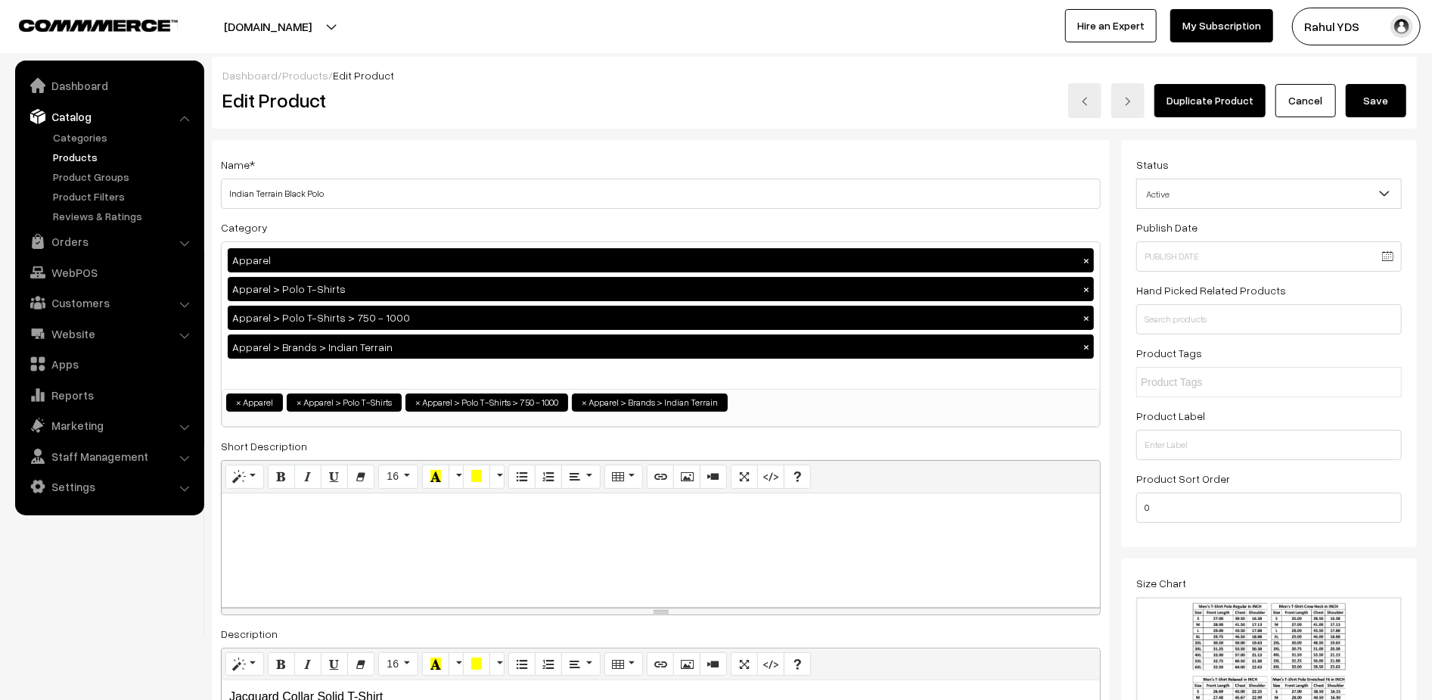
click at [1373, 108] on button "Save" at bounding box center [1376, 100] width 61 height 33
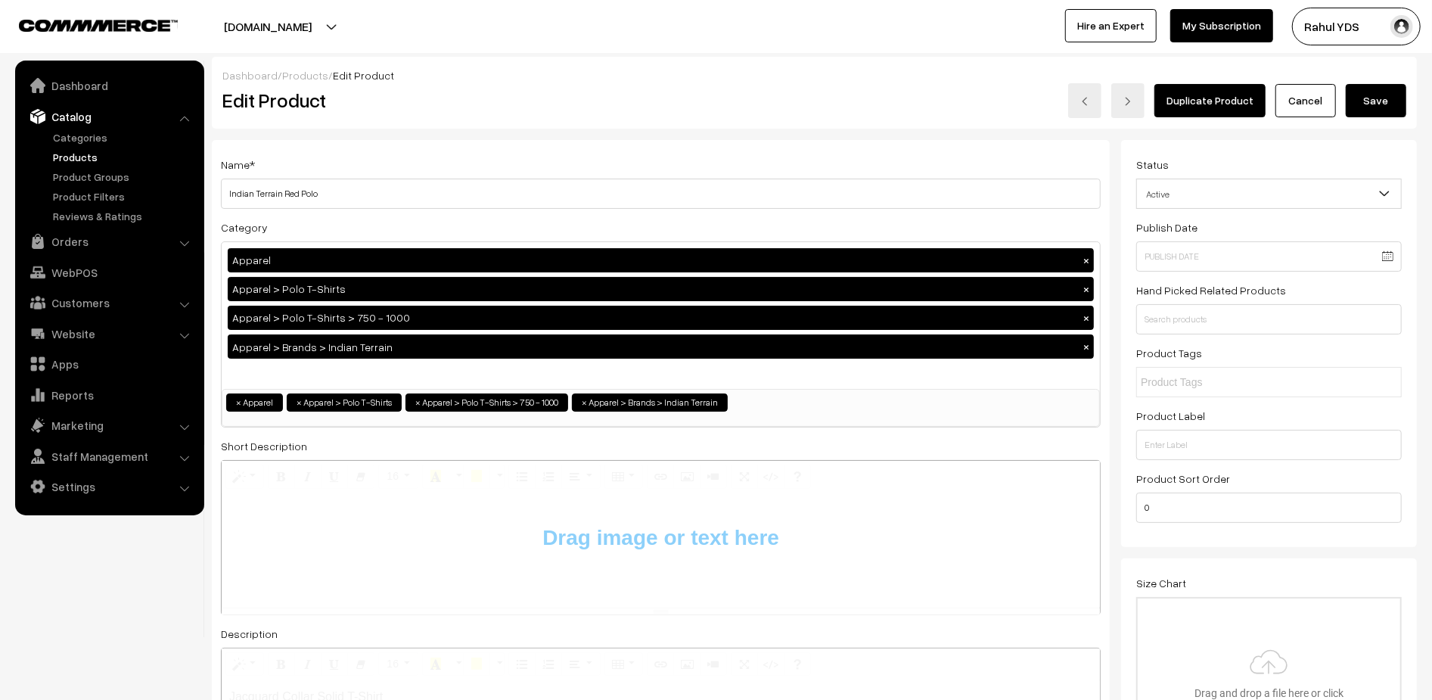
type input "C:\fakepath\polo.png"
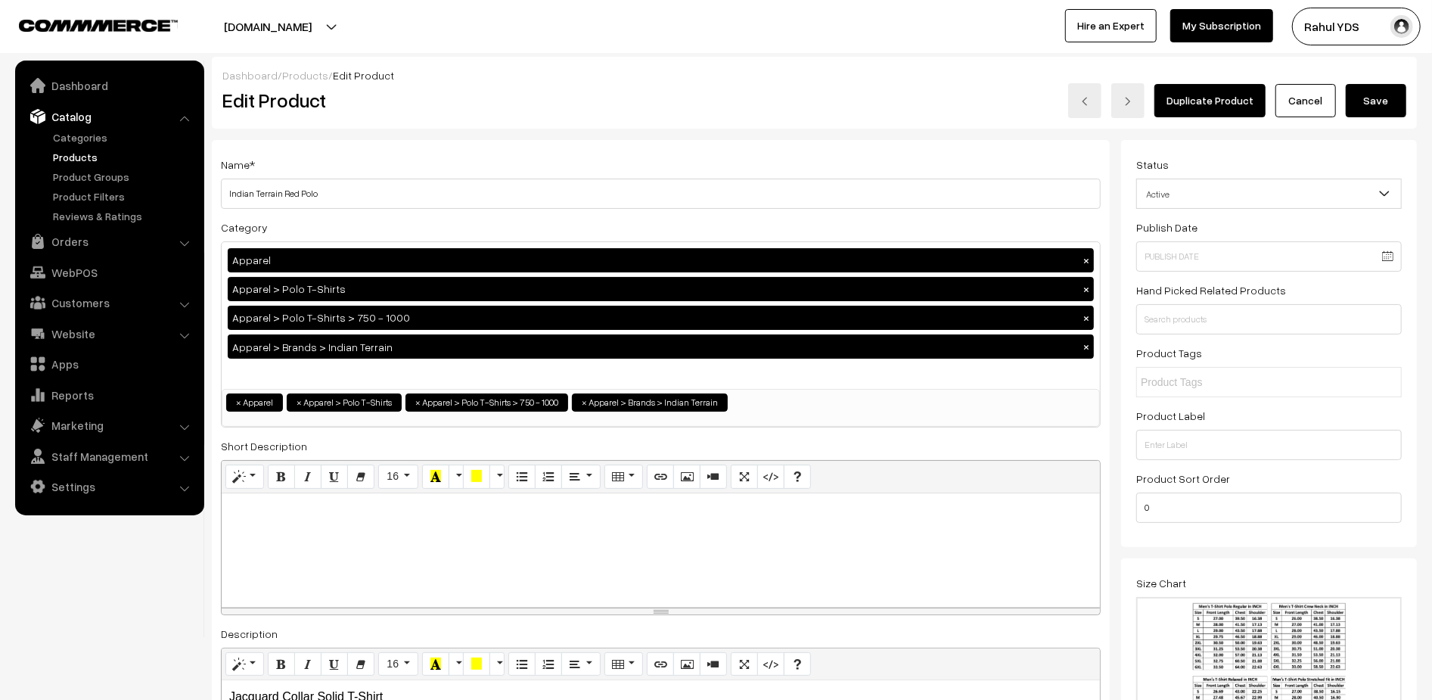
click at [1381, 104] on button "Save" at bounding box center [1376, 100] width 61 height 33
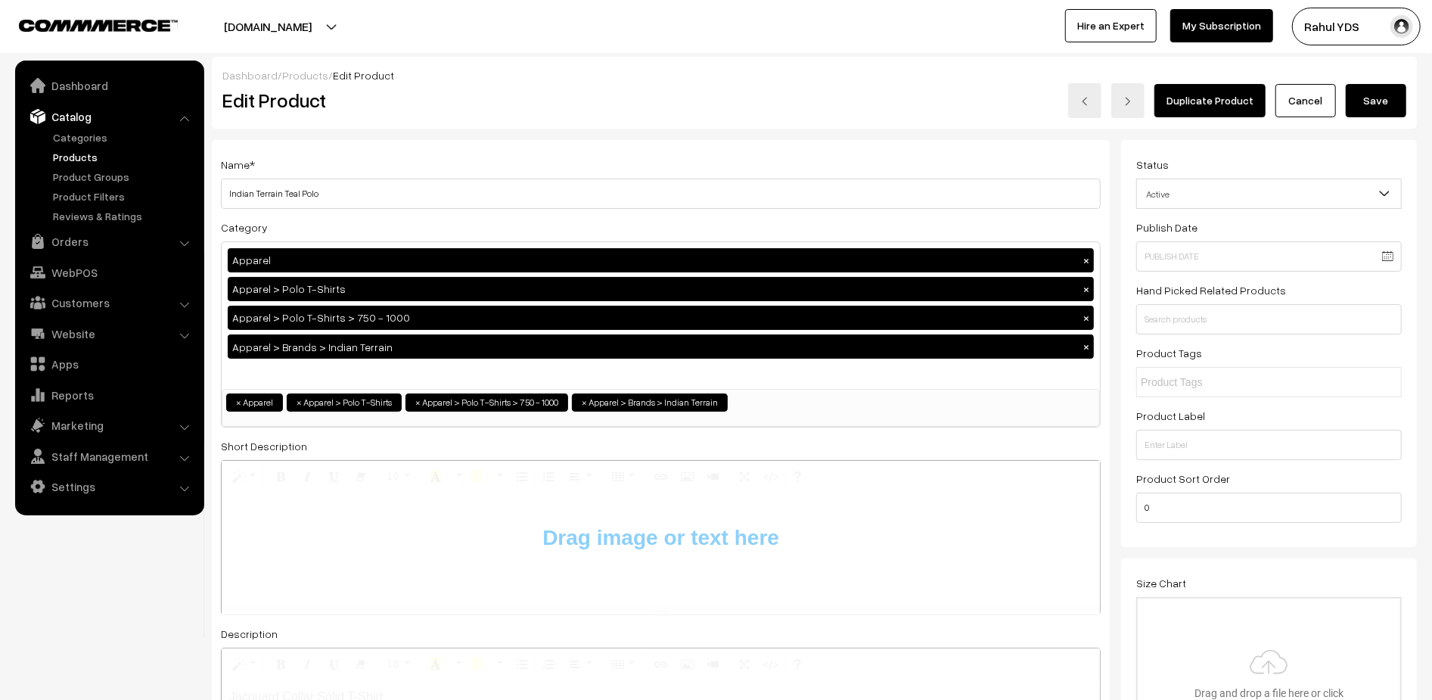
type input "C:\fakepath\polo.png"
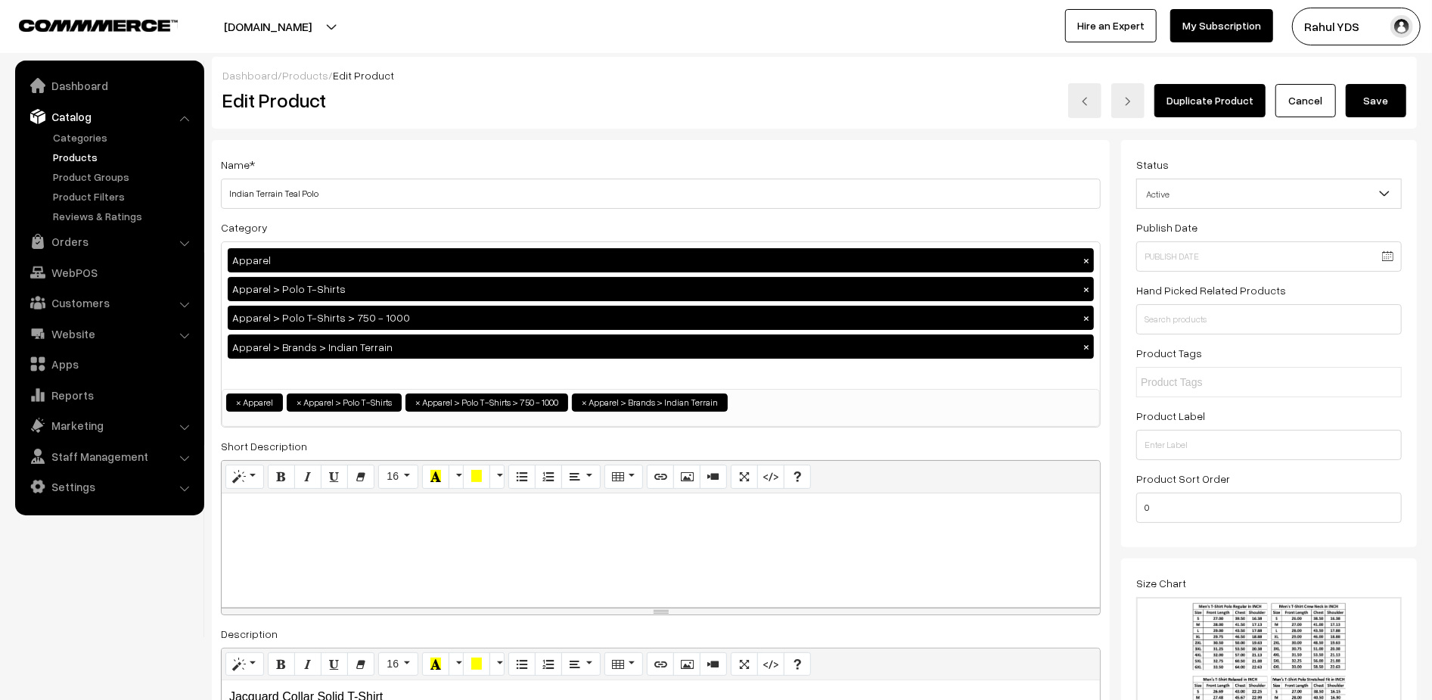
click at [1374, 89] on button "Save" at bounding box center [1376, 100] width 61 height 33
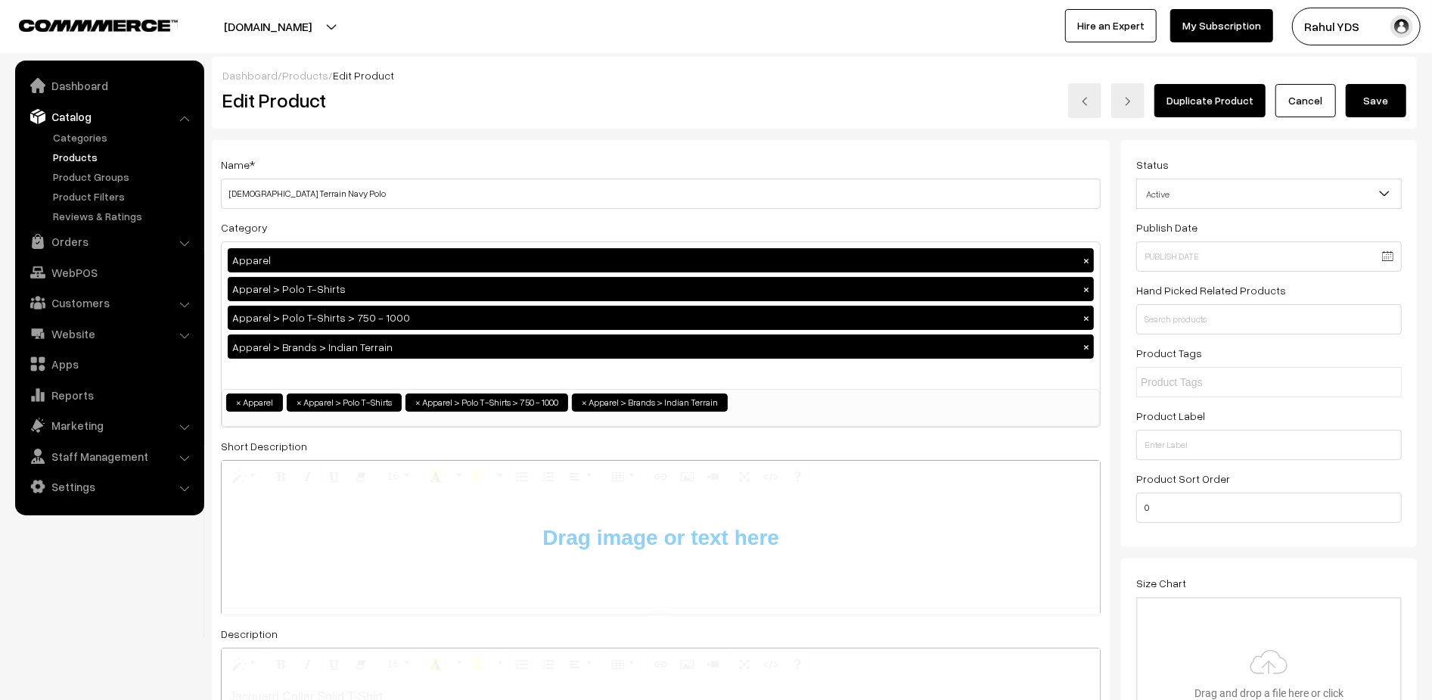
type input "C:\fakepath\polo.png"
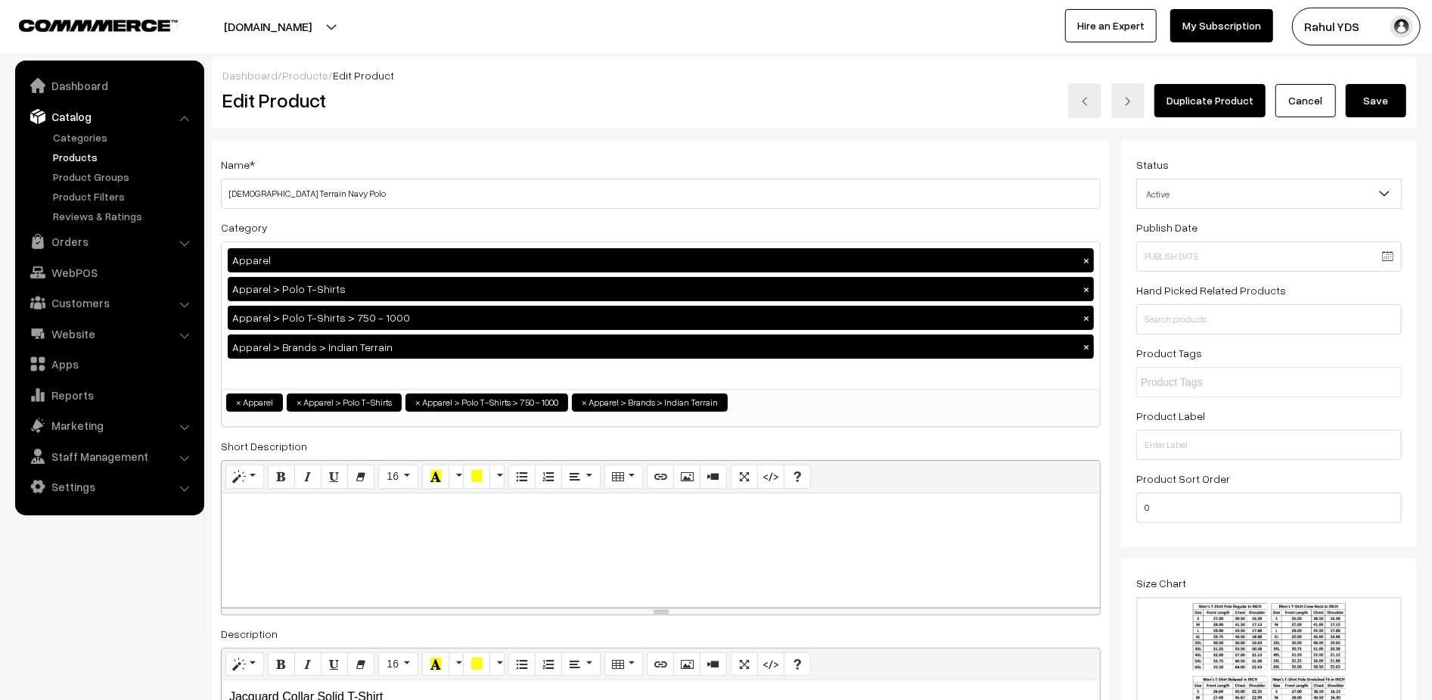
click at [1377, 107] on button "Save" at bounding box center [1376, 100] width 61 height 33
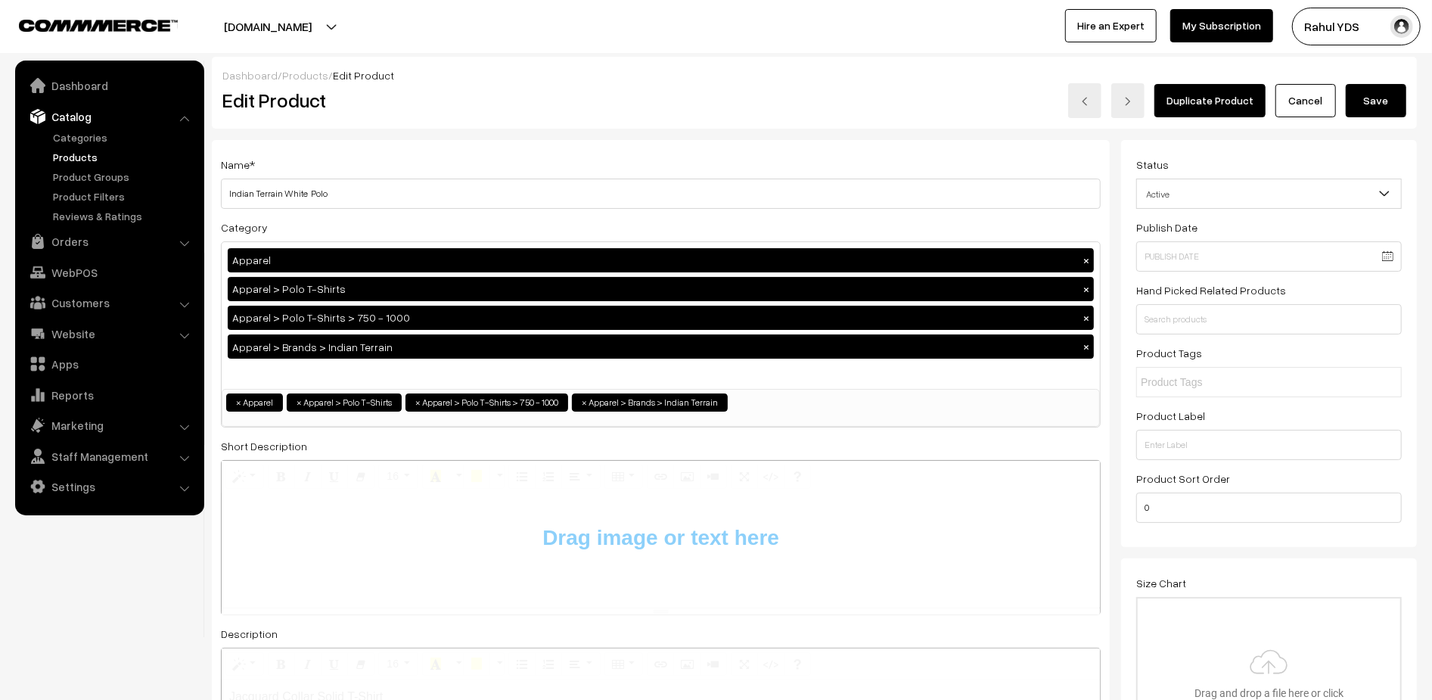
type input "C:\fakepath\polo.png"
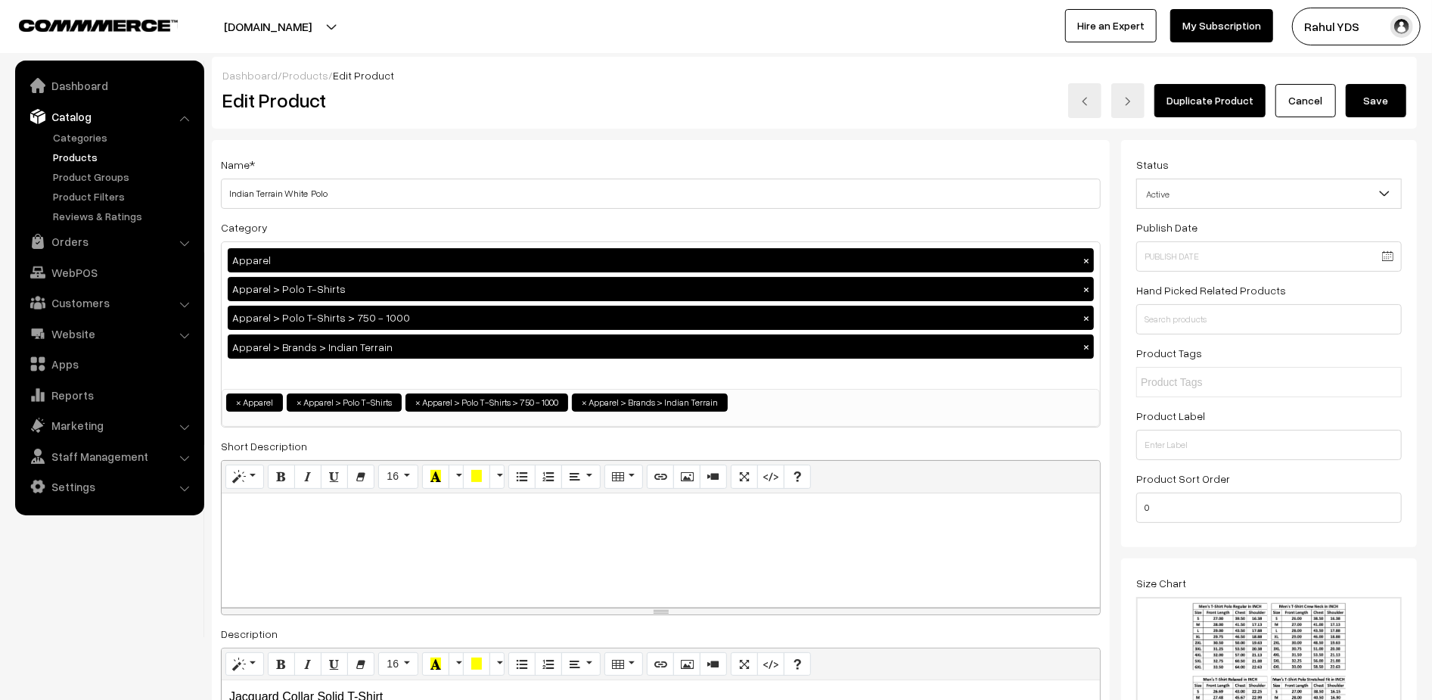
click at [1374, 99] on button "Save" at bounding box center [1376, 100] width 61 height 33
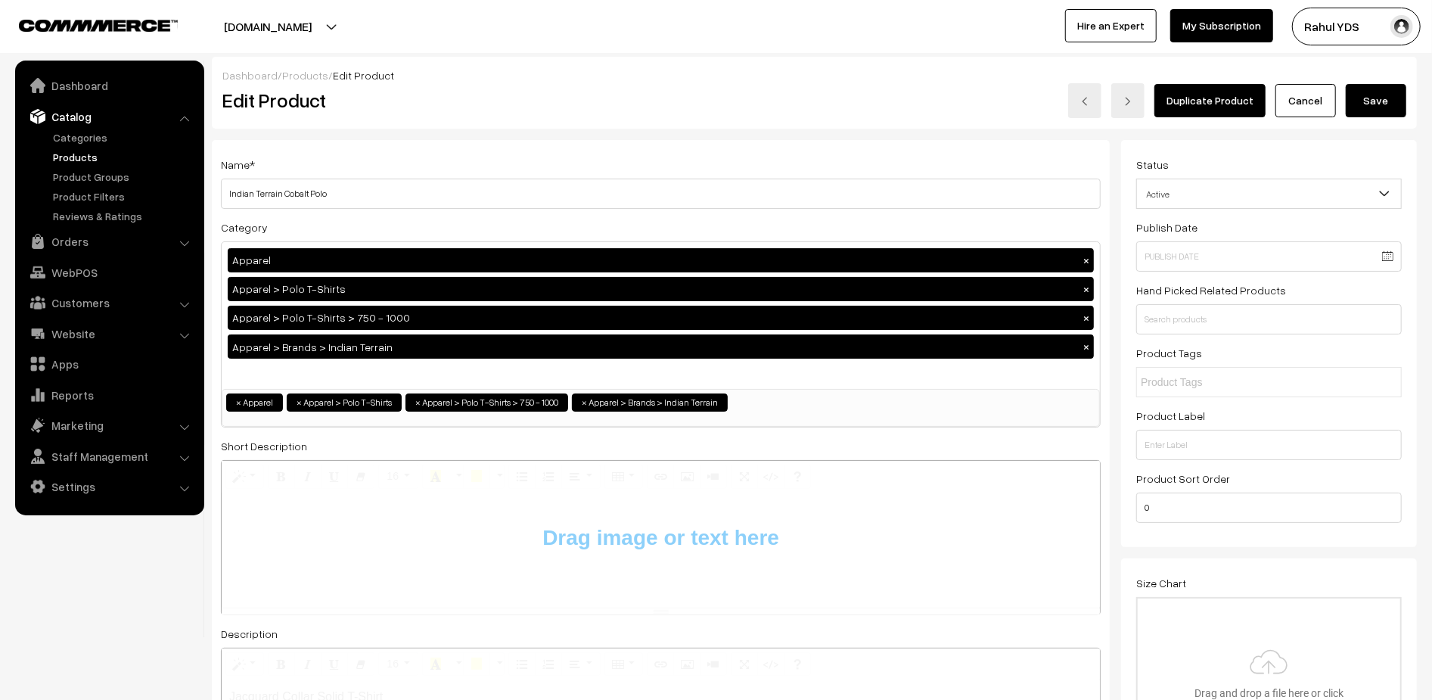
type input "C:\fakepath\polo.png"
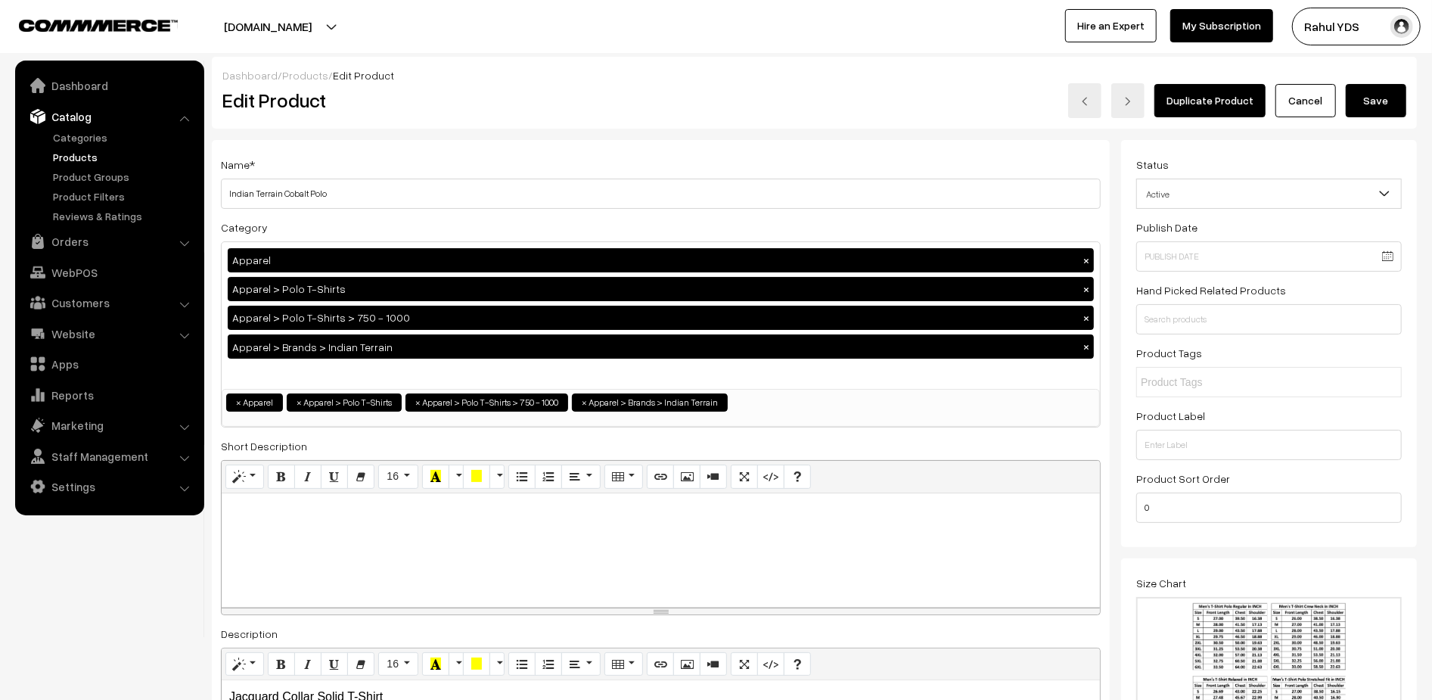
click at [1400, 101] on button "Save" at bounding box center [1376, 100] width 61 height 33
